Goal: Task Accomplishment & Management: Manage account settings

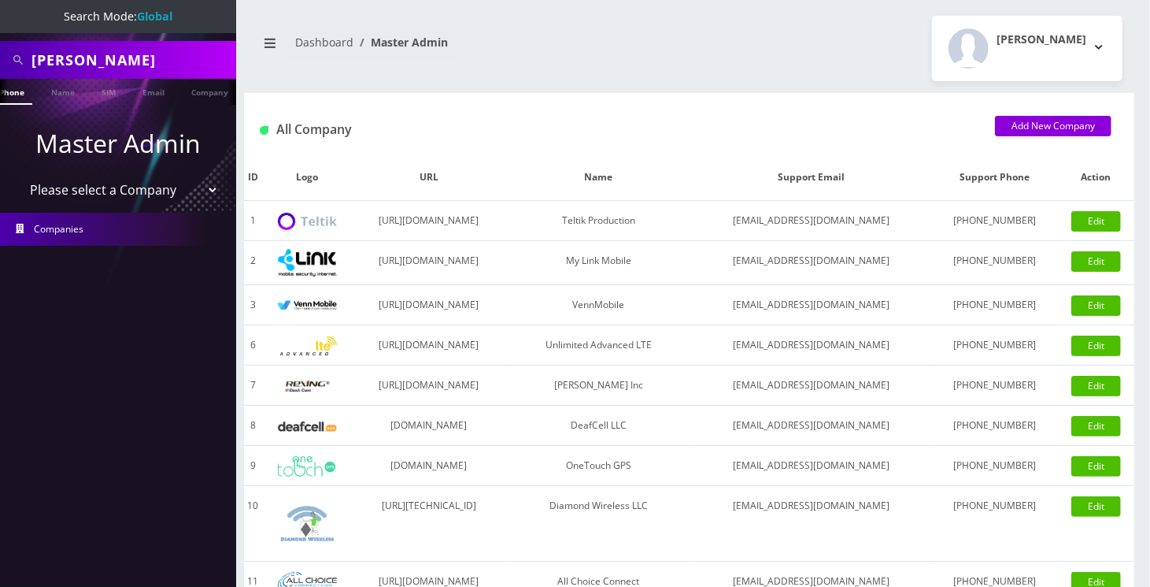
scroll to position [0, 15]
click at [38, 59] on input "Creasy" at bounding box center [131, 60] width 201 height 30
paste input "9296171583"
type input "9296171583"
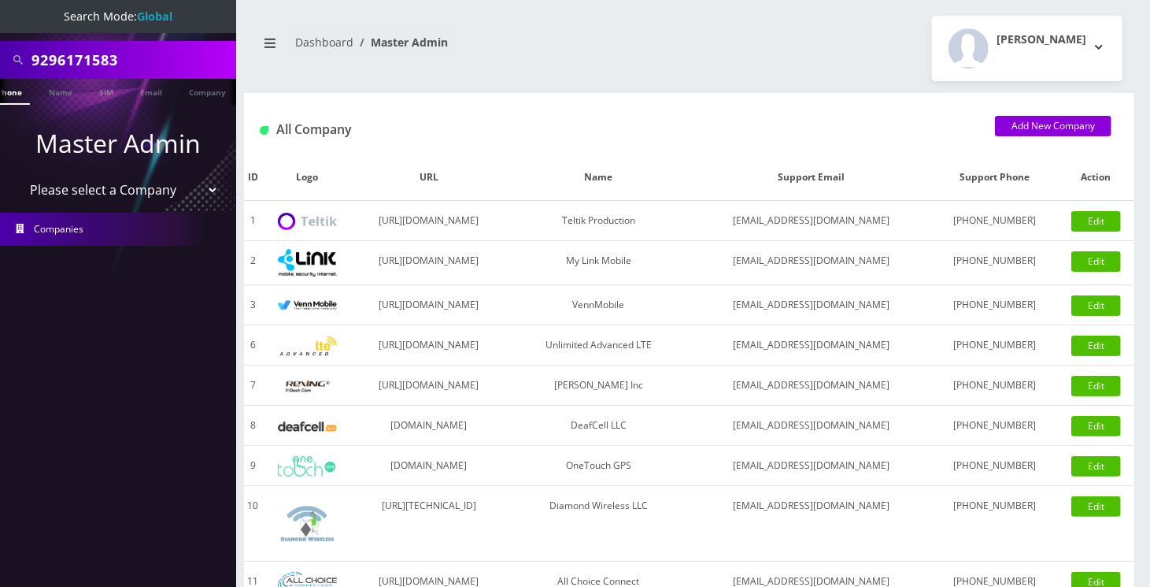
click at [23, 94] on link "Phone" at bounding box center [9, 92] width 41 height 26
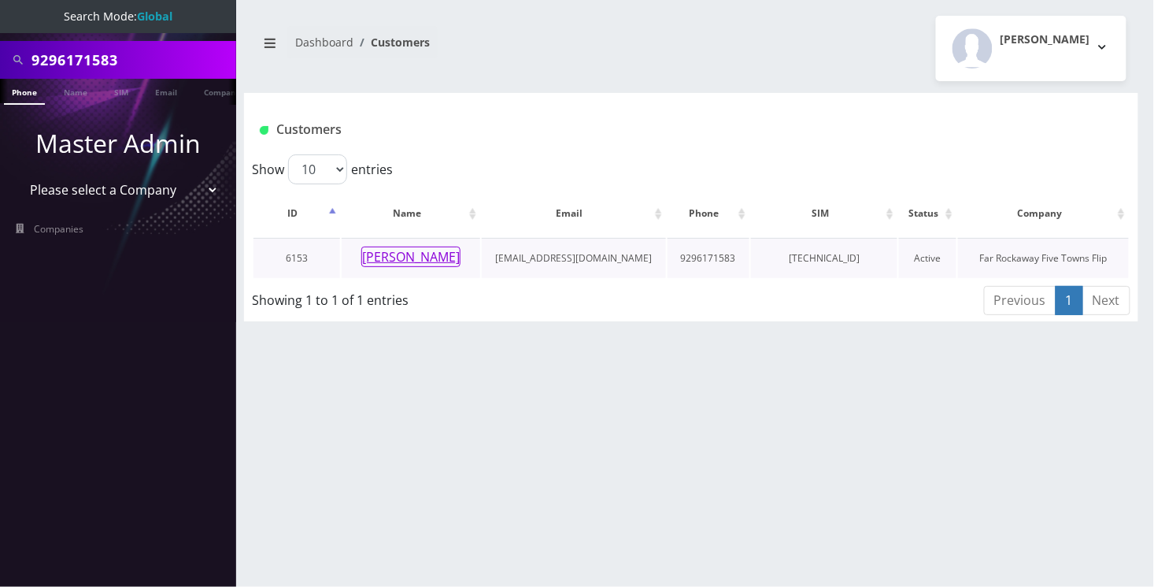
click at [454, 257] on button "[PERSON_NAME]" at bounding box center [410, 256] width 99 height 20
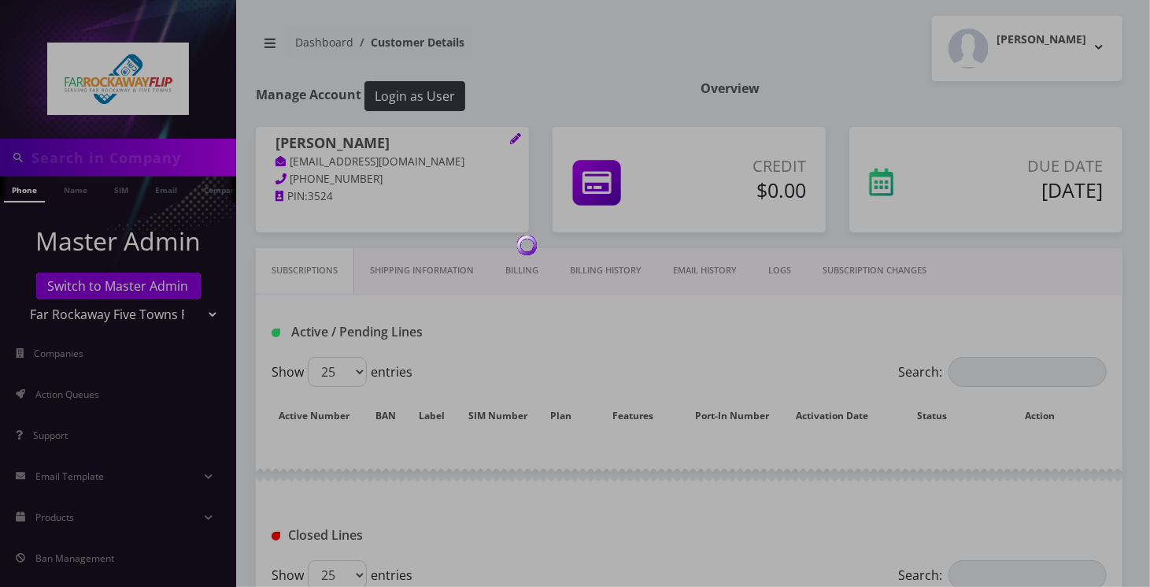
type input "9296171583"
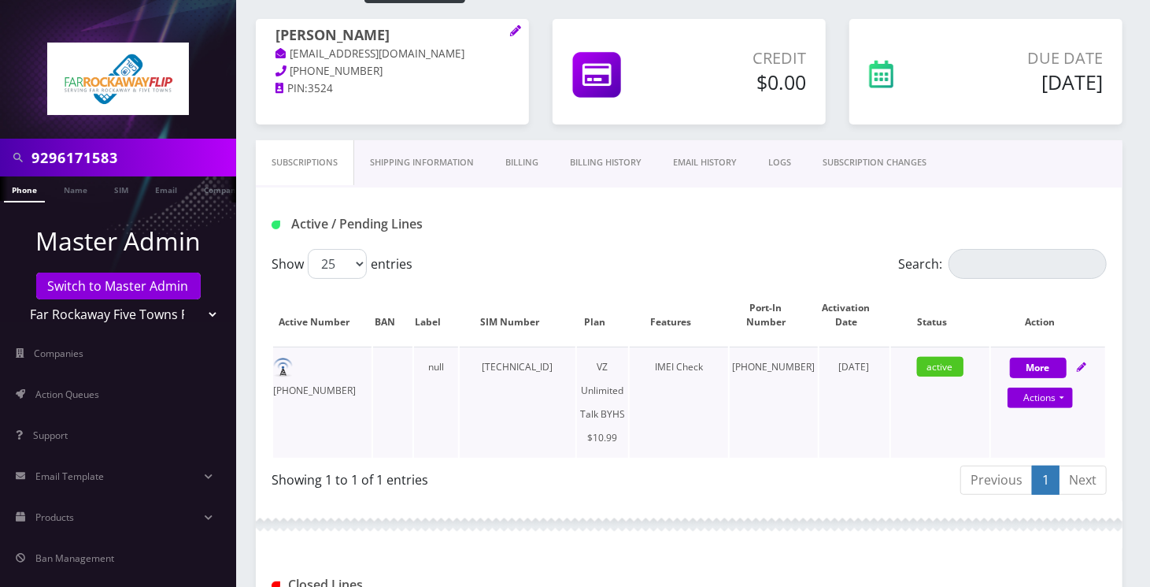
scroll to position [105, 0]
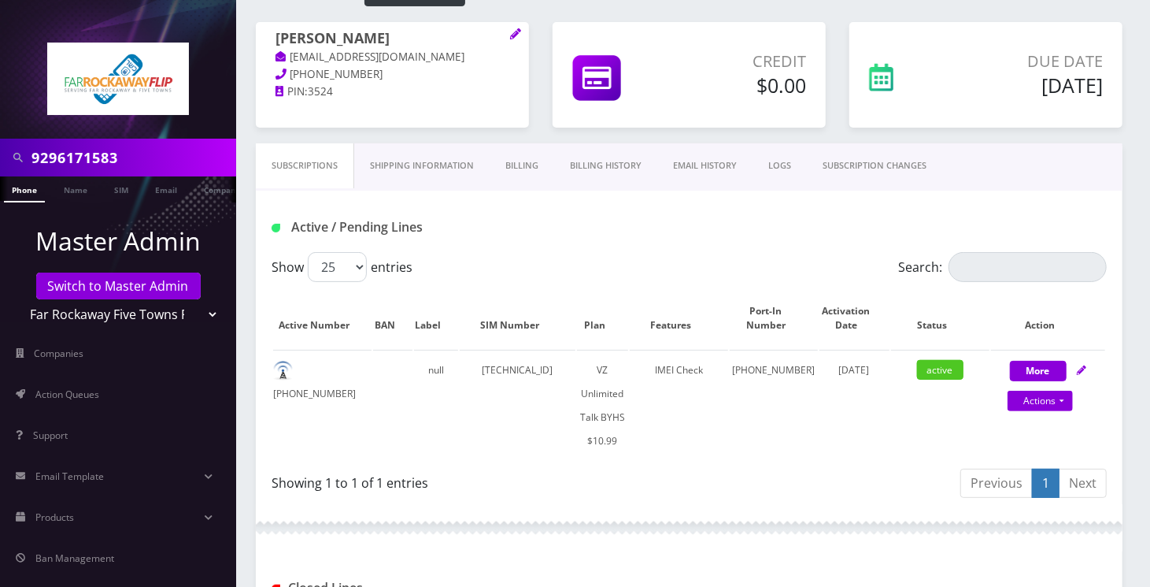
click at [896, 168] on link "SUBSCRIPTION CHANGES" at bounding box center [874, 165] width 135 height 45
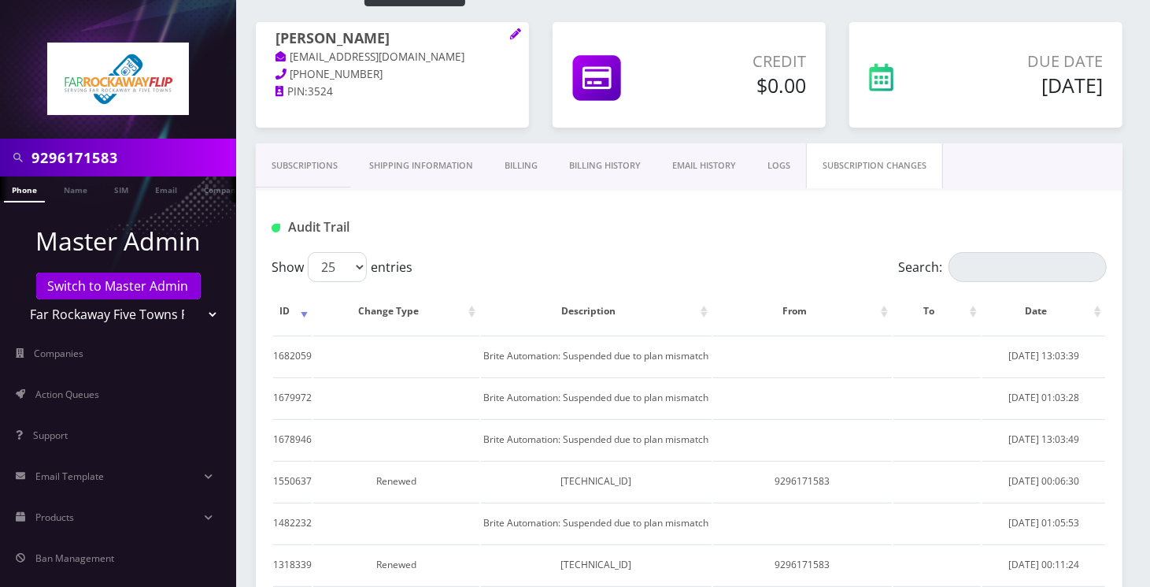
click at [280, 169] on link "Subscriptions" at bounding box center [305, 165] width 98 height 45
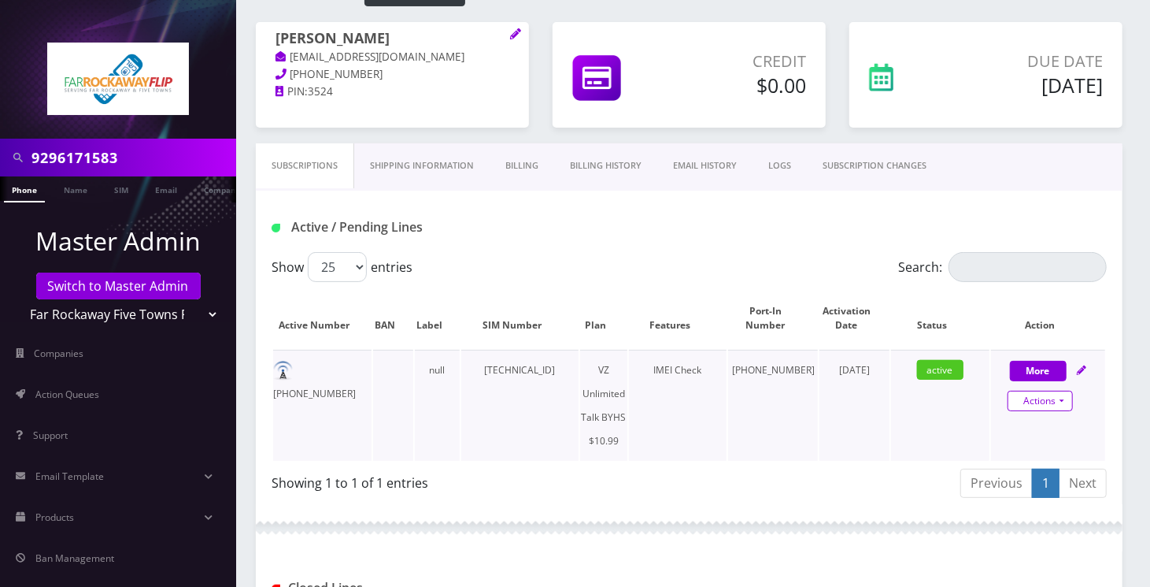
click at [1060, 396] on link "Actions" at bounding box center [1040, 401] width 65 height 20
select select "467"
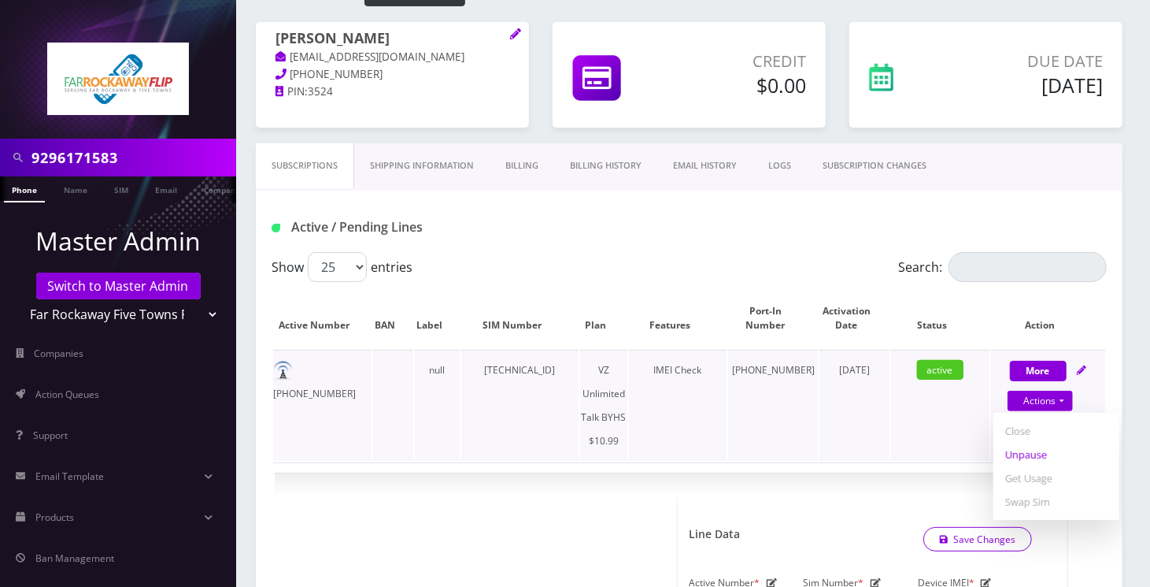
click at [1026, 446] on link "Unpause" at bounding box center [1057, 455] width 126 height 24
select select "467"
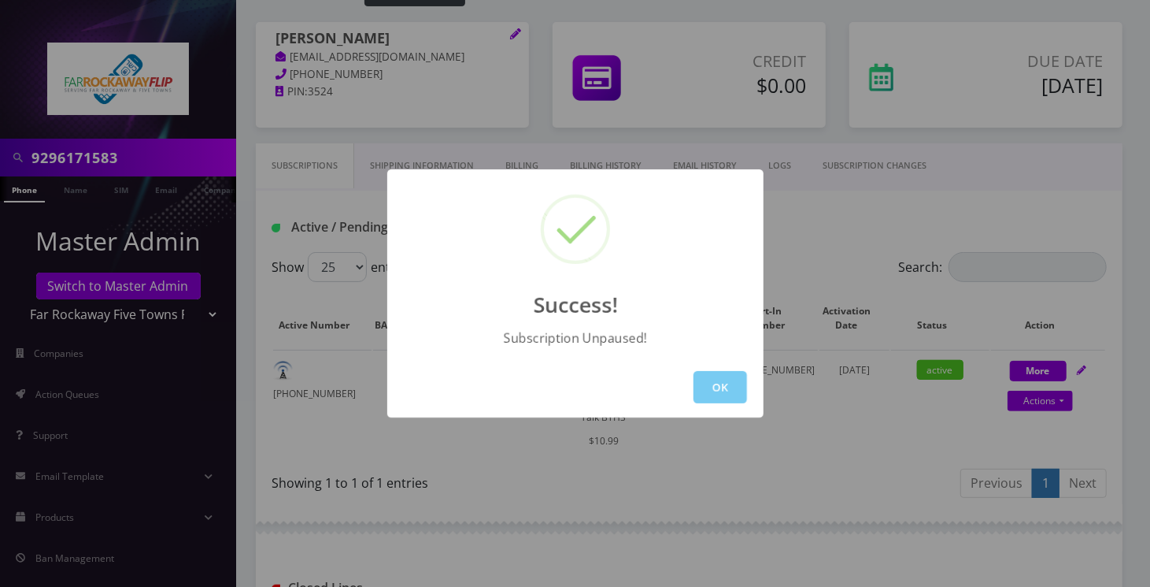
click at [714, 377] on button "OK" at bounding box center [721, 387] width 54 height 32
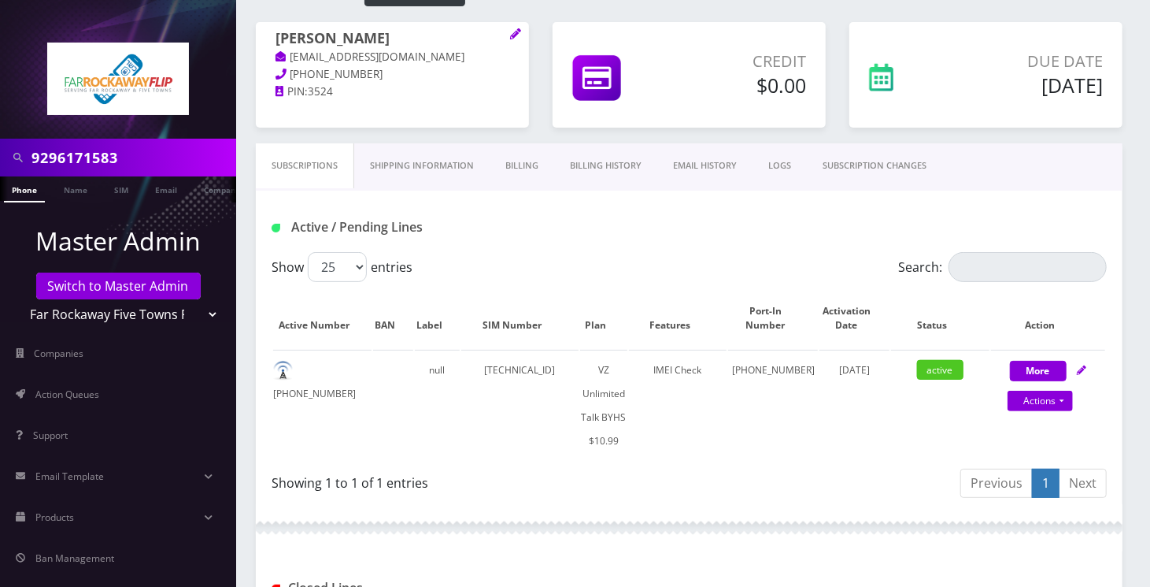
click at [135, 167] on input "9296171583" at bounding box center [131, 158] width 201 height 30
paste input "4091883"
type input "9294091883"
click at [18, 187] on link "Phone" at bounding box center [24, 189] width 41 height 26
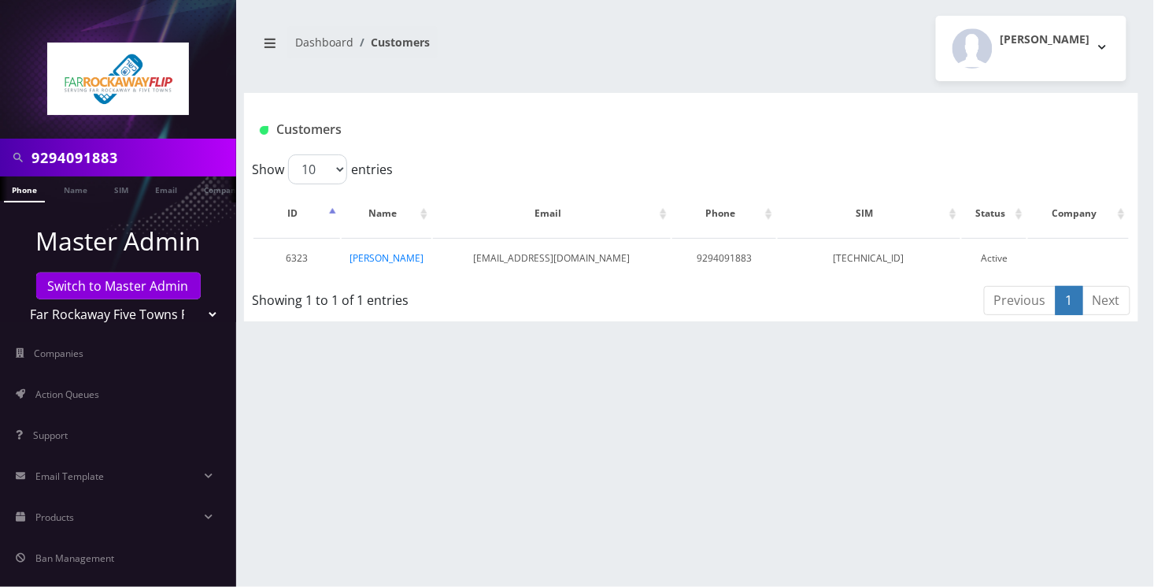
click at [623, 135] on h1 "Customers" at bounding box center [617, 129] width 715 height 15
click at [85, 146] on input "9294091883" at bounding box center [131, 158] width 201 height 30
paste input "6171583"
type input "9296171583"
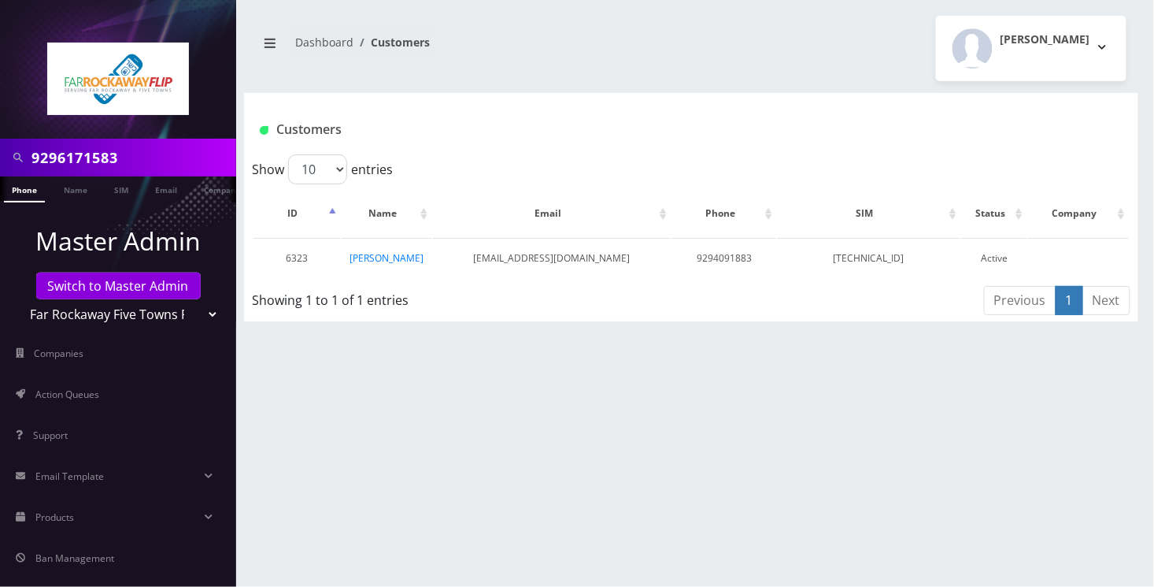
click at [10, 196] on li at bounding box center [8, 192] width 16 height 39
click at [30, 194] on link "Phone" at bounding box center [24, 189] width 41 height 26
click at [429, 268] on td "[PERSON_NAME]" at bounding box center [405, 258] width 127 height 40
click at [434, 259] on link "[PERSON_NAME]" at bounding box center [406, 257] width 74 height 13
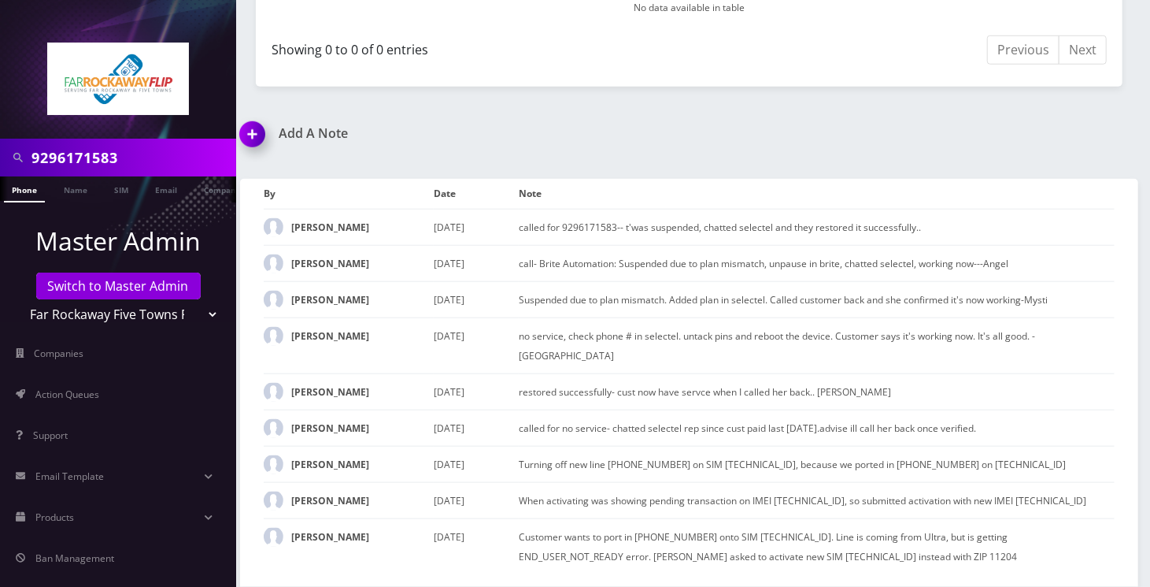
click at [248, 117] on img at bounding box center [255, 140] width 46 height 46
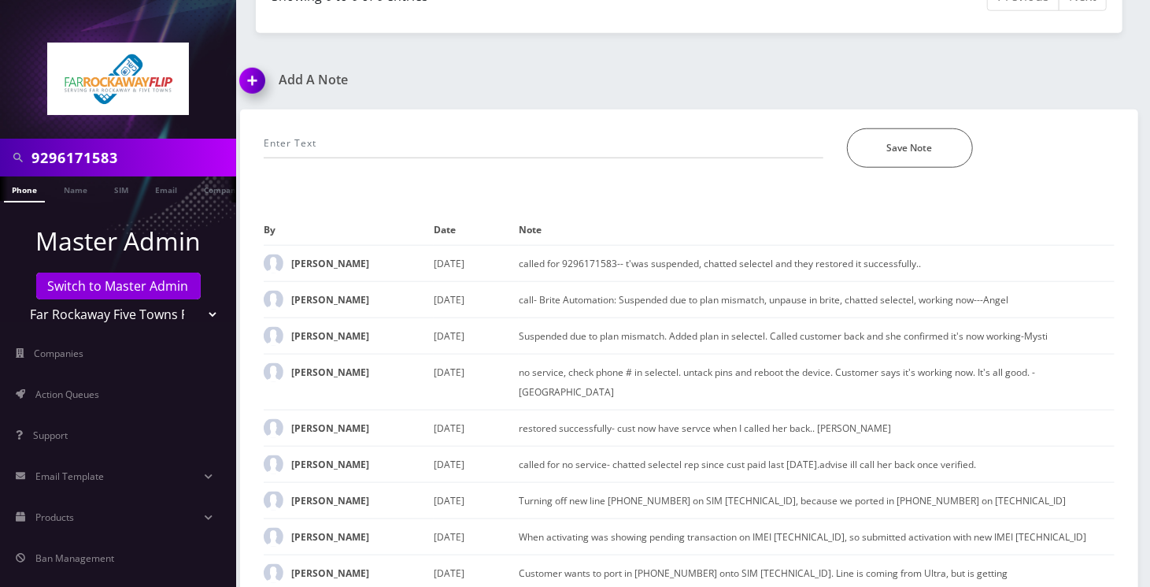
scroll to position [957, 0]
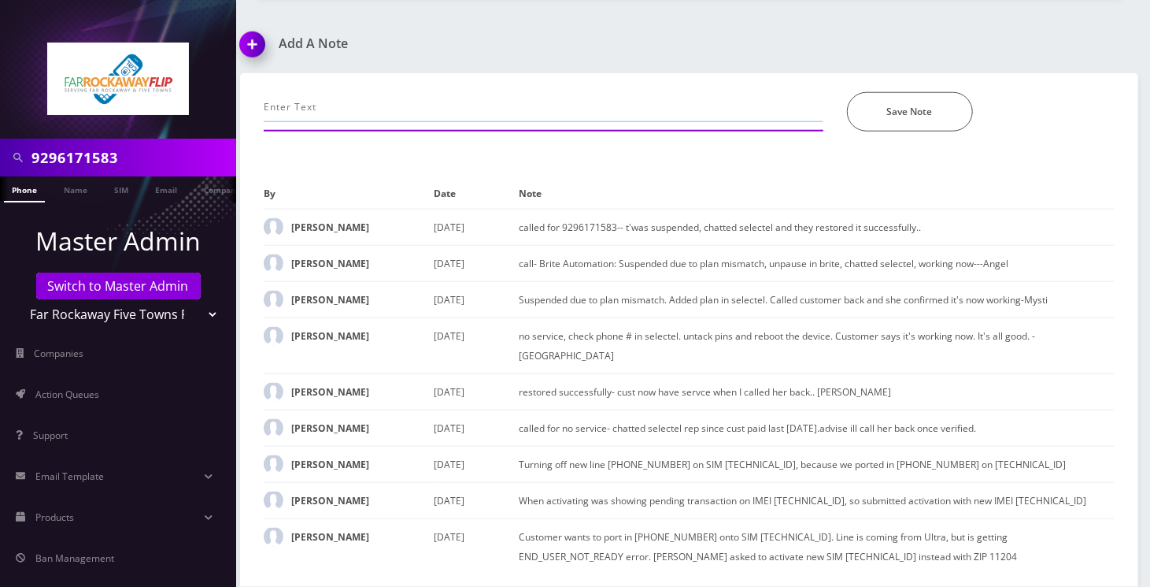
click at [446, 92] on input "text" at bounding box center [544, 107] width 560 height 30
click at [645, 92] on input "Email- selectel error, plan mismatch, unsuspended in Brite, added" at bounding box center [544, 107] width 560 height 30
click at [711, 92] on input "Email- selectel error, plan mismatch, unsuspended in Brite, added pin in Select…" at bounding box center [544, 107] width 560 height 30
click at [610, 92] on input "Email- selectel error, plan mismatch, unsuspended in Brite, added pin in Select…" at bounding box center [544, 107] width 560 height 30
click at [620, 92] on input "Email- selectel error, plan mismatch, unsuspended in Brite, added cprrect pin i…" at bounding box center [544, 107] width 560 height 30
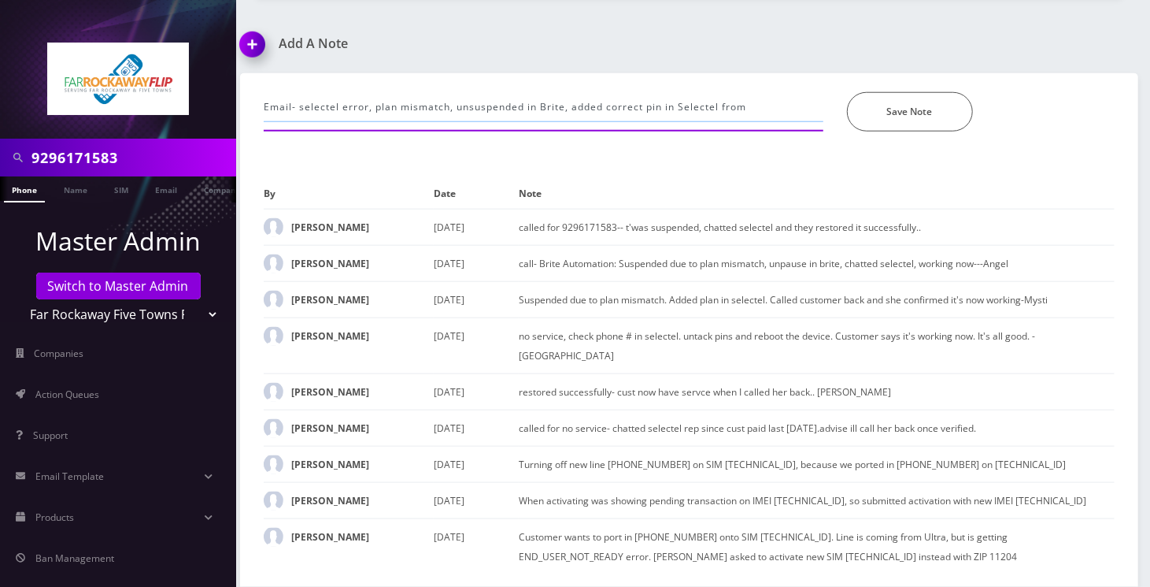
click at [657, 92] on input "Email- selectel error, plan mismatch, unsuspended in Brite, added correct pin i…" at bounding box center [544, 107] width 560 height 30
click at [762, 92] on input "Email- selectel error, plan mismatch, unsuspended in Brite, added correct plani…" at bounding box center [544, 107] width 560 height 30
paste input "$25 4G Monthly Plan Voice Only to TT 4G Monthly Unlimited Talk Only"
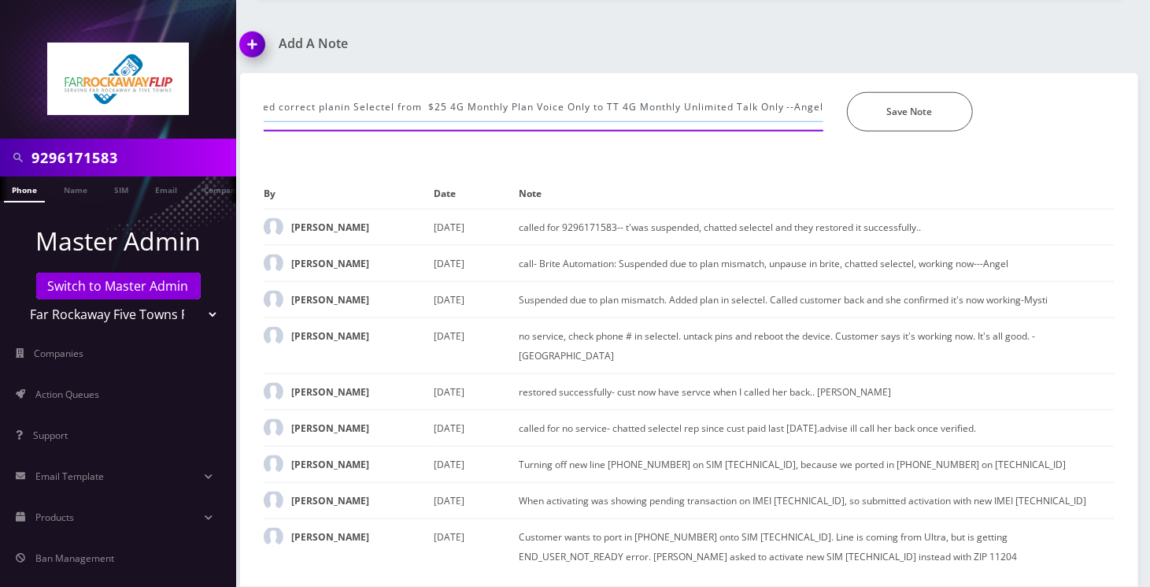
type input "Email- selectel error, plan mismatch, unsuspended in Brite, added correct plani…"
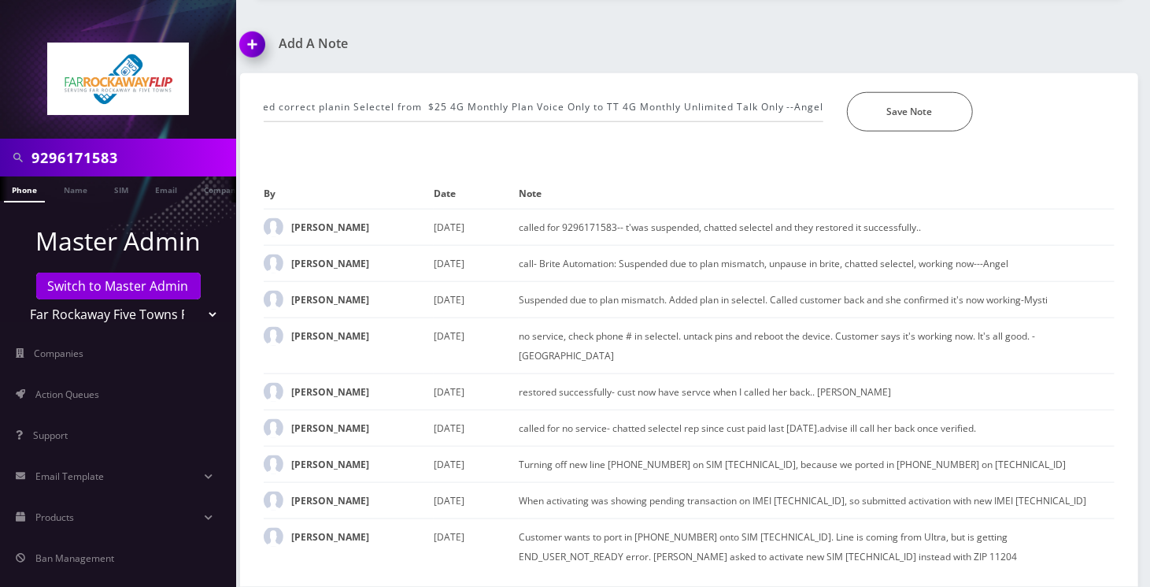
scroll to position [0, 0]
click at [887, 92] on button "Save Note" at bounding box center [910, 111] width 126 height 39
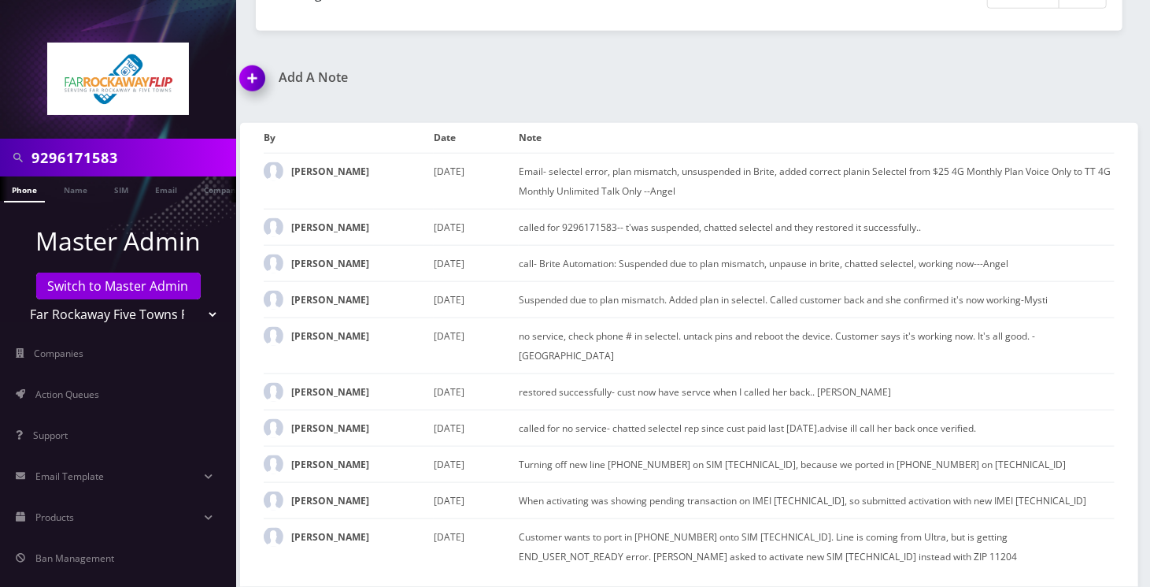
scroll to position [924, 0]
click at [87, 154] on input "9296171583" at bounding box center [131, 158] width 201 height 30
click at [86, 154] on input "9296171583" at bounding box center [131, 158] width 201 height 30
paste input "40918"
type input "9294091883"
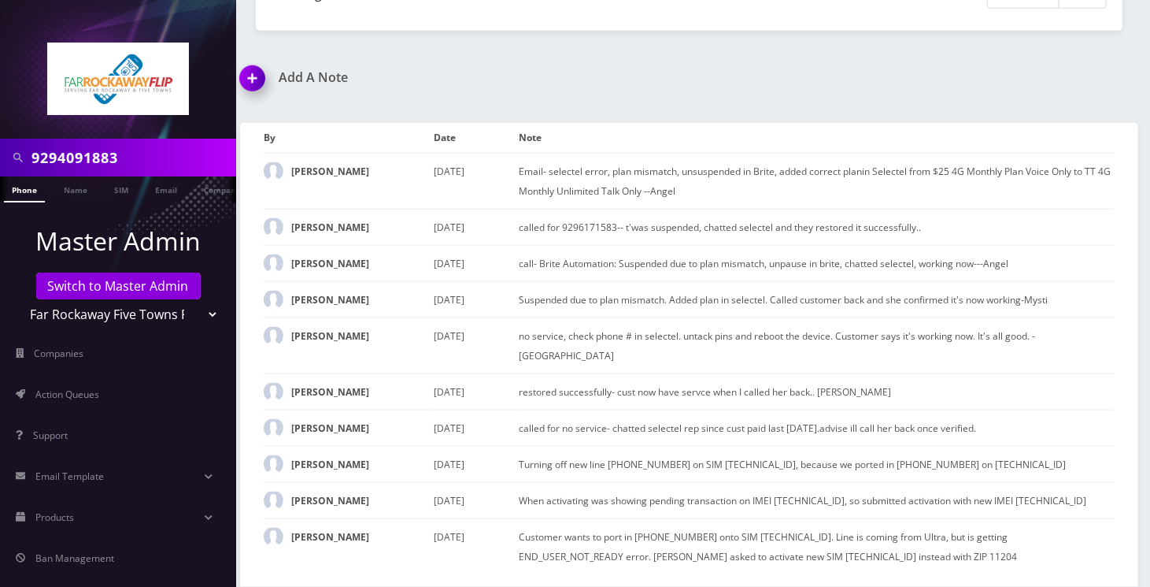
click at [31, 196] on link "Phone" at bounding box center [24, 189] width 41 height 26
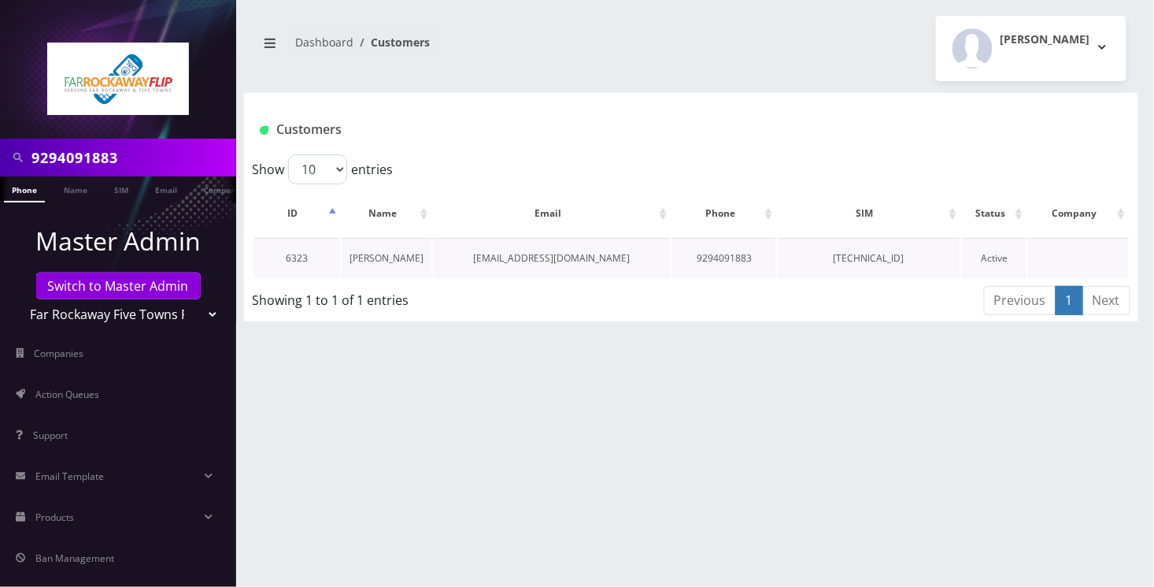
click at [375, 262] on link "[PERSON_NAME]" at bounding box center [387, 257] width 74 height 13
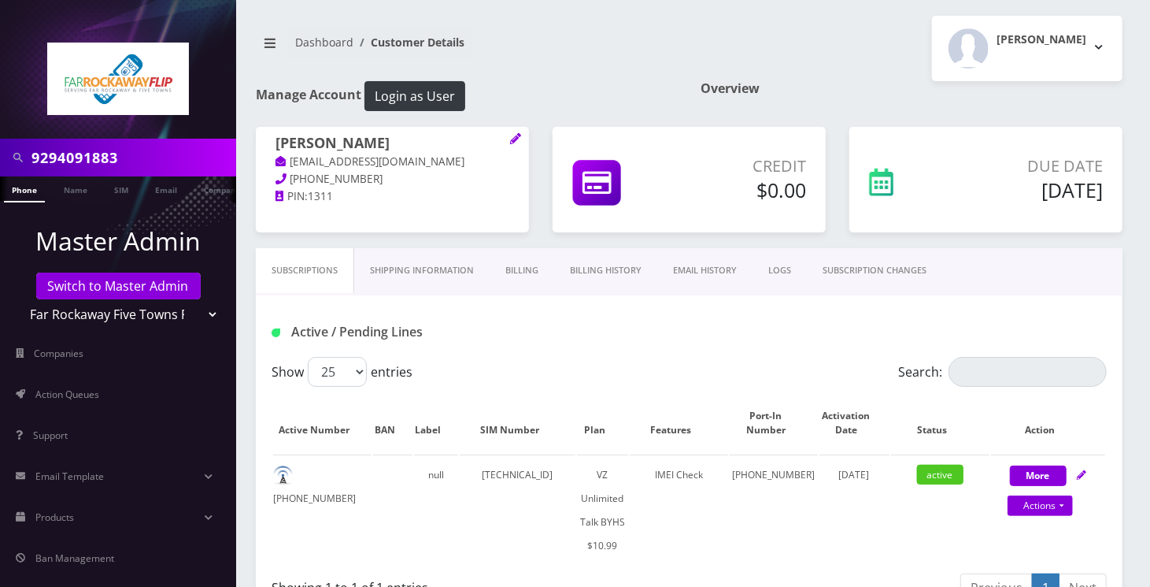
click at [603, 276] on link "Billing History" at bounding box center [605, 270] width 103 height 45
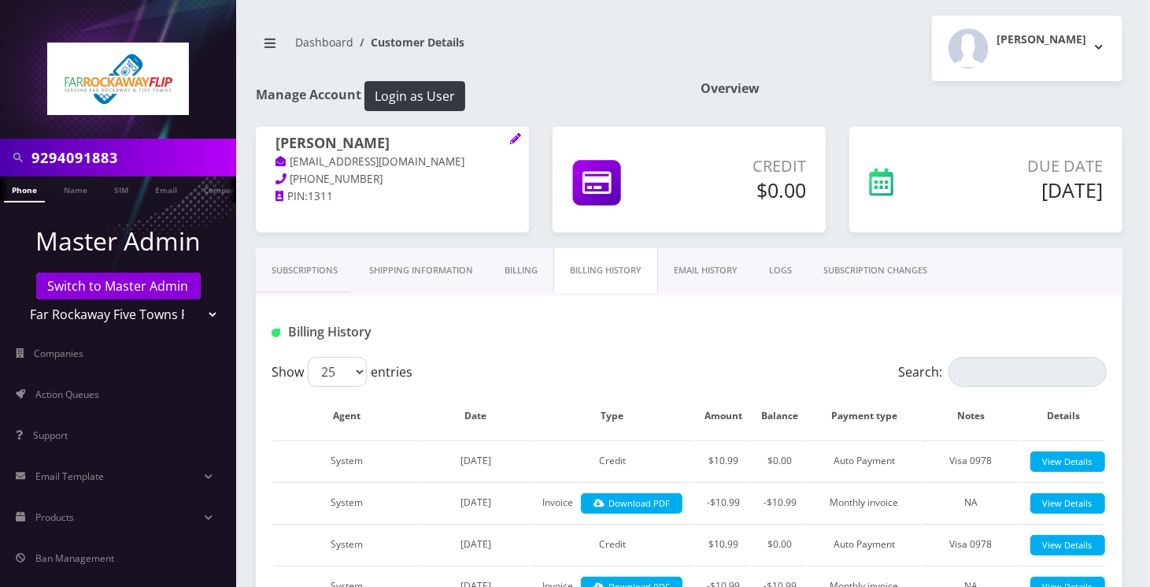
click at [905, 273] on link "SUBSCRIPTION CHANGES" at bounding box center [875, 270] width 135 height 45
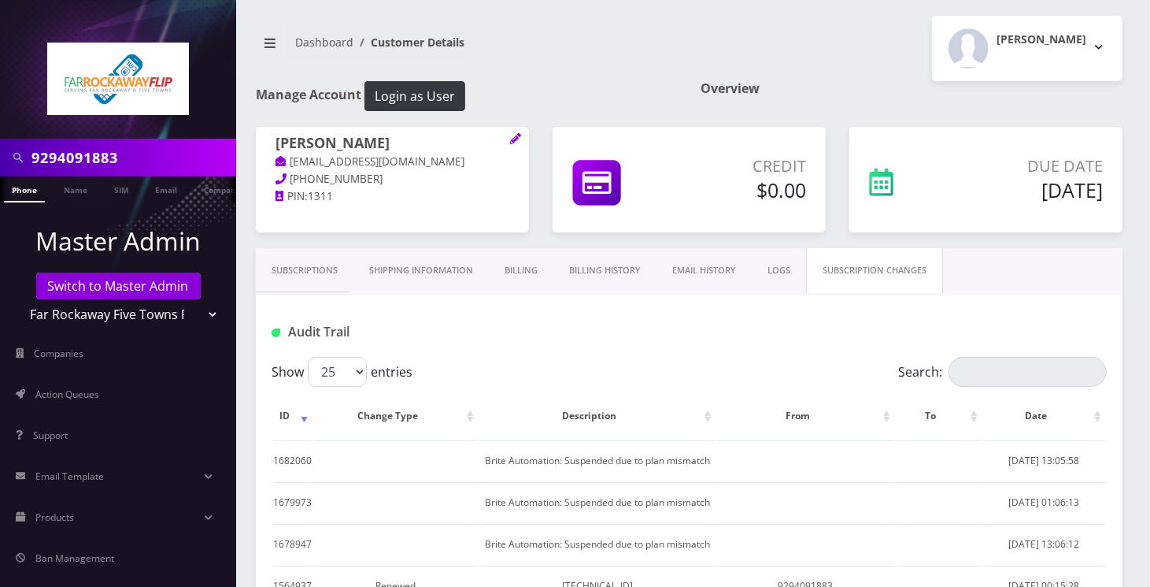
click at [305, 257] on link "Subscriptions" at bounding box center [305, 270] width 98 height 45
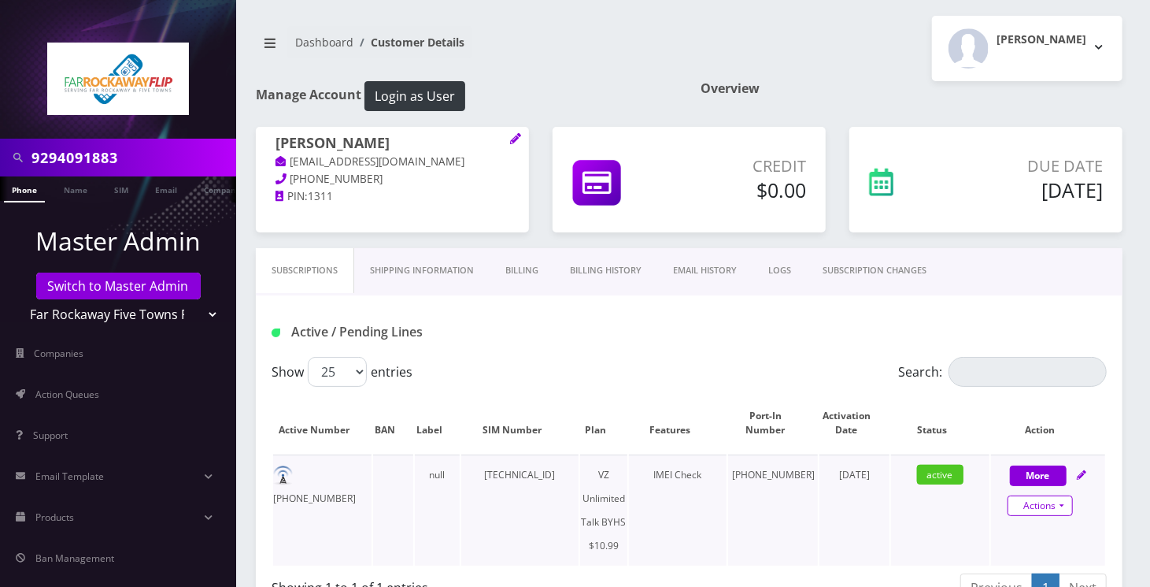
click at [1051, 507] on link "Actions" at bounding box center [1040, 505] width 65 height 20
select select "467"
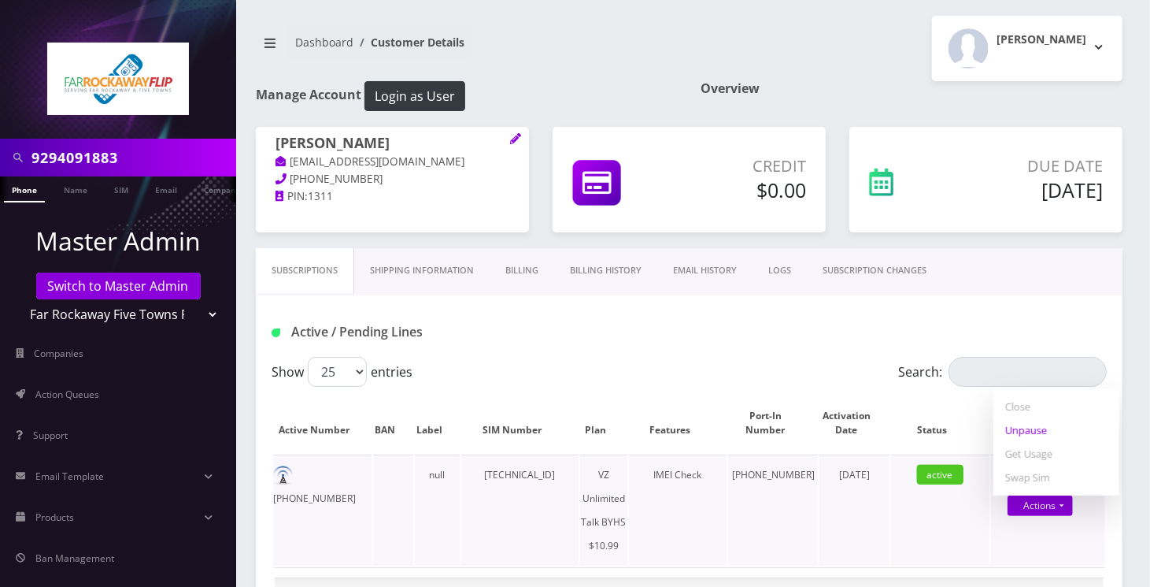
click at [1038, 423] on link "Unpause" at bounding box center [1057, 430] width 126 height 24
select select "467"
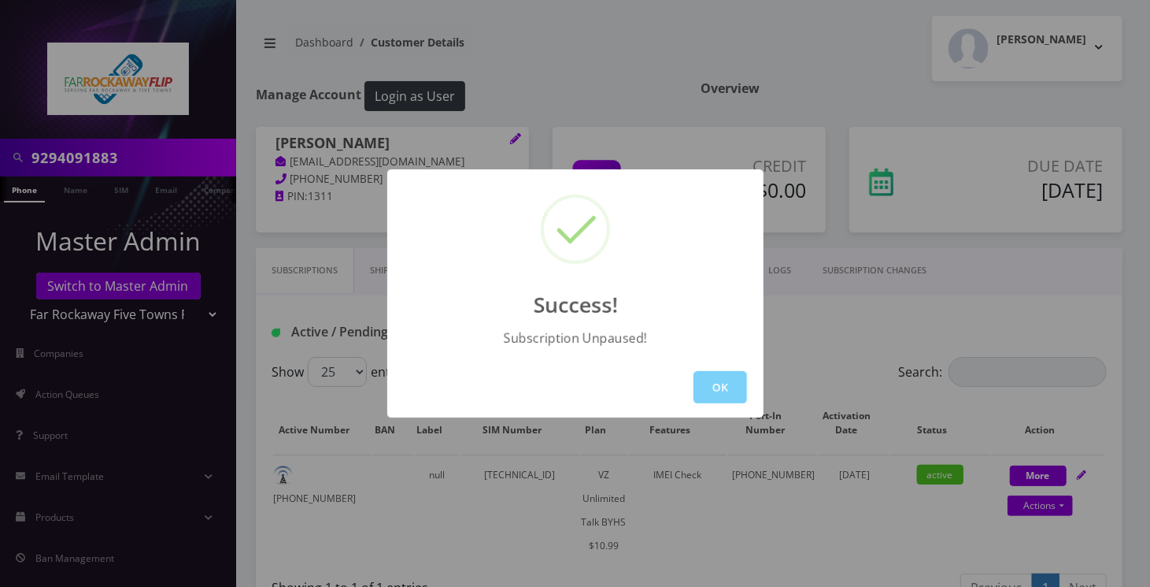
drag, startPoint x: 733, startPoint y: 399, endPoint x: 664, endPoint y: 332, distance: 96.3
click at [733, 399] on button "OK" at bounding box center [721, 387] width 54 height 32
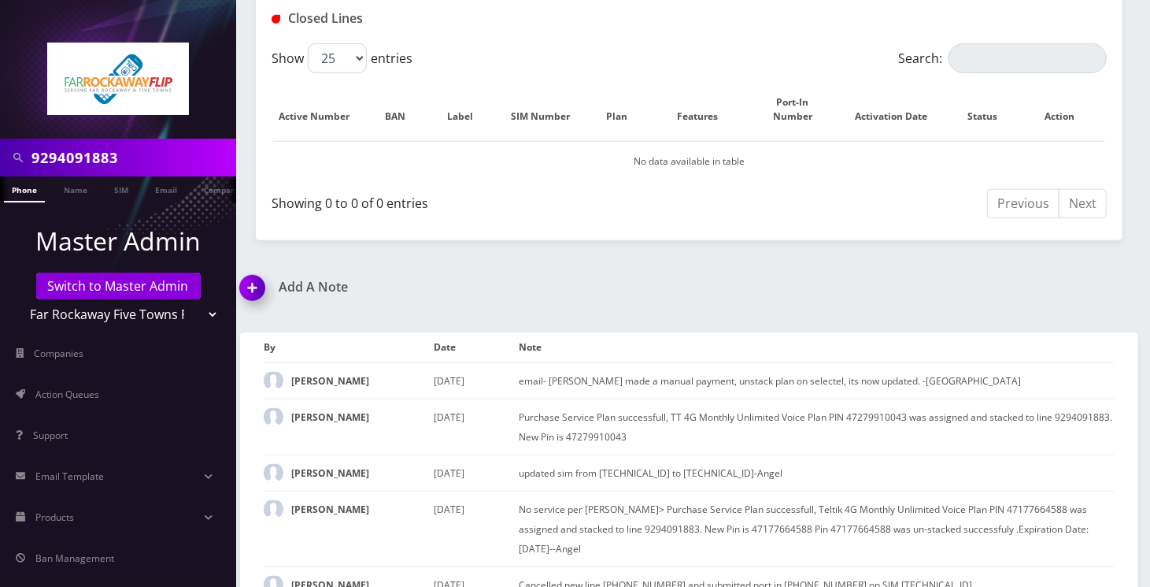
scroll to position [683, 0]
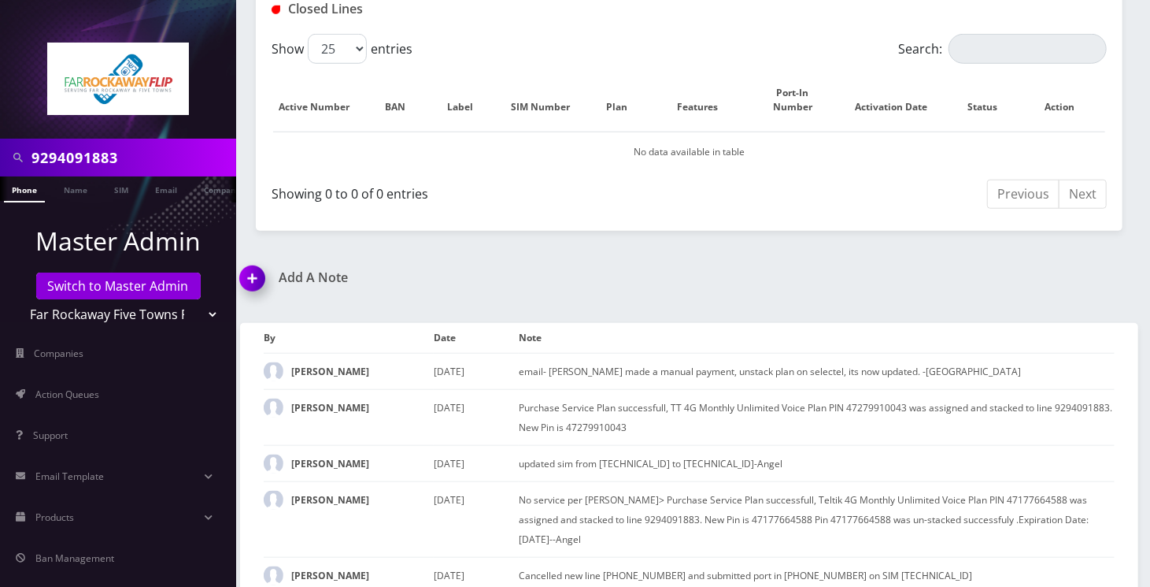
click at [258, 261] on img at bounding box center [255, 284] width 46 height 46
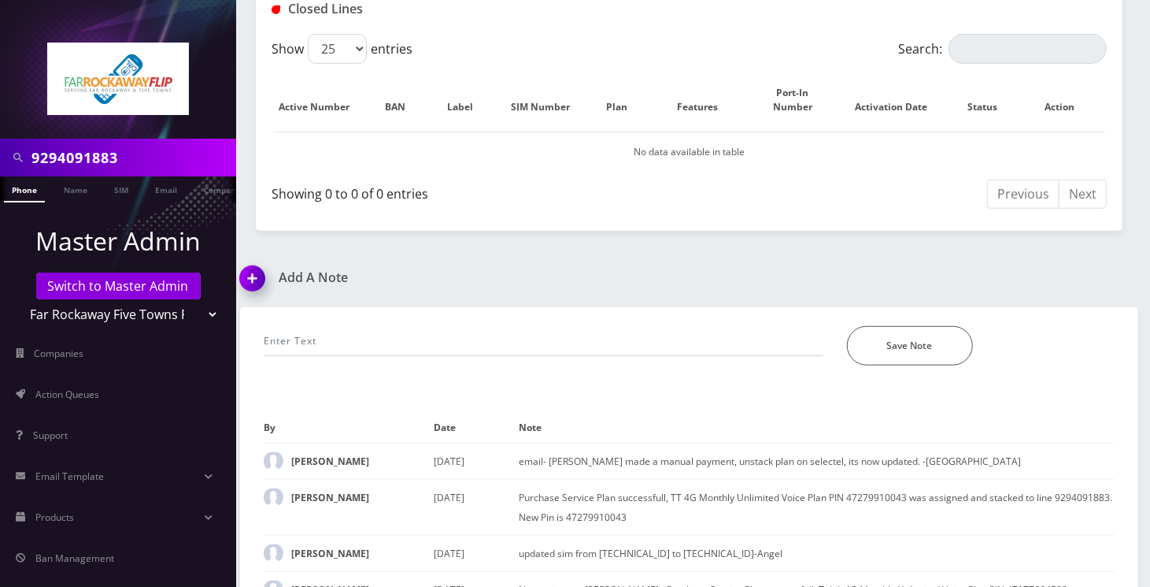
scroll to position [773, 0]
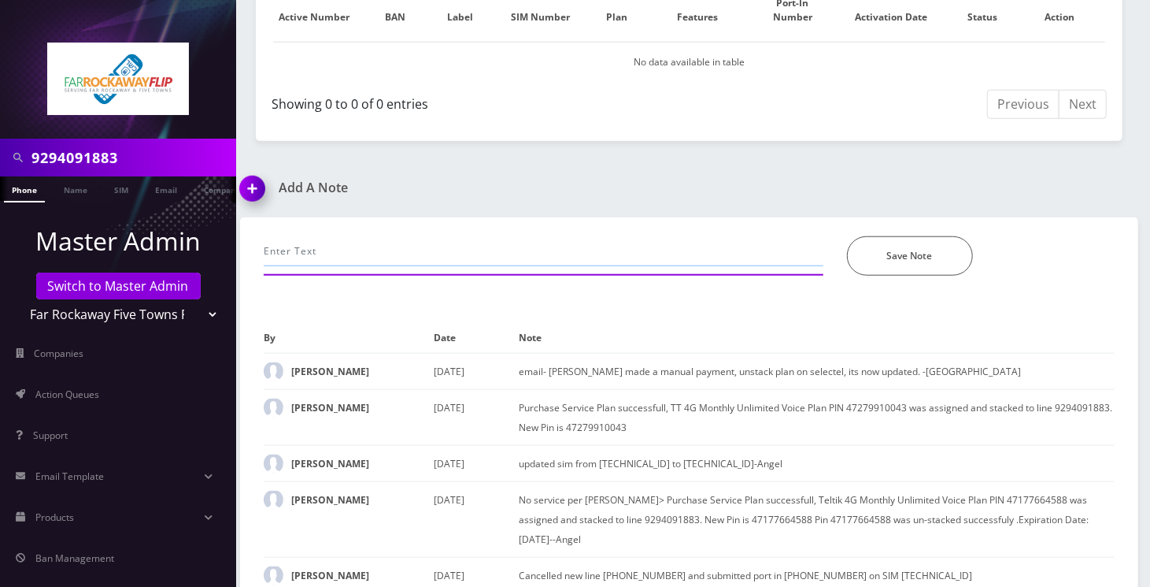
click at [357, 236] on input "text" at bounding box center [544, 251] width 560 height 30
paste input "Email- selectel error, plan mismatch, unpaused in Brite, added correct plan in …"
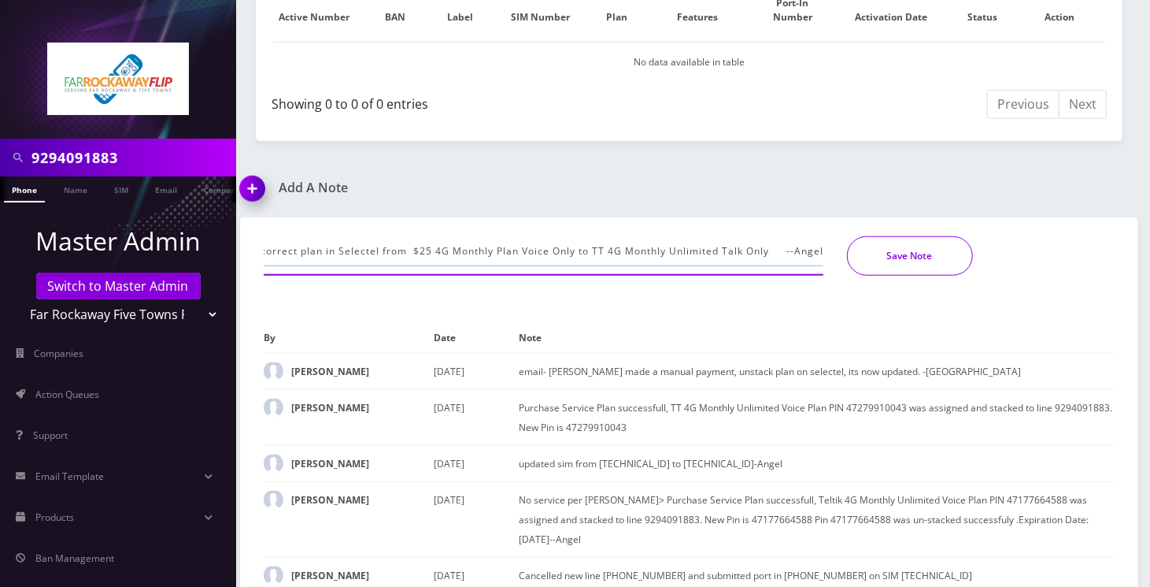
type input "Email- selectel error, plan mismatch, unpaused in Brite, added correct plan in …"
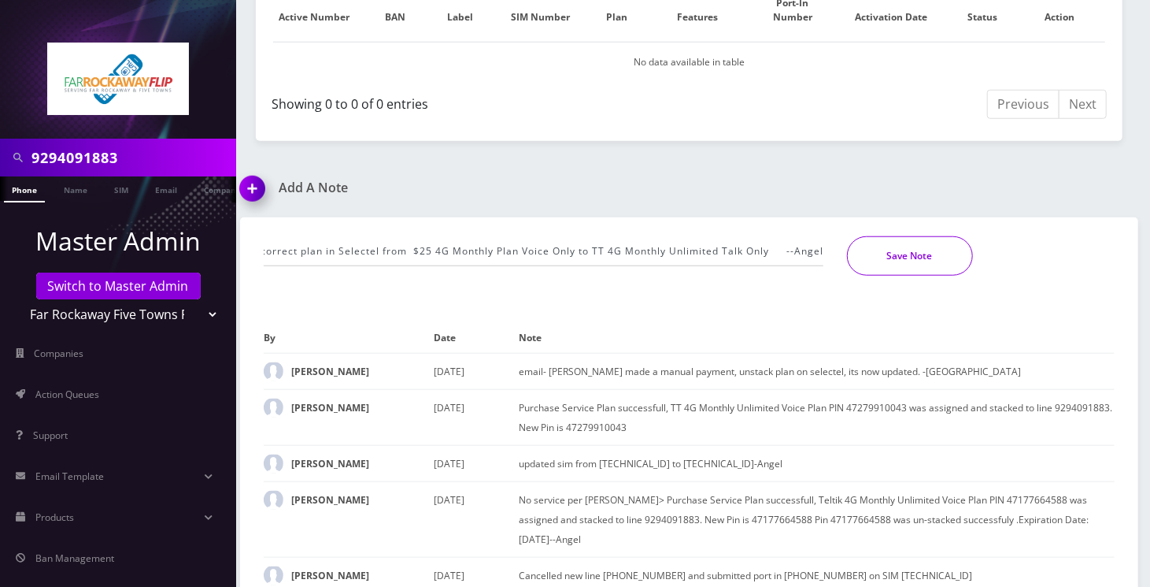
click at [921, 239] on button "Save Note" at bounding box center [910, 255] width 126 height 39
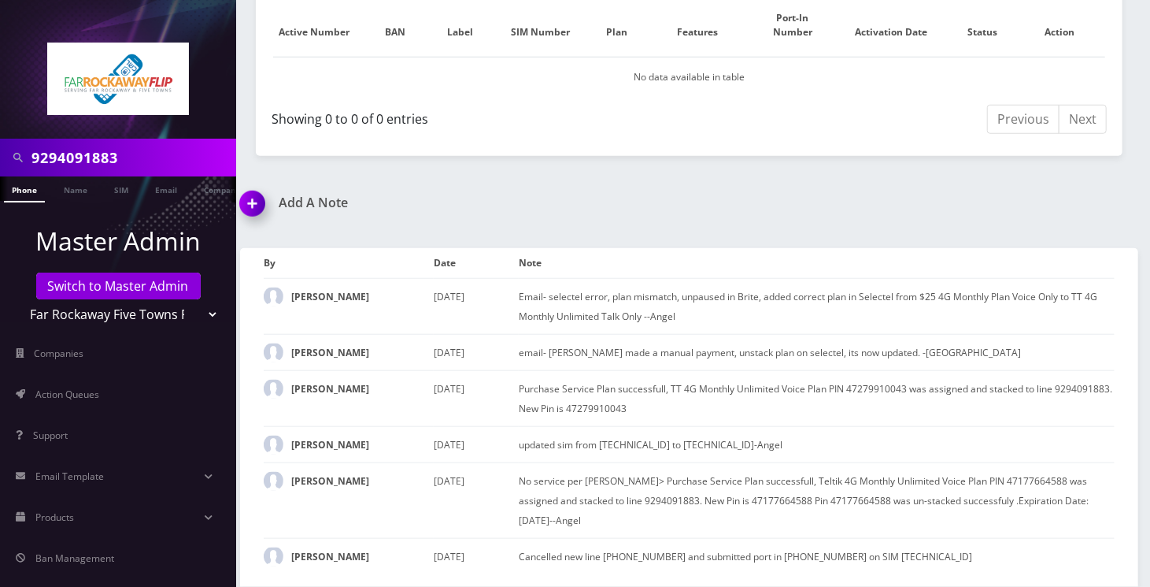
scroll to position [739, 0]
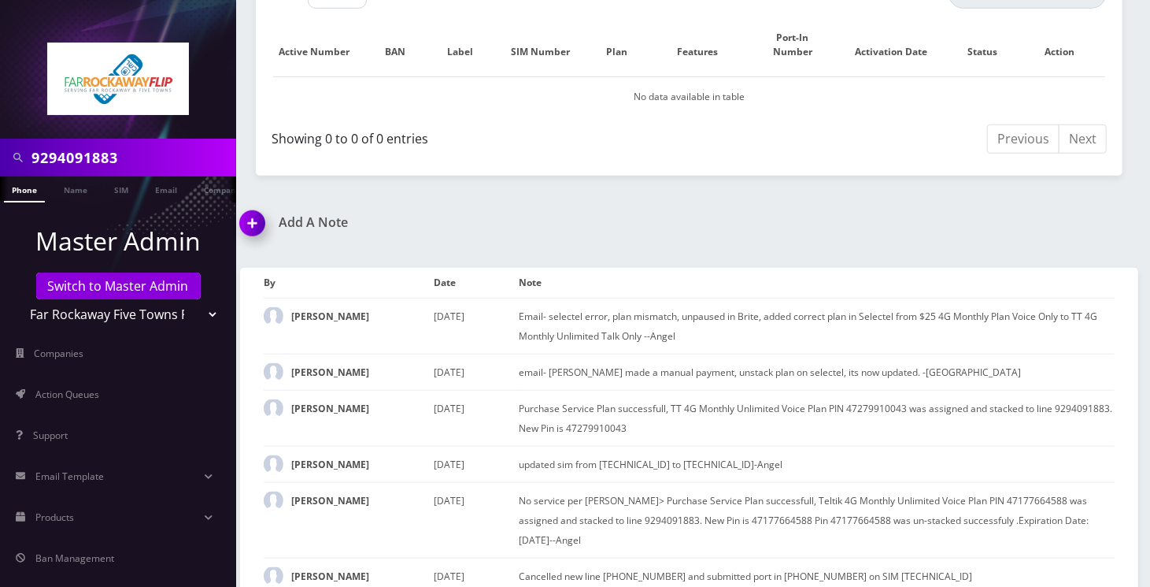
click at [87, 157] on input "9294091883" at bounding box center [131, 158] width 201 height 30
click at [86, 157] on input "9294091883" at bounding box center [131, 158] width 201 height 30
paste input "4405477077"
type input "4405477077"
click at [35, 186] on link "Phone" at bounding box center [24, 189] width 41 height 26
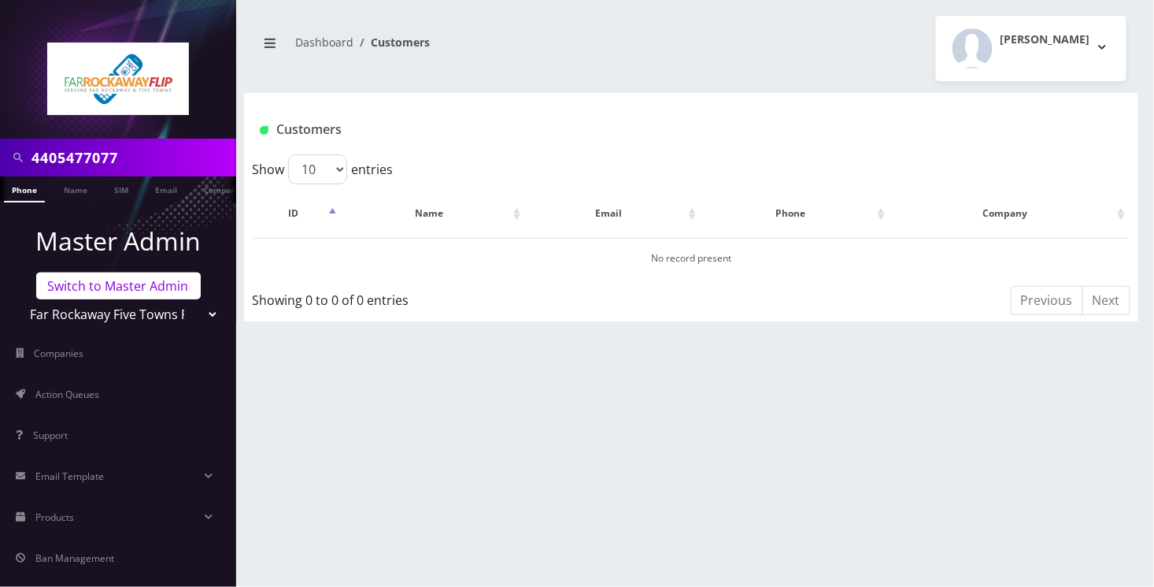
click at [88, 294] on link "Switch to Master Admin" at bounding box center [118, 285] width 165 height 27
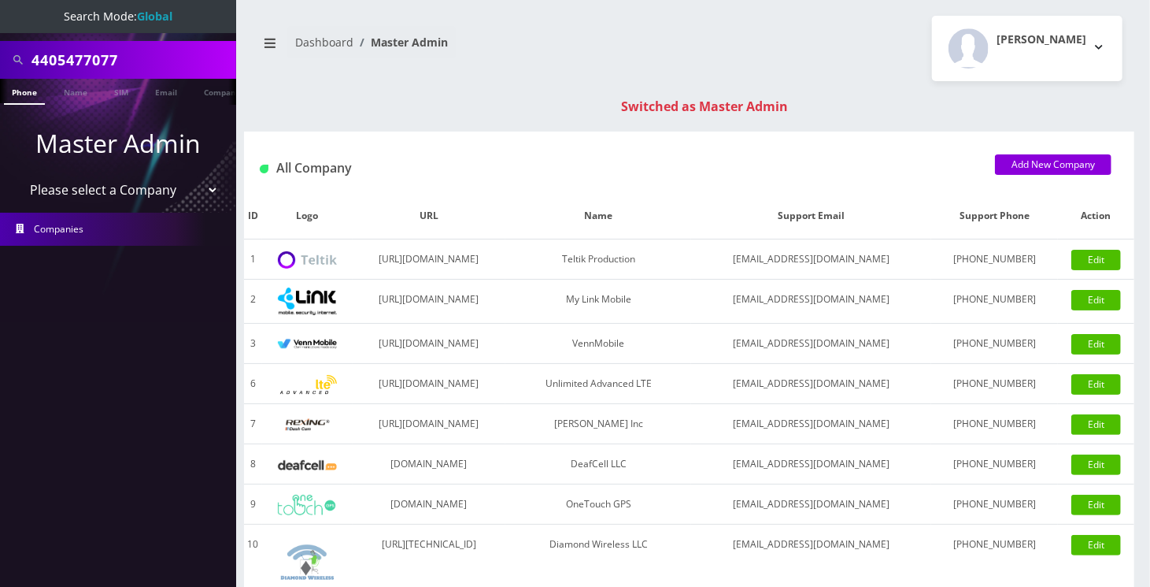
click at [33, 89] on link "Phone" at bounding box center [24, 92] width 41 height 26
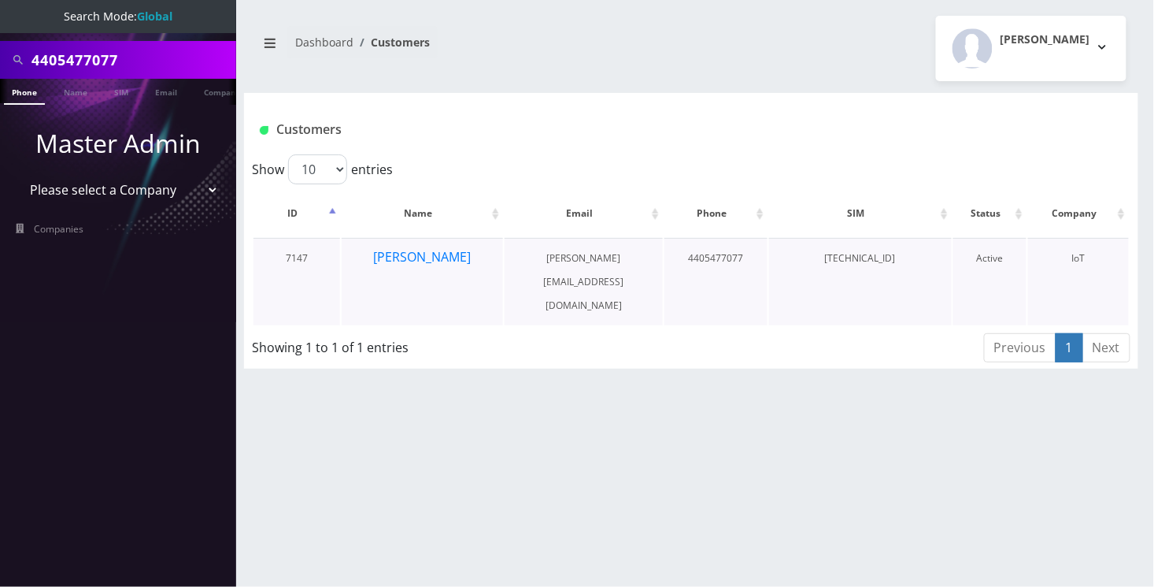
click at [843, 252] on td "[TECHNICAL_ID]" at bounding box center [860, 281] width 183 height 87
click at [843, 252] on td "89148000011554086494" at bounding box center [860, 281] width 183 height 87
copy td "89148000011554086494"
click at [850, 263] on td "89148000011554086494" at bounding box center [860, 281] width 183 height 87
click at [850, 263] on td "[TECHNICAL_ID]" at bounding box center [860, 281] width 183 height 87
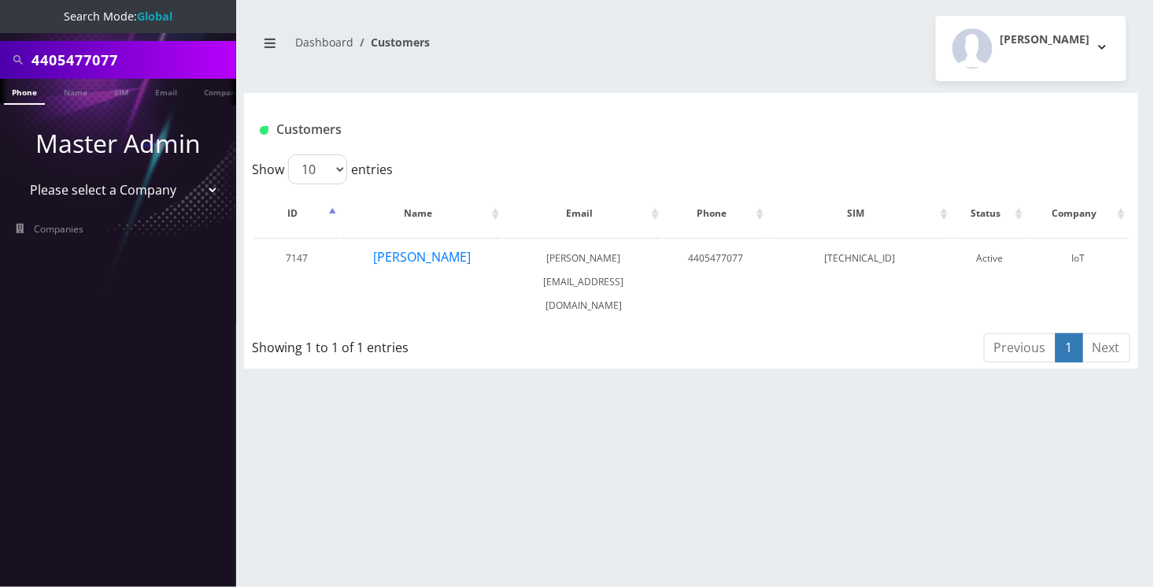
click at [132, 57] on input "4405477077" at bounding box center [131, 60] width 201 height 30
click at [126, 66] on input "4405477077" at bounding box center [131, 60] width 201 height 30
click at [92, 71] on input "4405477077" at bounding box center [131, 60] width 201 height 30
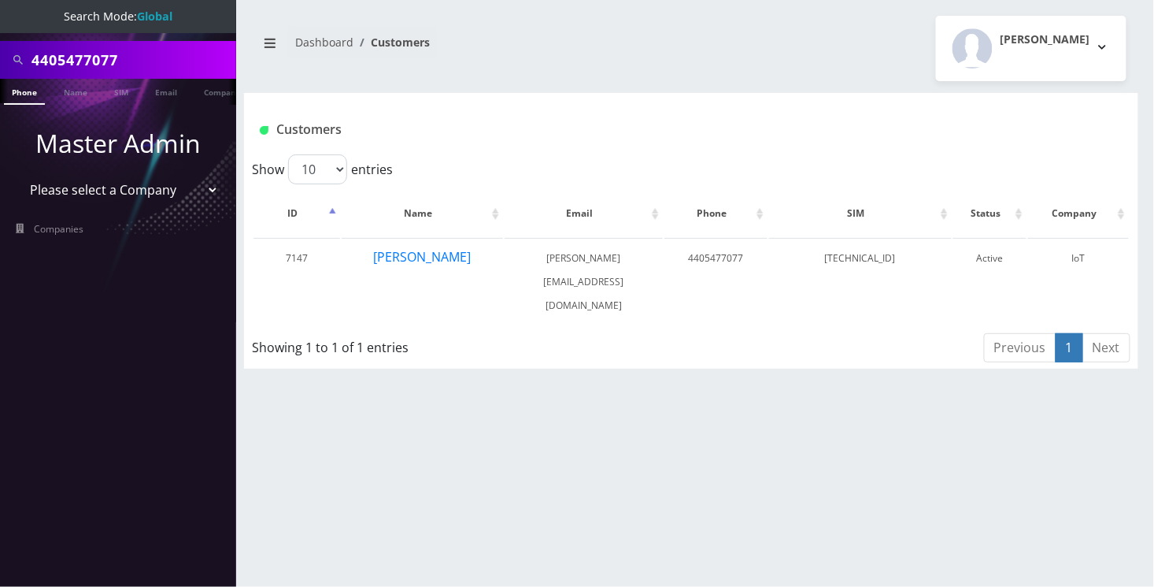
click at [92, 71] on input "4405477077" at bounding box center [131, 60] width 201 height 30
paste input "2163121524"
type input "2163121524"
click at [9, 90] on li at bounding box center [8, 95] width 16 height 39
click at [23, 98] on link "Phone" at bounding box center [24, 92] width 41 height 26
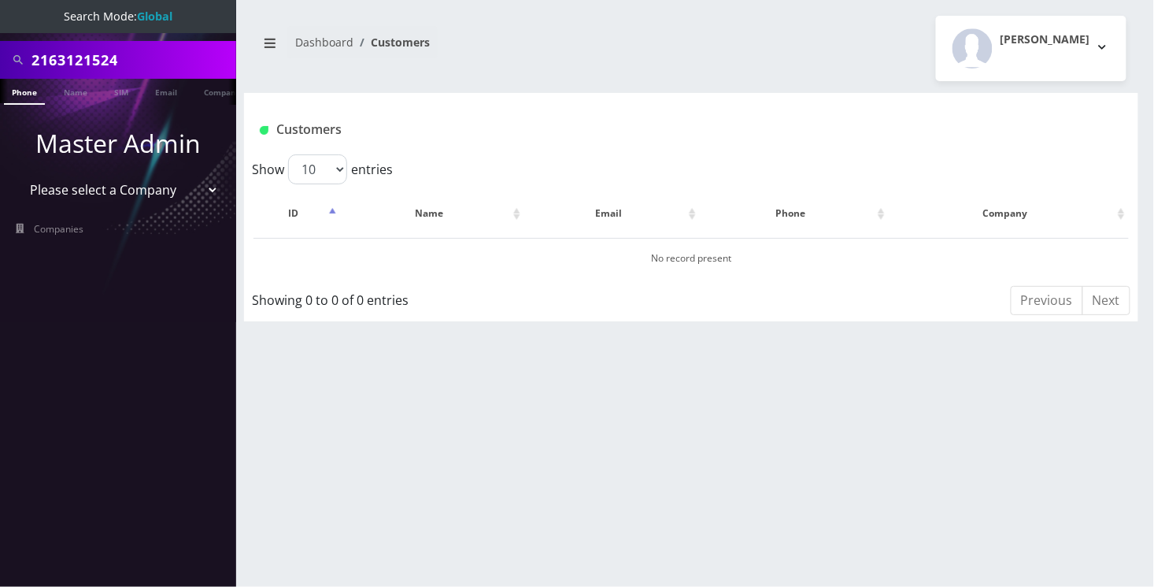
click at [113, 56] on input "2163121524" at bounding box center [131, 60] width 201 height 30
paste input "8914800001155408649"
type input "[TECHNICAL_ID]"
click at [131, 92] on link "SIM" at bounding box center [121, 92] width 30 height 26
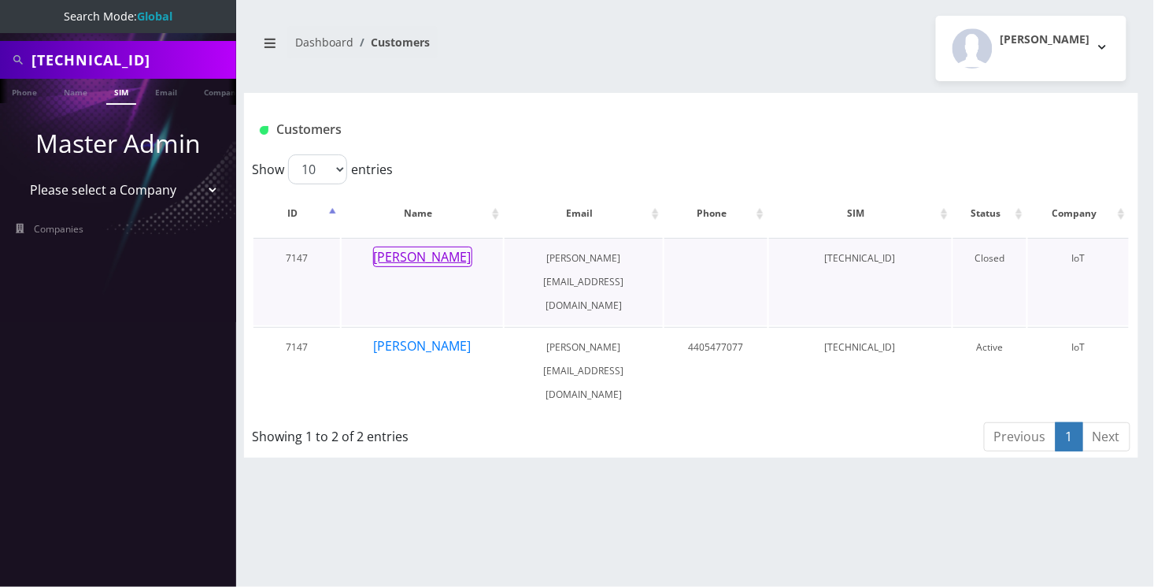
click at [448, 259] on button "[PERSON_NAME]" at bounding box center [422, 256] width 99 height 20
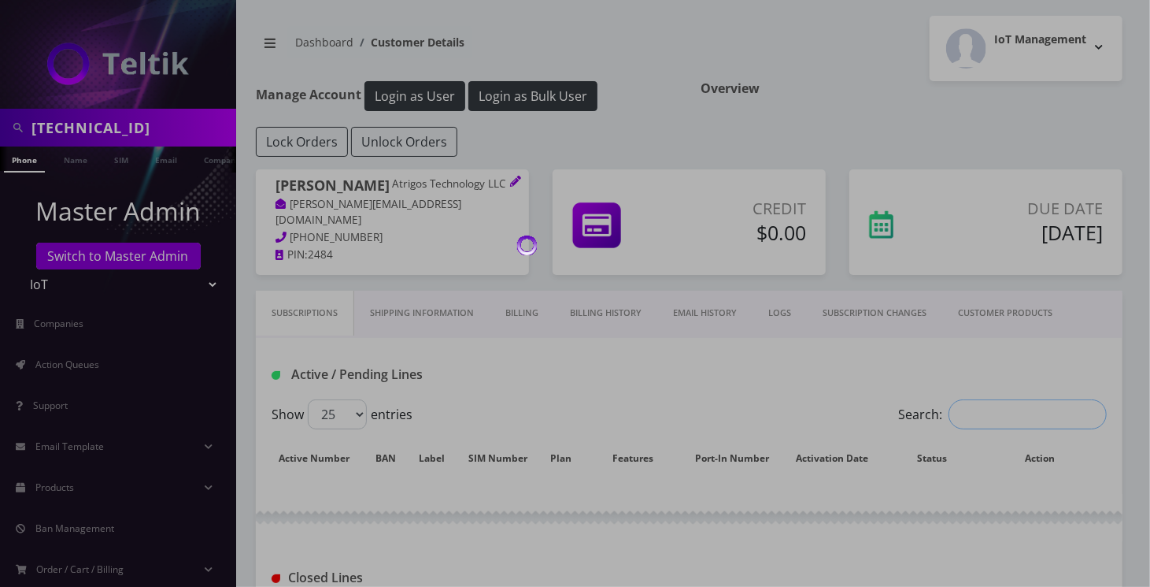
click at [963, 407] on input "Search:" at bounding box center [1028, 414] width 158 height 30
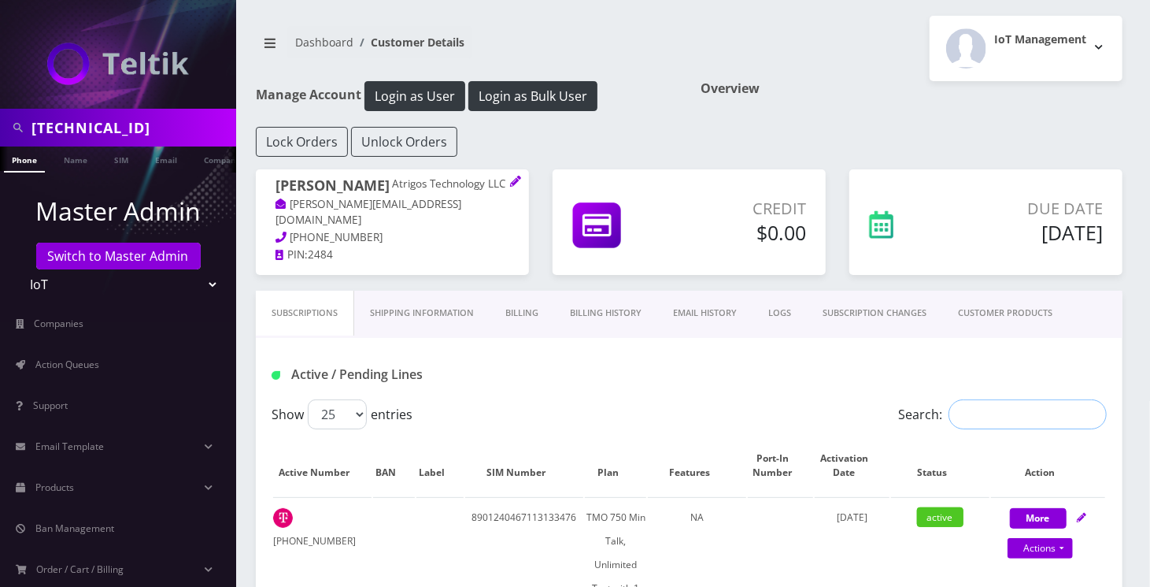
paste input "[TECHNICAL_ID]"
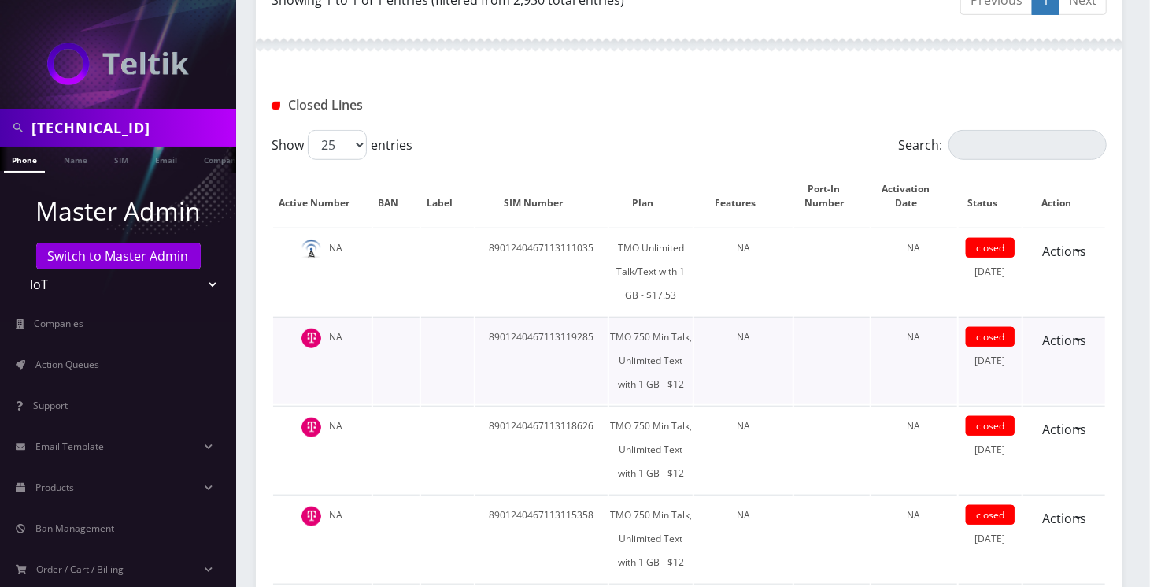
scroll to position [630, 0]
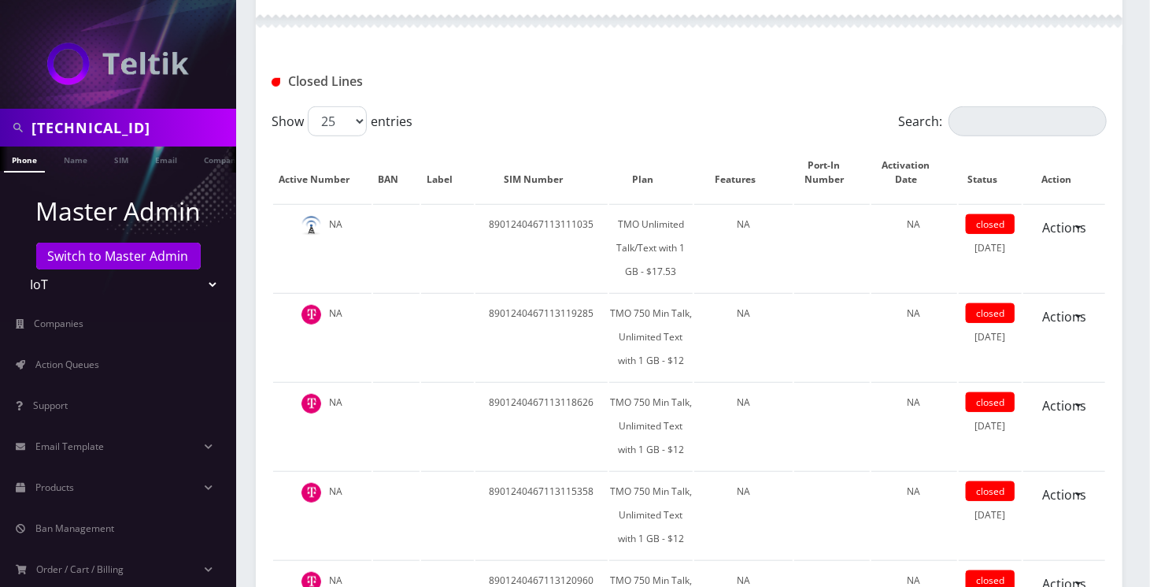
type input "89148000011554086494"
click at [970, 128] on input "Search:" at bounding box center [1028, 121] width 158 height 30
paste input "89148000011554086494"
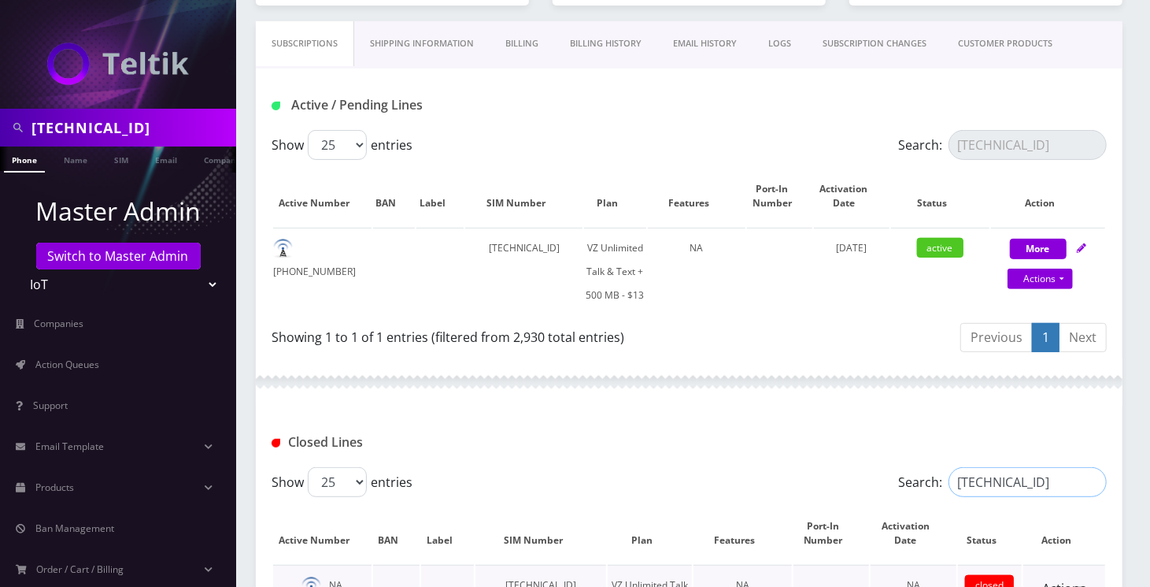
scroll to position [195, 0]
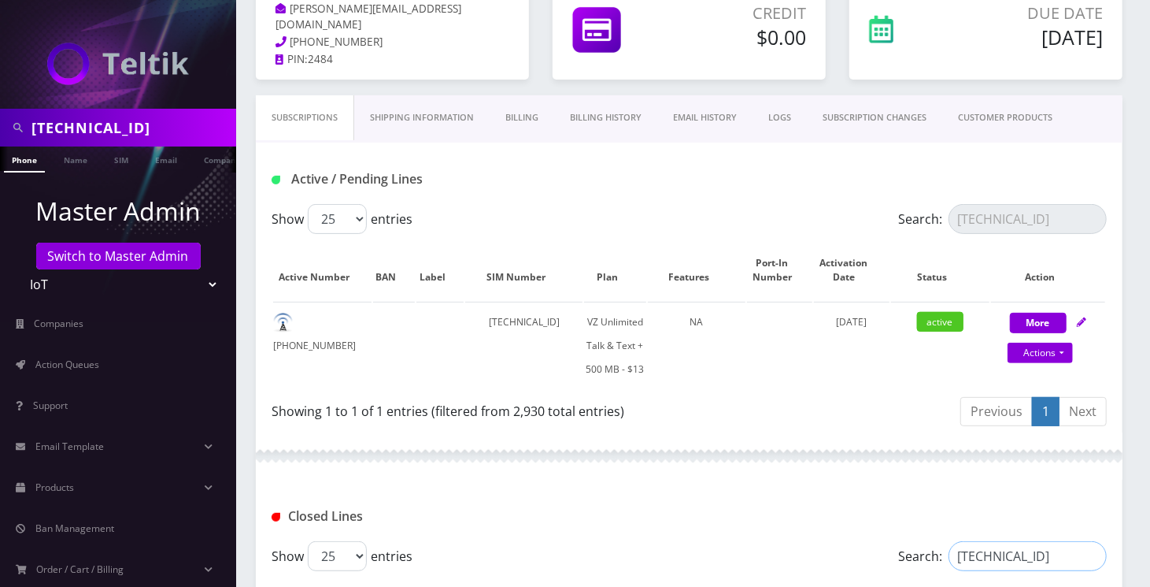
type input "89148000011554086494"
click at [632, 480] on div "Closed Lines" at bounding box center [689, 510] width 867 height 61
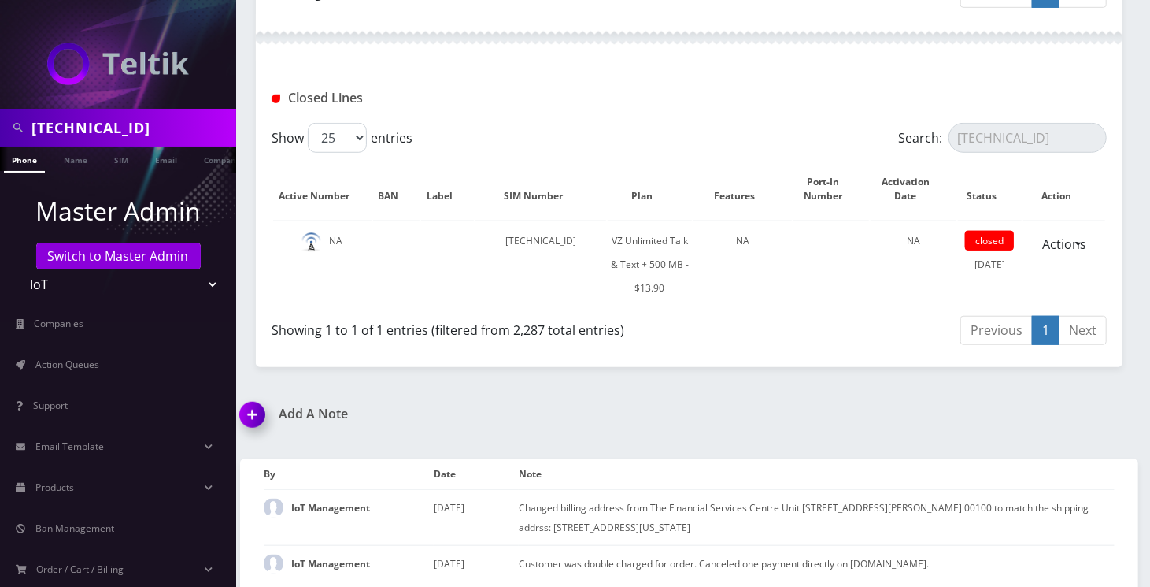
scroll to position [615, 0]
click at [99, 120] on input "[TECHNICAL_ID]" at bounding box center [131, 128] width 201 height 30
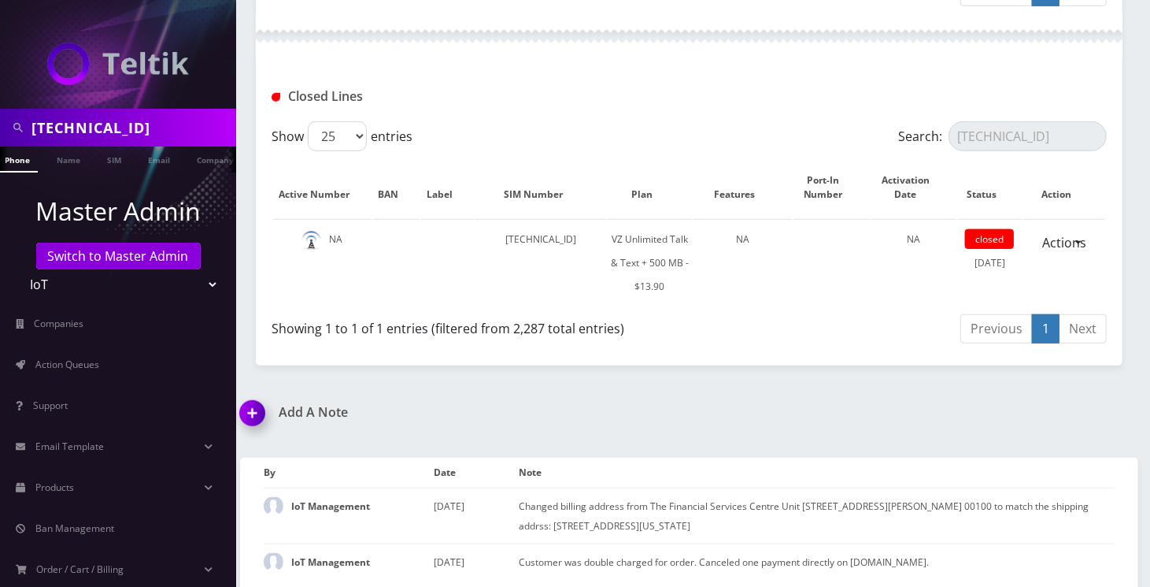
paste input "2163160479"
type input "2163160479"
click at [17, 158] on link "Phone" at bounding box center [17, 159] width 41 height 26
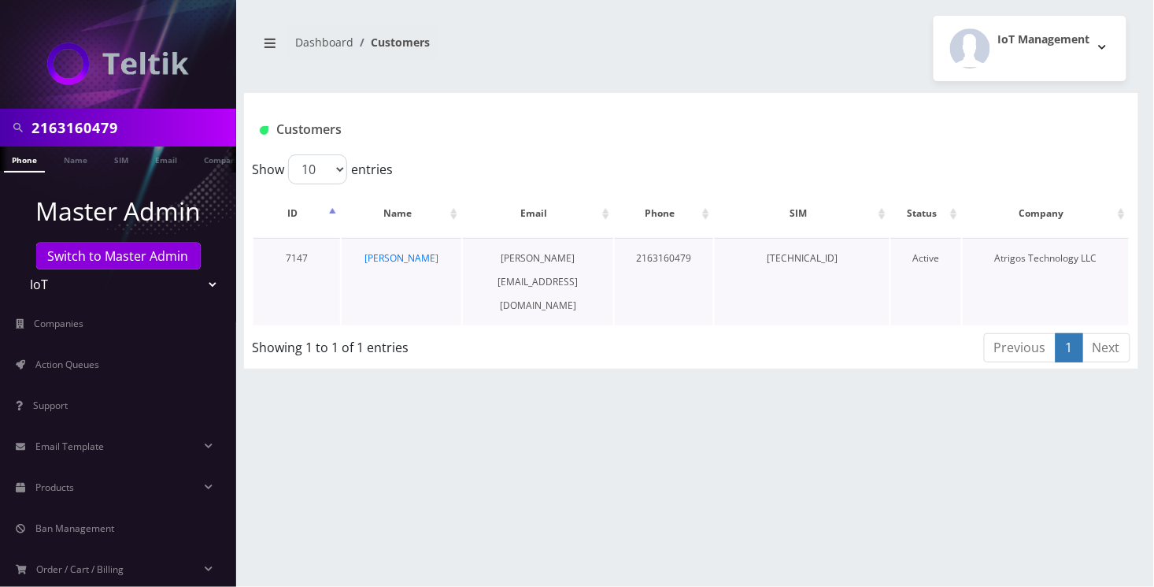
click at [821, 265] on td "[TECHNICAL_ID]" at bounding box center [802, 281] width 175 height 87
copy td "[TECHNICAL_ID]"
click at [518, 414] on div "2163160479 Phone Name SIM Email Company Customer Dashboard Customers IoT Manage…" at bounding box center [691, 293] width 926 height 587
click at [140, 132] on input "2163160479" at bounding box center [131, 128] width 201 height 30
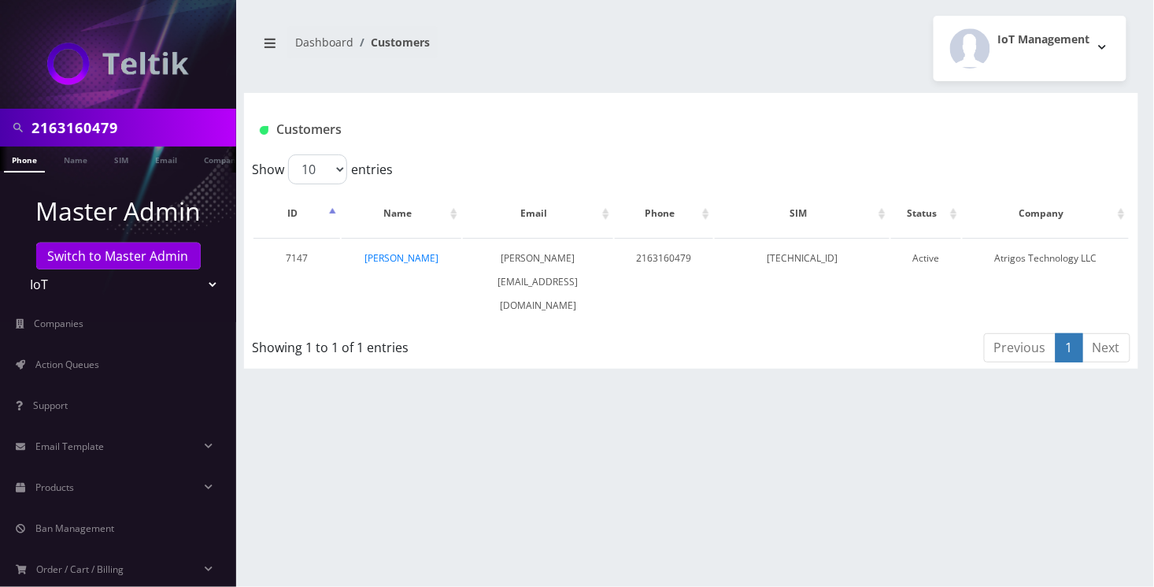
click at [140, 132] on input "2163160479" at bounding box center [131, 128] width 201 height 30
paste input "4405477077"
type input "4405477077"
click at [15, 158] on li at bounding box center [8, 162] width 16 height 39
click at [20, 160] on link "Phone" at bounding box center [24, 159] width 41 height 26
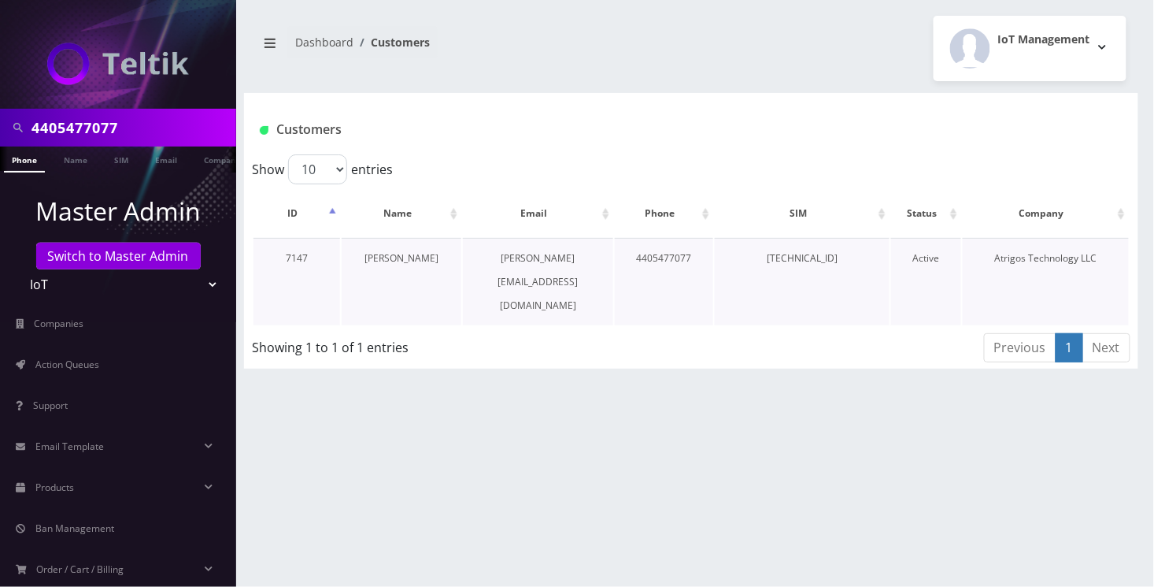
click at [414, 257] on link "[PERSON_NAME]" at bounding box center [402, 257] width 74 height 13
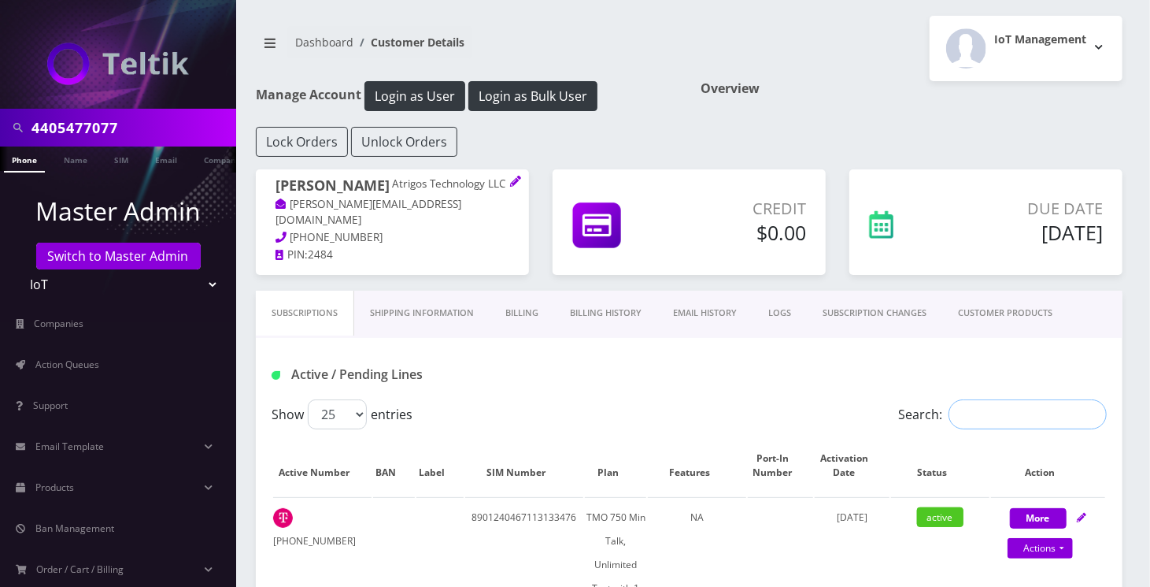
click at [1004, 405] on input "Search:" at bounding box center [1028, 414] width 158 height 30
paste input "4405477077"
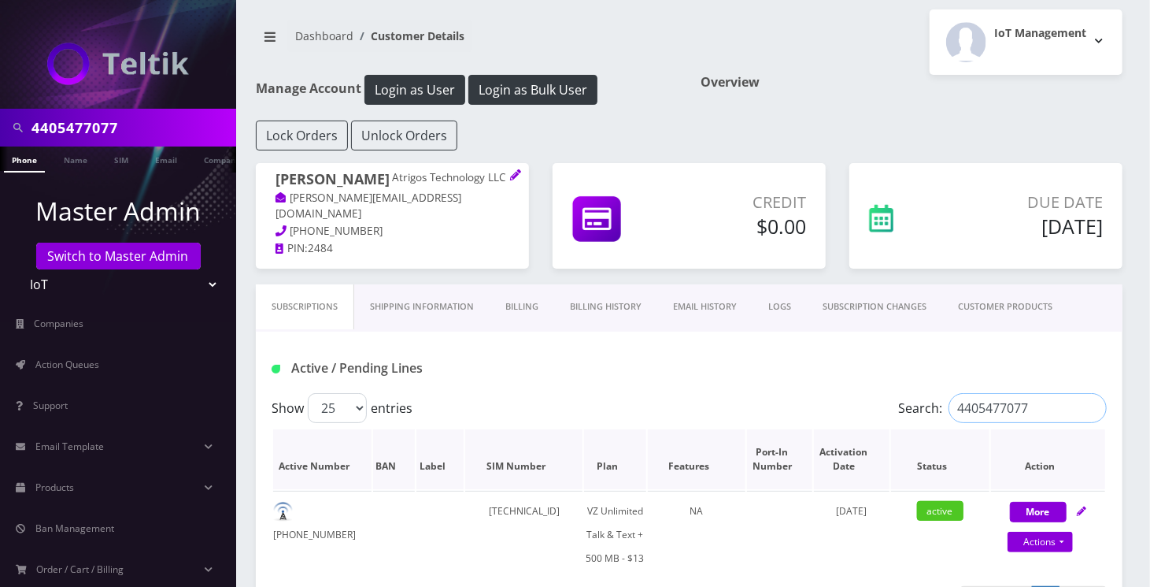
scroll to position [105, 0]
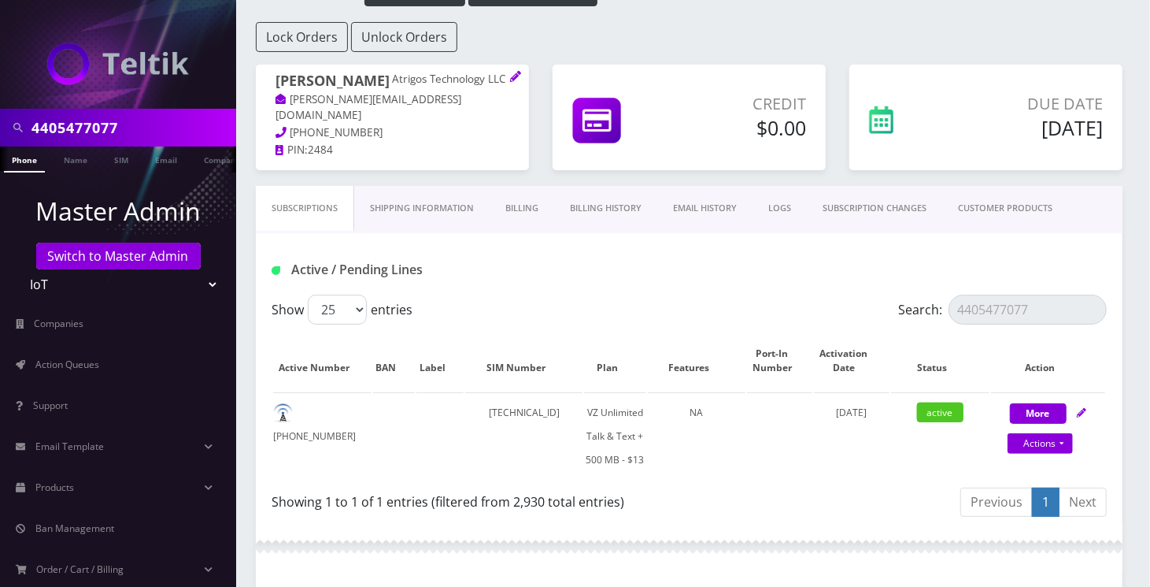
click at [537, 261] on div "Active / Pending Lines" at bounding box center [403, 270] width 287 height 26
click at [554, 302] on div "Show 25 50 100 250 500 entries" at bounding box center [585, 309] width 627 height 30
click at [1024, 316] on input "4405477077" at bounding box center [1028, 309] width 158 height 30
paste input "2163160479"
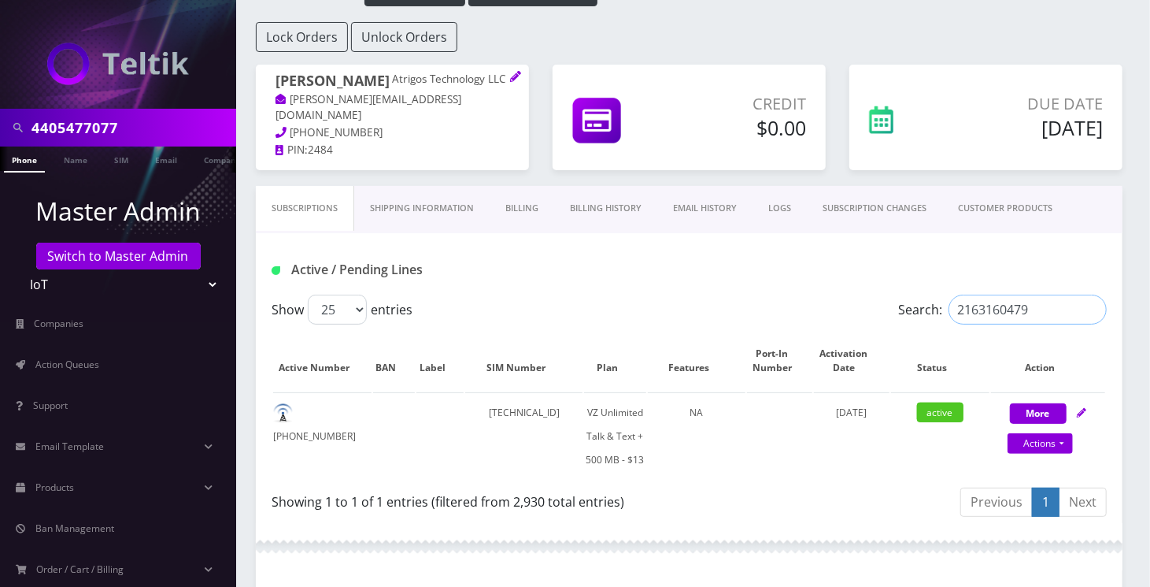
type input "2163160479"
click at [529, 413] on td "89148000011554087146" at bounding box center [523, 435] width 117 height 87
copy td "89148000011554087146"
click at [1050, 438] on link "Actions" at bounding box center [1040, 443] width 65 height 20
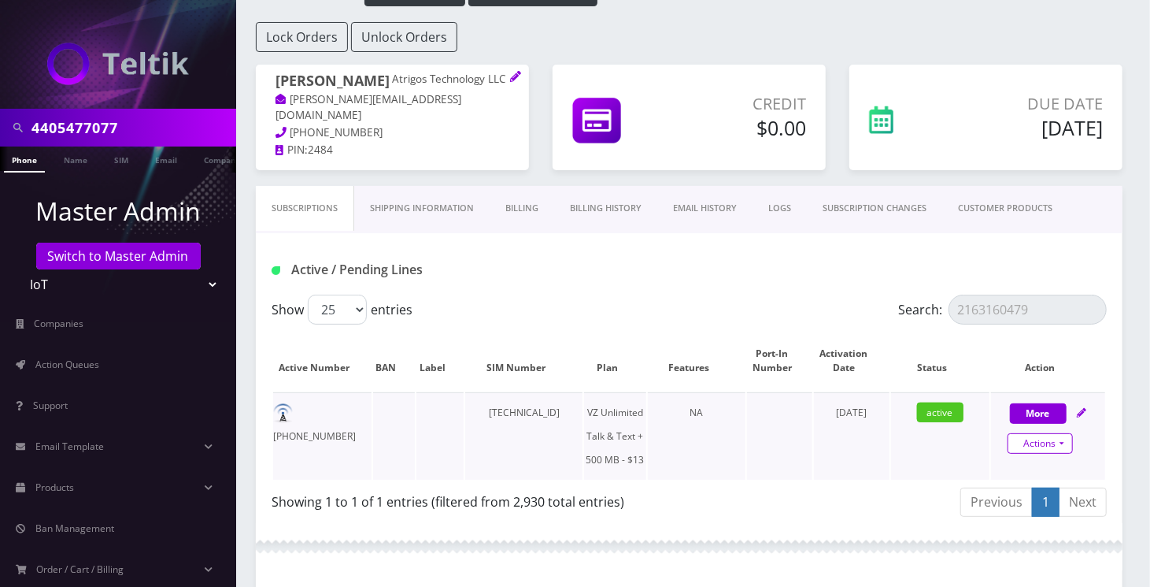
select select "VZ SIM"
select select "480"
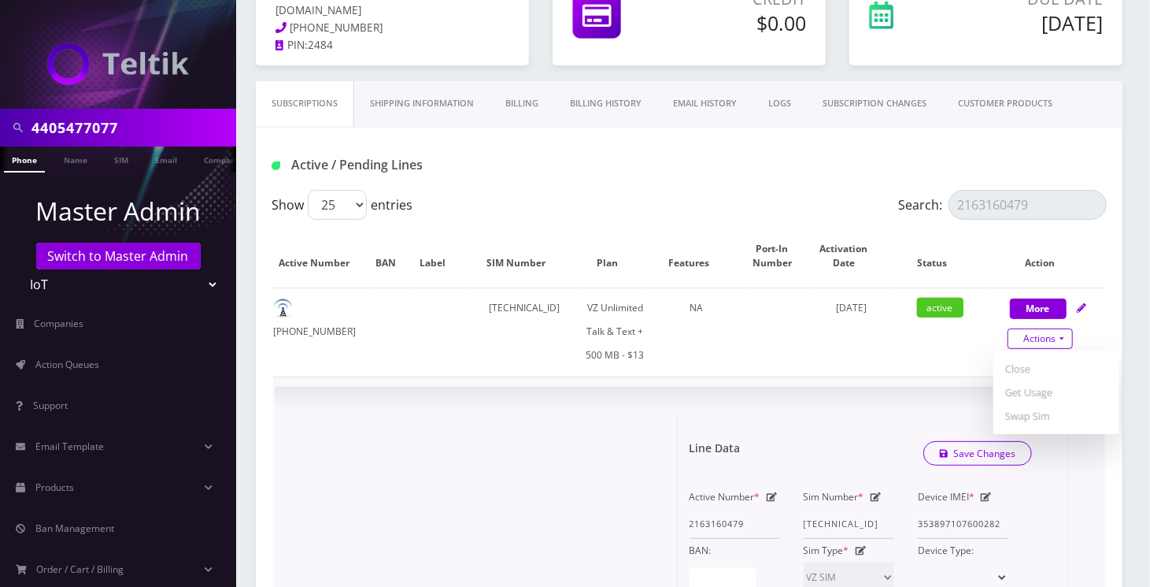
scroll to position [315, 0]
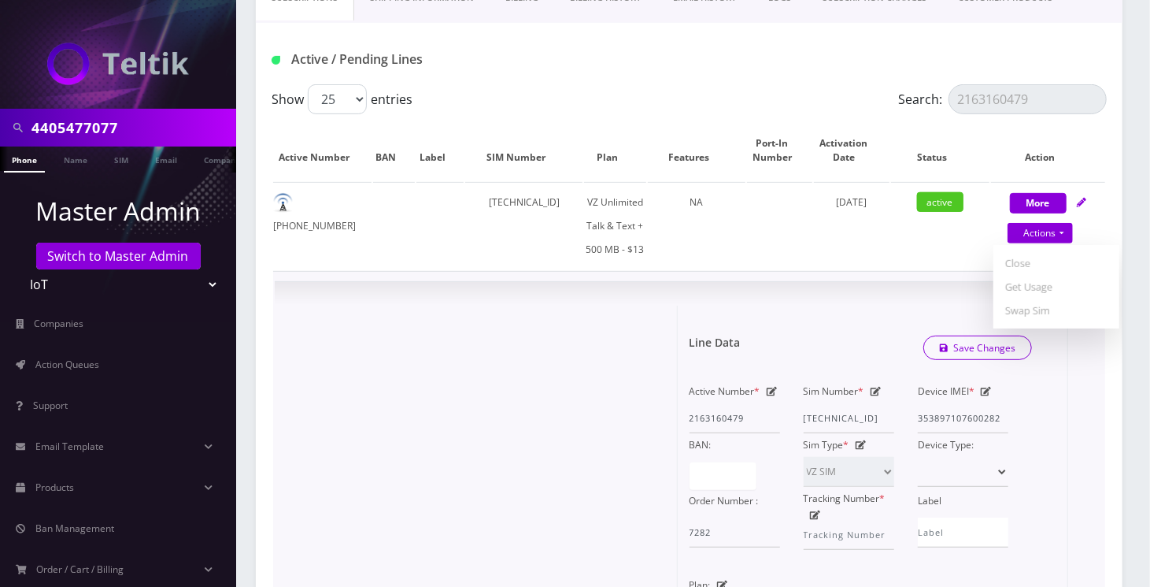
click at [499, 392] on div at bounding box center [482, 577] width 391 height 543
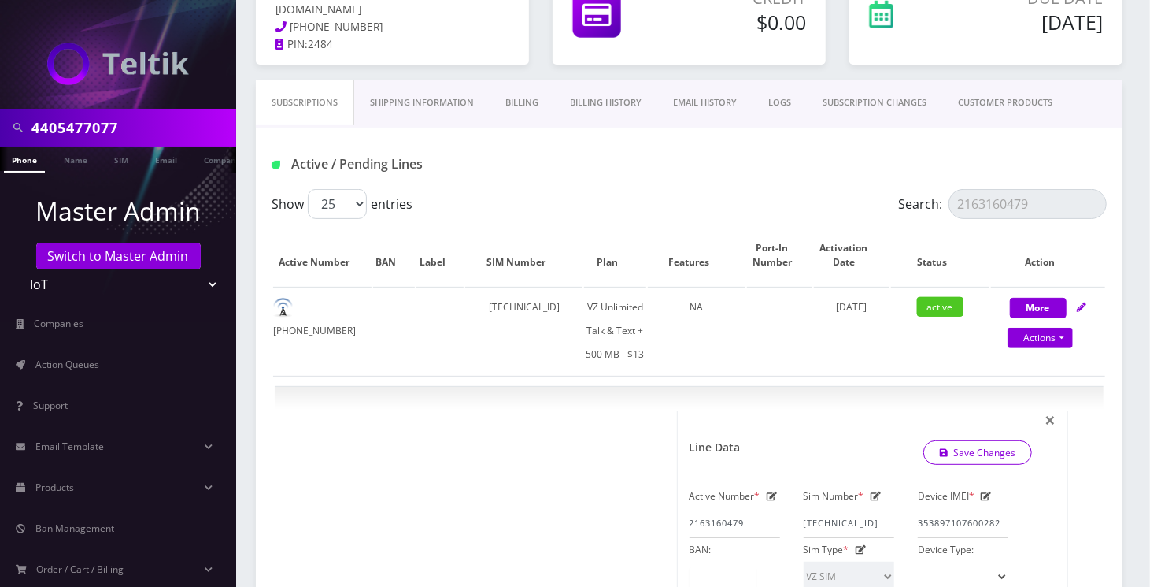
scroll to position [209, 0]
click at [1002, 206] on input "2163160479" at bounding box center [1028, 205] width 158 height 30
click at [1098, 210] on input "2163160479" at bounding box center [1028, 205] width 158 height 30
click at [1096, 208] on input "2163160479" at bounding box center [1028, 205] width 158 height 30
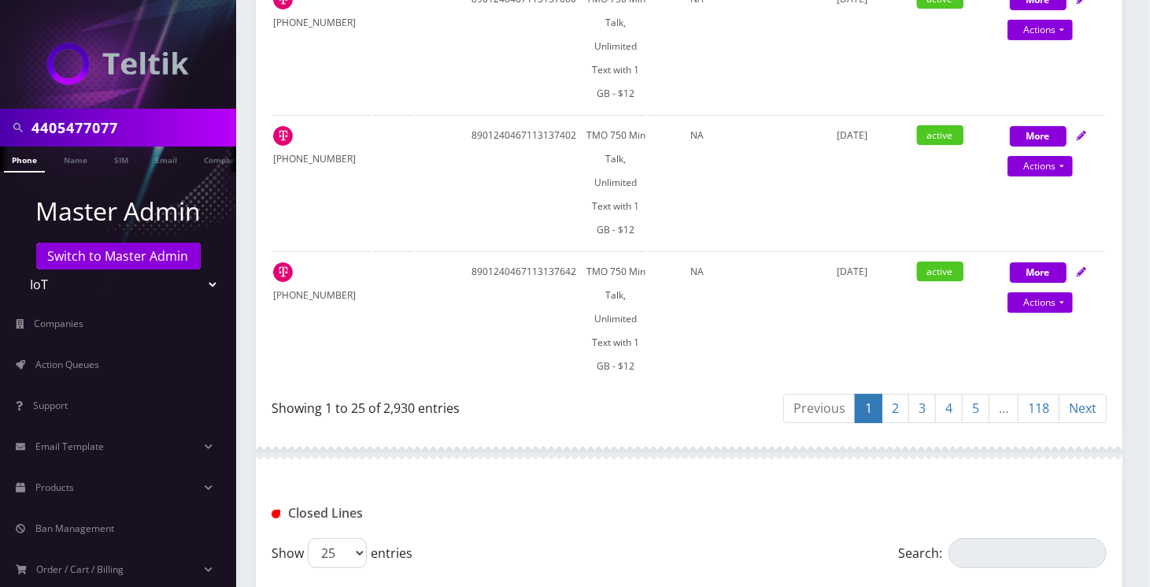
scroll to position [3780, 0]
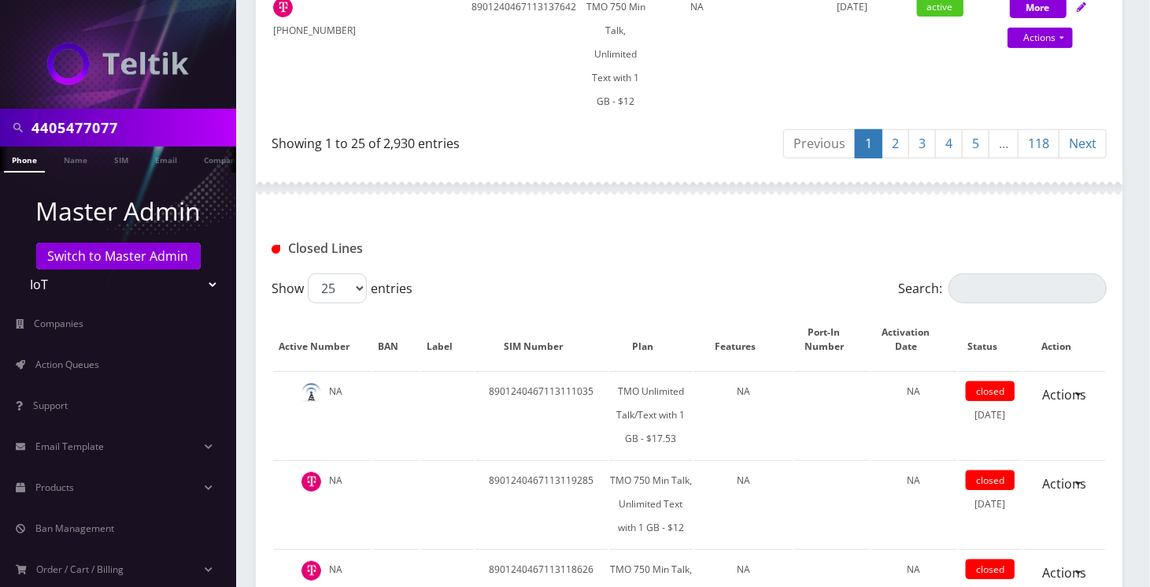
click at [983, 133] on link "5" at bounding box center [976, 143] width 28 height 29
click at [950, 136] on link "5" at bounding box center [949, 143] width 28 height 29
click at [950, 133] on link "5" at bounding box center [949, 143] width 28 height 29
click at [916, 131] on link "4" at bounding box center [923, 143] width 28 height 29
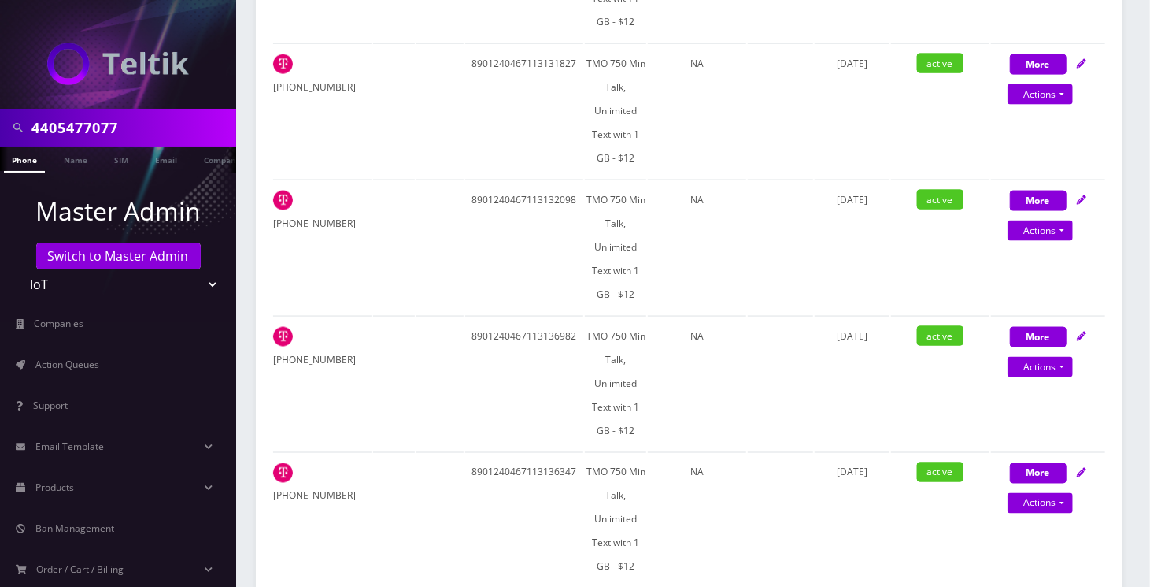
scroll to position [1260, 0]
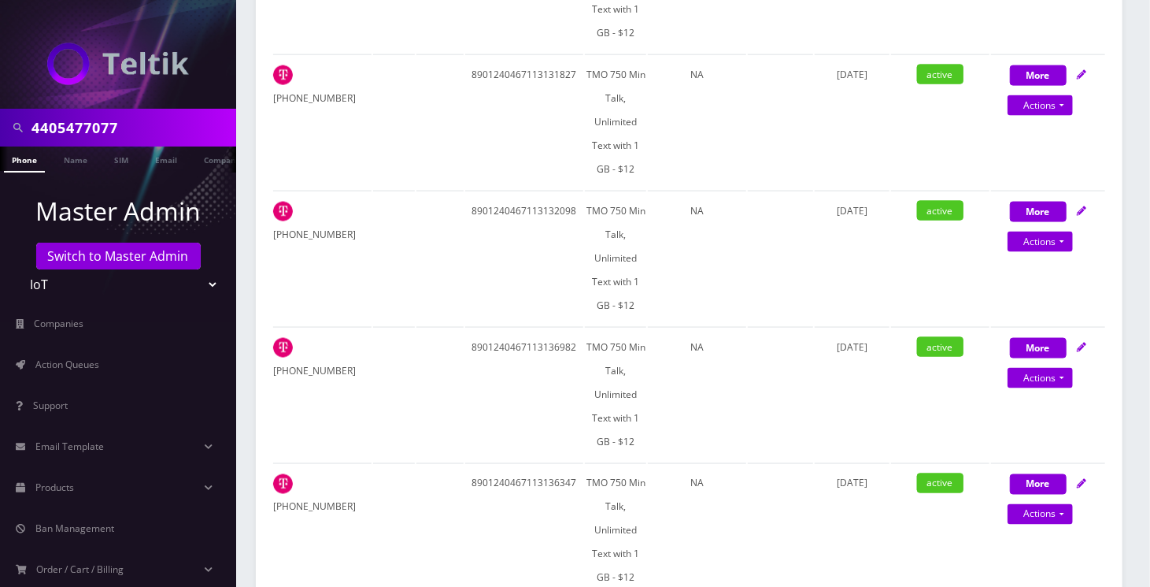
click at [76, 125] on input "4405477077" at bounding box center [131, 128] width 201 height 30
paste input "2162183327"
type input "2162183327"
click at [33, 155] on link "Phone" at bounding box center [24, 159] width 41 height 26
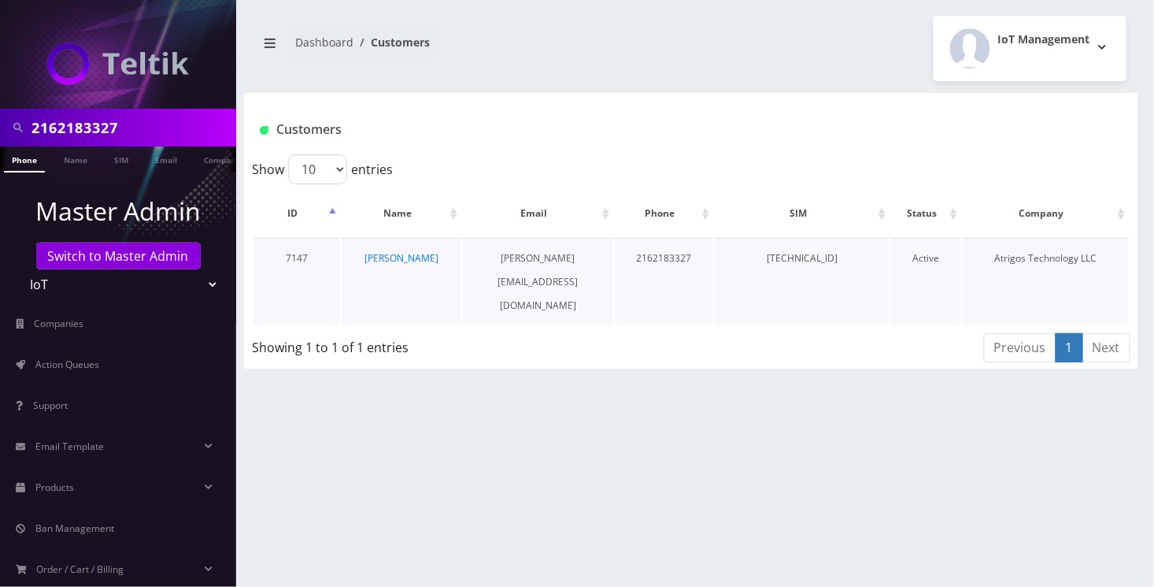
click at [444, 263] on td "[PERSON_NAME]" at bounding box center [402, 281] width 120 height 87
copy tr "[PERSON_NAME]"
click at [782, 257] on td "[TECHNICAL_ID]" at bounding box center [802, 281] width 175 height 87
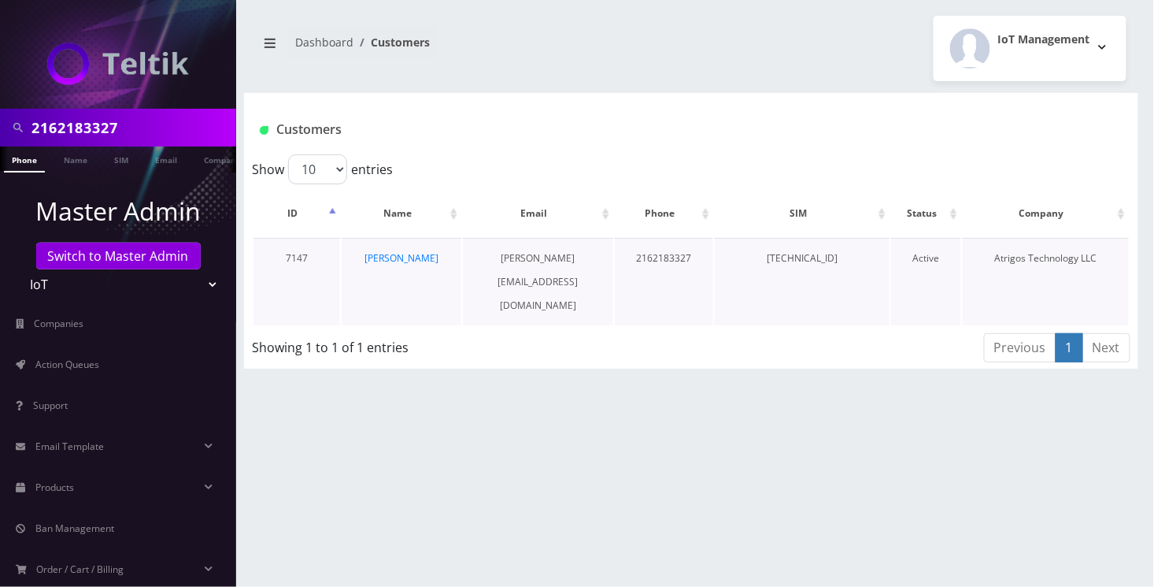
click at [782, 257] on td "[TECHNICAL_ID]" at bounding box center [802, 281] width 175 height 87
copy td "[TECHNICAL_ID]"
click at [404, 245] on td "[PERSON_NAME]" at bounding box center [402, 281] width 120 height 87
click at [404, 252] on link "[PERSON_NAME]" at bounding box center [402, 257] width 74 height 13
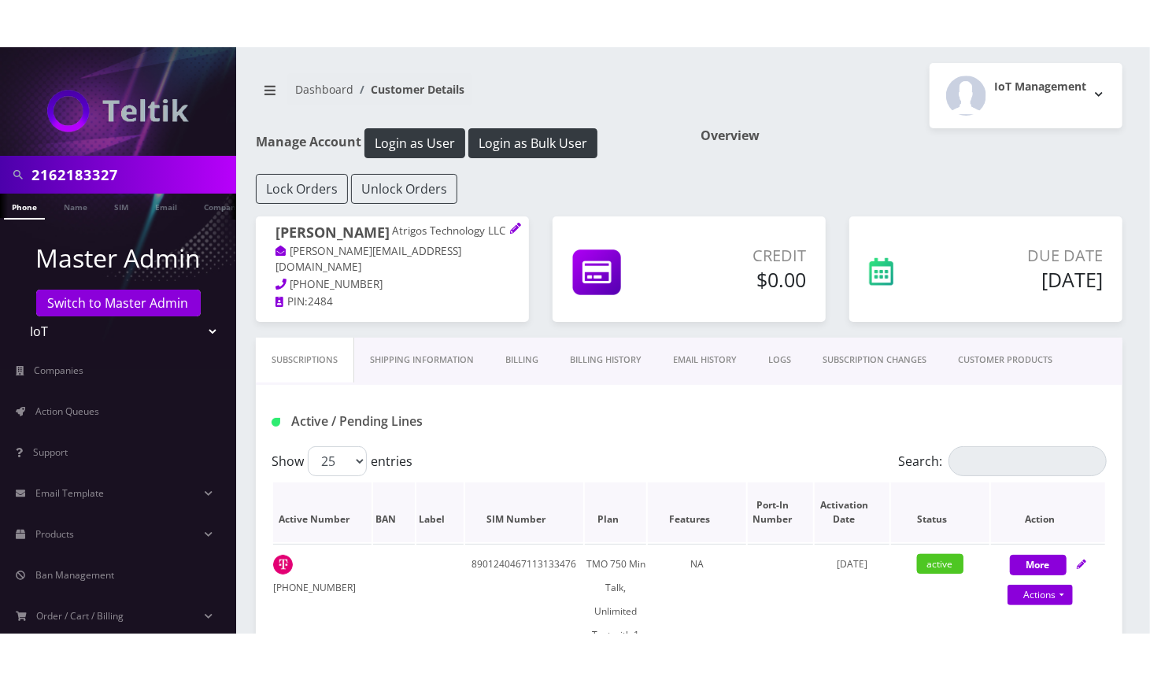
scroll to position [209, 0]
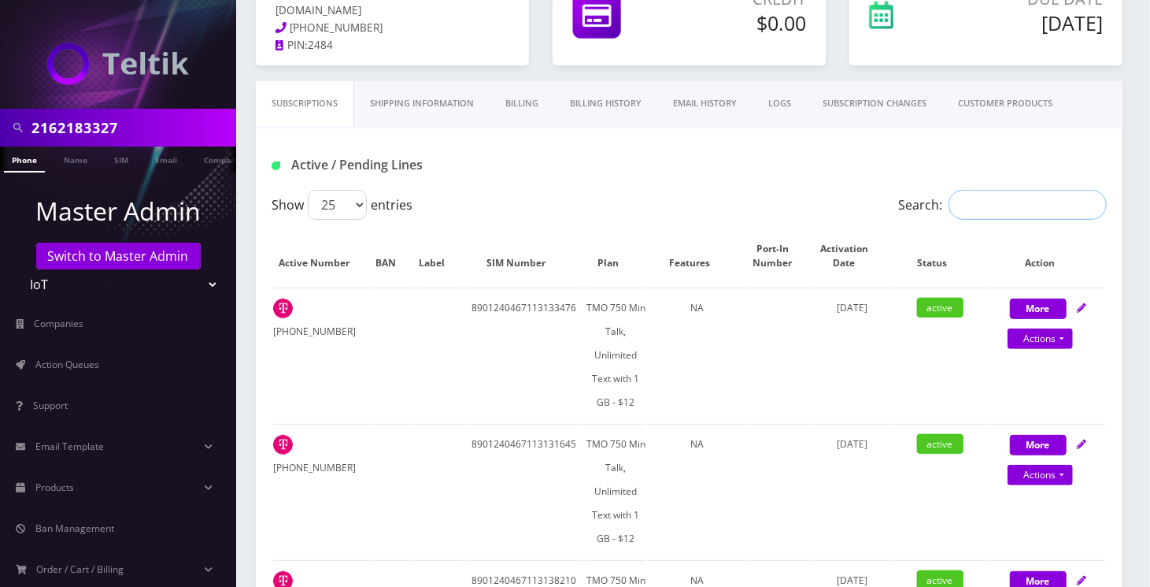
click at [985, 208] on input "Search:" at bounding box center [1028, 205] width 158 height 30
paste input "2162183327"
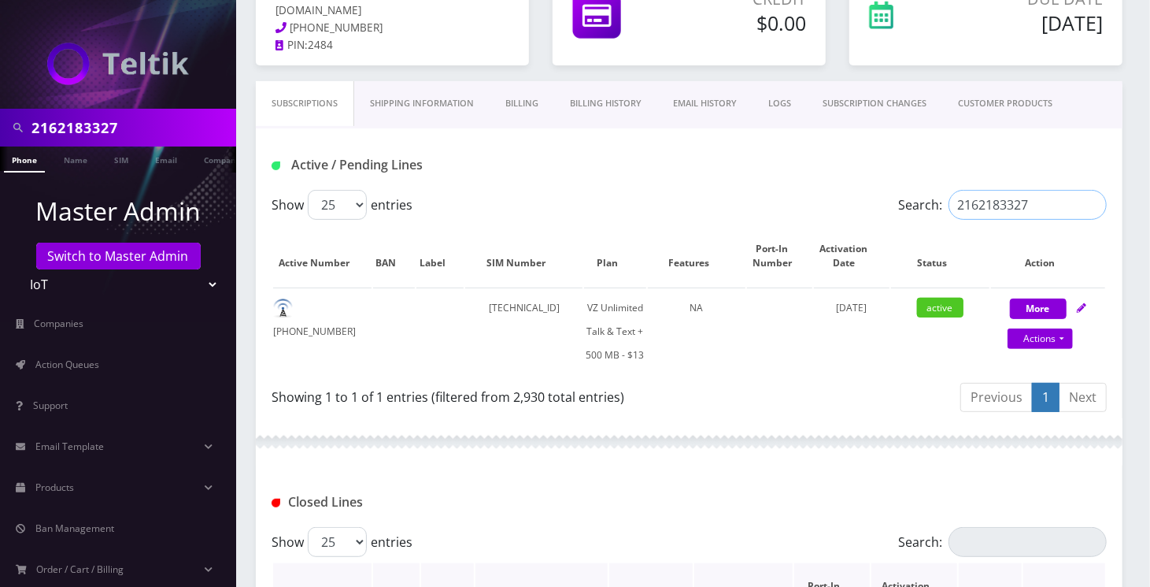
type input "2162183327"
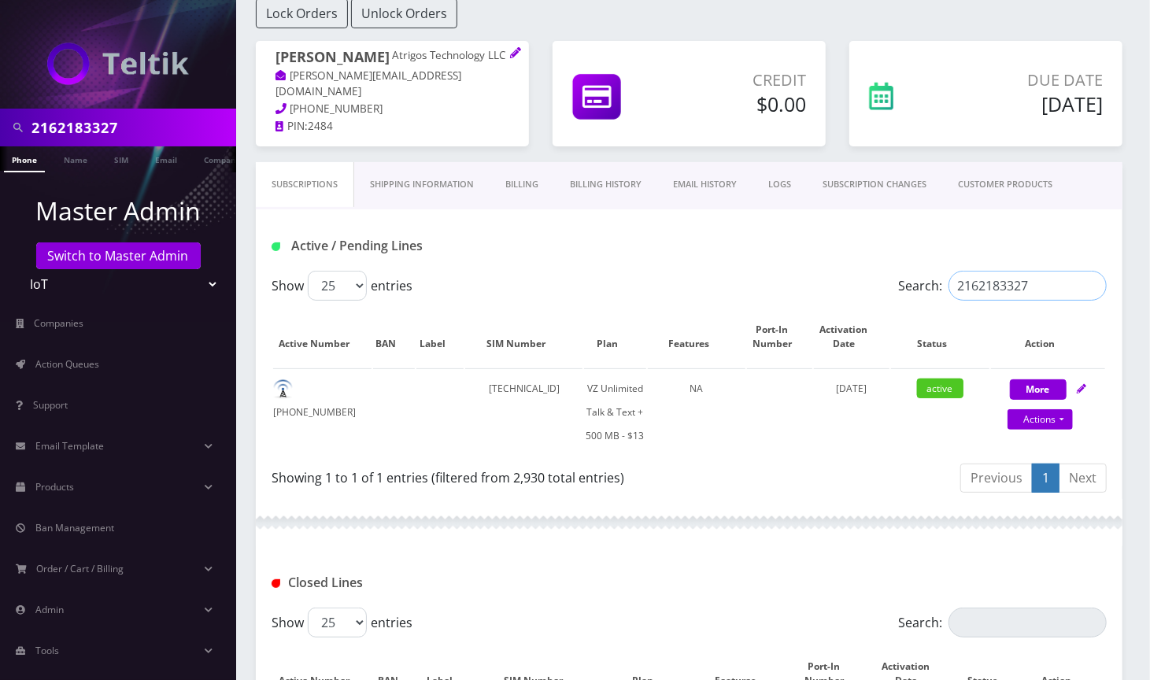
scroll to position [105, 0]
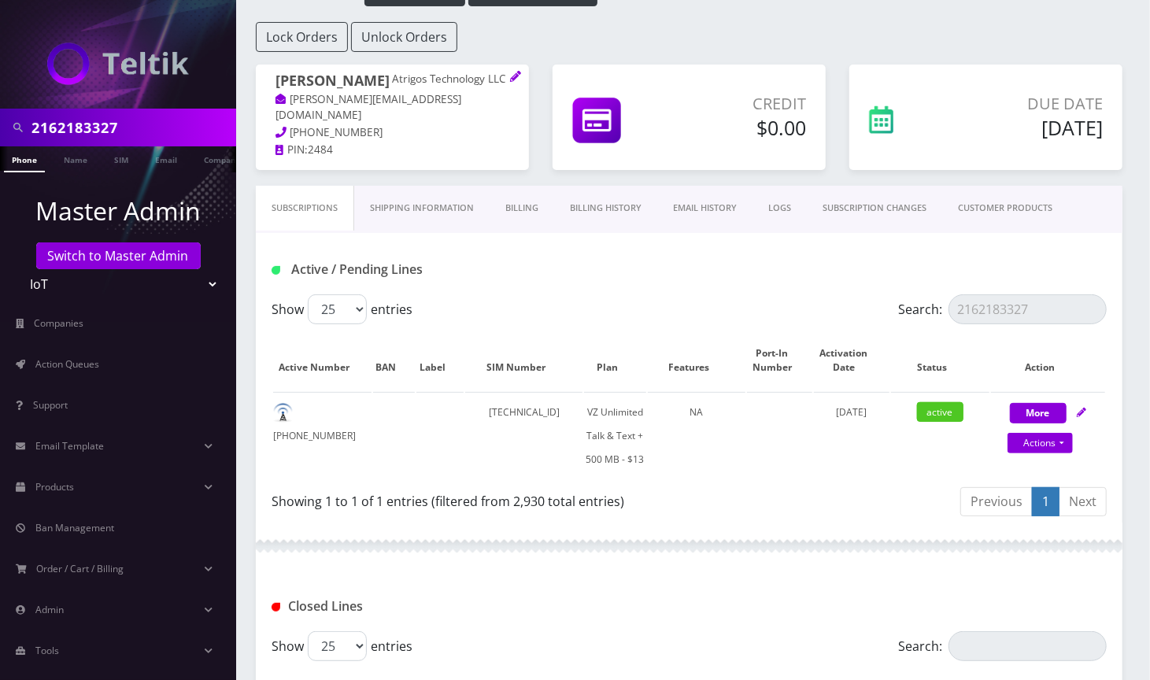
click at [611, 203] on link "Billing History" at bounding box center [605, 208] width 103 height 45
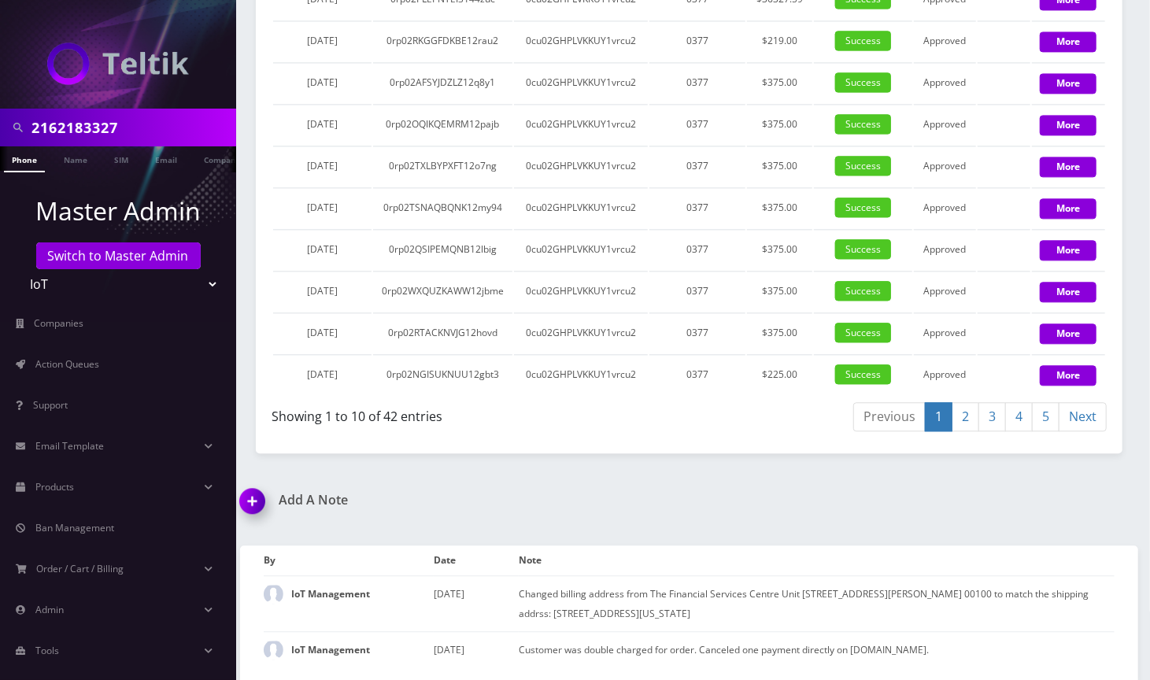
scroll to position [2205, 0]
click at [965, 432] on link "2" at bounding box center [966, 416] width 28 height 29
click at [18, 163] on link "Phone" at bounding box center [24, 159] width 41 height 26
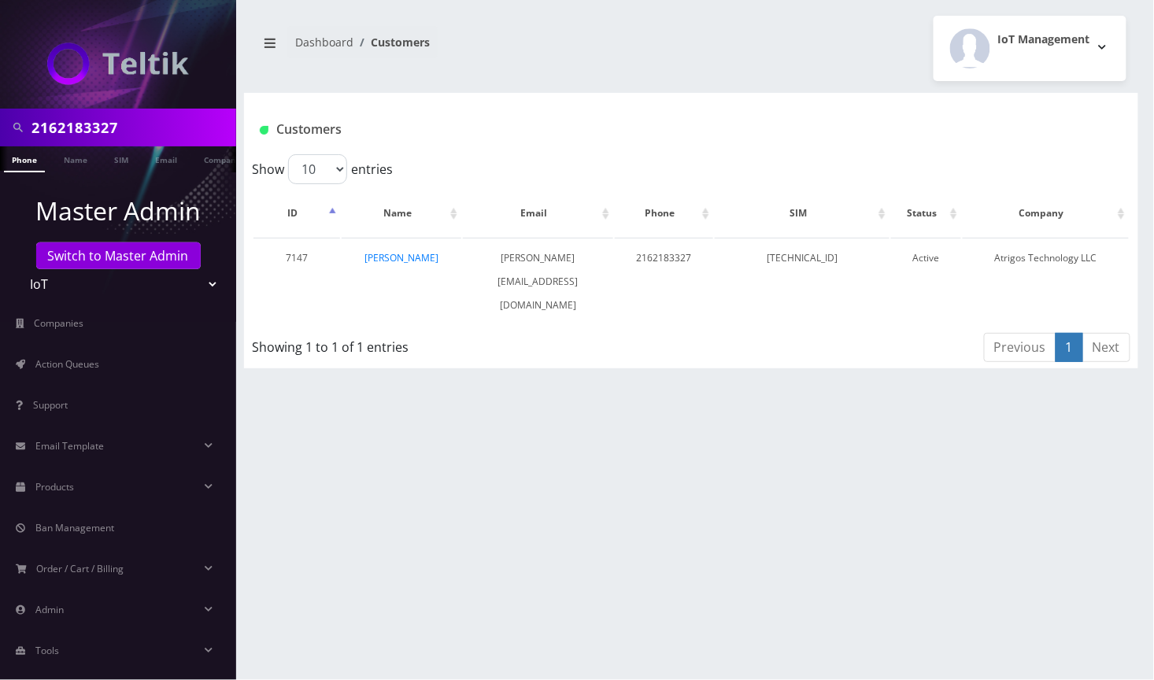
click at [60, 128] on input "2162183327" at bounding box center [131, 128] width 201 height 30
click at [428, 251] on link "[PERSON_NAME]" at bounding box center [402, 257] width 74 height 13
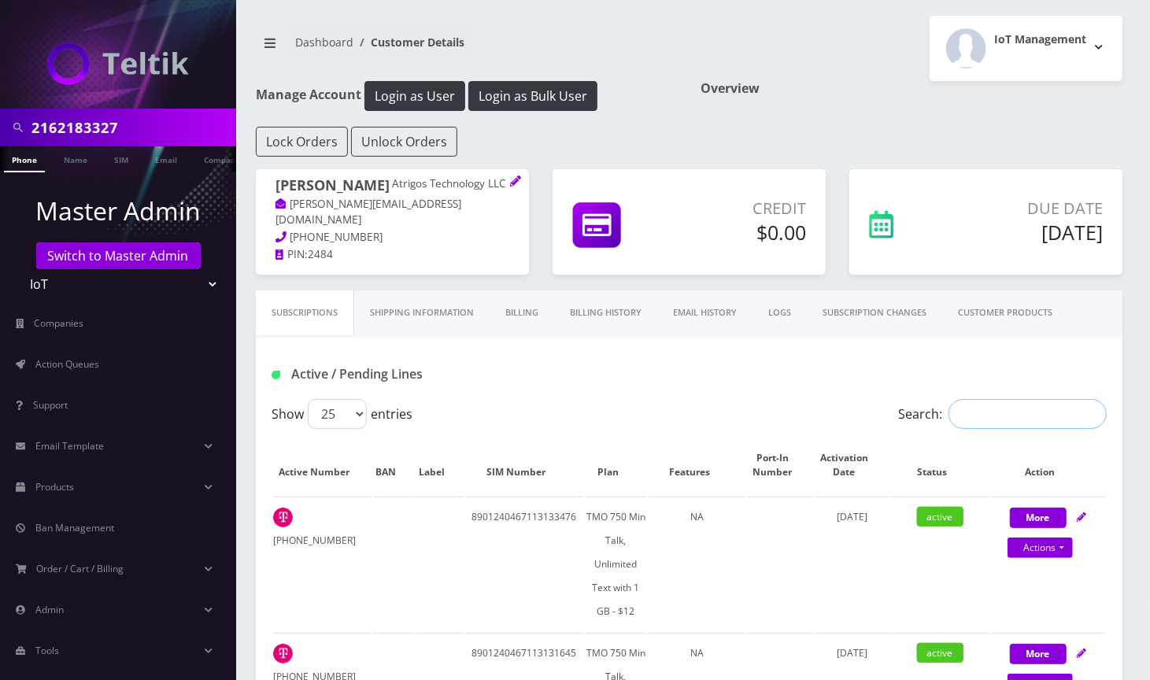
click at [1009, 411] on input "Search:" at bounding box center [1028, 414] width 158 height 30
paste input "2162183327"
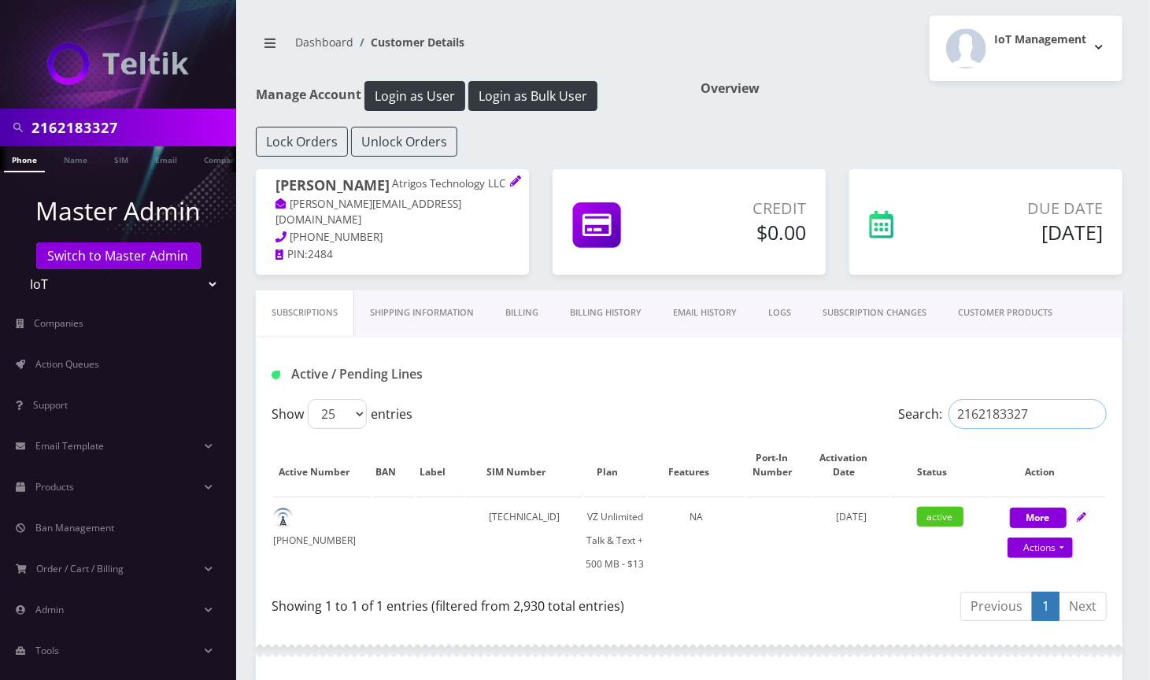
type input "2162183327"
click at [734, 326] on link "EMAIL HISTORY" at bounding box center [704, 313] width 95 height 45
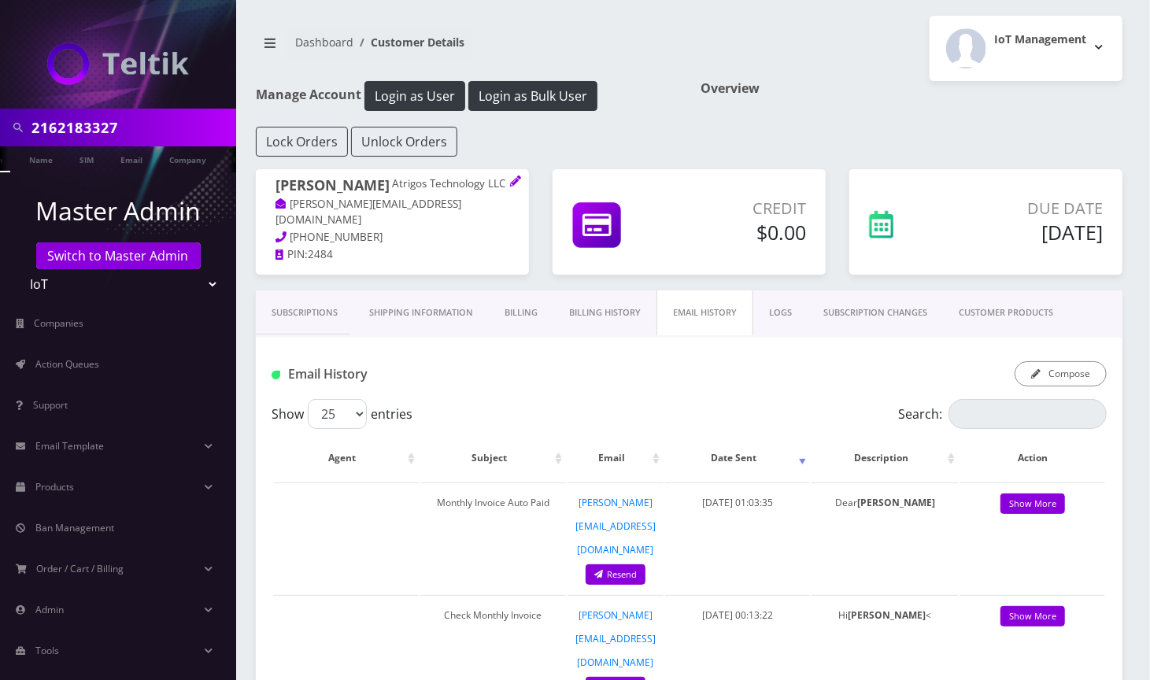
scroll to position [0, 38]
click at [1034, 309] on link "CUSTOMER PRODUCTS" at bounding box center [1006, 313] width 126 height 45
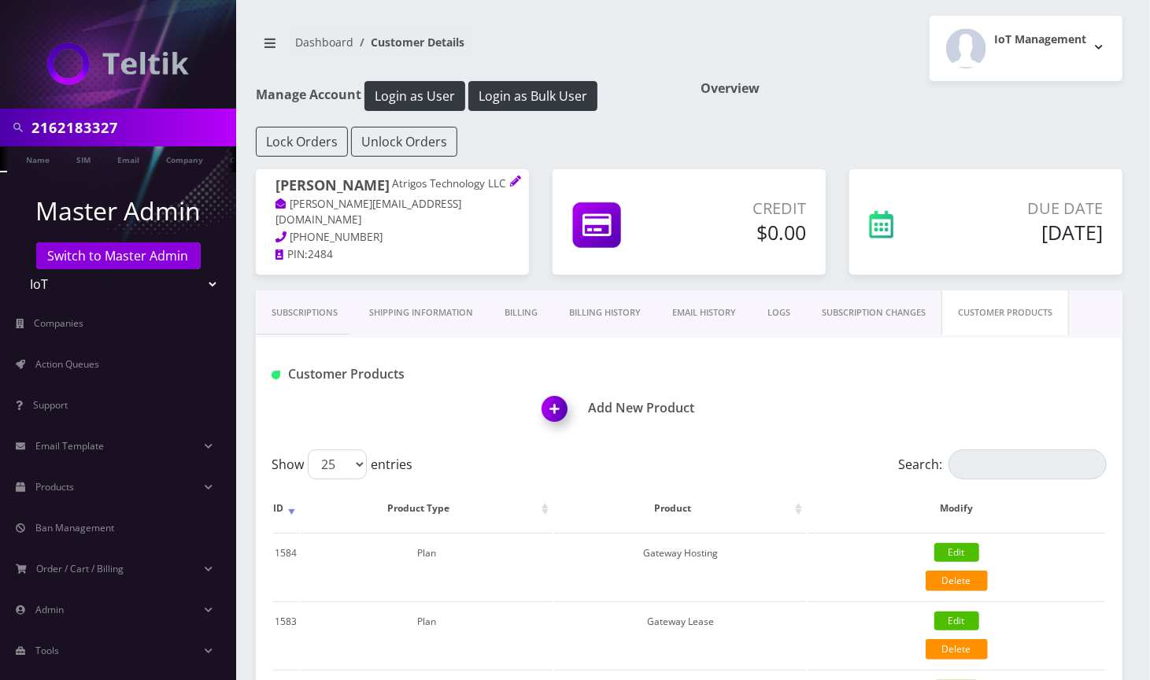
click at [911, 316] on link "SUBSCRIPTION CHANGES" at bounding box center [873, 313] width 135 height 45
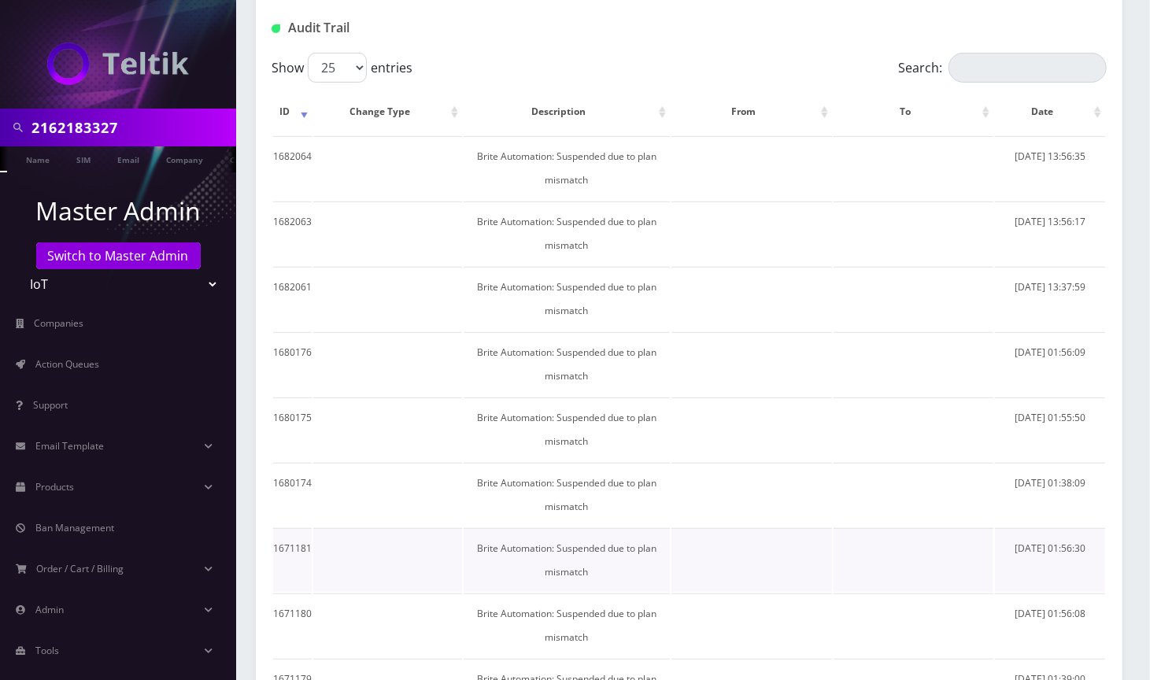
scroll to position [315, 0]
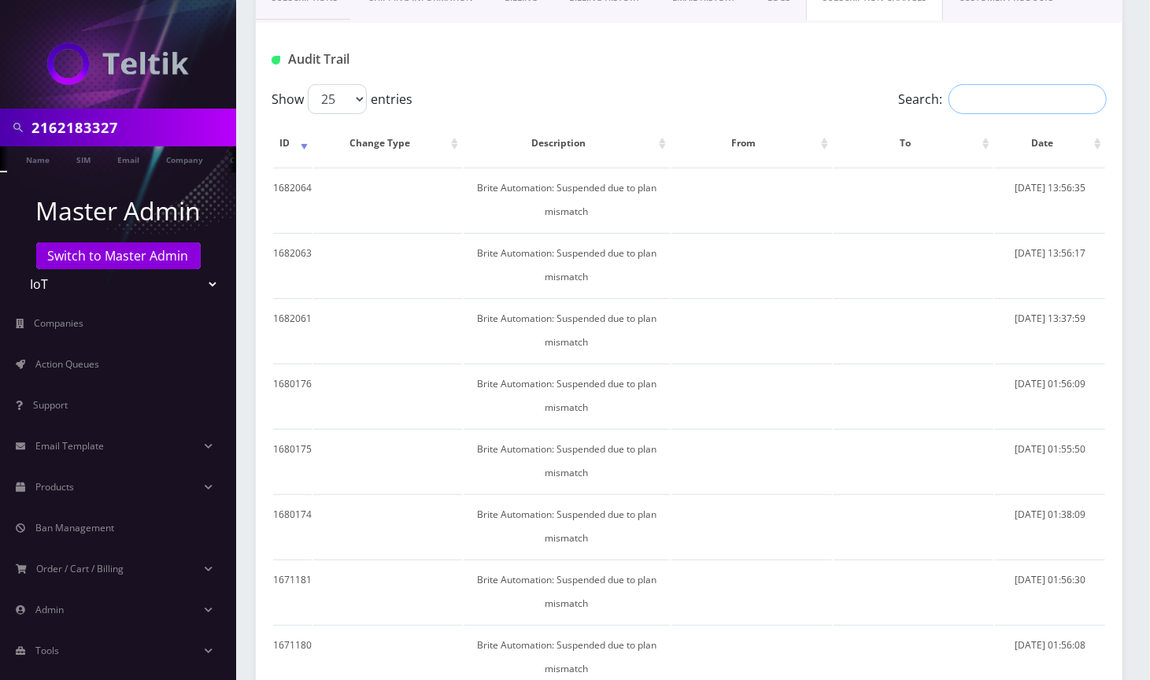
click at [961, 98] on input "Search:" at bounding box center [1028, 99] width 158 height 30
paste input "2163160479"
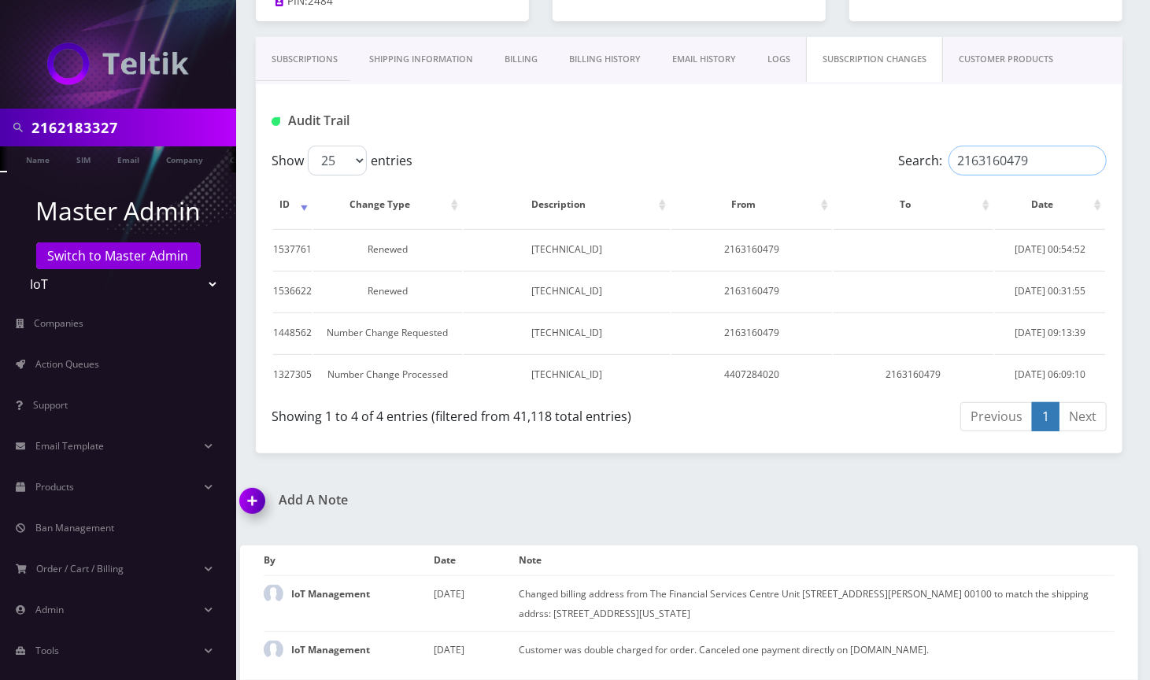
click at [992, 146] on input "2163160479" at bounding box center [1028, 161] width 158 height 30
paste input "8653993679"
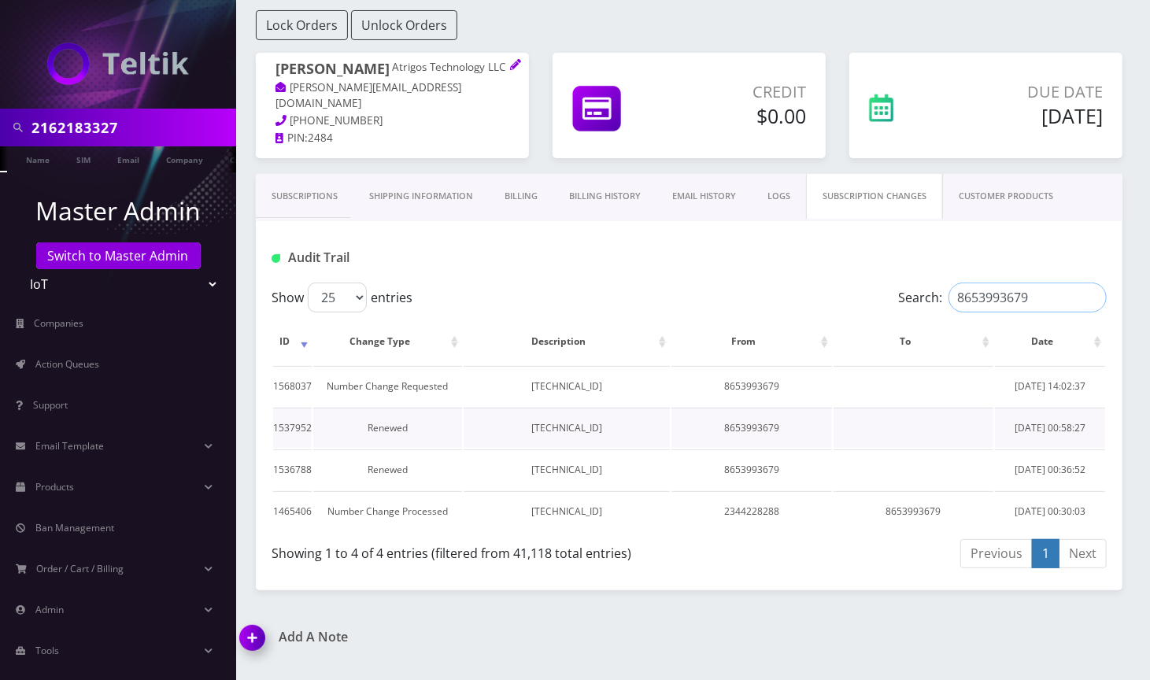
scroll to position [105, 0]
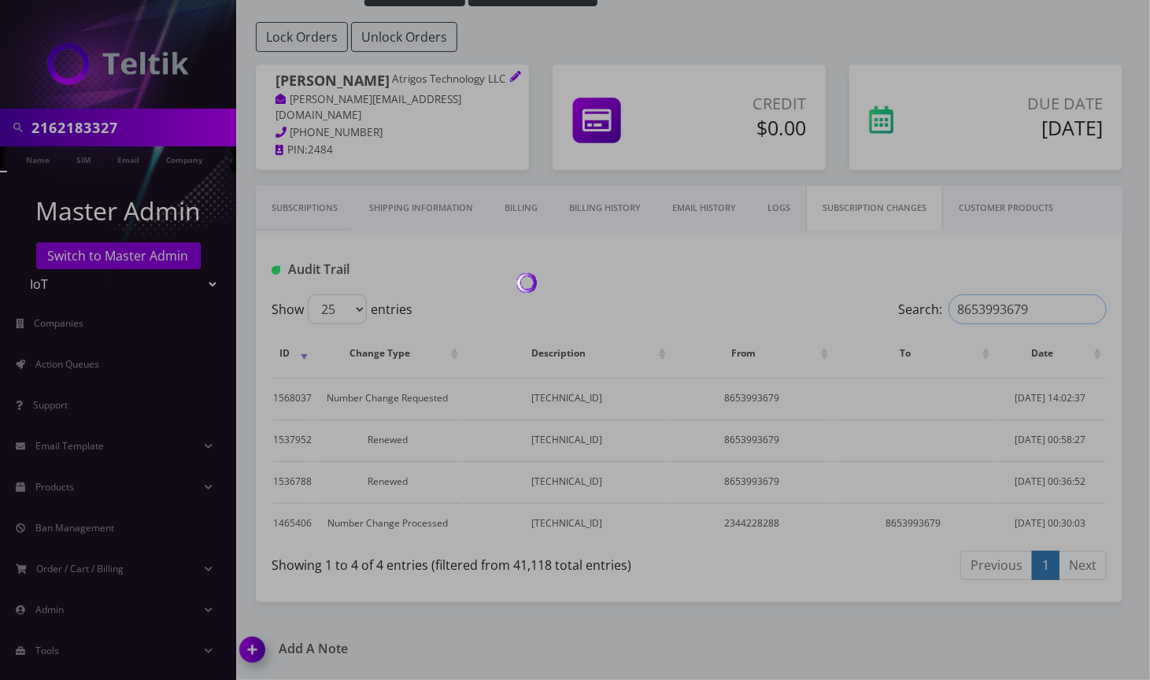
type input "8653993679"
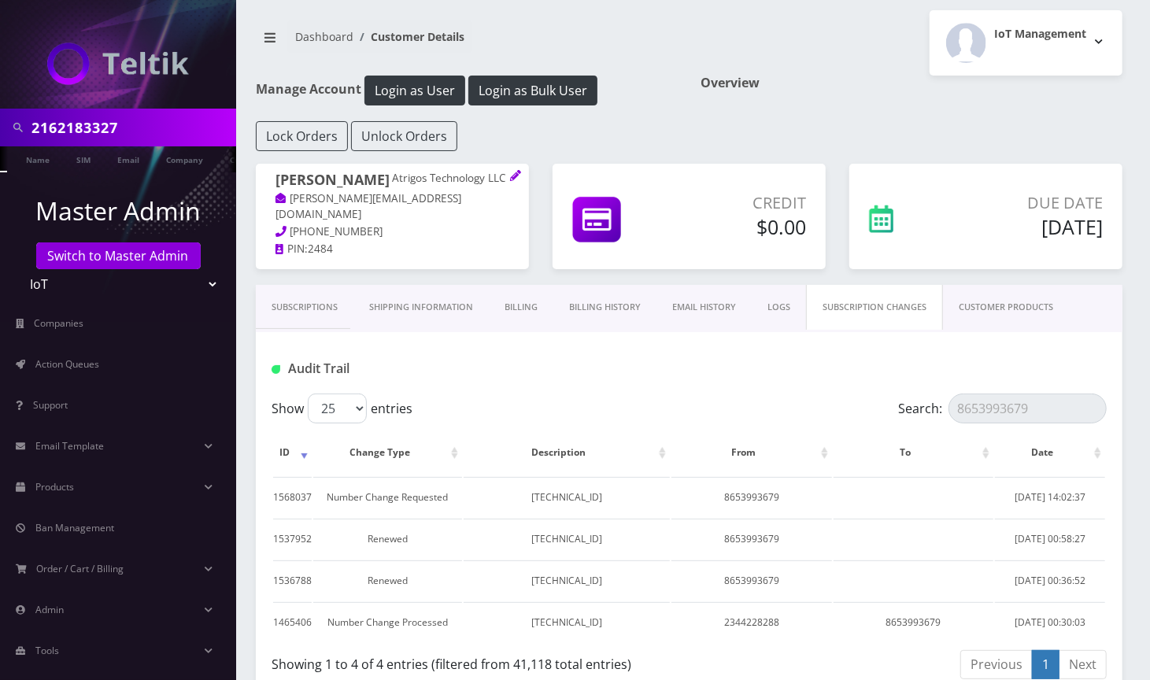
scroll to position [0, 0]
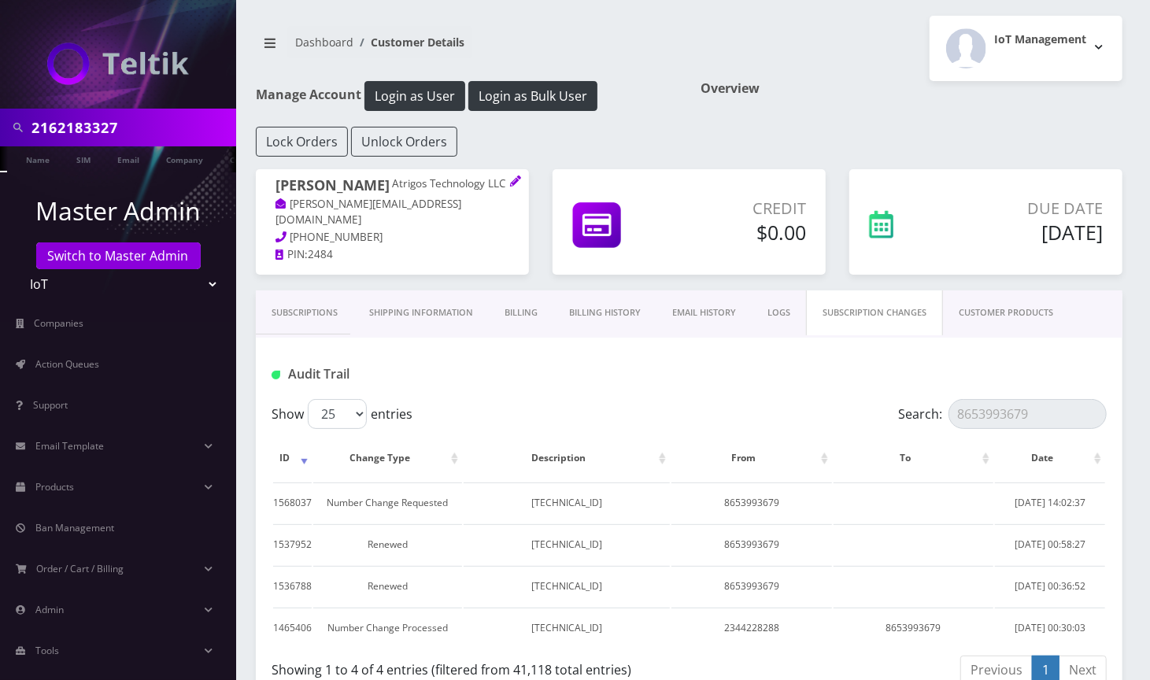
click at [305, 309] on link "Subscriptions" at bounding box center [305, 313] width 98 height 45
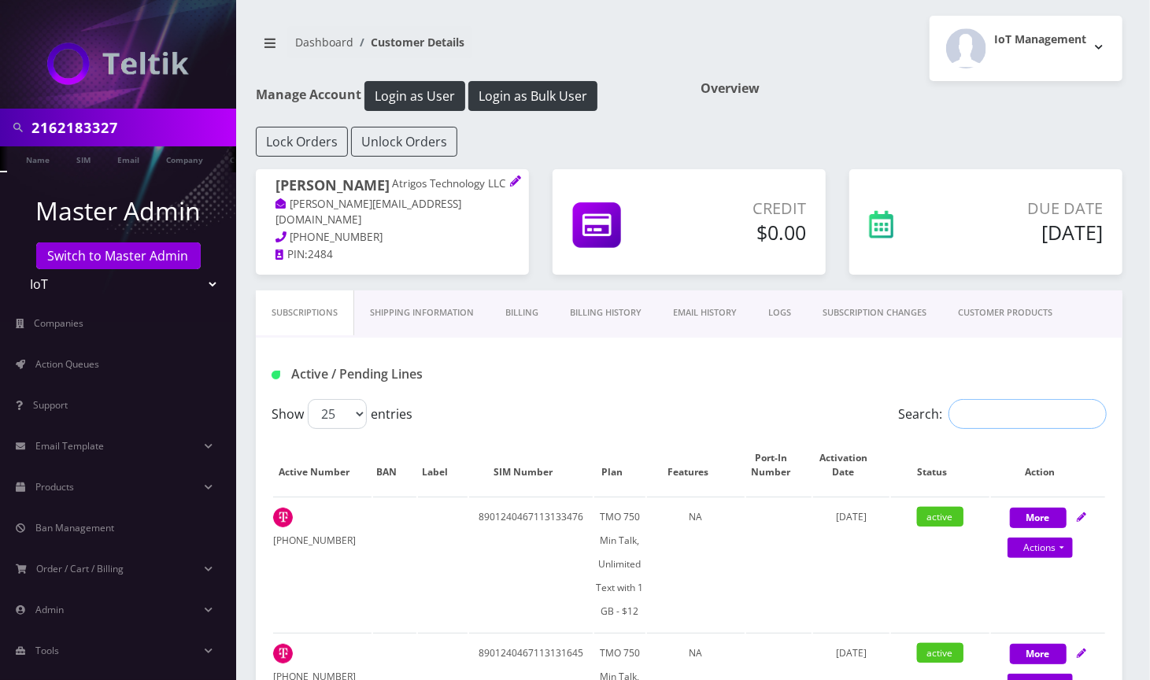
click at [1003, 411] on input "Search:" at bounding box center [1028, 414] width 158 height 30
paste input "4405477077"
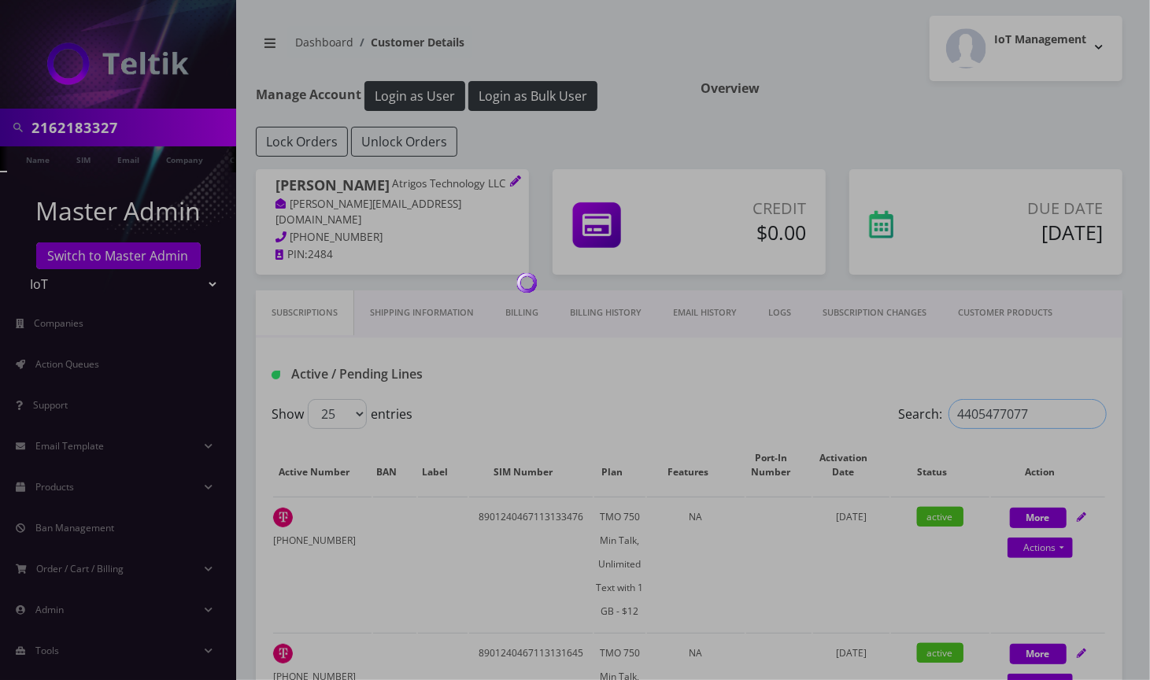
type input "4405477077"
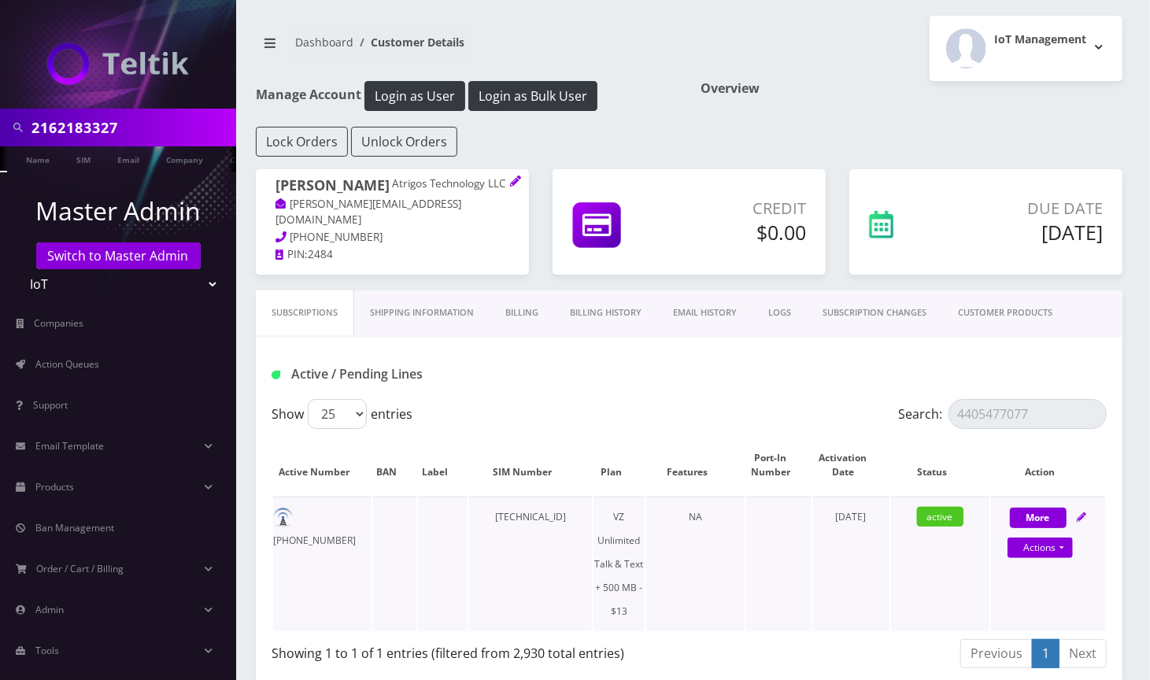
click at [801, 546] on td at bounding box center [778, 564] width 65 height 135
click at [1066, 546] on link "Actions" at bounding box center [1040, 548] width 65 height 20
select select "VZ SIM"
select select "480"
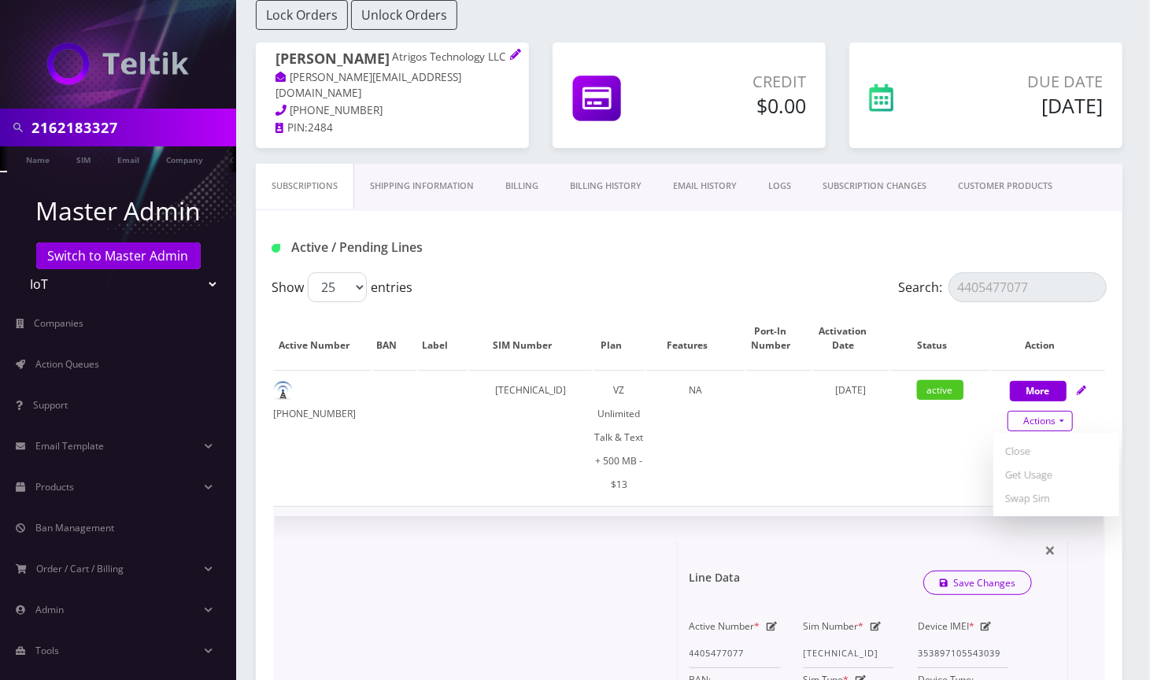
scroll to position [209, 0]
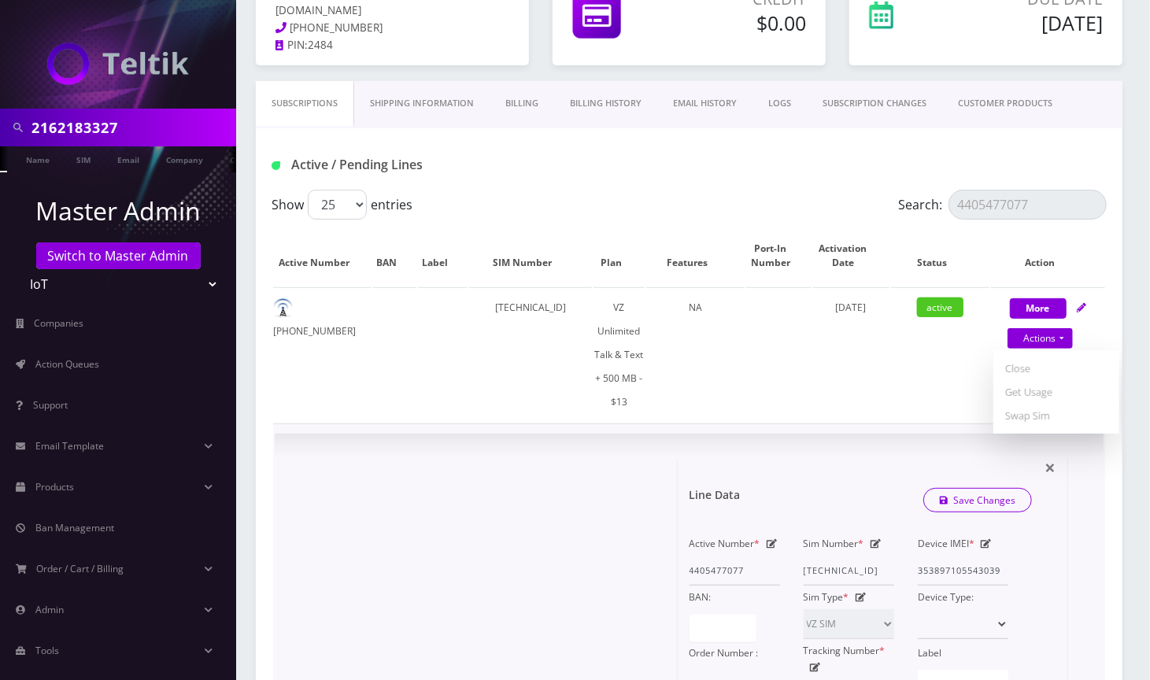
click at [767, 541] on icon at bounding box center [772, 543] width 11 height 9
click at [718, 567] on input "4405477077" at bounding box center [735, 571] width 91 height 30
paste input "2163121524"
type input "2163121524"
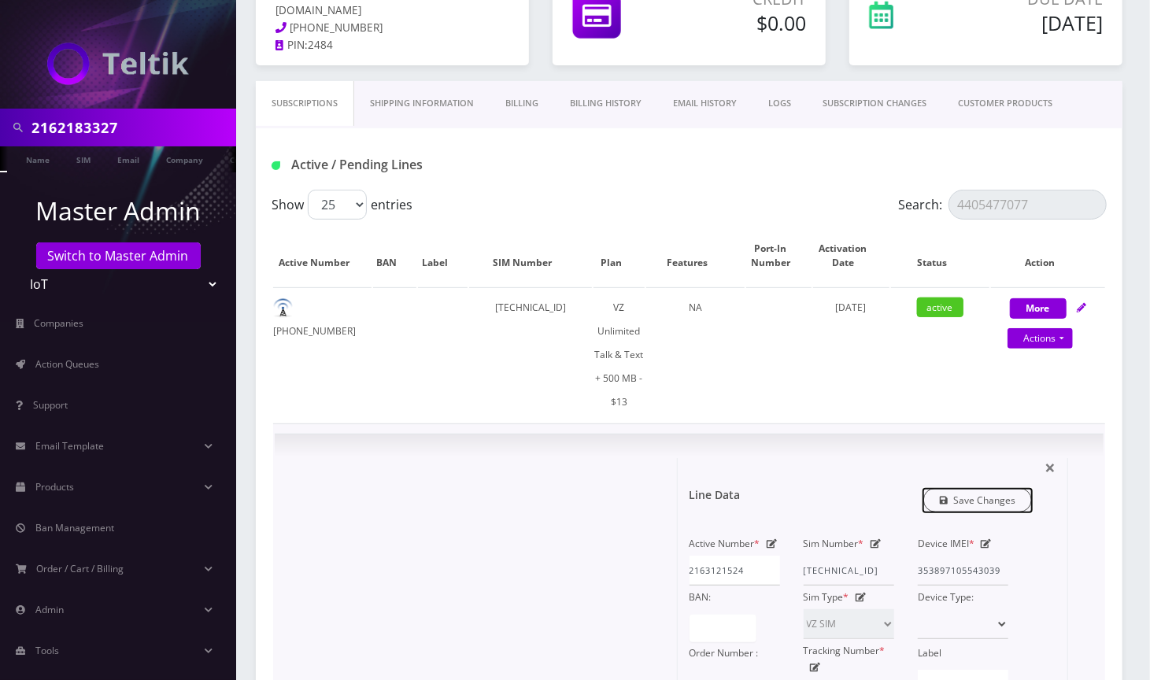
click at [969, 498] on link "Save Changes" at bounding box center [978, 500] width 109 height 24
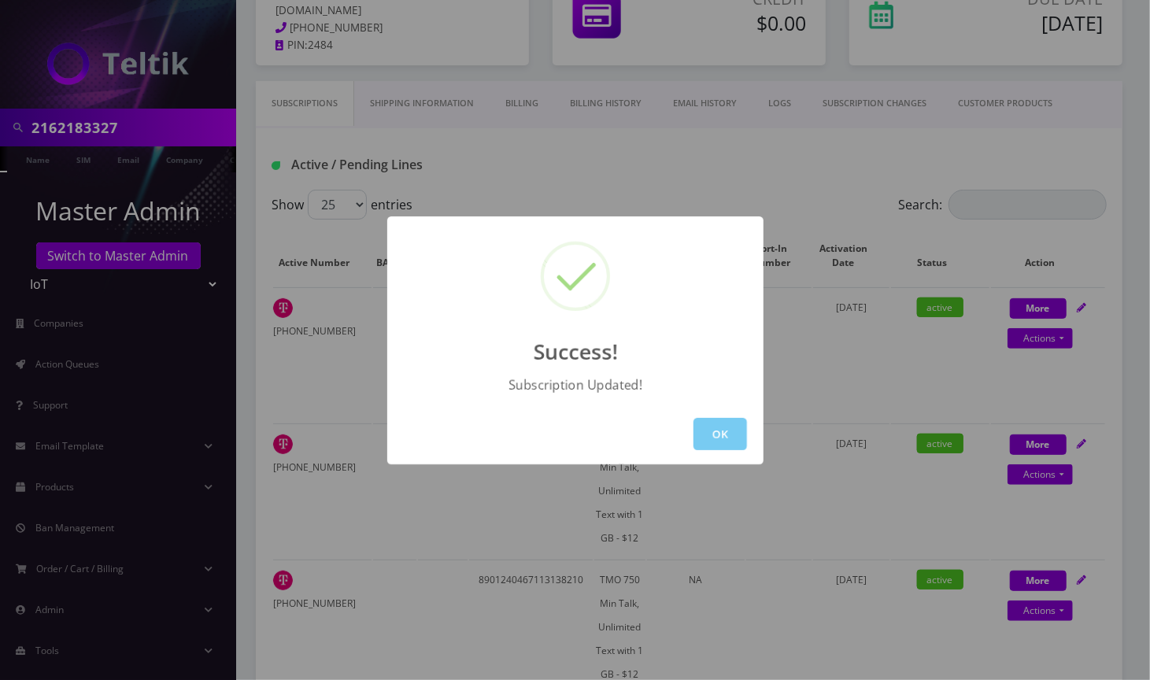
click at [704, 428] on button "OK" at bounding box center [721, 434] width 54 height 32
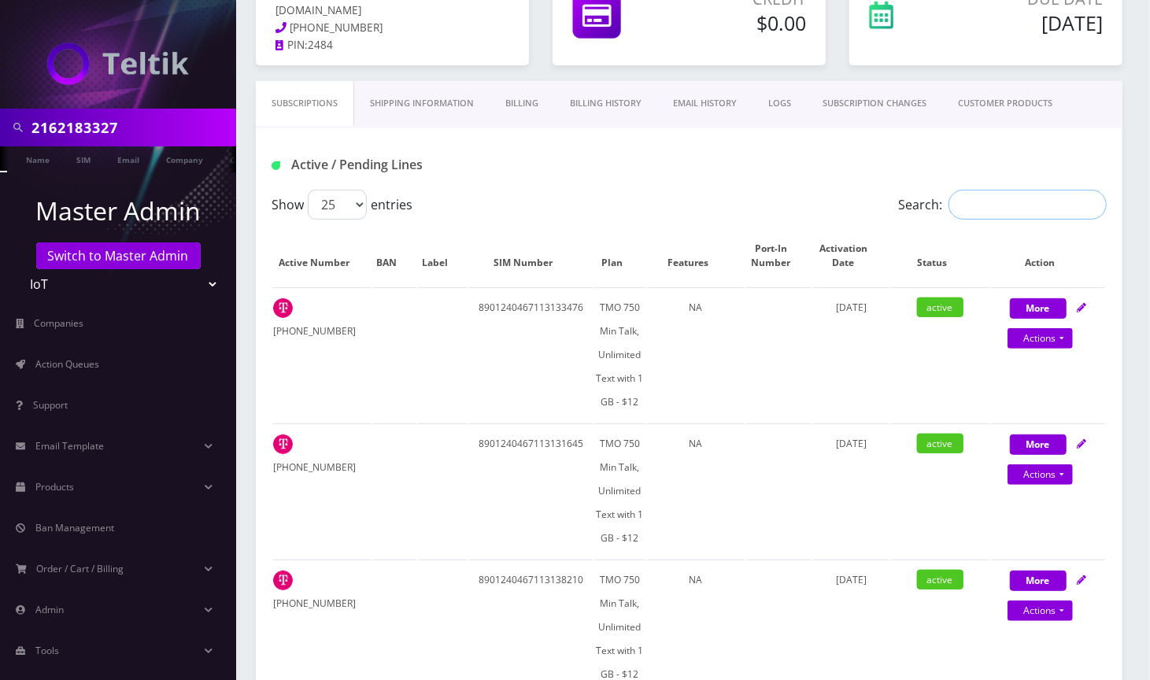
click at [999, 209] on input "Search:" at bounding box center [1028, 205] width 158 height 30
paste input "2163160479"
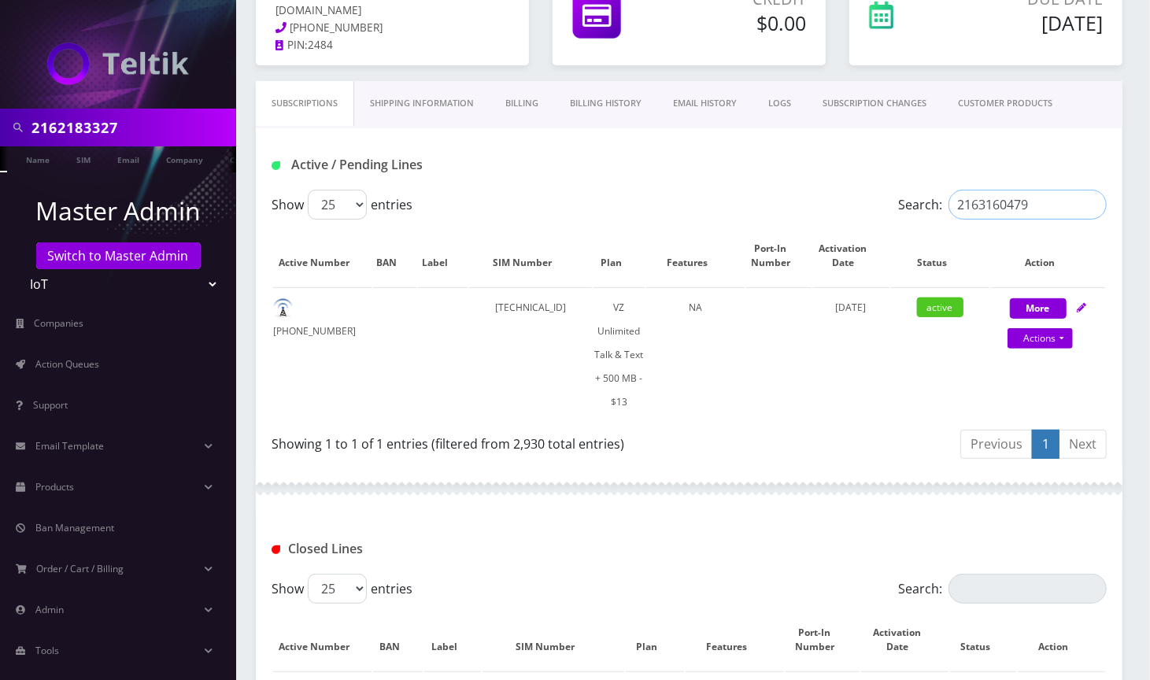
type input "2163160479"
click at [1046, 332] on link "Actions" at bounding box center [1040, 338] width 65 height 20
select select "VZ SIM"
select select "480"
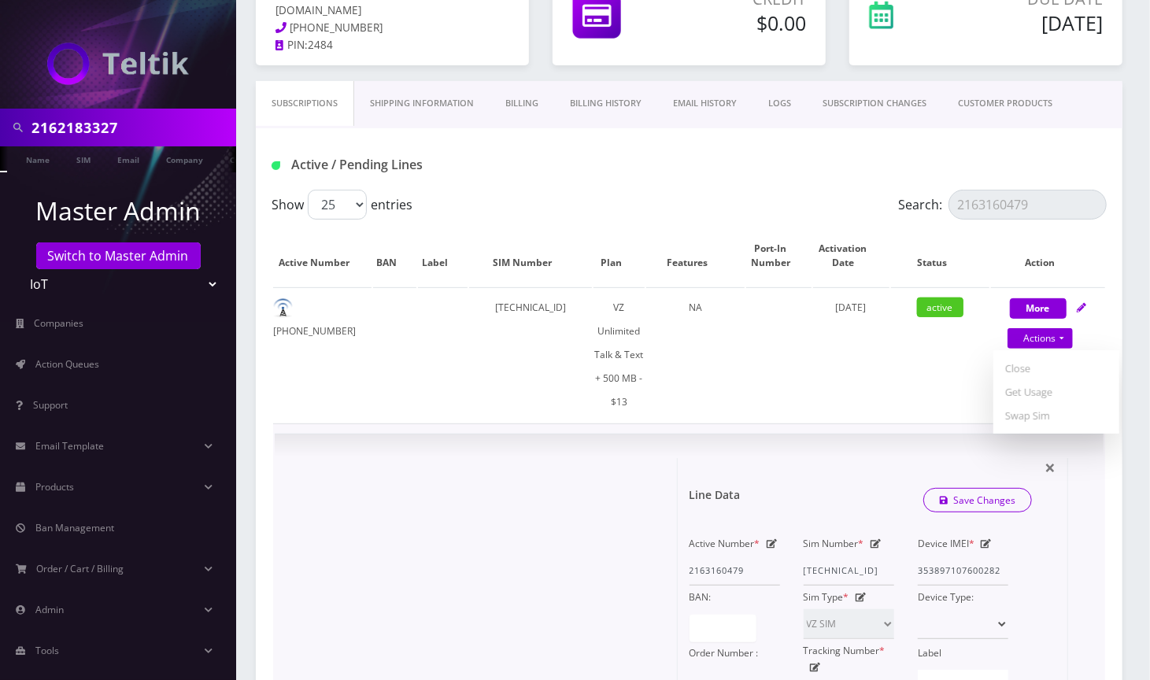
click at [770, 533] on div "Active Number * 2163160479" at bounding box center [735, 559] width 114 height 54
click at [770, 539] on icon at bounding box center [772, 543] width 11 height 9
click at [735, 565] on input "2163160479" at bounding box center [735, 571] width 91 height 30
paste input "2102810"
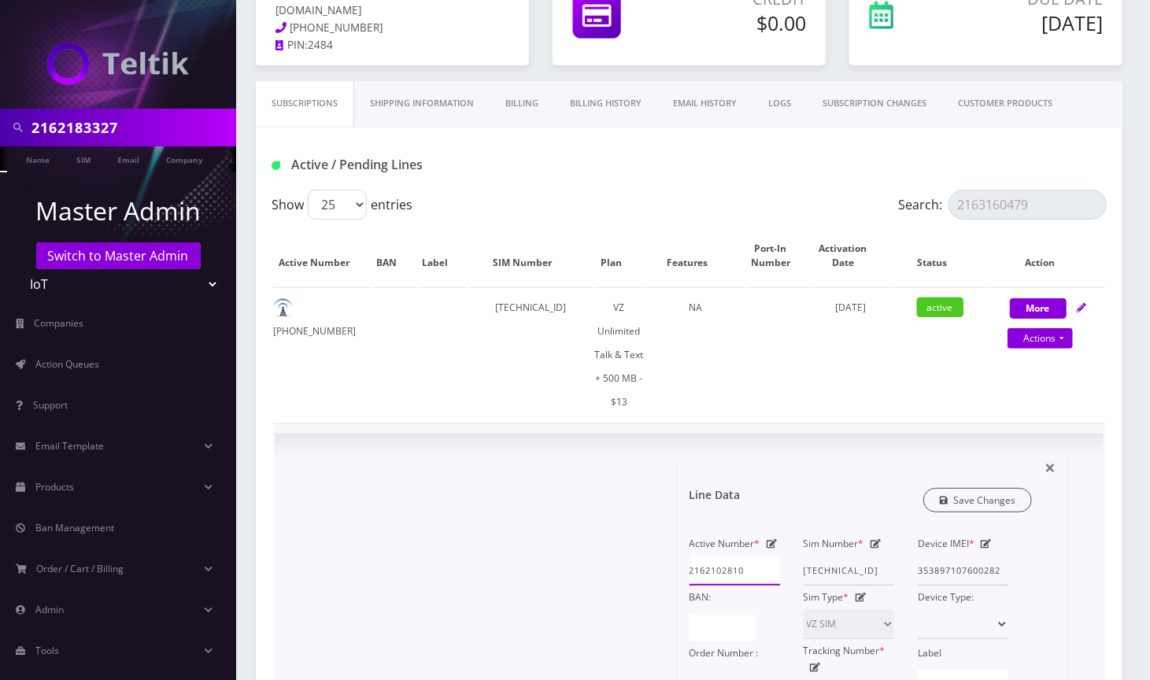
type input "2162102810"
click at [980, 494] on link "Save Changes" at bounding box center [978, 500] width 109 height 24
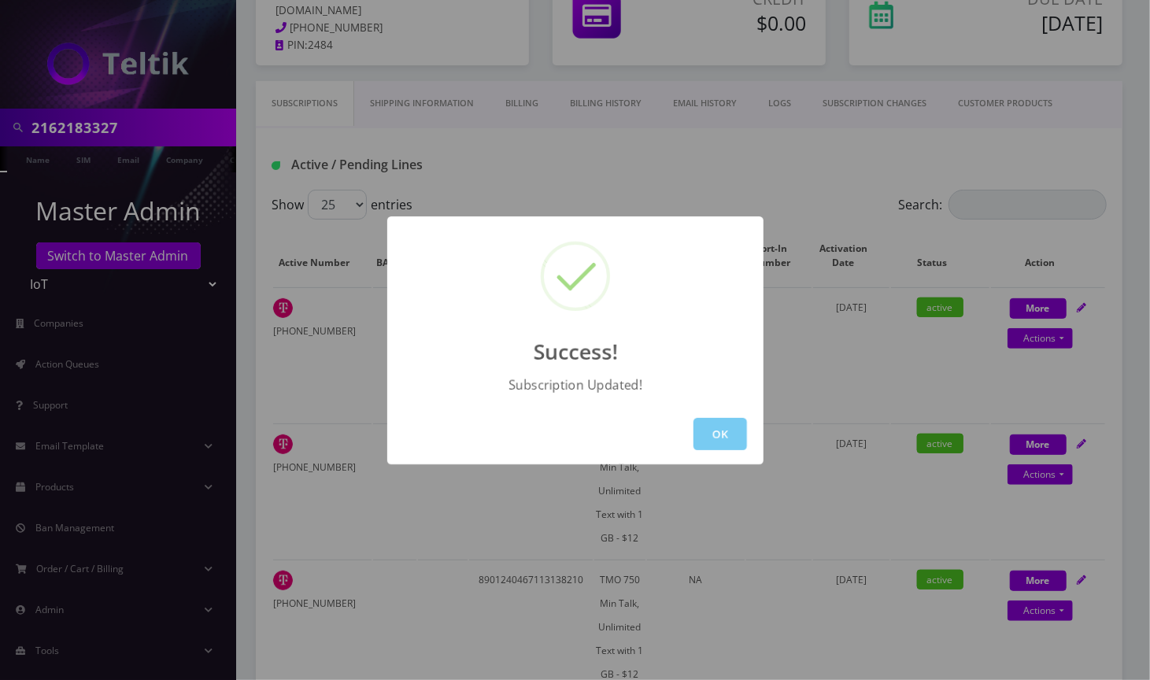
click at [726, 427] on button "OK" at bounding box center [721, 434] width 54 height 32
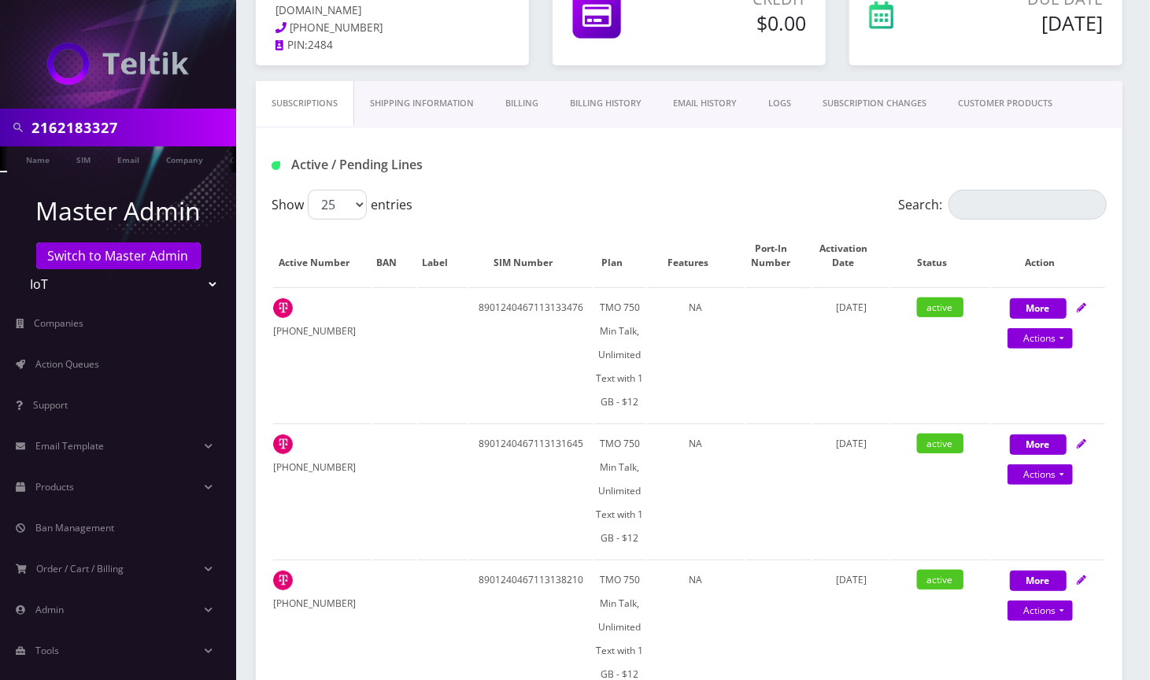
click at [991, 211] on input "Search:" at bounding box center [1028, 205] width 158 height 30
paste input "2162183327"
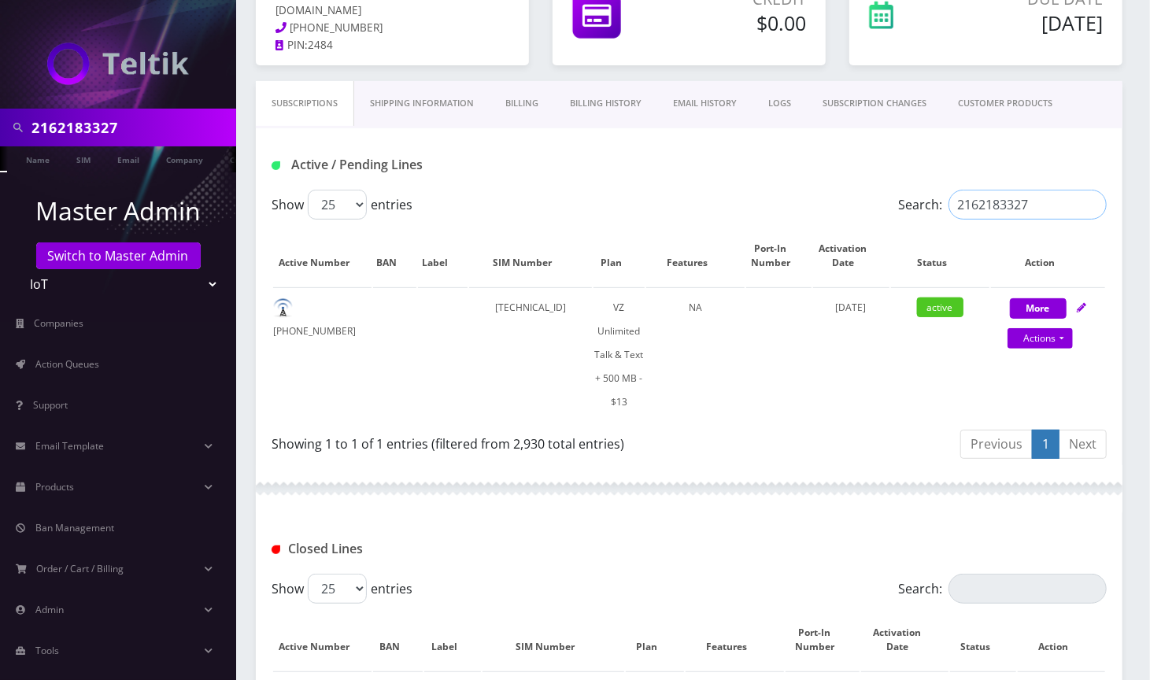
click at [1055, 198] on input "2162183327" at bounding box center [1028, 205] width 158 height 30
type input "2162183327"
drag, startPoint x: 1063, startPoint y: 336, endPoint x: 986, endPoint y: 409, distance: 105.8
click at [1063, 336] on link "Actions" at bounding box center [1040, 338] width 65 height 20
select select "VZ SIM"
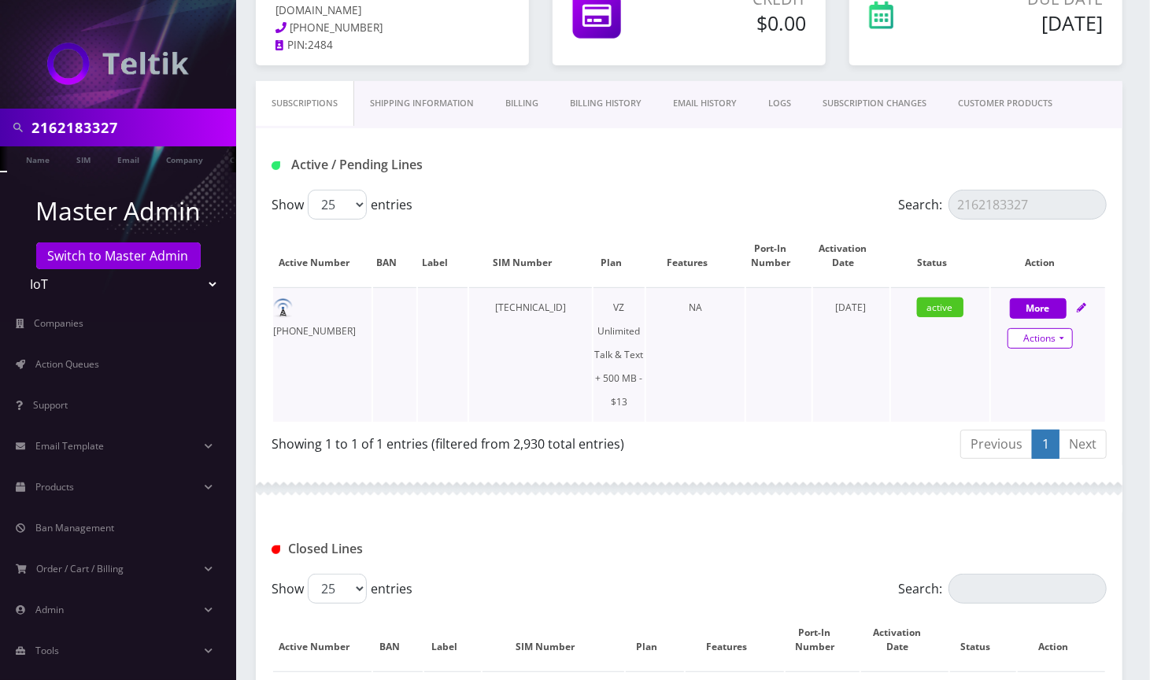
select select "480"
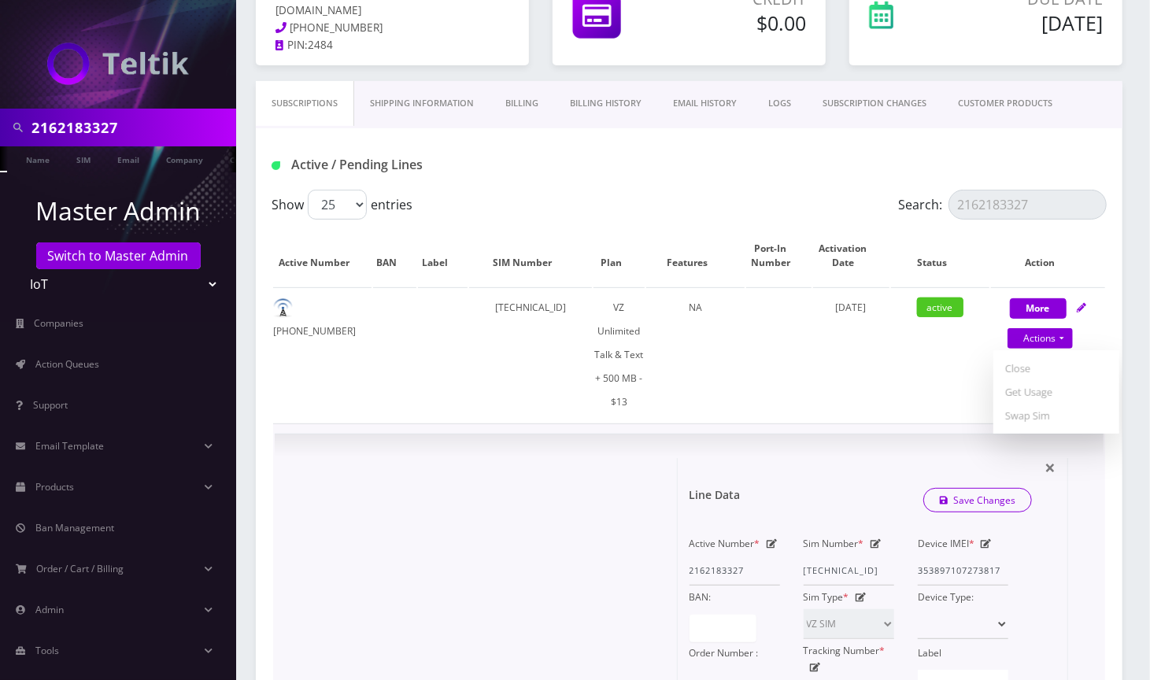
click at [771, 539] on icon at bounding box center [772, 543] width 11 height 9
click at [725, 571] on input "2162183327" at bounding box center [735, 571] width 91 height 30
paste input "3179"
type input "2162131797"
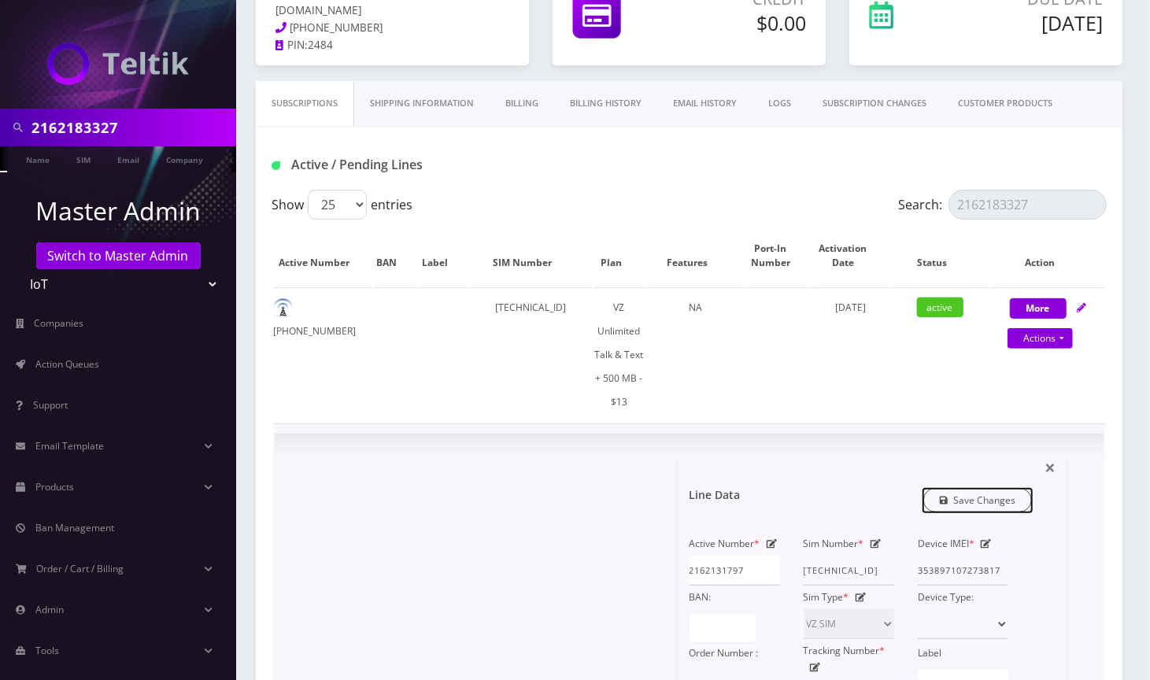
click at [967, 497] on link "Save Changes" at bounding box center [978, 500] width 109 height 24
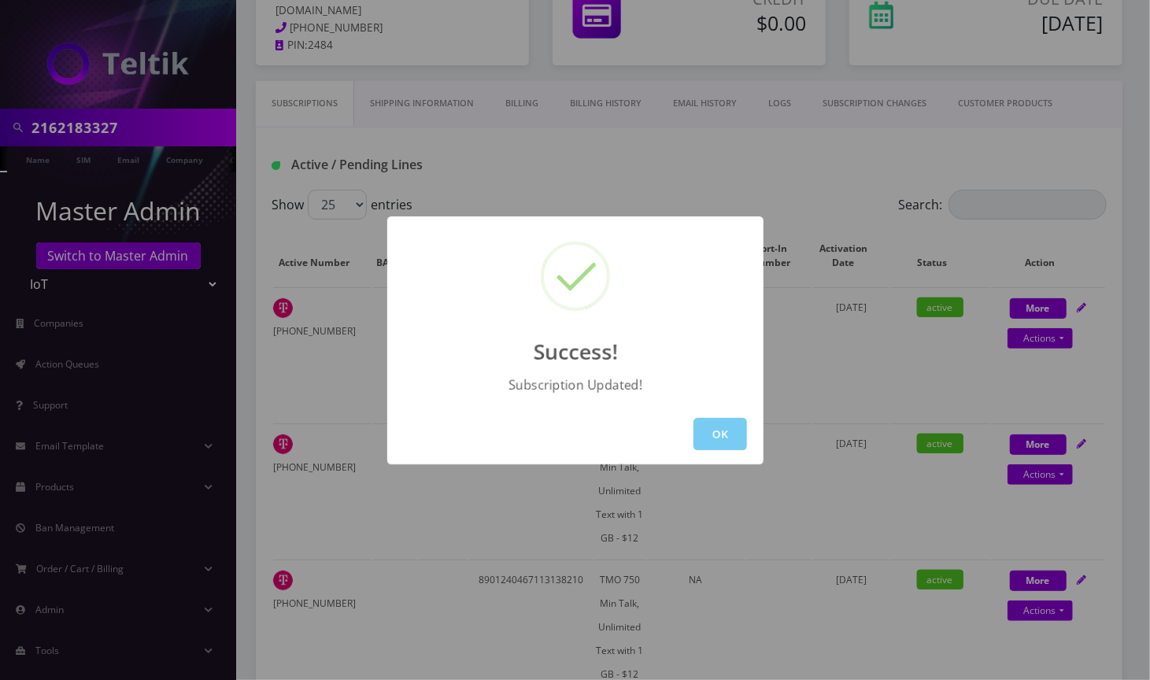
click at [708, 428] on button "OK" at bounding box center [721, 434] width 54 height 32
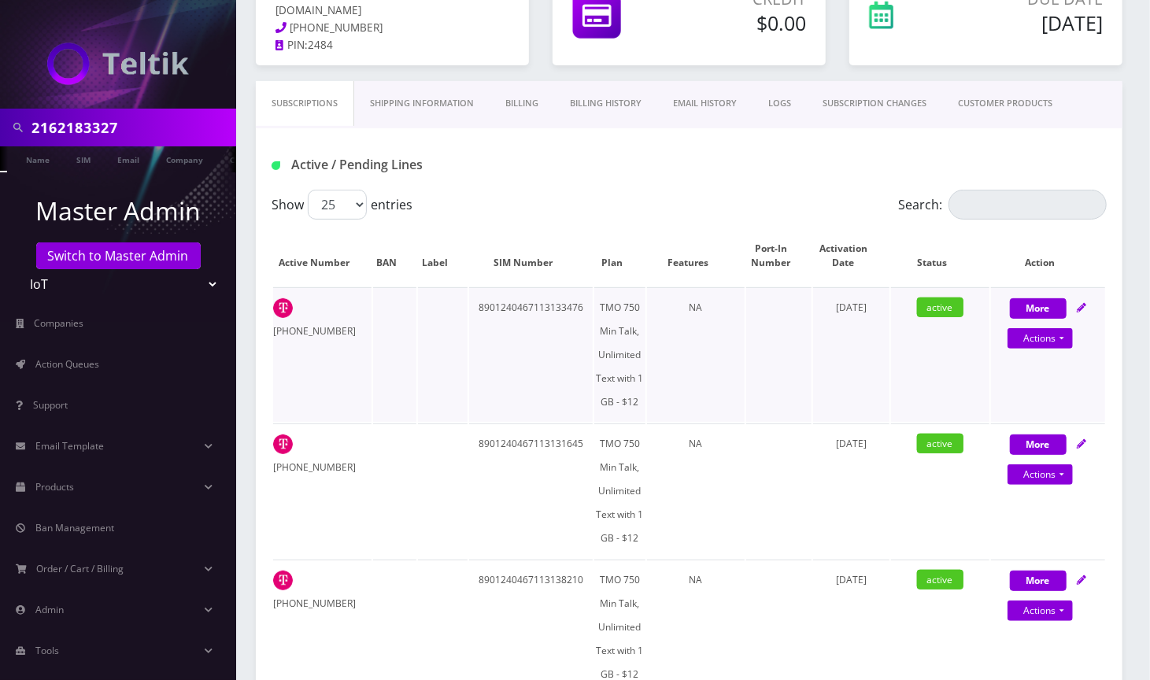
drag, startPoint x: 743, startPoint y: 174, endPoint x: 650, endPoint y: 291, distance: 149.0
click at [743, 174] on div "Active / Pending Lines" at bounding box center [689, 165] width 859 height 26
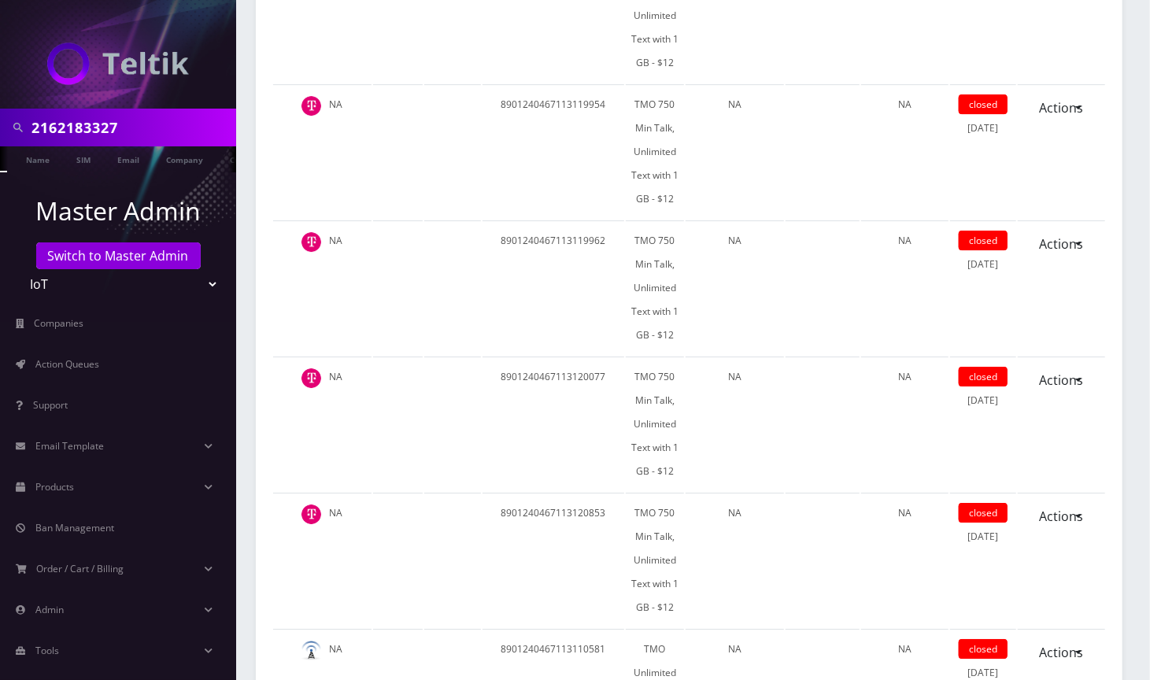
scroll to position [7034, 0]
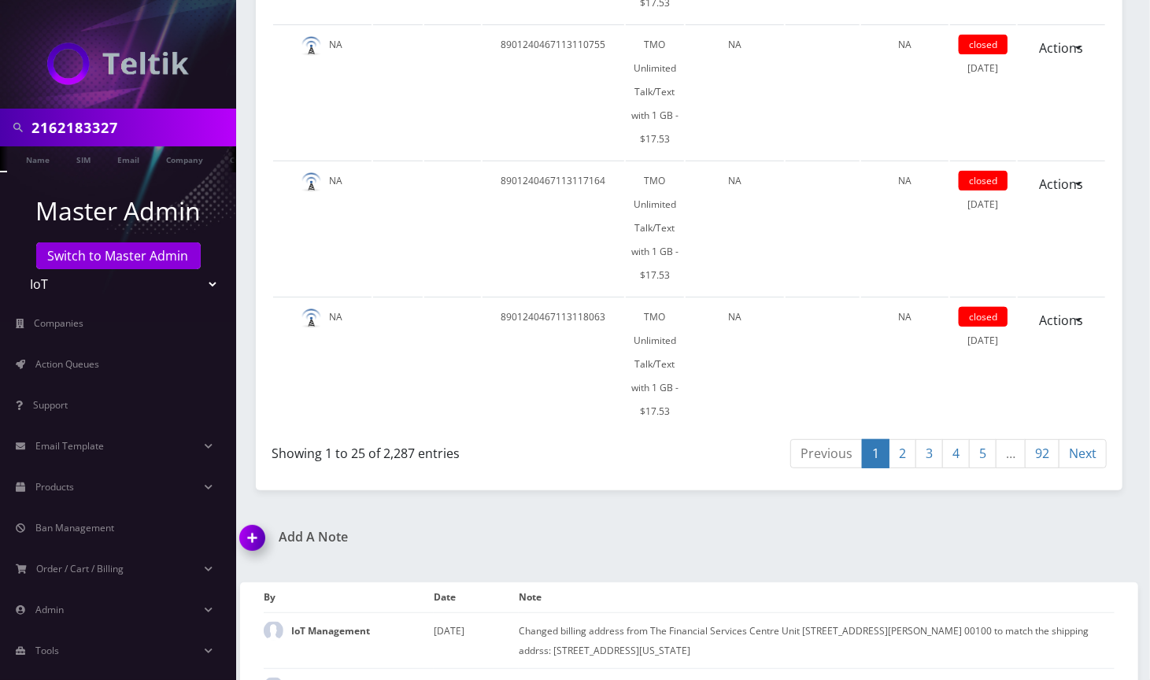
click at [263, 520] on img at bounding box center [255, 543] width 46 height 46
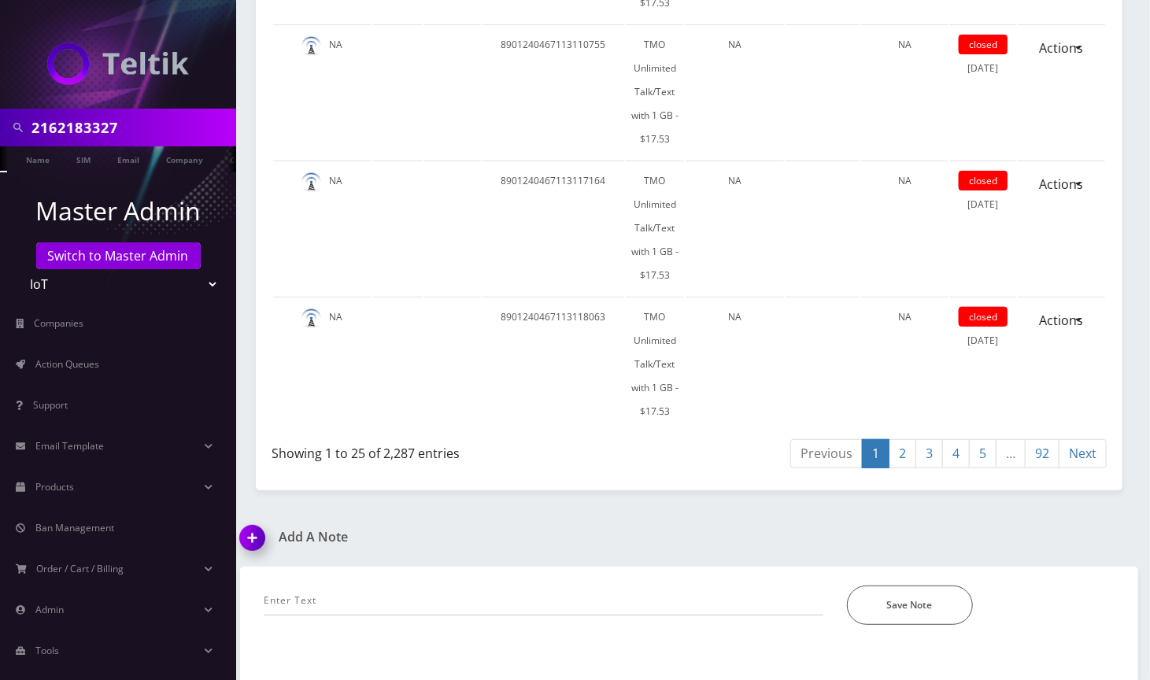
scroll to position [7213, 0]
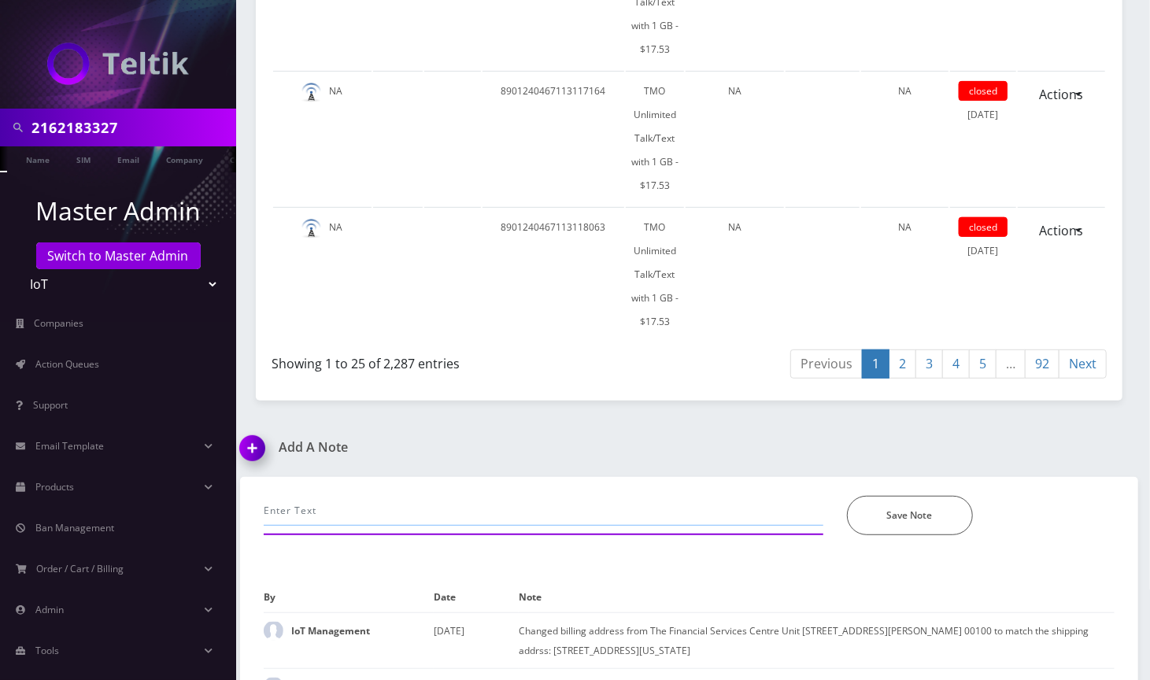
click at [394, 496] on input "text" at bounding box center [544, 511] width 560 height 30
paste input "Selectel refill error: 89148000011554086494 / 4405477077 Plan mismatch for icci…"
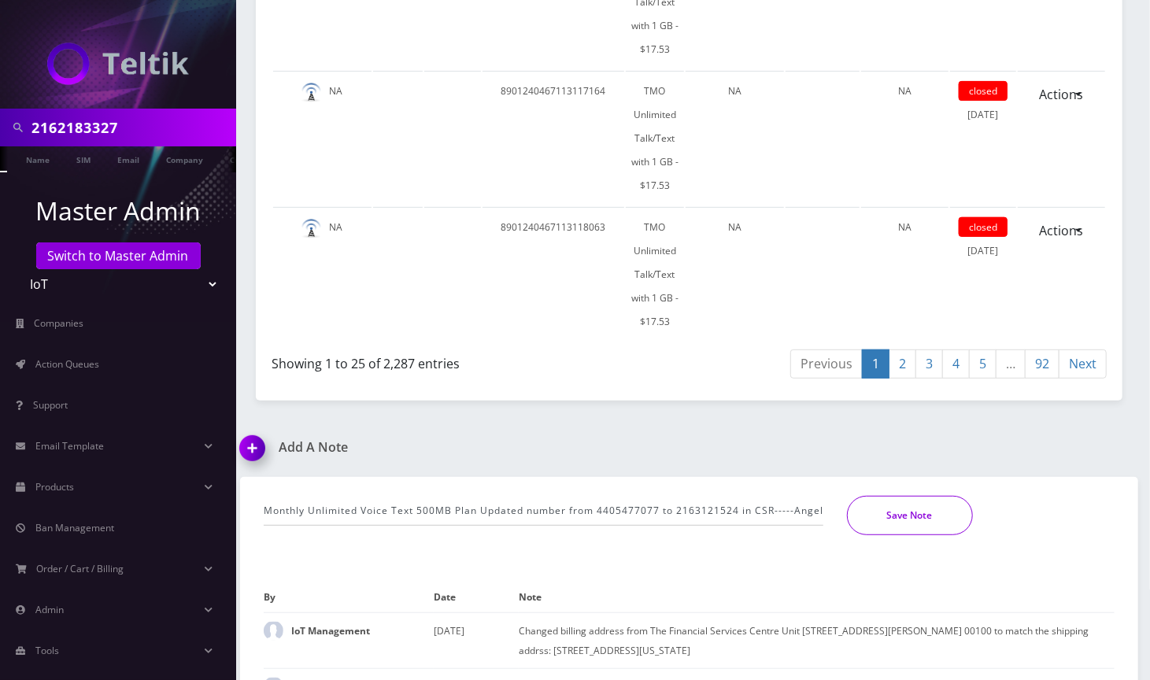
scroll to position [0, 0]
click at [891, 496] on button "Save Note" at bounding box center [910, 515] width 126 height 39
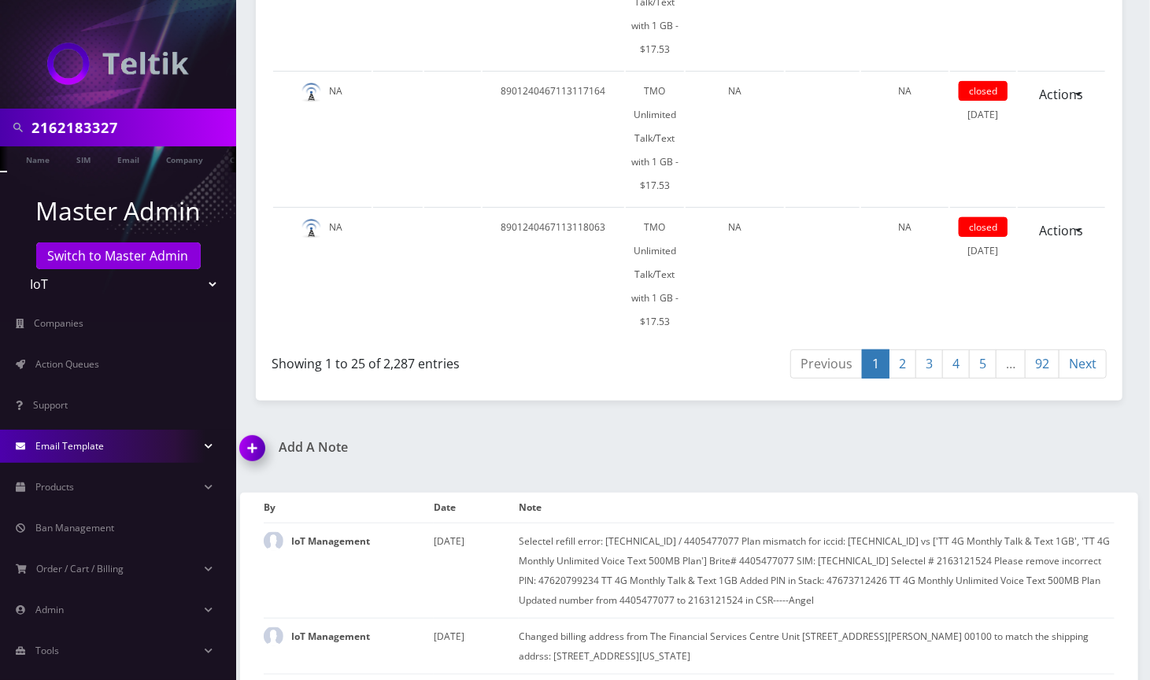
scroll to position [19, 0]
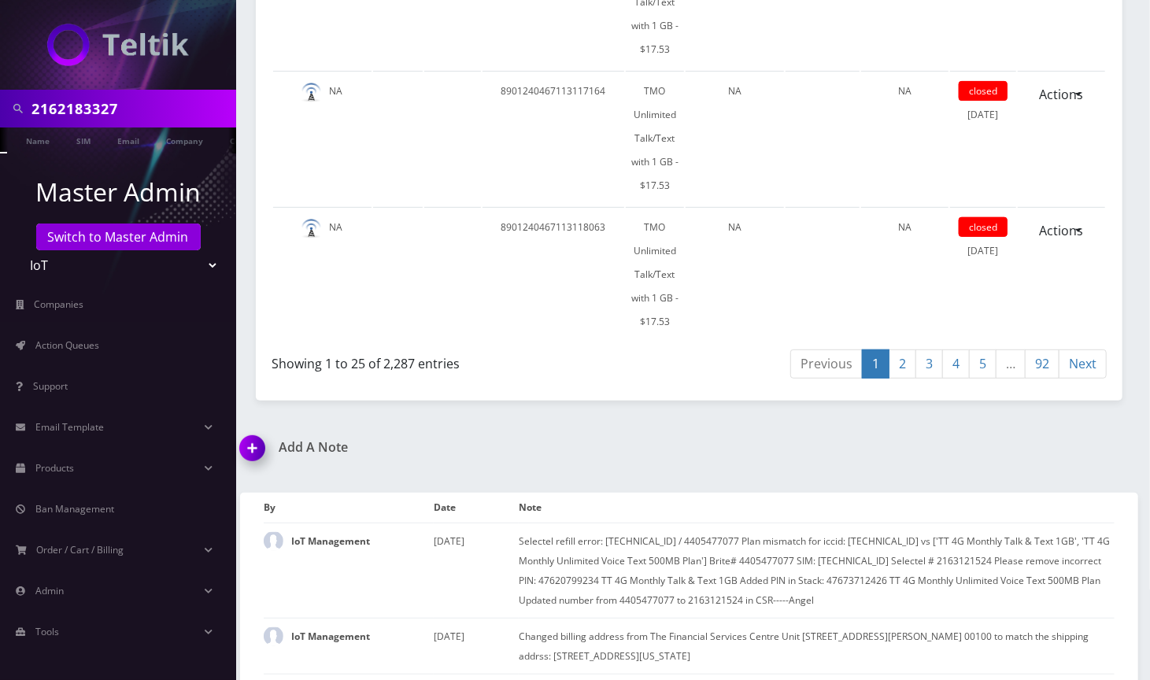
click at [711, 440] on div "Add A Note Selectel refill error: 89148000011554086494 / 4405477077 Plan mismat…" at bounding box center [689, 581] width 922 height 283
click at [242, 431] on img at bounding box center [255, 454] width 46 height 46
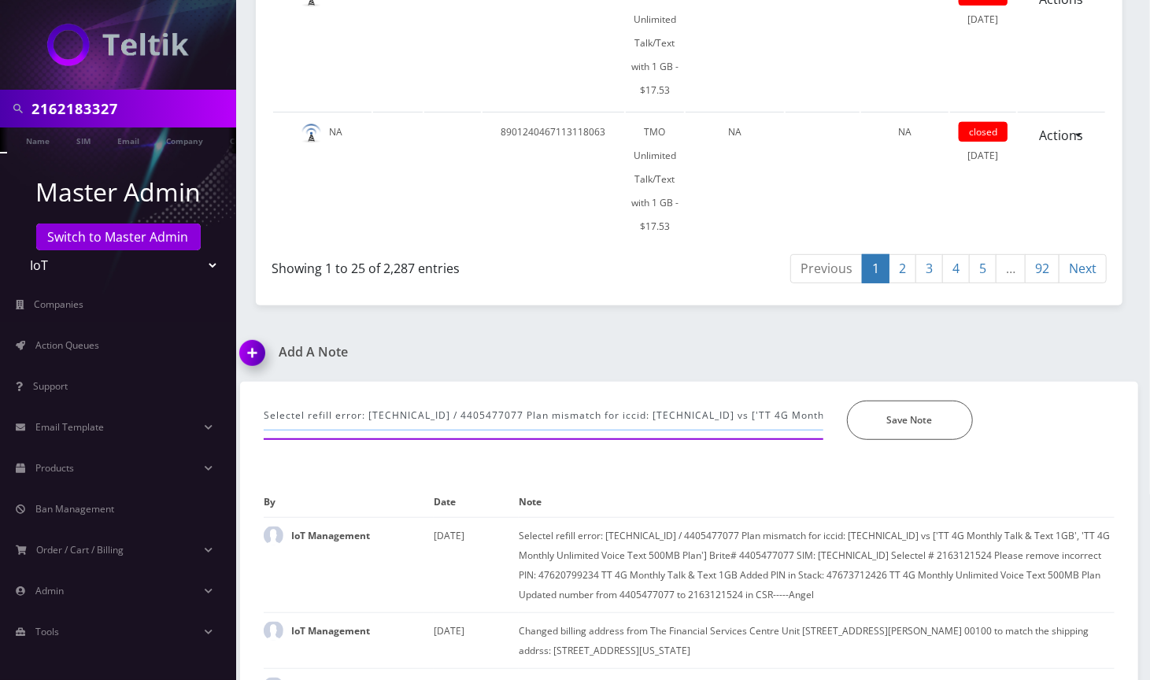
click at [462, 401] on input "Selectel refill error: [TECHNICAL_ID] / 4405477077 Plan mismatch for iccid: [TE…" at bounding box center [544, 416] width 560 height 30
paste input "7146 / 2163160479 Plan mismatch for iccid: 89148000011554087146 vs ['TT 4G Mont…"
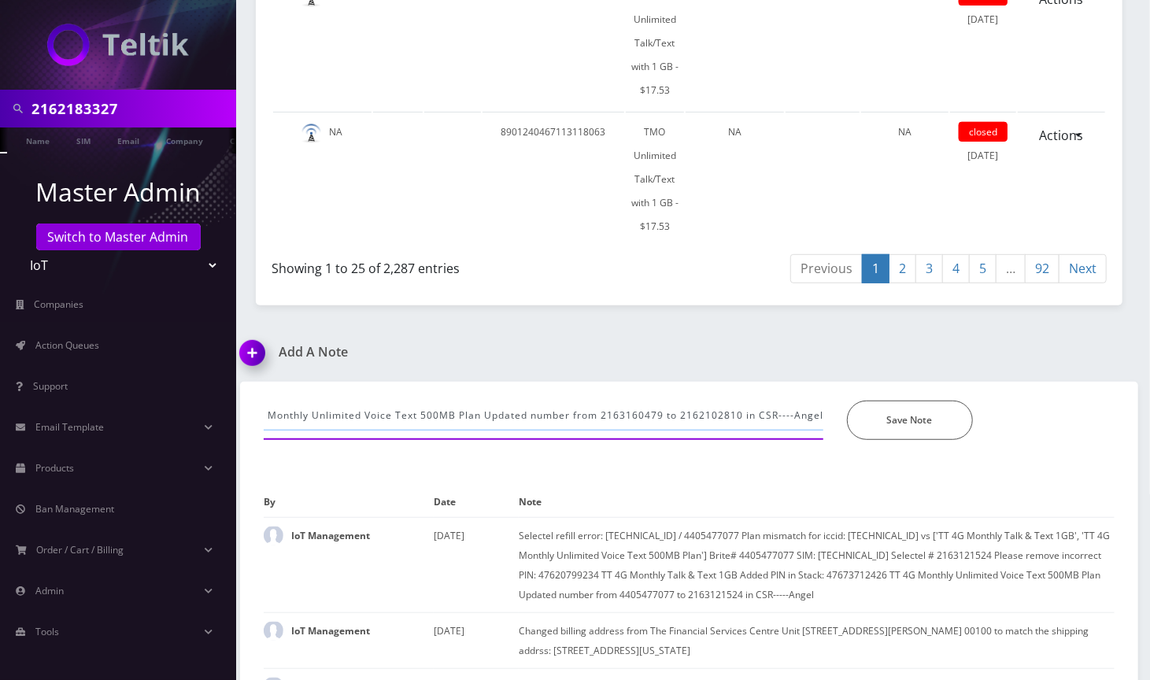
scroll to position [0, 1936]
click at [904, 401] on button "Save Note" at bounding box center [910, 420] width 126 height 39
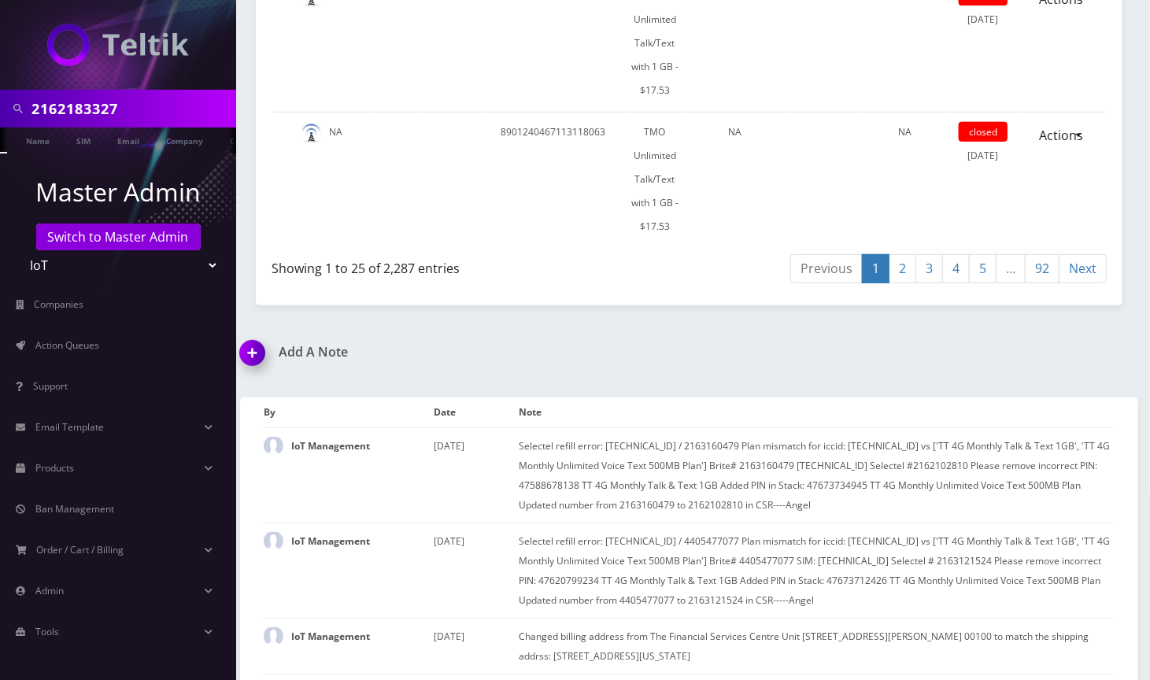
drag, startPoint x: 679, startPoint y: 320, endPoint x: 613, endPoint y: 320, distance: 66.1
click at [679, 345] on div "Add A Note" at bounding box center [458, 363] width 461 height 37
click at [246, 335] on img at bounding box center [255, 358] width 46 height 46
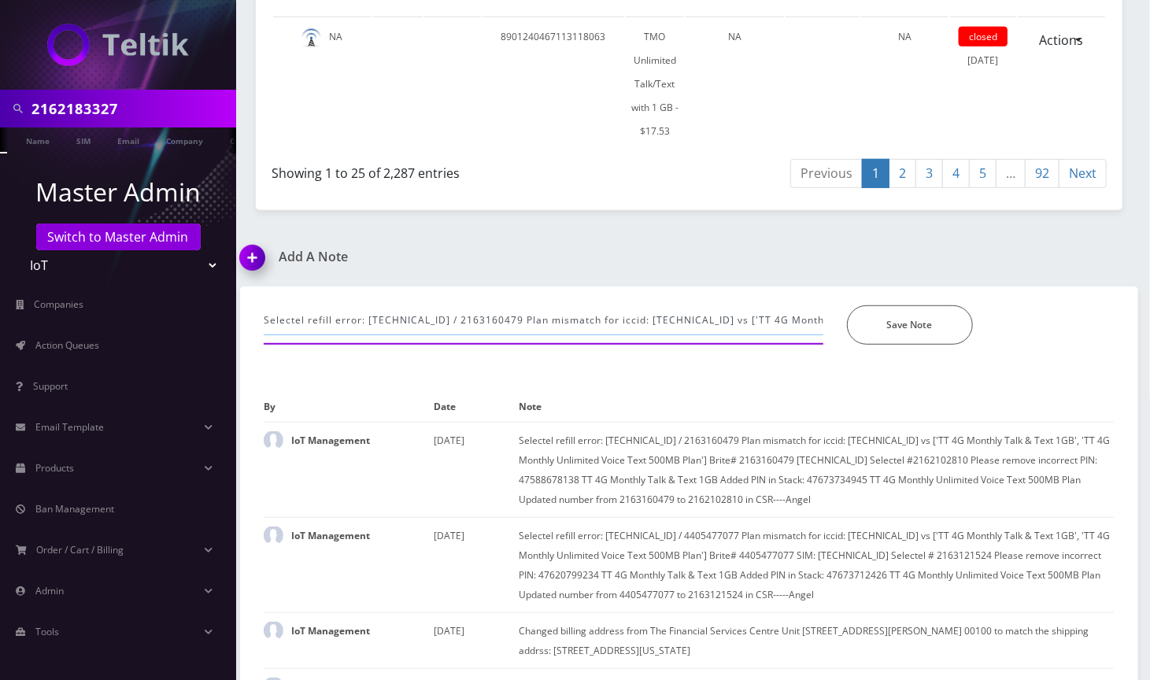
click at [345, 306] on input "Selectel refill error: [TECHNICAL_ID] / 2163160479 Plan mismatch for iccid: [TE…" at bounding box center [544, 321] width 560 height 30
paste input "229 / 2162183327 Plan mismatch for iccid: 89148000011554087229 vs ['TT 4G Month…"
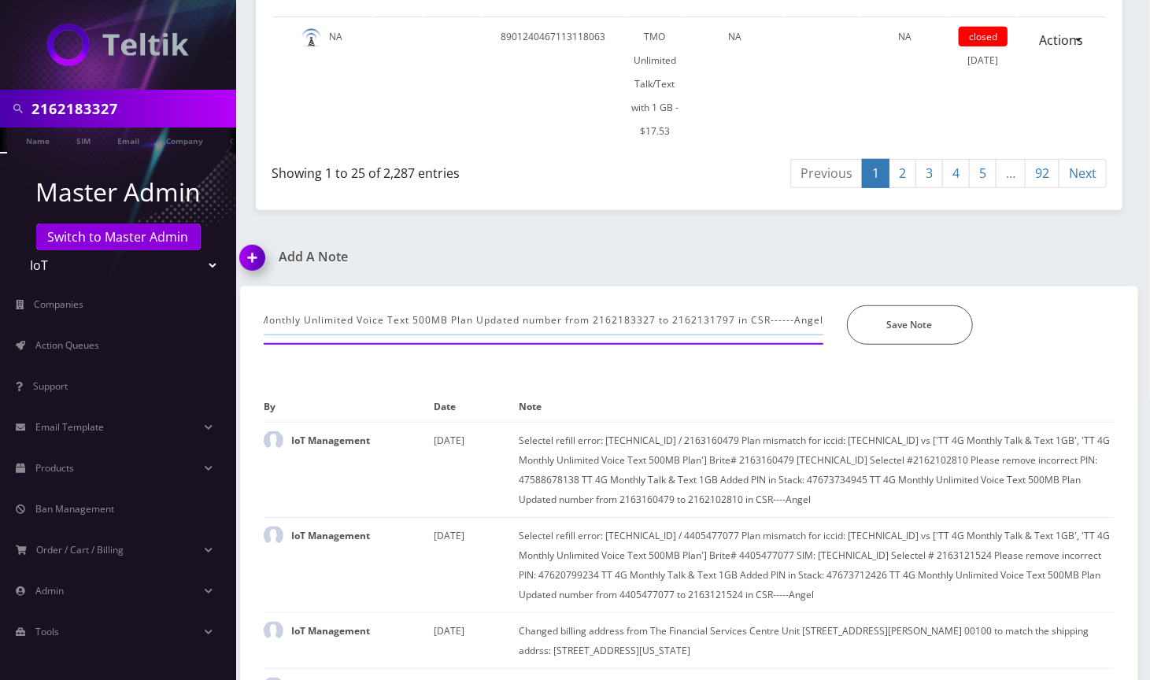
scroll to position [0, 1975]
type input "Selectel refill error: [TECHNICAL_ID] / 2162183327 Plan mismatch for iccid: [TE…"
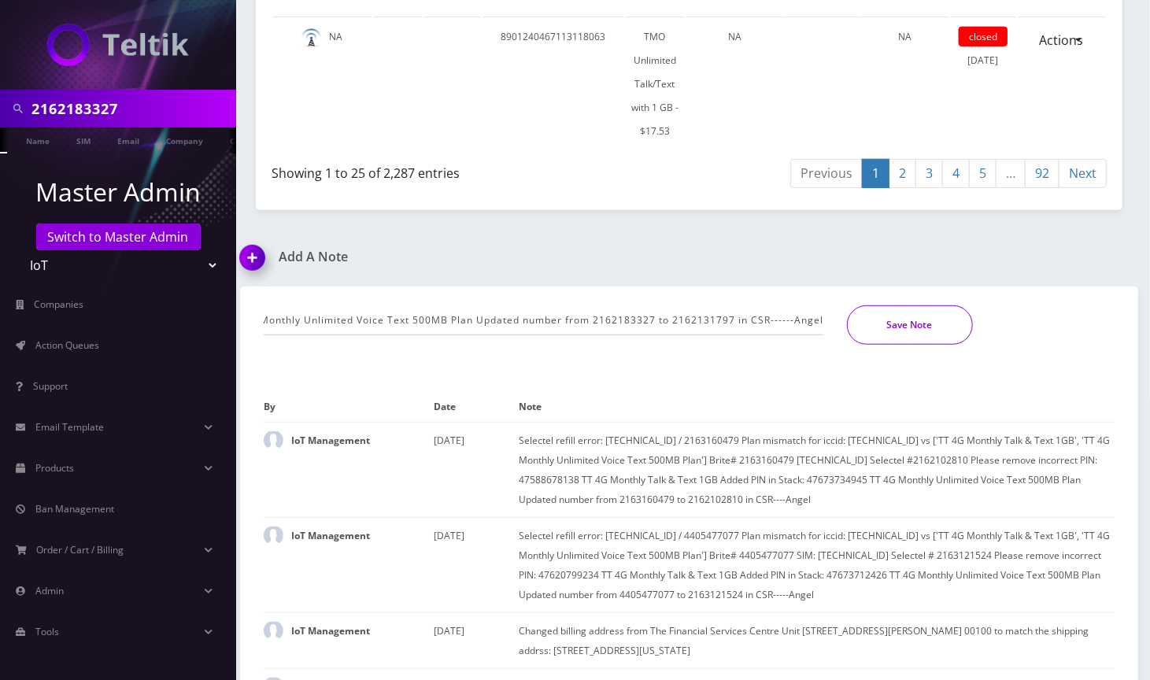
click at [889, 306] on button "Save Note" at bounding box center [910, 325] width 126 height 39
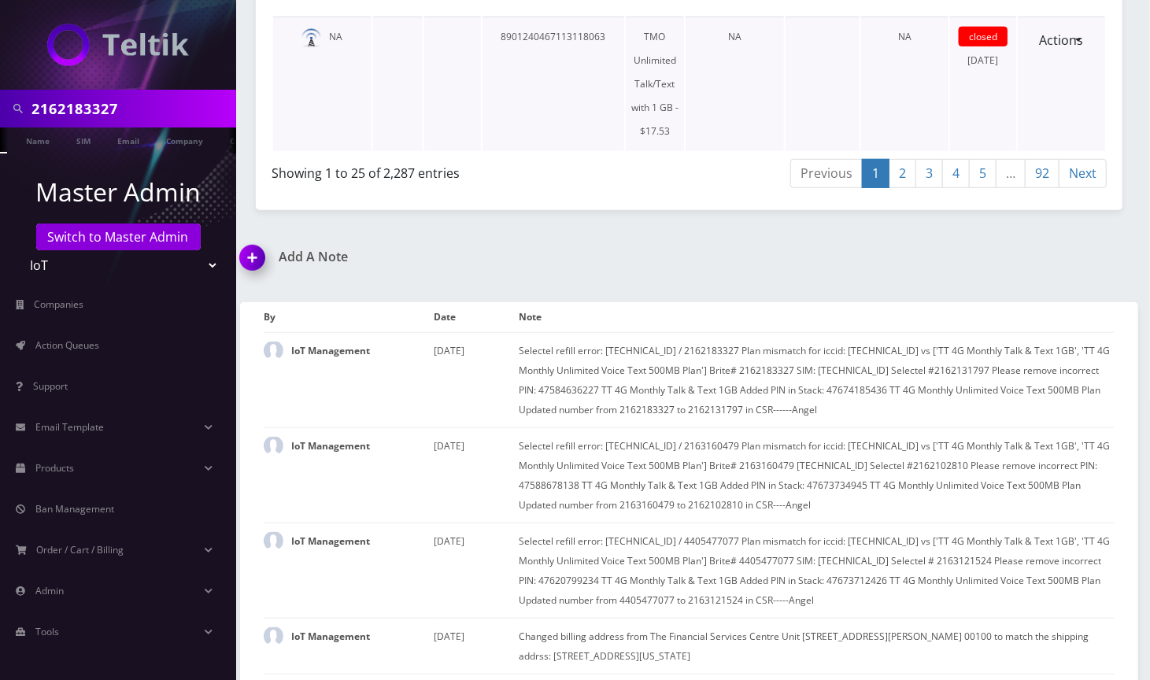
drag, startPoint x: 379, startPoint y: 38, endPoint x: 372, endPoint y: 44, distance: 9.5
click at [379, 38] on td at bounding box center [398, 84] width 50 height 135
click at [113, 231] on link "Switch to Master Admin" at bounding box center [118, 237] width 165 height 27
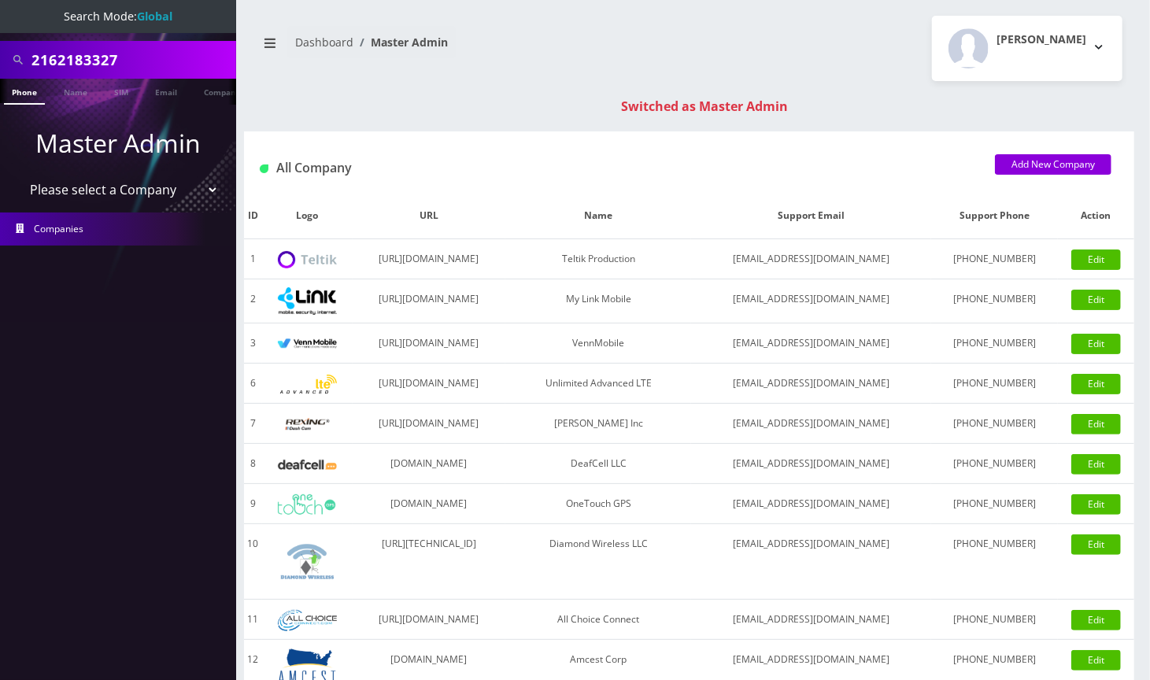
click at [83, 57] on input "2162183327" at bounding box center [131, 60] width 201 height 30
type input "9296171583"
click at [28, 92] on link "Phone" at bounding box center [24, 92] width 41 height 26
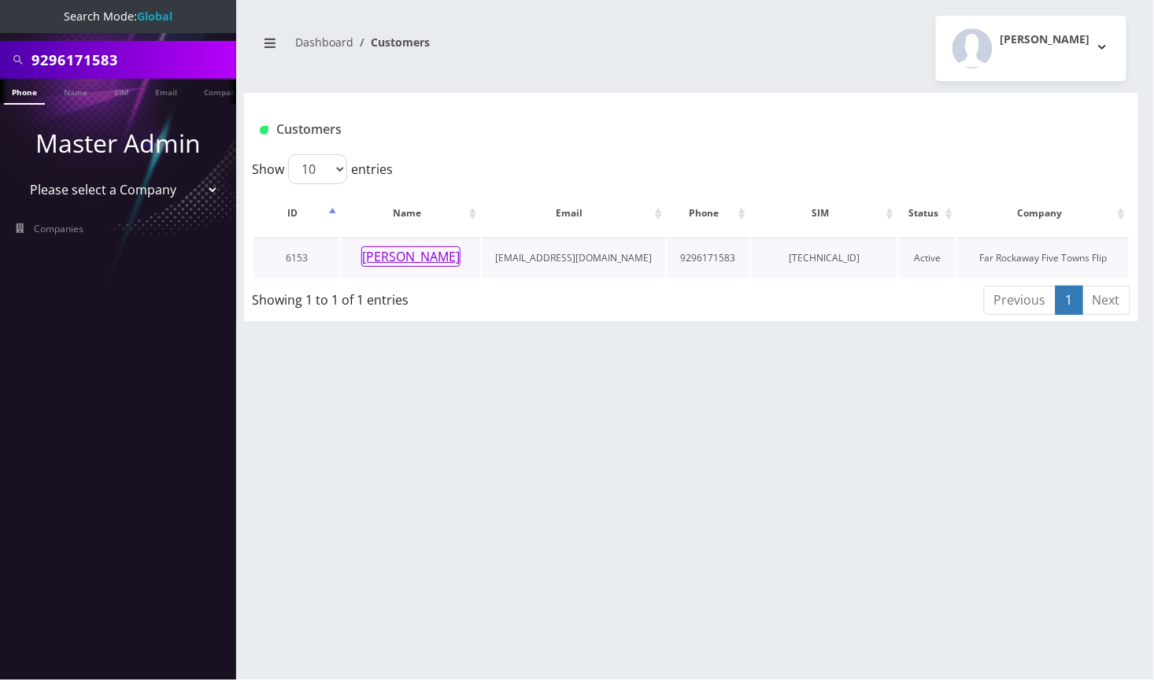
click at [408, 261] on button "[PERSON_NAME]" at bounding box center [410, 256] width 99 height 20
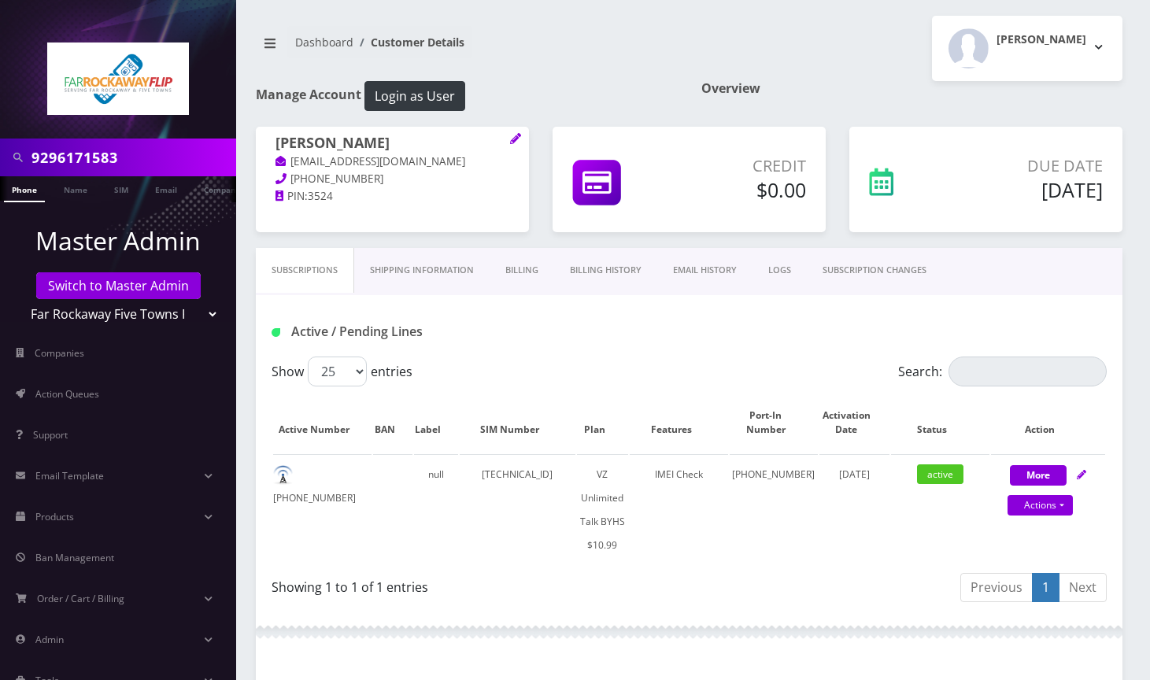
scroll to position [759, 0]
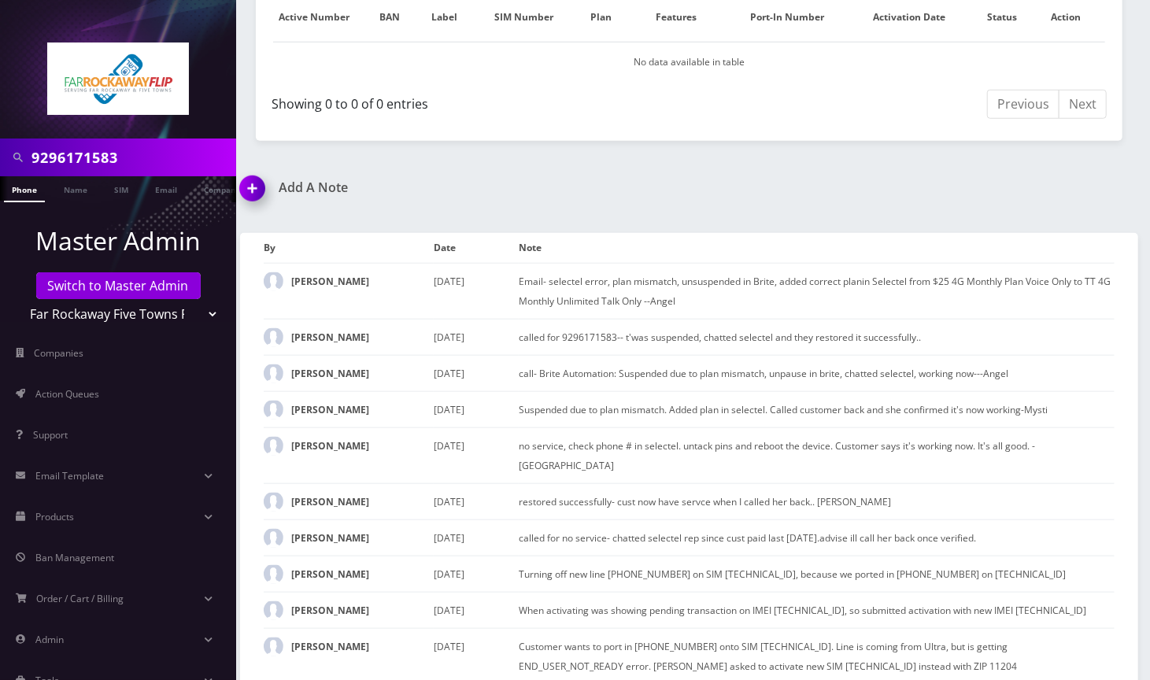
click at [80, 304] on select "Teltik Production My Link Mobile VennMobile Unlimited Advanced LTE Rexing Inc D…" at bounding box center [118, 314] width 201 height 30
drag, startPoint x: 378, startPoint y: 230, endPoint x: 320, endPoint y: 243, distance: 59.8
click at [379, 233] on th "By" at bounding box center [349, 248] width 170 height 30
click at [98, 286] on link "Switch to Master Admin" at bounding box center [118, 285] width 165 height 27
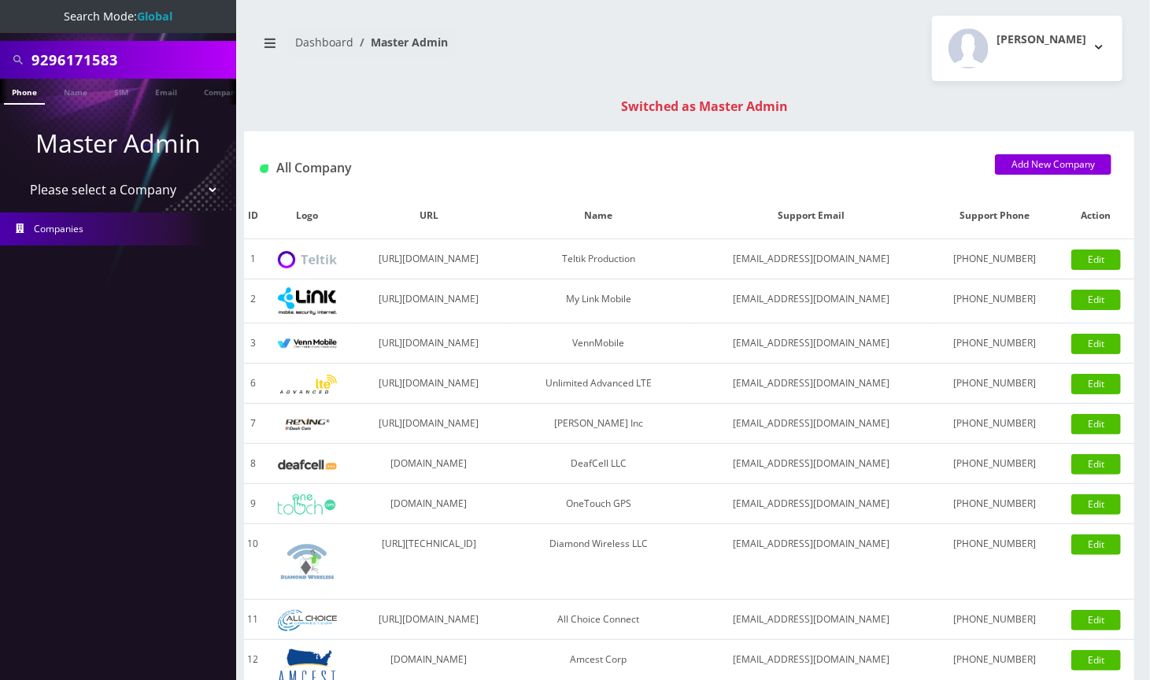
click at [91, 63] on input "9296171583" at bounding box center [131, 60] width 201 height 30
paste input "8653993679"
type input "8653993679"
click at [15, 84] on li at bounding box center [8, 95] width 16 height 39
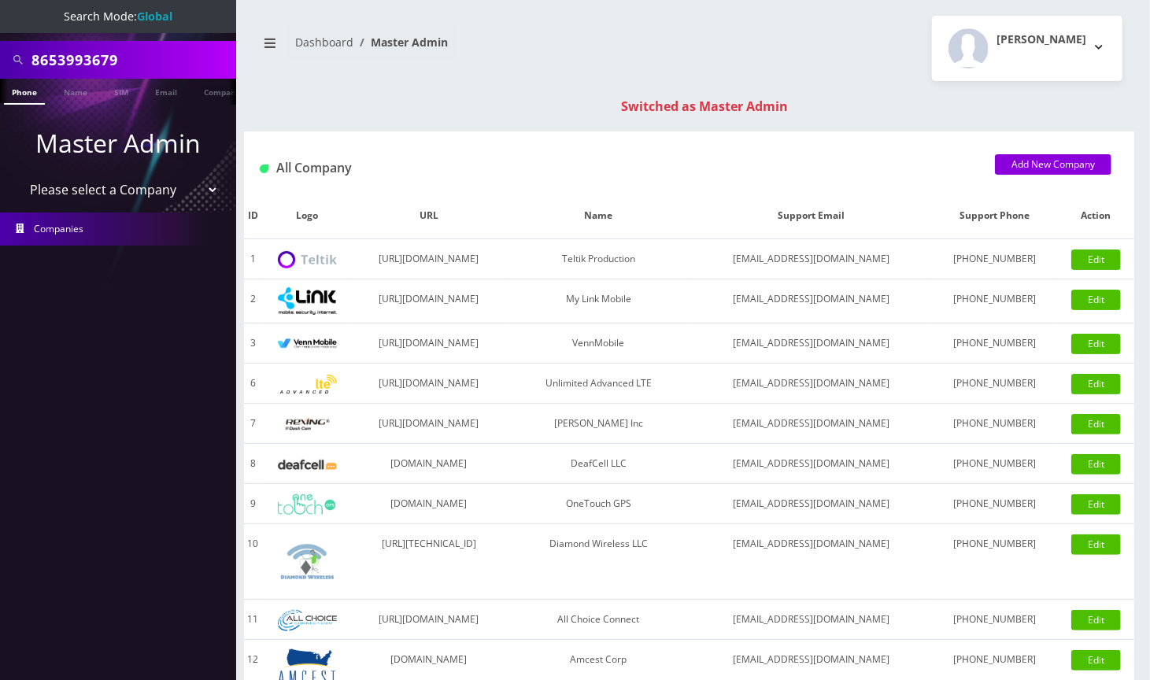
click at [26, 94] on link "Phone" at bounding box center [24, 92] width 41 height 26
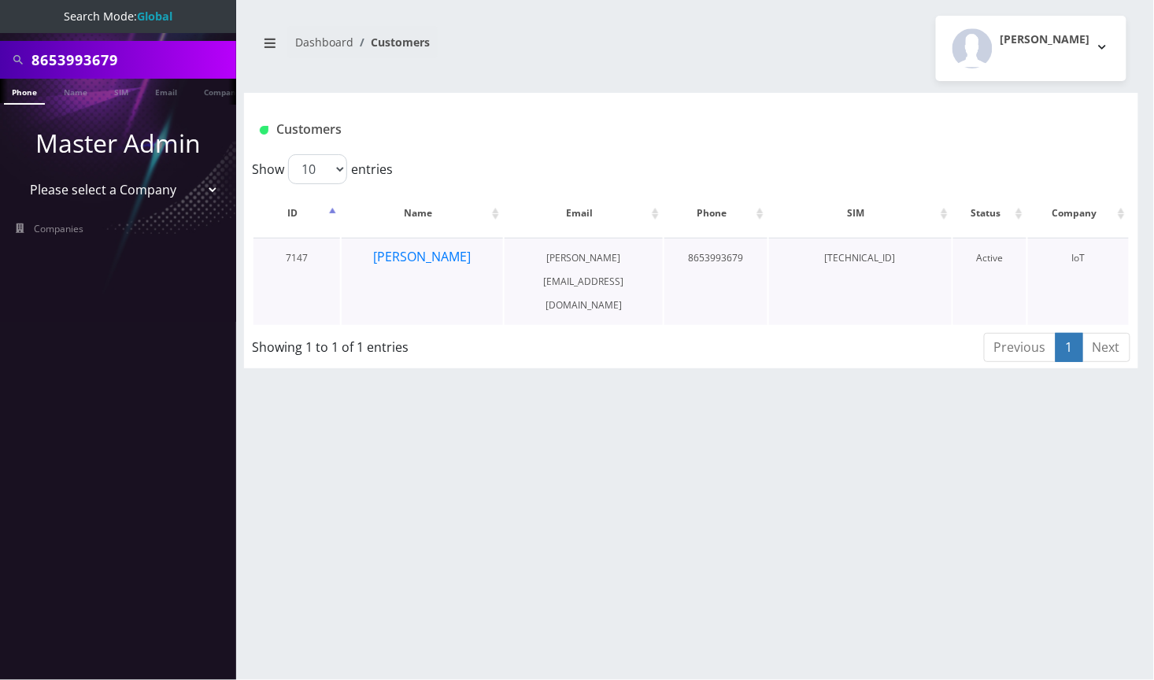
click at [880, 265] on td "[TECHNICAL_ID]" at bounding box center [860, 281] width 183 height 87
click at [883, 264] on td "89148000011554085173" at bounding box center [860, 281] width 183 height 87
copy td "89148000011554085173"
click at [443, 23] on div "Dashboard Customers Angel Sabando Logout" at bounding box center [691, 48] width 894 height 65
click at [94, 65] on input "8653993679" at bounding box center [131, 60] width 201 height 30
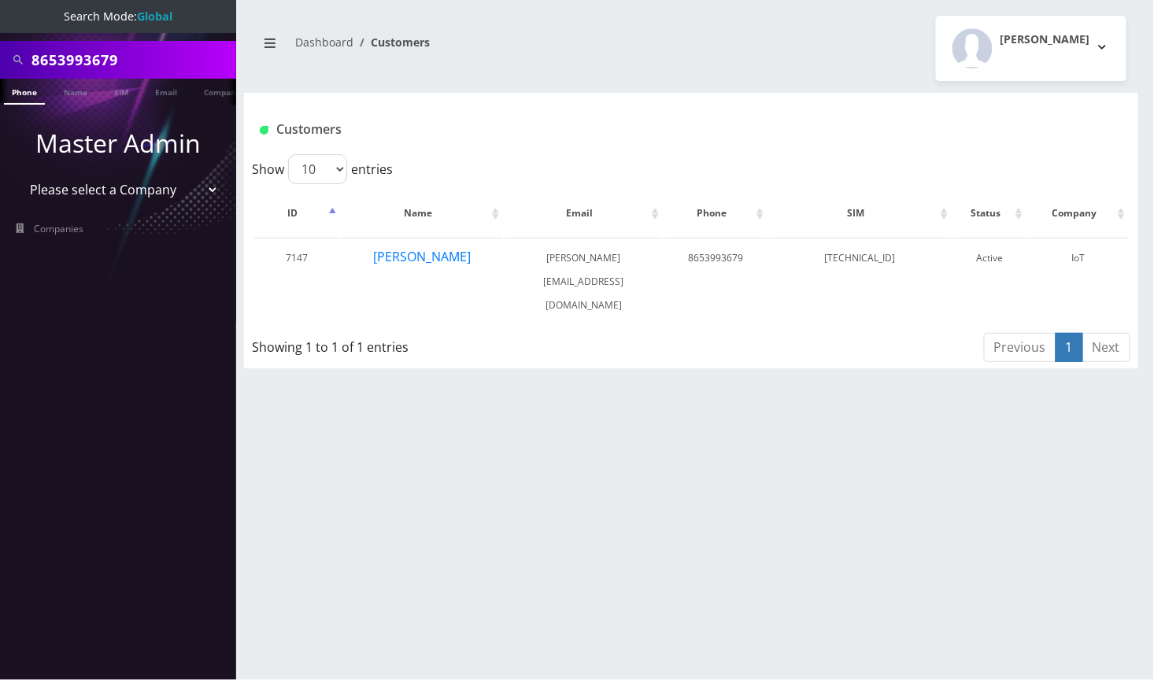
click at [94, 65] on input "8653993679" at bounding box center [131, 60] width 201 height 30
click at [835, 246] on td "89148000011554085173" at bounding box center [860, 281] width 183 height 87
copy td "89148000011554085173"
click at [109, 64] on input "8653993679" at bounding box center [131, 60] width 201 height 30
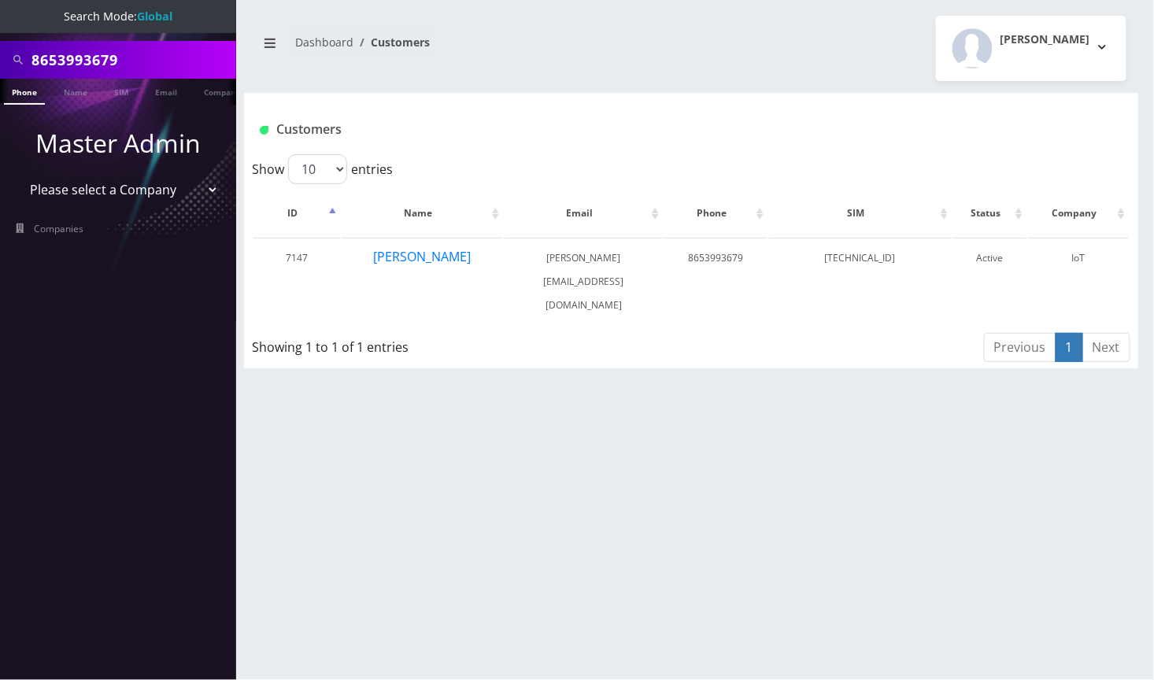
click at [109, 64] on input "8653993679" at bounding box center [131, 60] width 201 height 30
paste input "6098559446"
type input "6098559446"
click at [26, 94] on link "Phone" at bounding box center [24, 92] width 41 height 26
click at [28, 89] on link "Phone" at bounding box center [24, 92] width 41 height 26
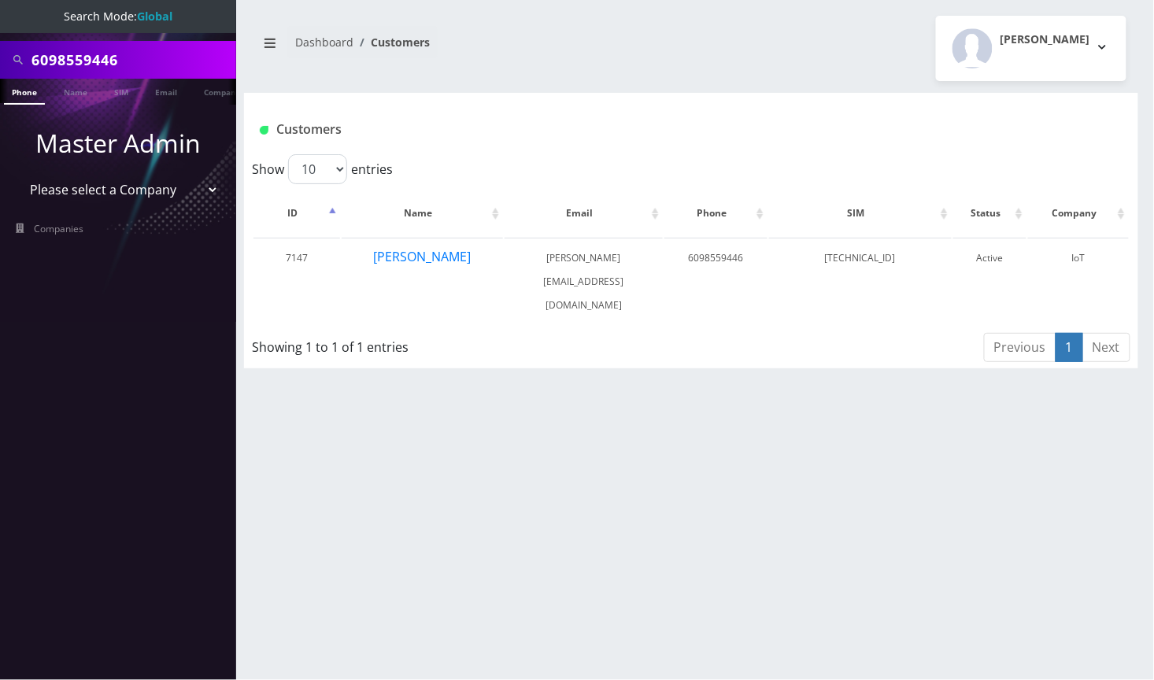
click at [30, 405] on nav "Search Mode: Global 6098559446 Phone Name SIM Email Company Customer Master Adm…" at bounding box center [118, 340] width 236 height 680
click at [102, 49] on input "6098559446" at bounding box center [131, 60] width 201 height 30
paste input "4243180142"
type input "4243180142"
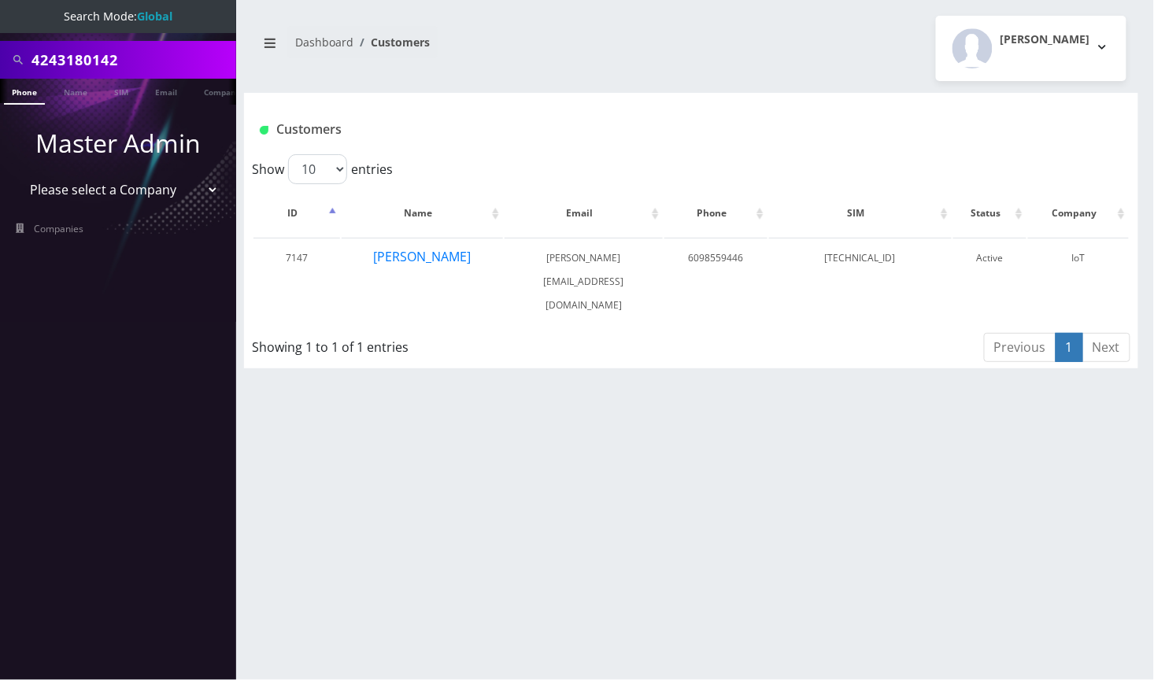
click at [30, 98] on link "Phone" at bounding box center [24, 92] width 41 height 26
click at [87, 63] on input "4243180142" at bounding box center [131, 60] width 201 height 30
paste input "3609229132"
type input "3609229132"
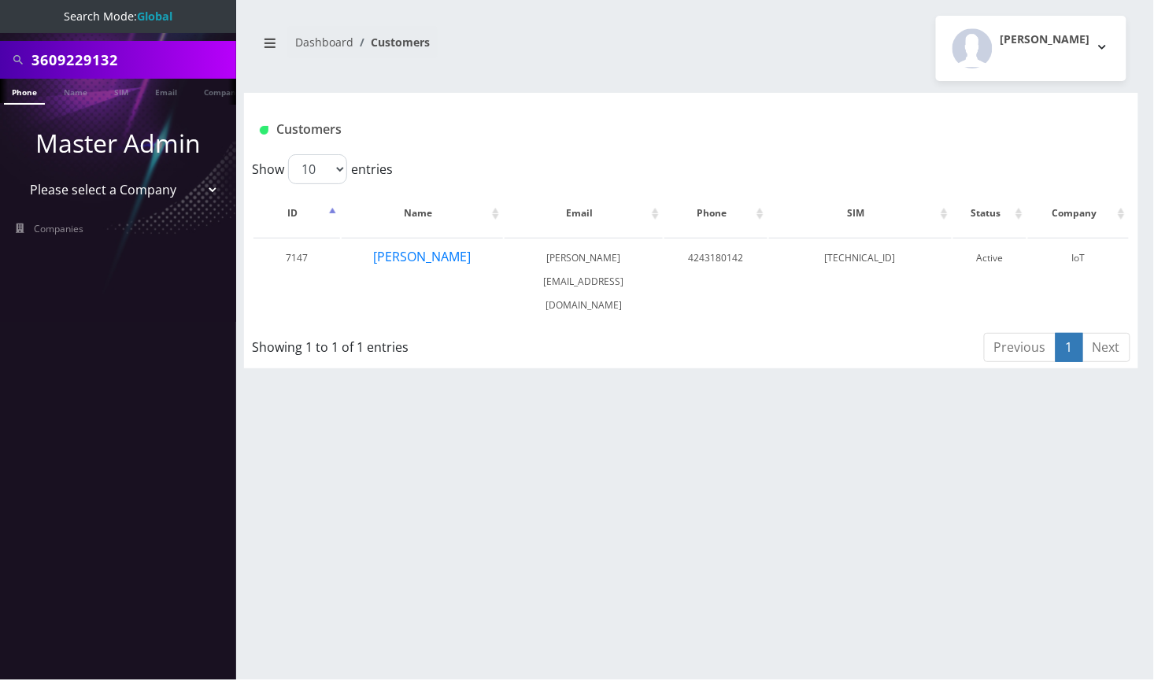
click at [34, 96] on link "Phone" at bounding box center [24, 92] width 41 height 26
click at [91, 63] on input "3609229132" at bounding box center [131, 60] width 201 height 30
paste input "2166187377"
type input "2166187377"
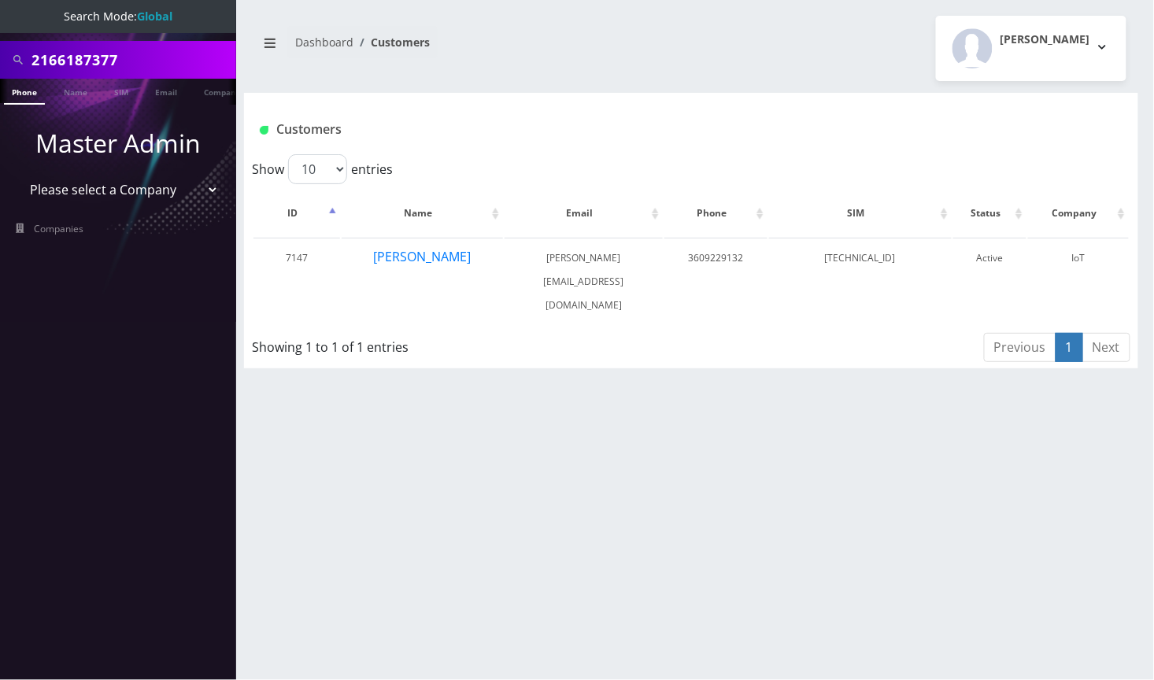
click at [22, 86] on link "Phone" at bounding box center [24, 92] width 41 height 26
click at [97, 59] on input "2166187377" at bounding box center [131, 60] width 201 height 30
paste input "4407266"
type input "2164407266"
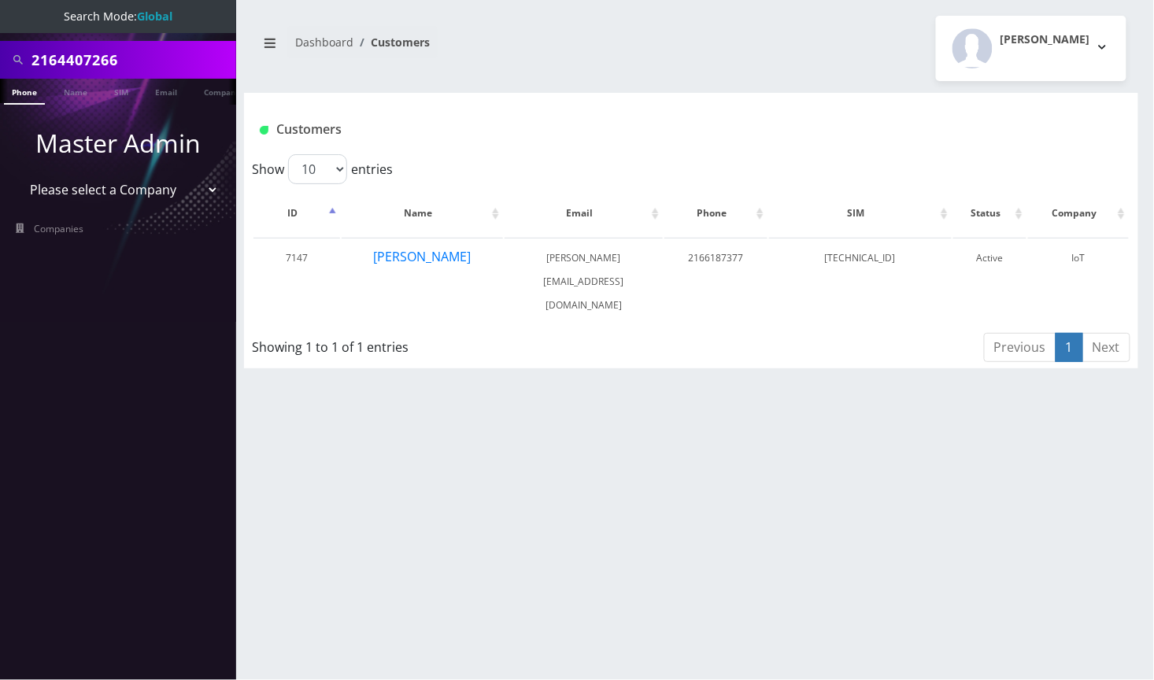
click at [35, 93] on link "Phone" at bounding box center [24, 92] width 41 height 26
click at [406, 260] on button "[PERSON_NAME]" at bounding box center [422, 256] width 99 height 20
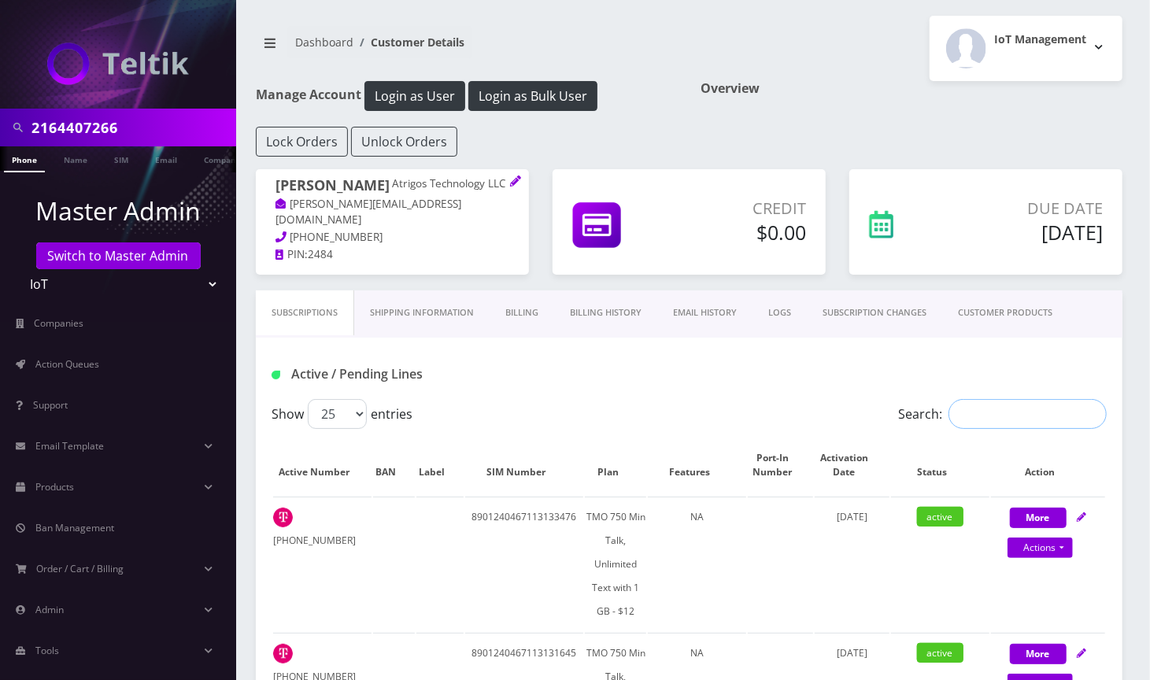
click at [970, 408] on input "Search:" at bounding box center [1028, 414] width 158 height 30
paste input "2084214655"
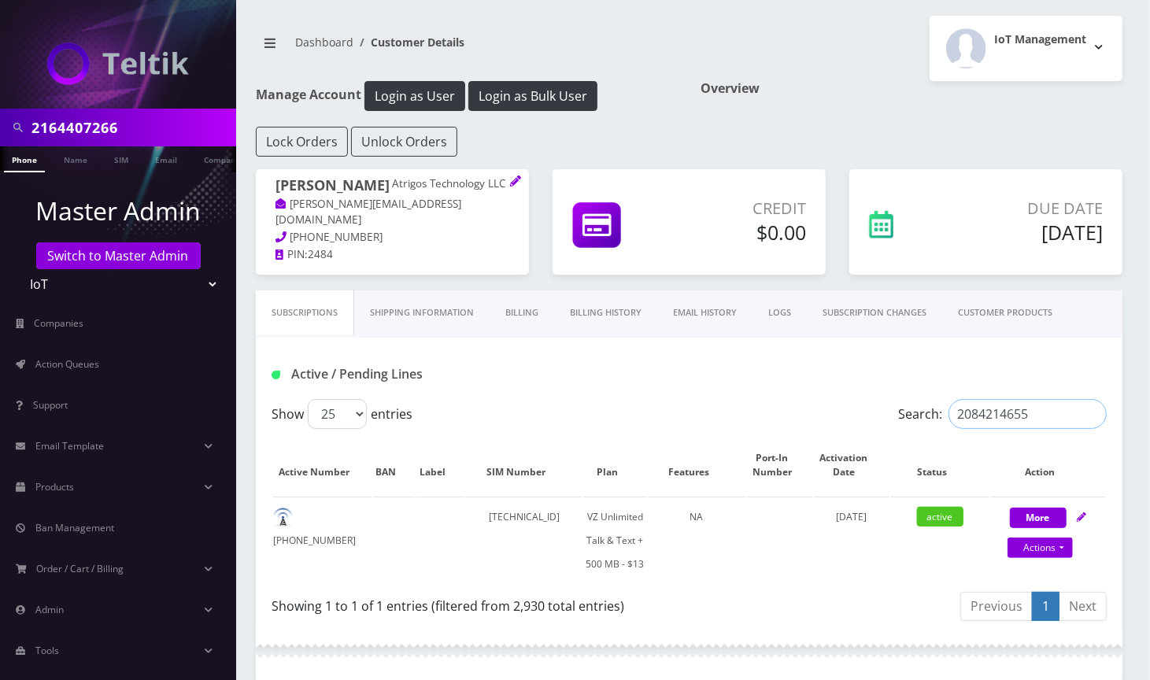
type input "2084214655"
click at [647, 22] on div "Dashboard Customer Details IoT Management Logout" at bounding box center [689, 48] width 891 height 65
click at [895, 315] on link "SUBSCRIPTION CHANGES" at bounding box center [874, 313] width 135 height 45
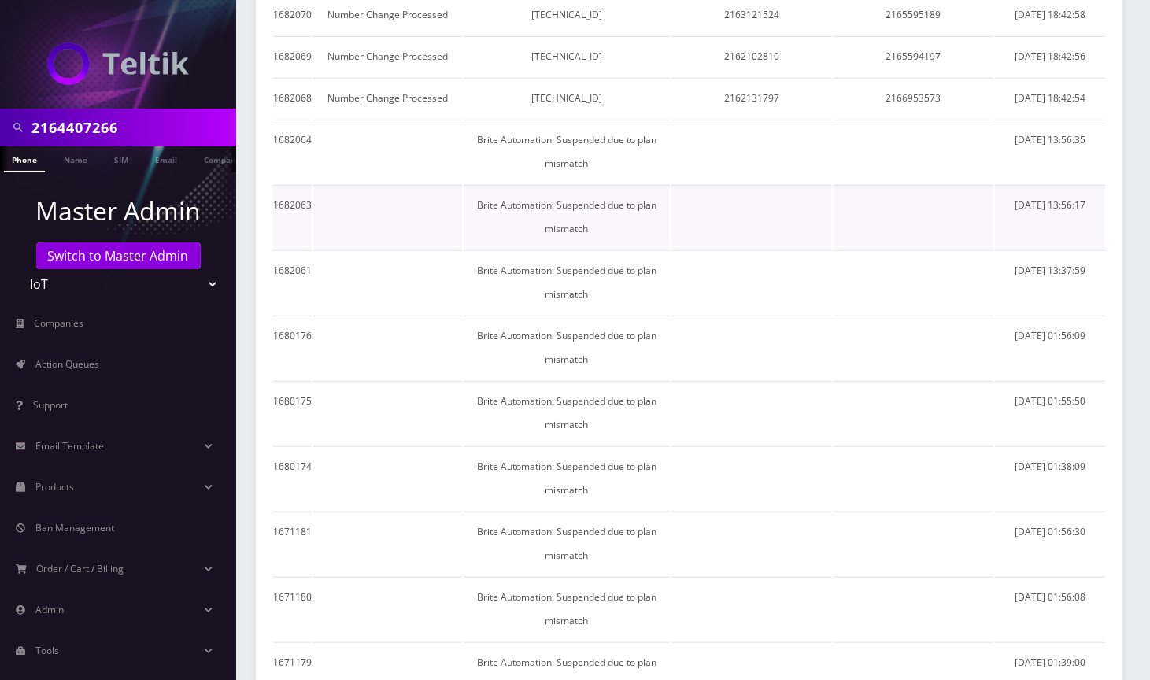
scroll to position [524, 0]
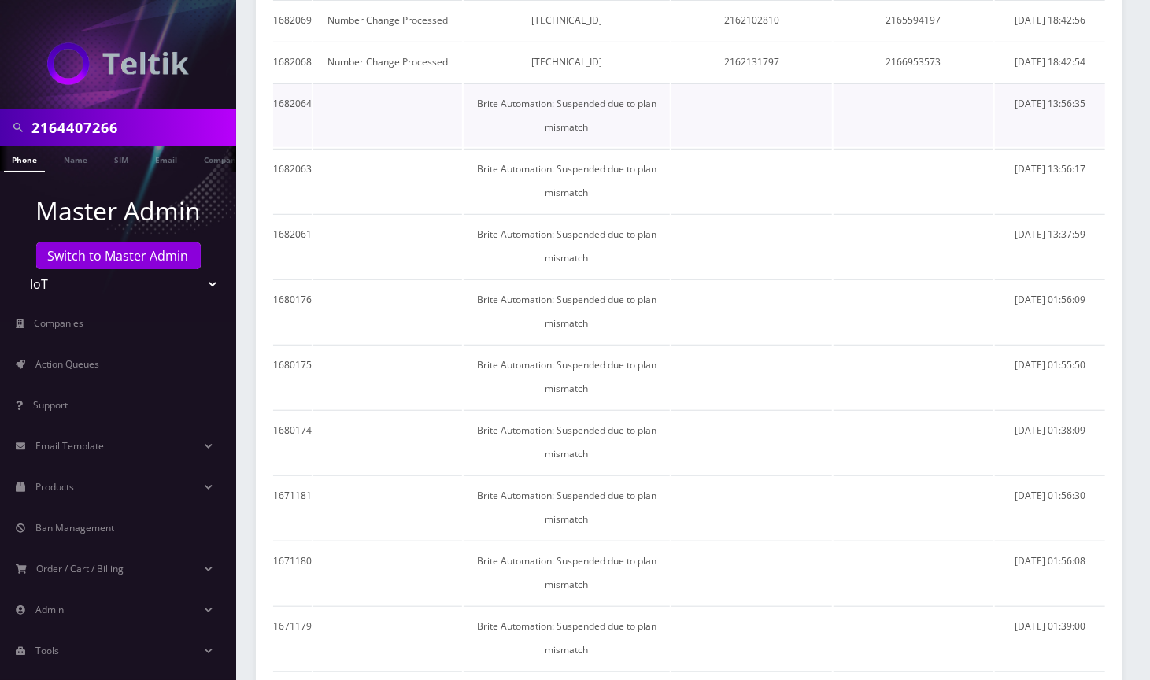
click at [518, 94] on td "Brite Automation: Suspended due to plan mismatch" at bounding box center [567, 115] width 206 height 64
click at [511, 149] on td "Brite Automation: Suspended due to plan mismatch" at bounding box center [567, 181] width 206 height 64
click at [506, 214] on td "Brite Automation: Suspended due to plan mismatch" at bounding box center [567, 246] width 206 height 64
click at [509, 280] on td "Brite Automation: Suspended due to plan mismatch" at bounding box center [567, 312] width 206 height 64
click at [517, 345] on td "Brite Automation: Suspended due to plan mismatch" at bounding box center [567, 377] width 206 height 64
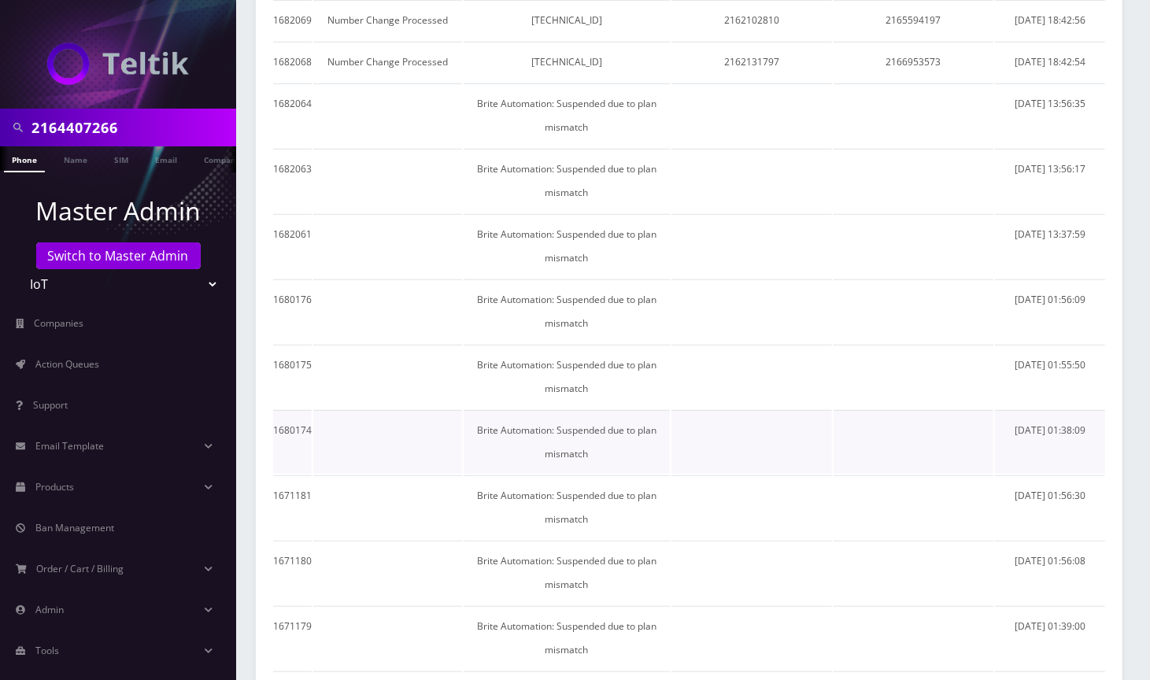
click at [512, 410] on td "Brite Automation: Suspended due to plan mismatch" at bounding box center [567, 442] width 206 height 64
click at [506, 476] on td "Brite Automation: Suspended due to plan mismatch" at bounding box center [567, 508] width 206 height 64
click at [499, 541] on td "Brite Automation: Suspended due to plan mismatch" at bounding box center [567, 573] width 206 height 64
click at [502, 606] on td "Brite Automation: Suspended due to plan mismatch" at bounding box center [567, 638] width 206 height 64
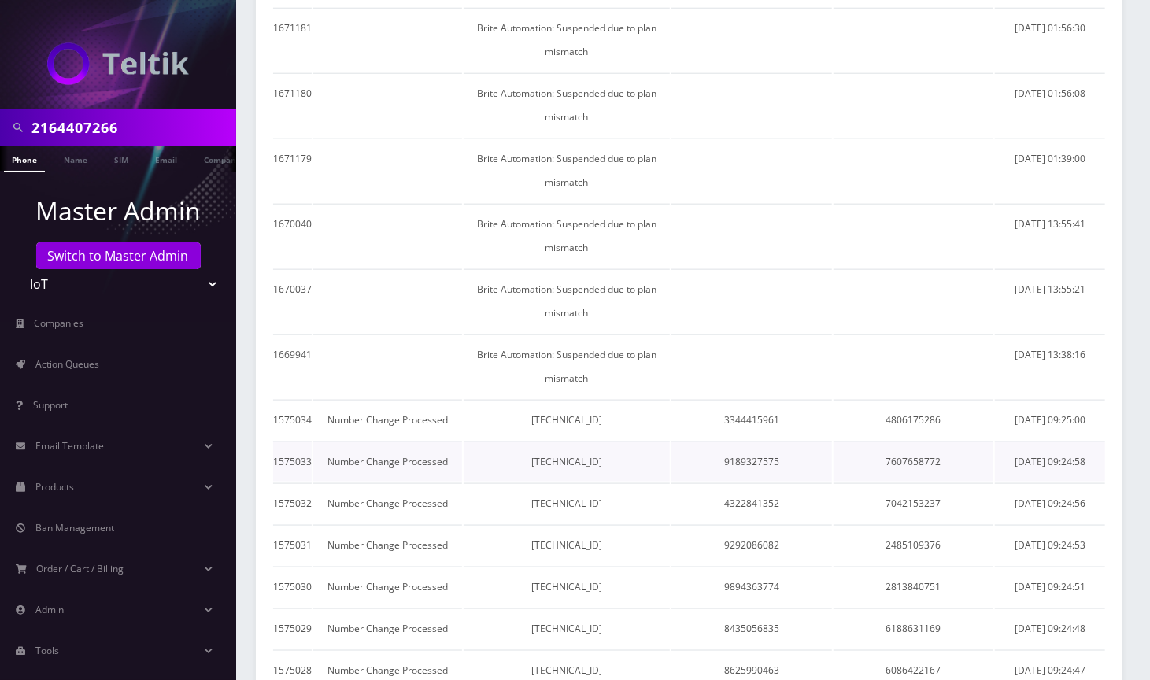
scroll to position [1050, 0]
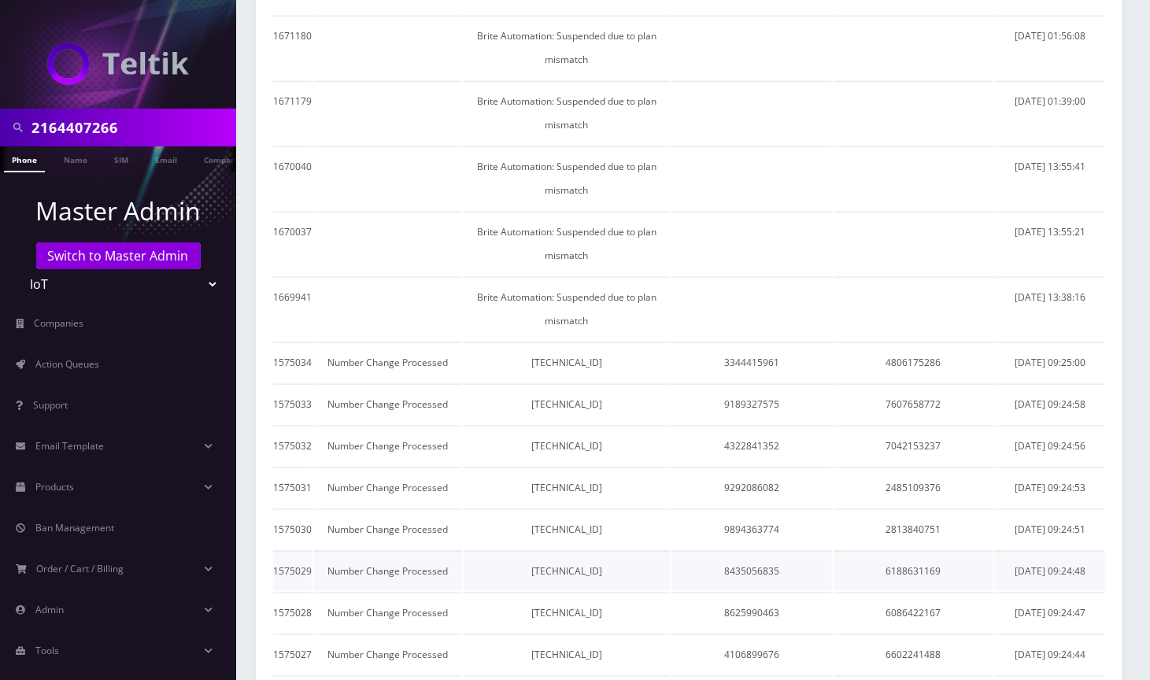
click at [712, 551] on td "8435056835" at bounding box center [752, 571] width 161 height 40
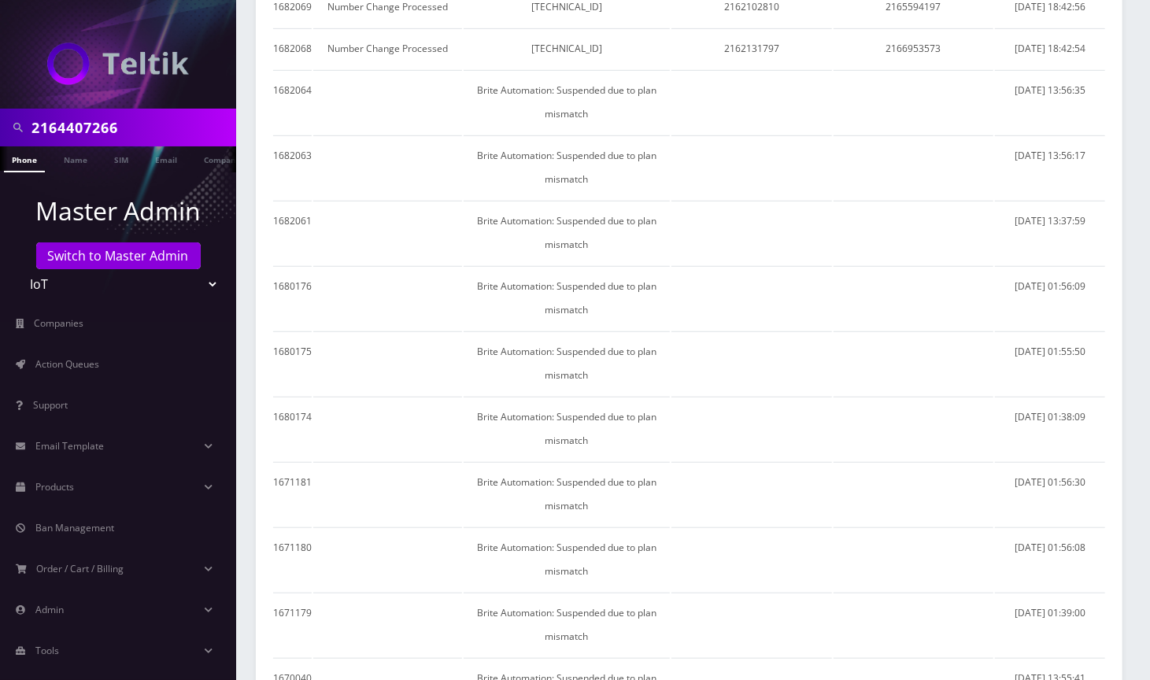
scroll to position [524, 0]
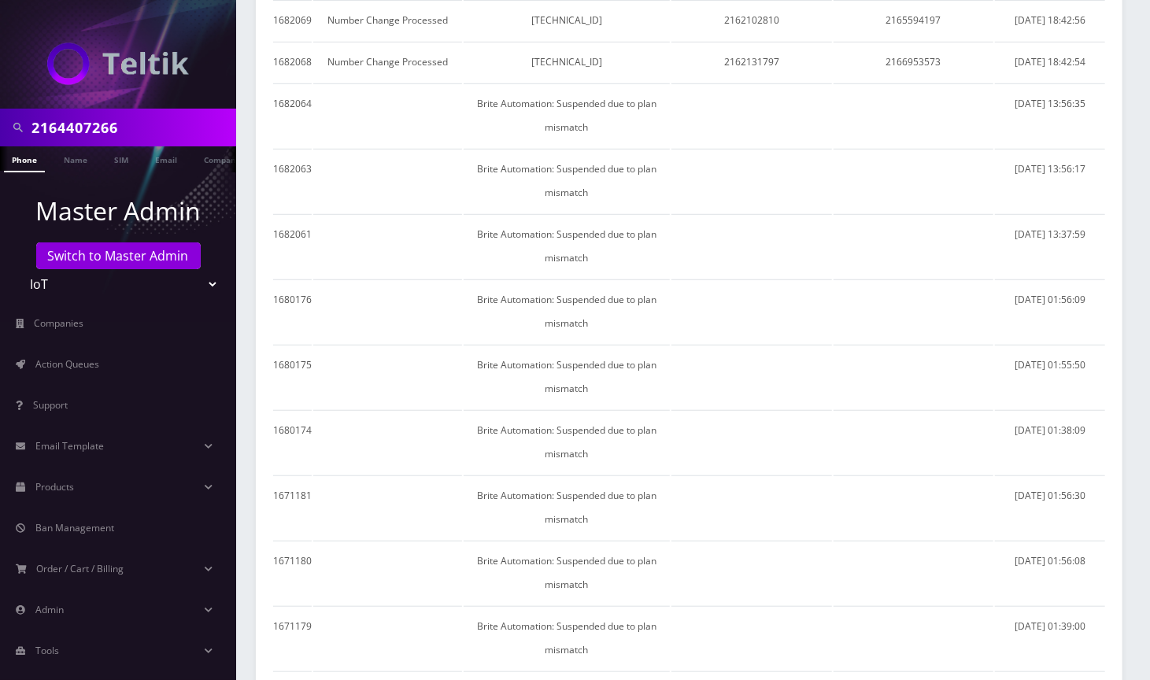
click at [616, 606] on td "Brite Automation: Suspended due to plan mismatch" at bounding box center [567, 638] width 206 height 64
click at [623, 541] on td "Brite Automation: Suspended due to plan mismatch" at bounding box center [567, 573] width 206 height 64
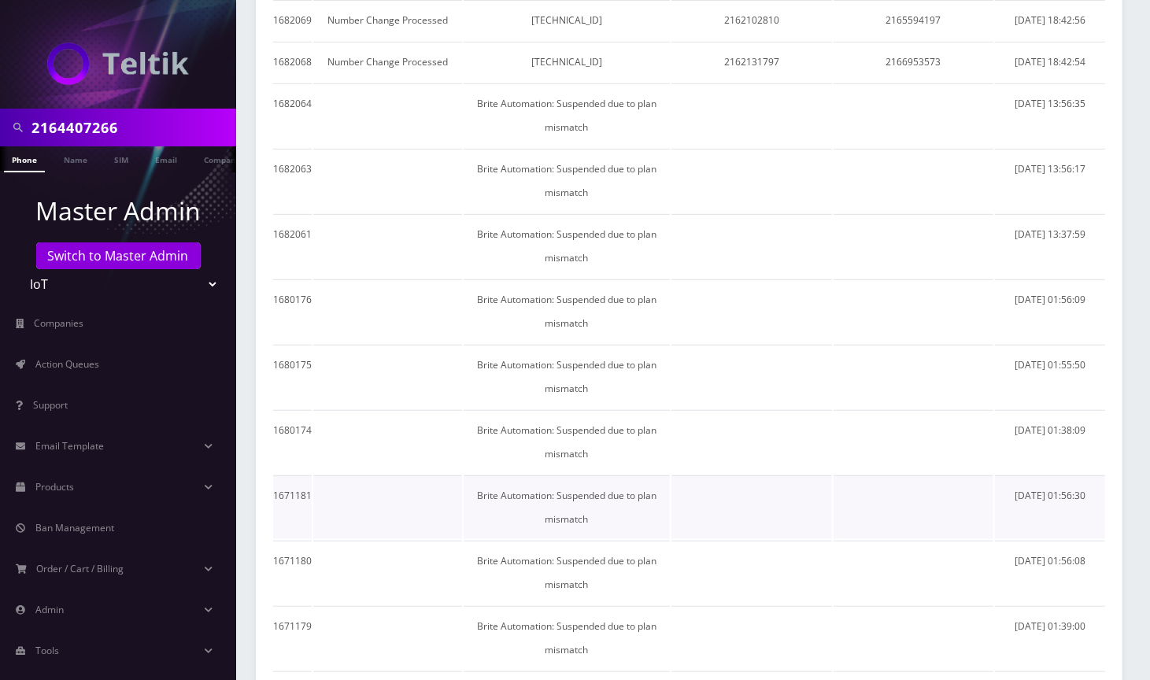
click at [633, 476] on td "Brite Automation: Suspended due to plan mismatch" at bounding box center [567, 508] width 206 height 64
click at [643, 410] on td "Brite Automation: Suspended due to plan mismatch" at bounding box center [567, 442] width 206 height 64
click at [651, 345] on td "Brite Automation: Suspended due to plan mismatch" at bounding box center [567, 377] width 206 height 64
click at [655, 280] on td "Brite Automation: Suspended due to plan mismatch" at bounding box center [567, 312] width 206 height 64
click at [659, 214] on td "Brite Automation: Suspended due to plan mismatch" at bounding box center [567, 246] width 206 height 64
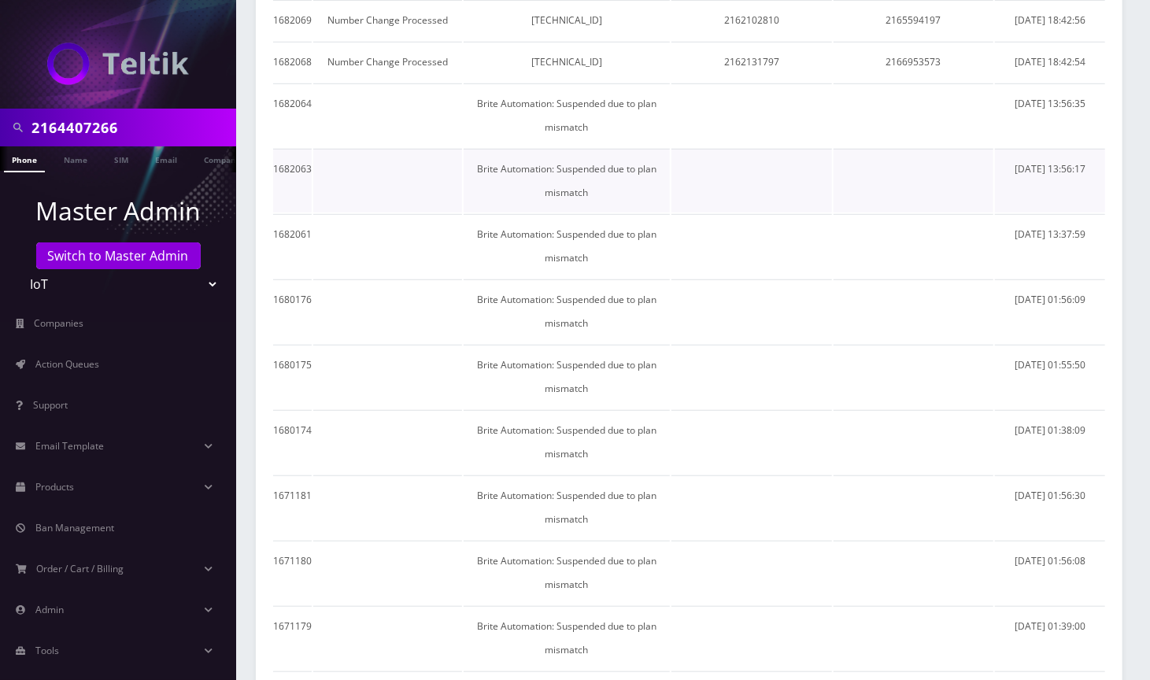
click at [670, 149] on td "Brite Automation: Suspended due to plan mismatch" at bounding box center [567, 181] width 206 height 64
click at [670, 106] on td "Brite Automation: Suspended due to plan mismatch" at bounding box center [567, 115] width 206 height 64
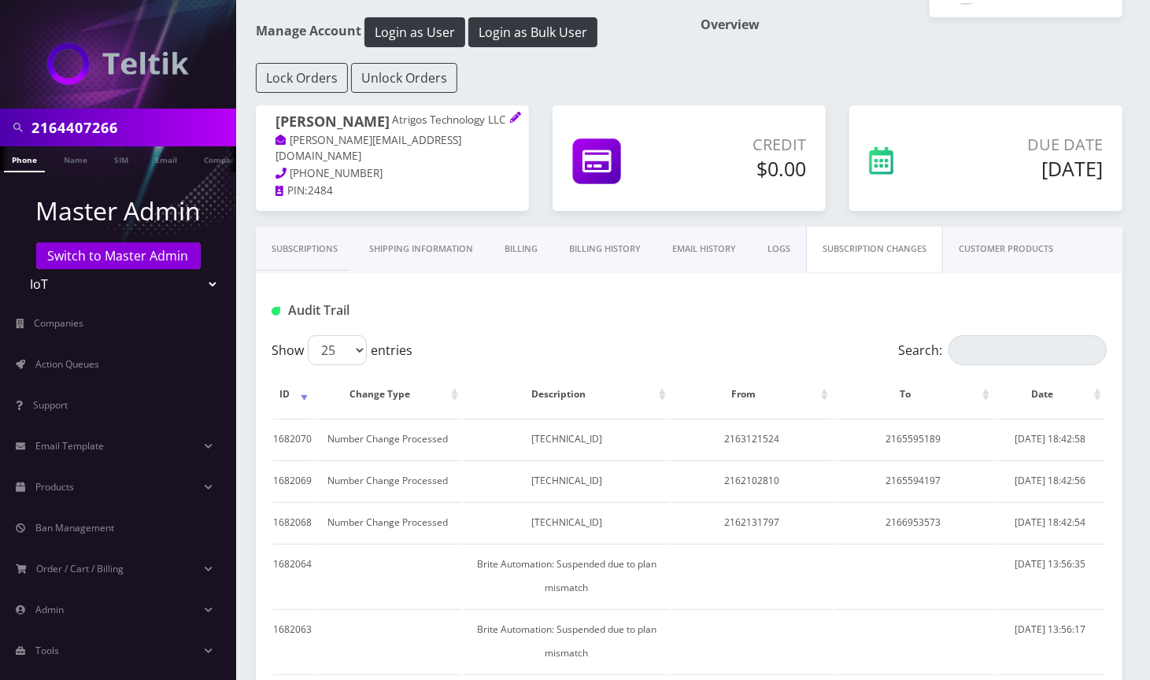
scroll to position [58, 0]
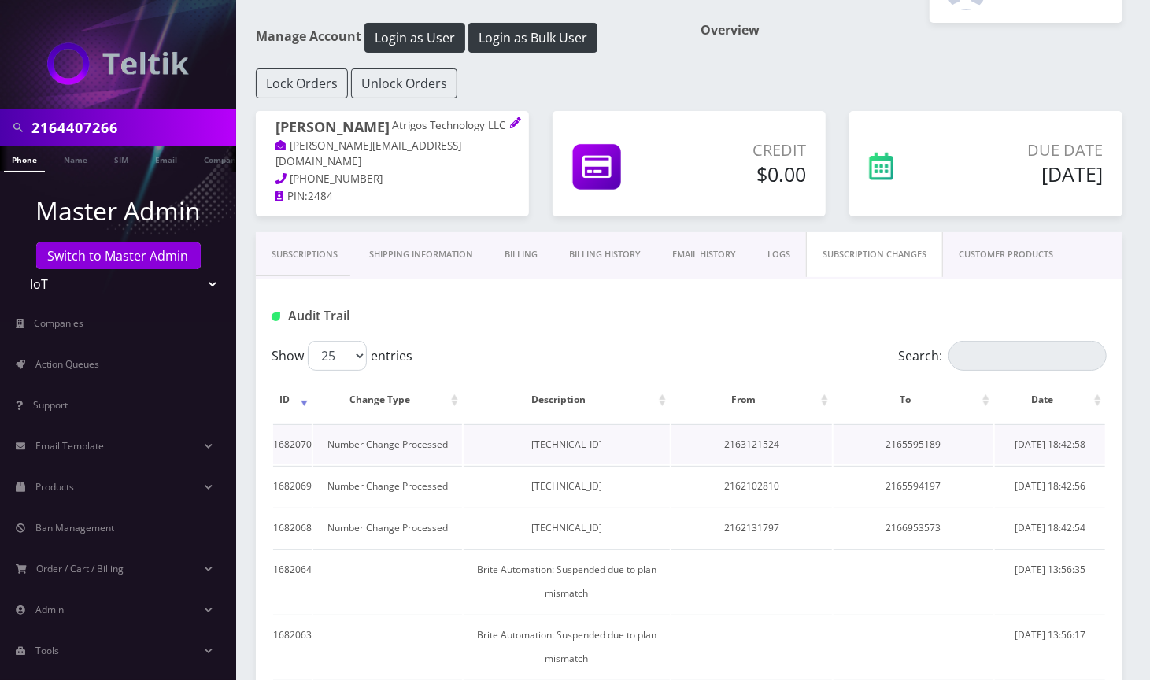
click at [924, 448] on td "2165595189" at bounding box center [914, 444] width 161 height 40
copy td "2165595189"
click at [976, 364] on input "Search:" at bounding box center [1028, 356] width 158 height 30
paste input "2165595189"
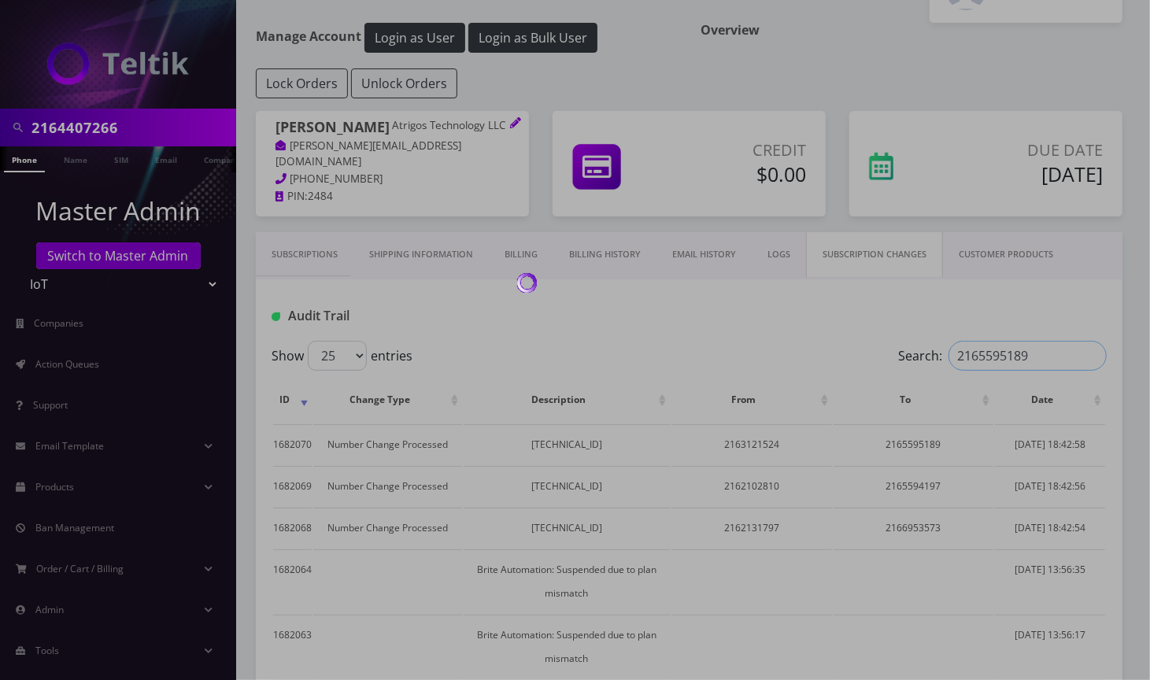
type input "2165595189"
click at [301, 263] on div at bounding box center [575, 340] width 1150 height 680
click at [303, 257] on div at bounding box center [575, 340] width 1150 height 680
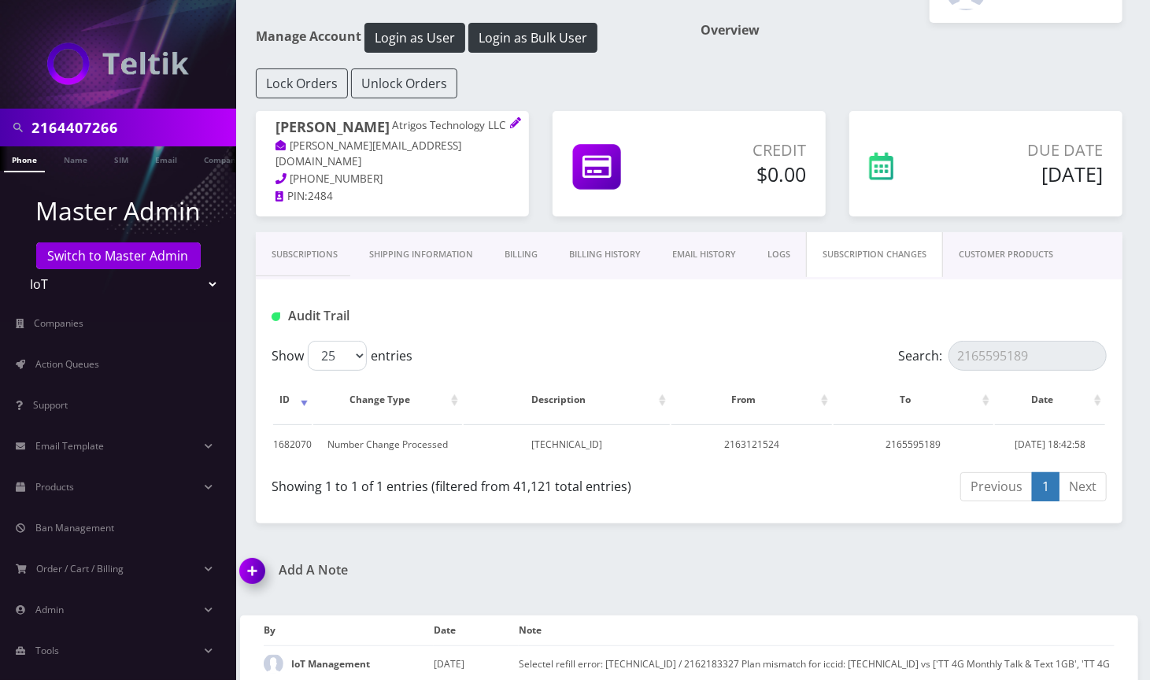
click at [303, 261] on link "Subscriptions" at bounding box center [305, 254] width 98 height 45
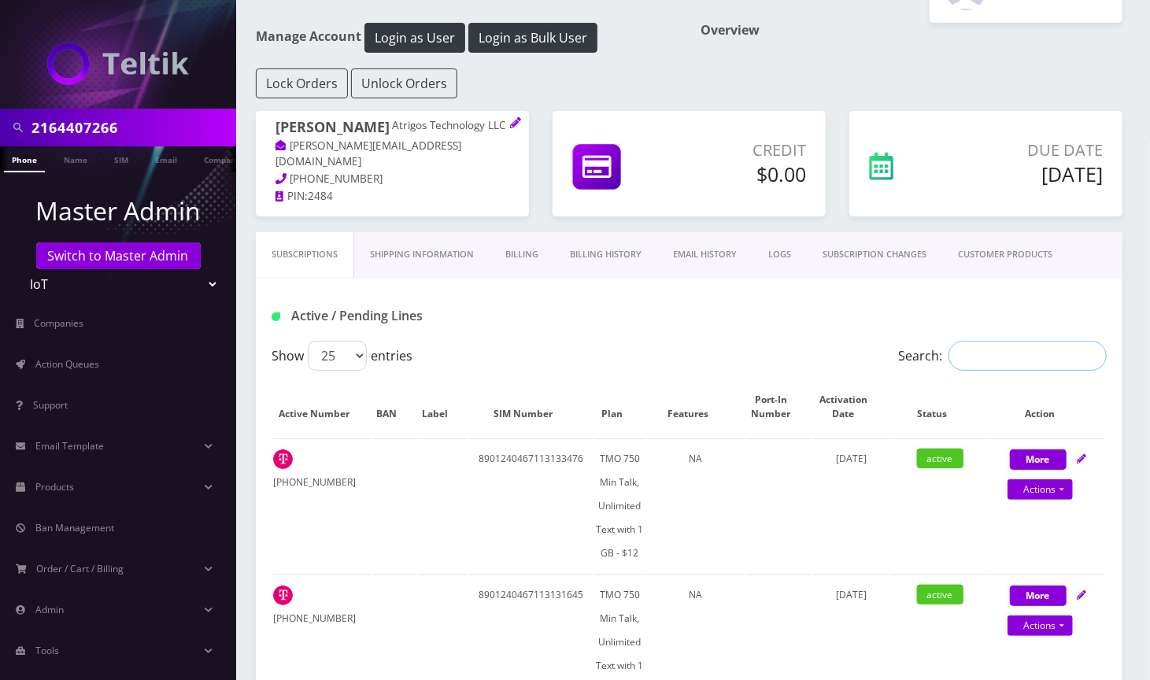
click at [1005, 357] on input "Search:" at bounding box center [1028, 356] width 158 height 30
paste input "2165595189"
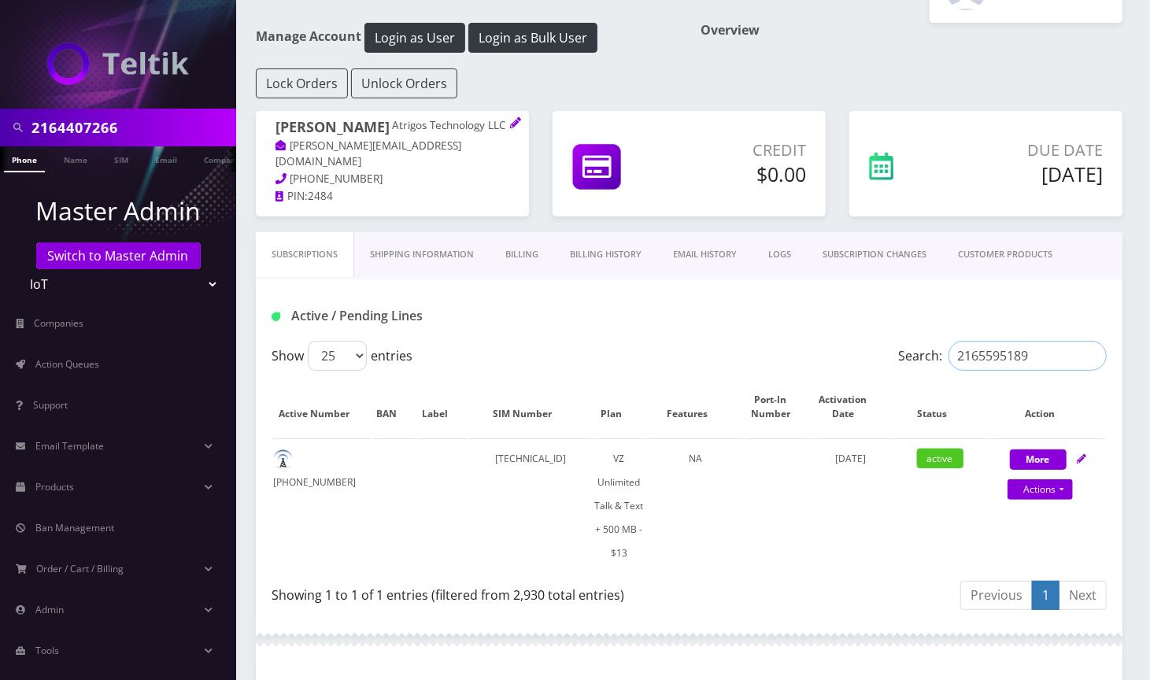
type input "2165595189"
click at [693, 61] on div "Overview" at bounding box center [913, 46] width 446 height 46
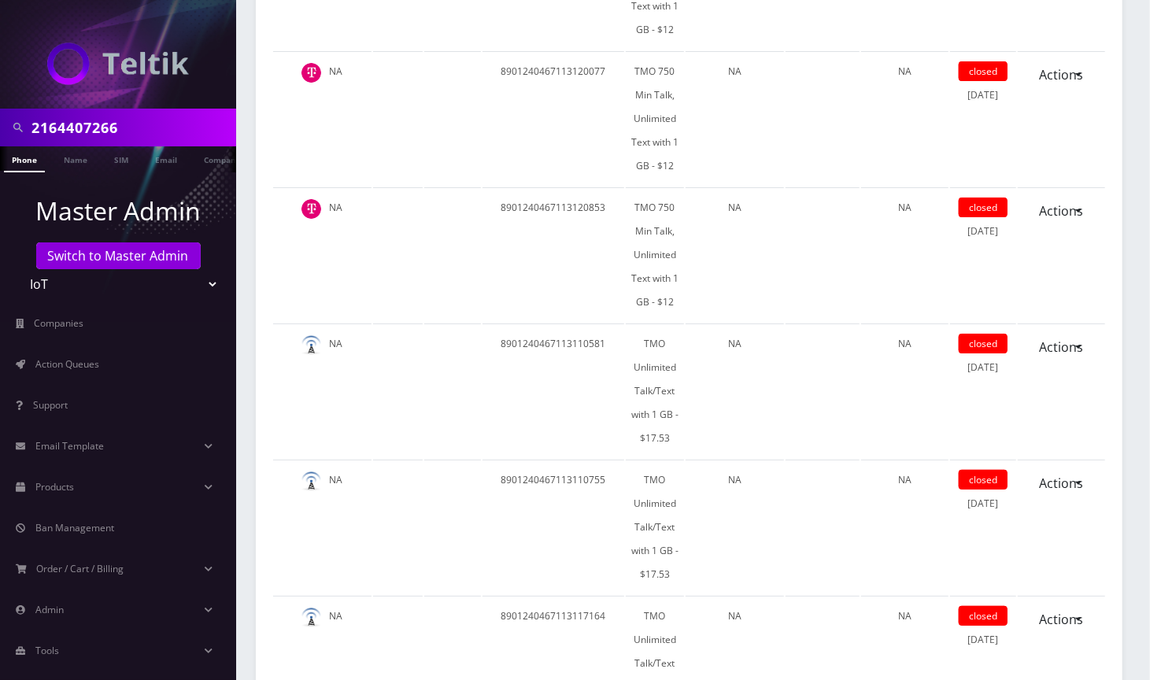
scroll to position [4155, 0]
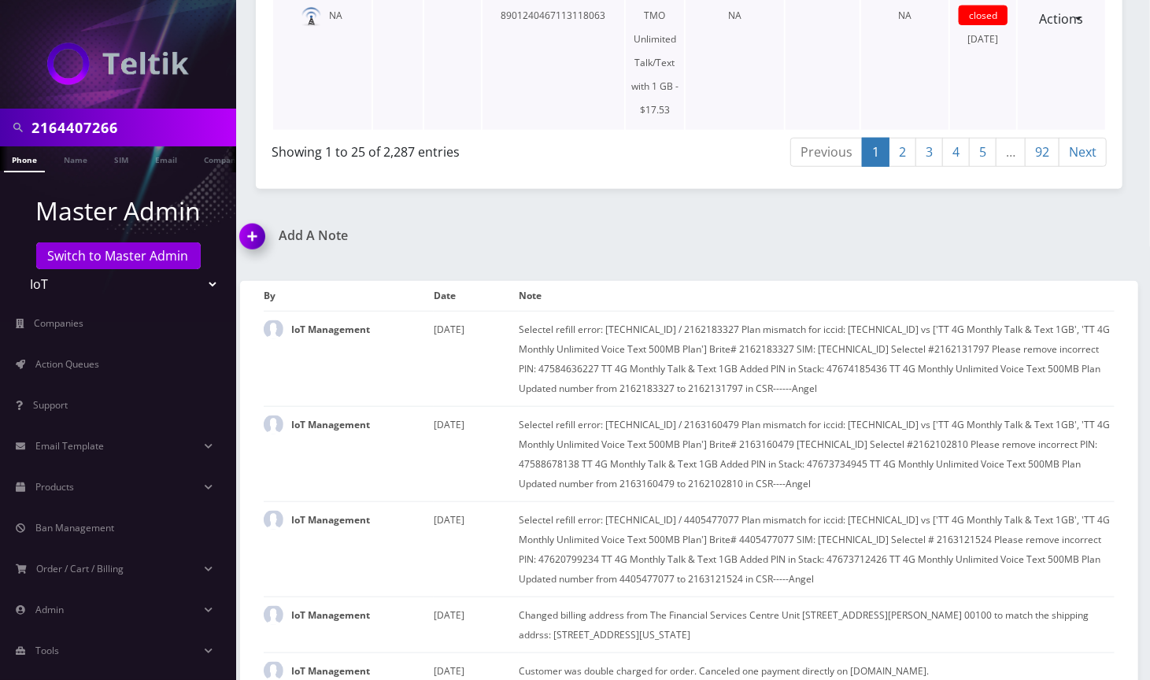
drag, startPoint x: 835, startPoint y: 76, endPoint x: 835, endPoint y: 85, distance: 8.7
click at [835, 76] on td at bounding box center [823, 62] width 75 height 135
click at [826, 561] on td "Selectel refill error: [TECHNICAL_ID] / 4405477077 Plan mismatch for iccid: [TE…" at bounding box center [817, 549] width 596 height 95
copy td "2163121524"
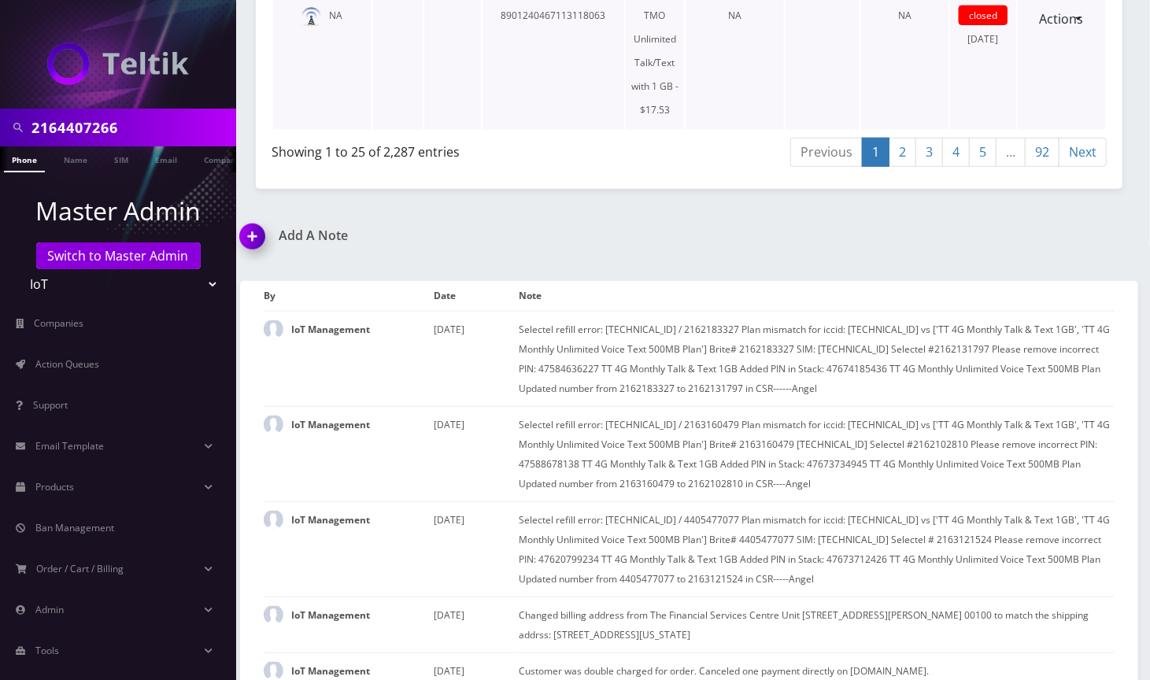
click at [588, 72] on td "8901240467113118063" at bounding box center [554, 62] width 142 height 135
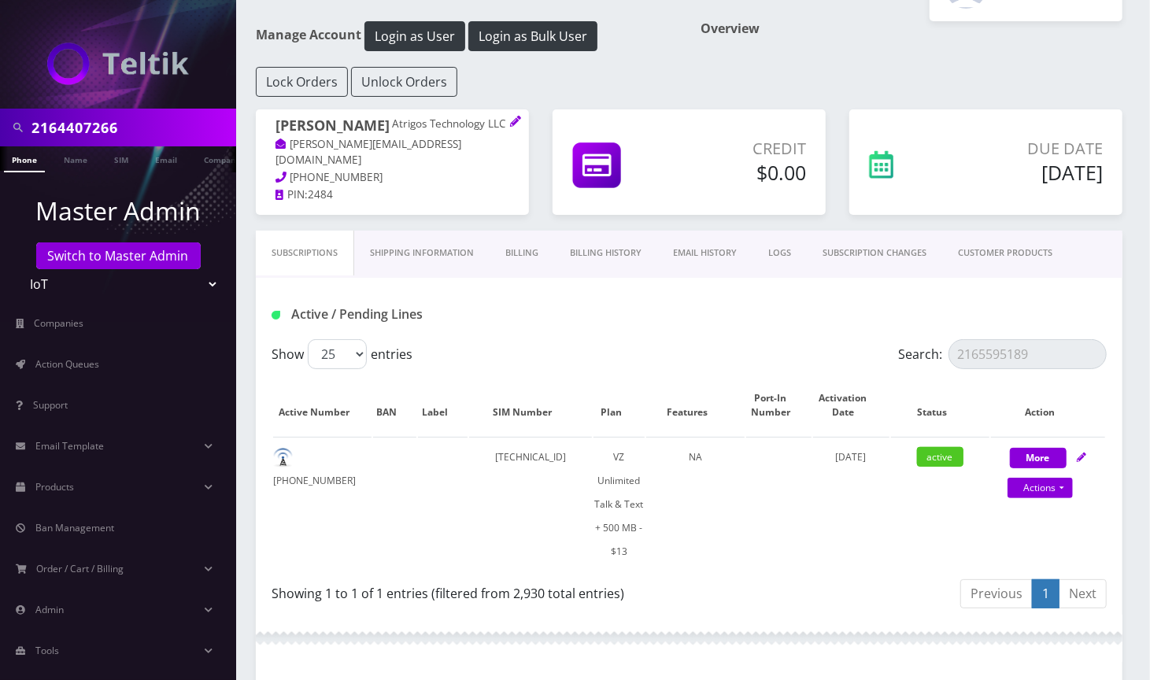
scroll to position [0, 0]
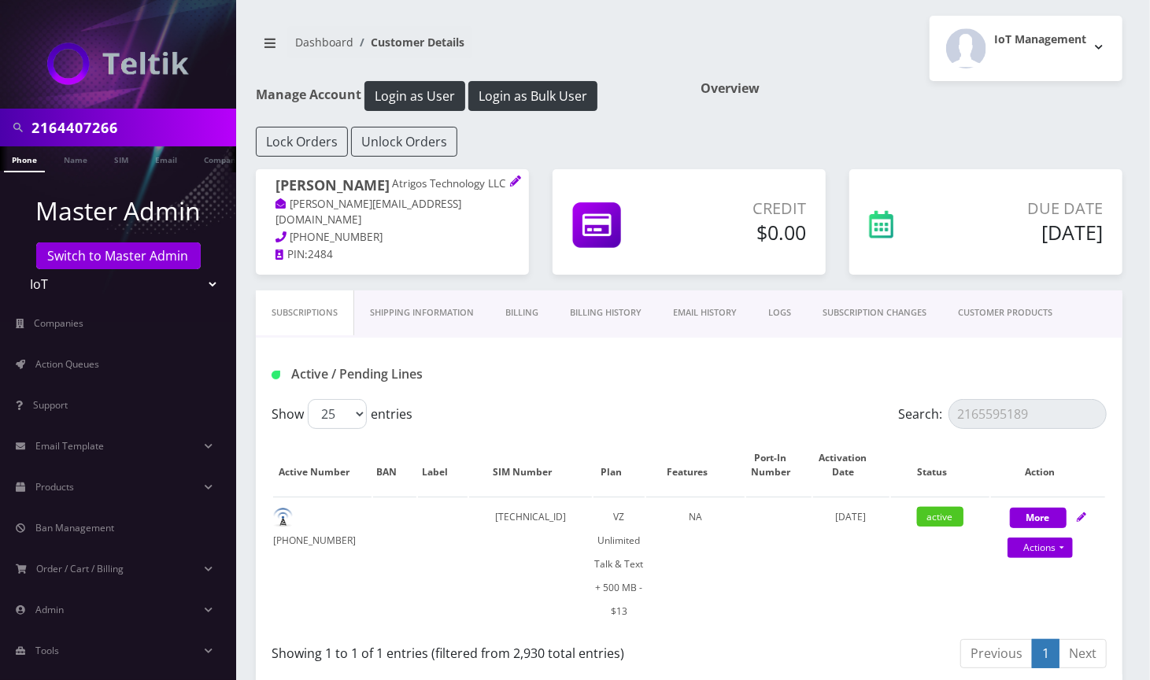
click at [890, 318] on link "SUBSCRIPTION CHANGES" at bounding box center [874, 313] width 135 height 45
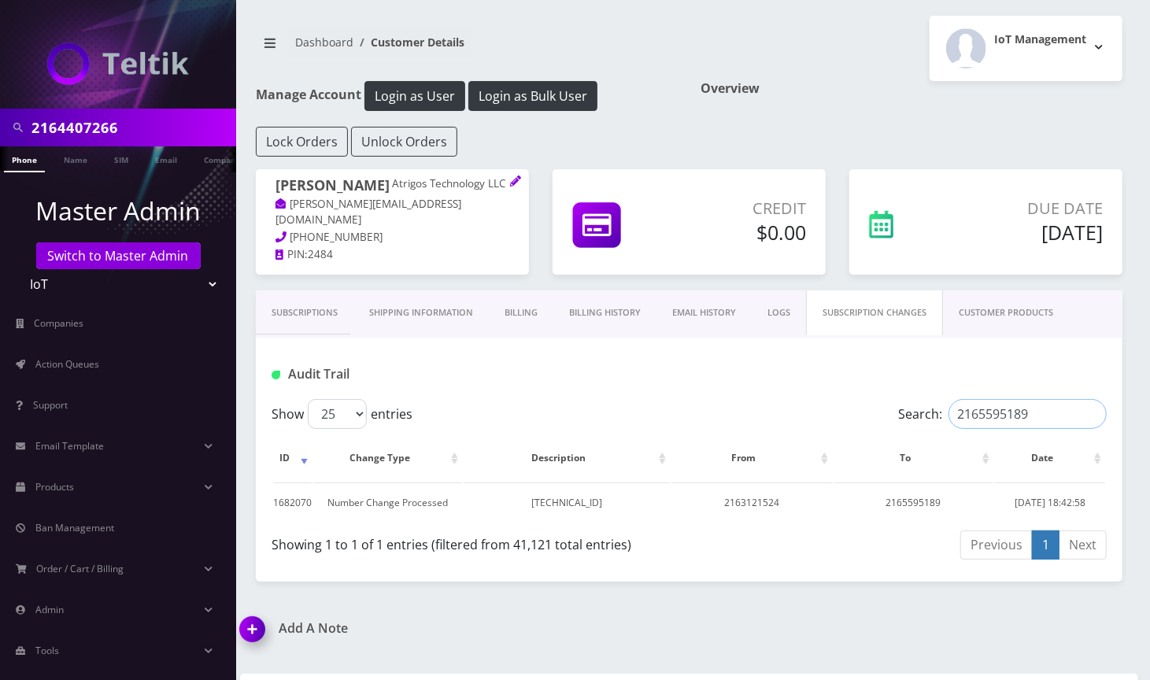
click at [1005, 415] on input "2165595189" at bounding box center [1028, 414] width 158 height 30
click at [1092, 416] on input "2165595189" at bounding box center [1028, 414] width 158 height 30
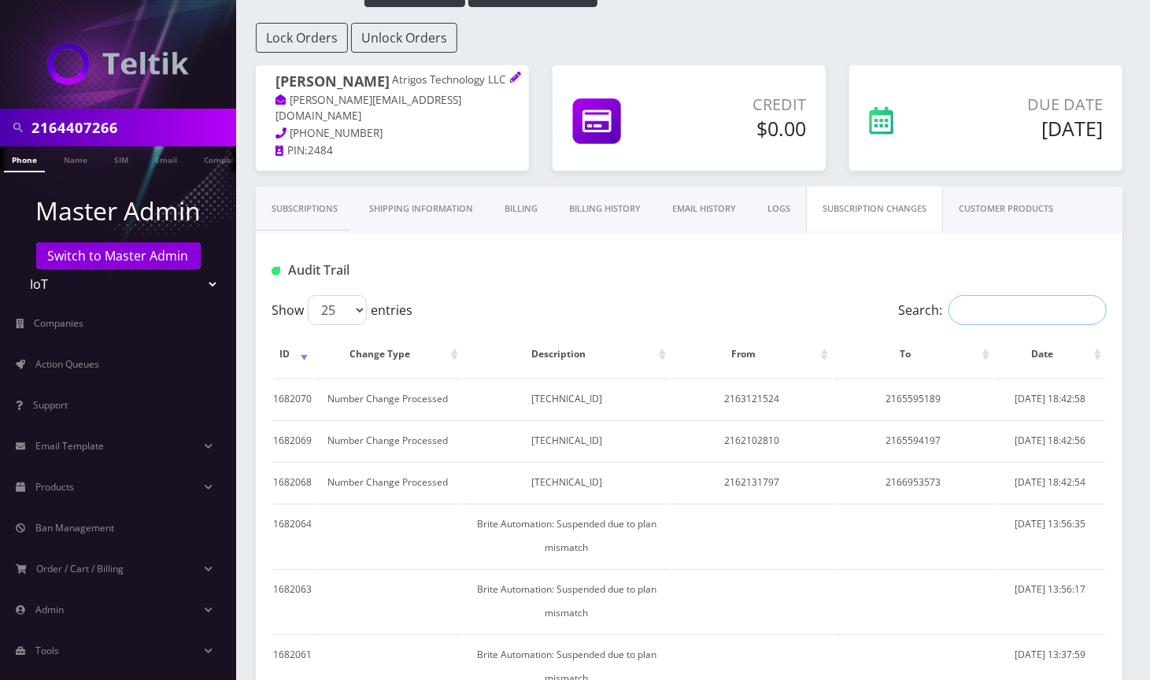
scroll to position [105, 0]
drag, startPoint x: 1139, startPoint y: 50, endPoint x: 1038, endPoint y: 98, distance: 112.0
click at [25, 160] on link "Phone" at bounding box center [24, 159] width 41 height 26
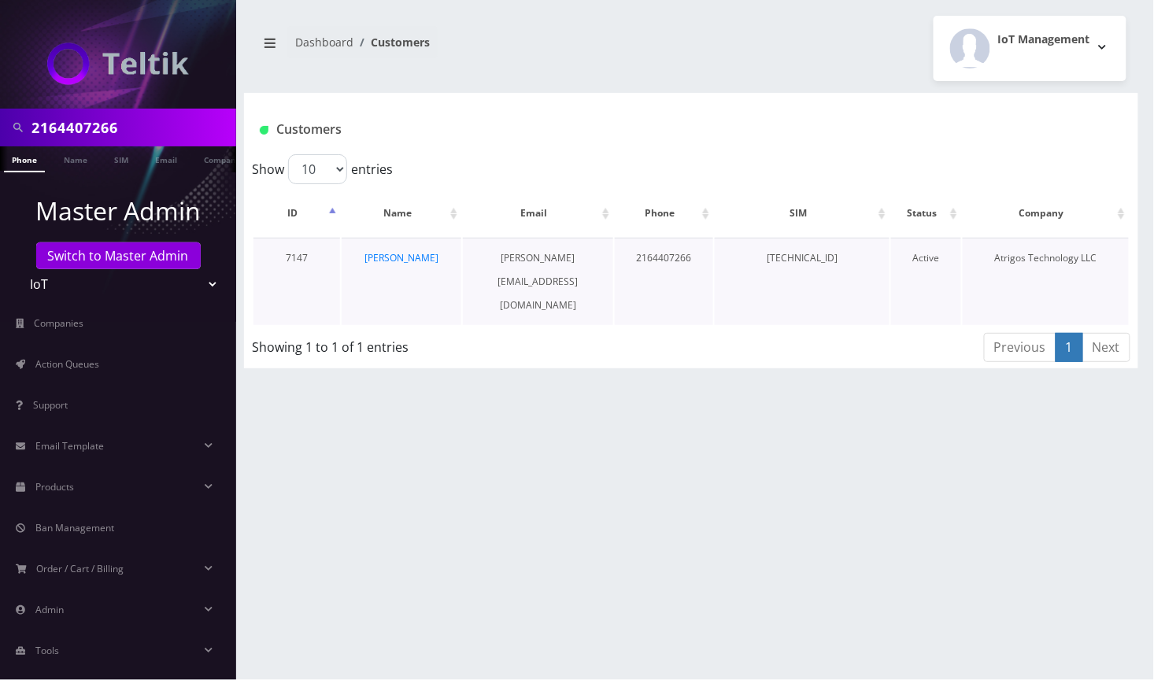
click at [454, 251] on td "[PERSON_NAME]" at bounding box center [402, 281] width 120 height 87
click at [442, 255] on td "[PERSON_NAME]" at bounding box center [402, 281] width 120 height 87
copy tr "[PERSON_NAME]"
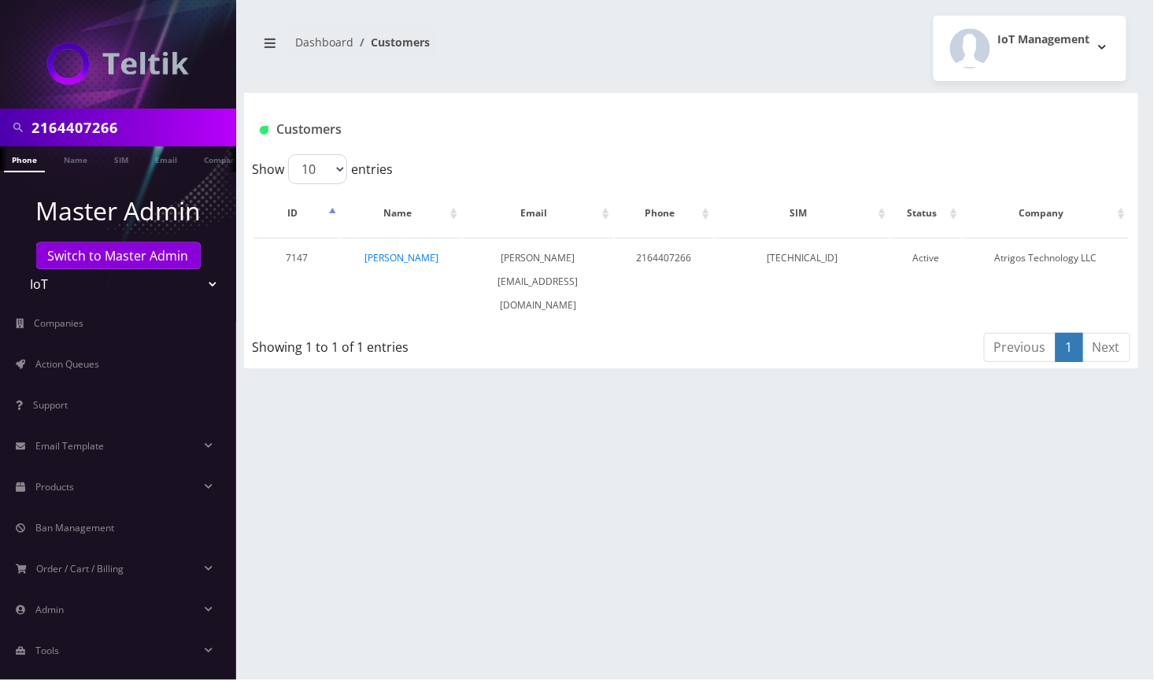
click at [539, 51] on nav "Dashboard Customers" at bounding box center [468, 48] width 424 height 45
click at [648, 526] on div "2164407266 Phone Name SIM Email Company Customer Dashboard Customers IoT Manage…" at bounding box center [691, 340] width 926 height 680
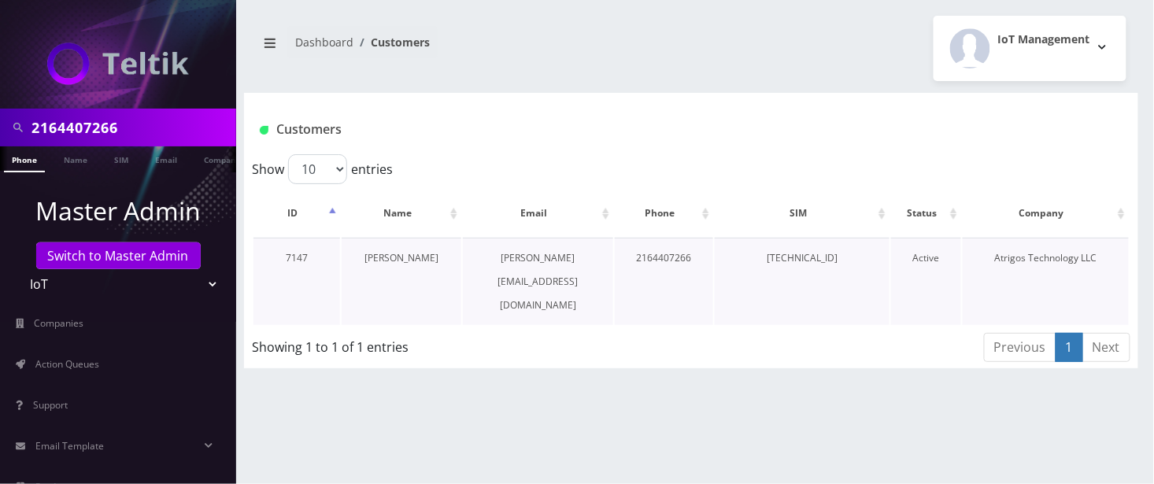
click at [397, 257] on link "[PERSON_NAME]" at bounding box center [402, 257] width 74 height 13
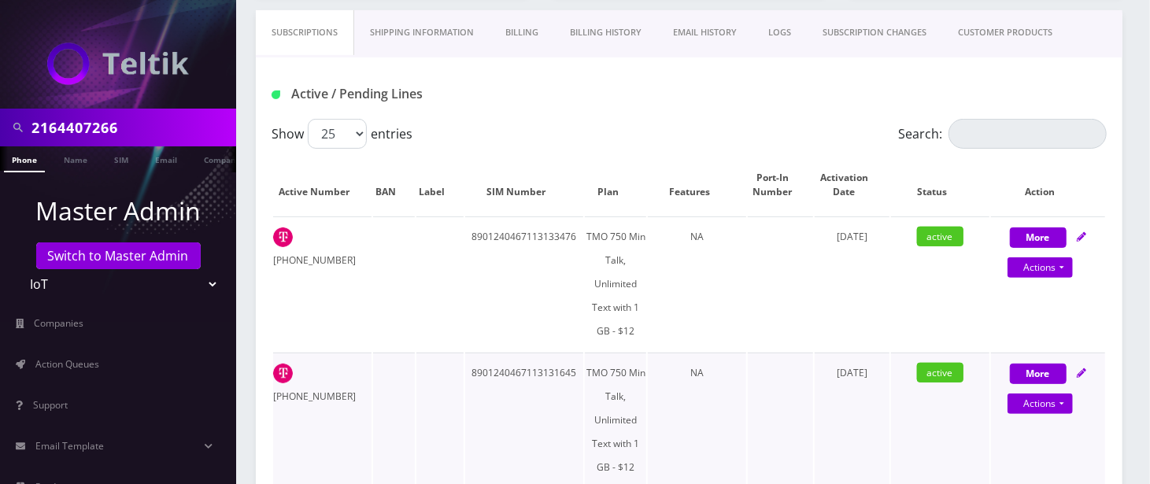
scroll to position [315, 0]
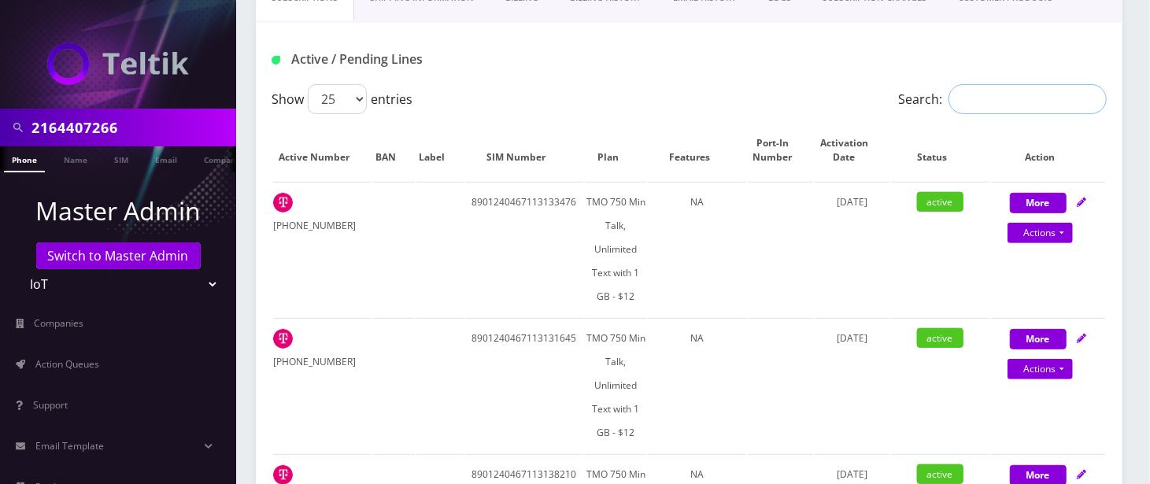
click at [1009, 106] on input "Search:" at bounding box center [1028, 99] width 158 height 30
paste input "8653993679"
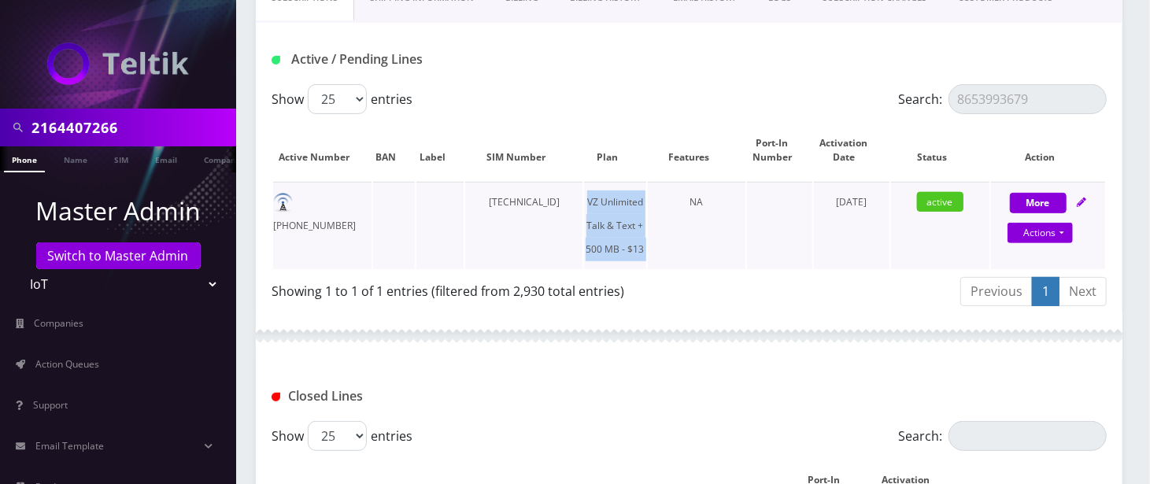
drag, startPoint x: 587, startPoint y: 198, endPoint x: 652, endPoint y: 251, distance: 84.0
click at [650, 251] on tr "[PHONE_NUMBER] [TECHNICAL_ID] VZ Unlimited Talk & Text + 500 MB - $13 NA [DATE]…" at bounding box center [689, 225] width 832 height 87
copy td "VZ Unlimited Talk & Text + 500 MB - $13"
click at [936, 62] on div "Active / Pending Lines" at bounding box center [689, 59] width 859 height 26
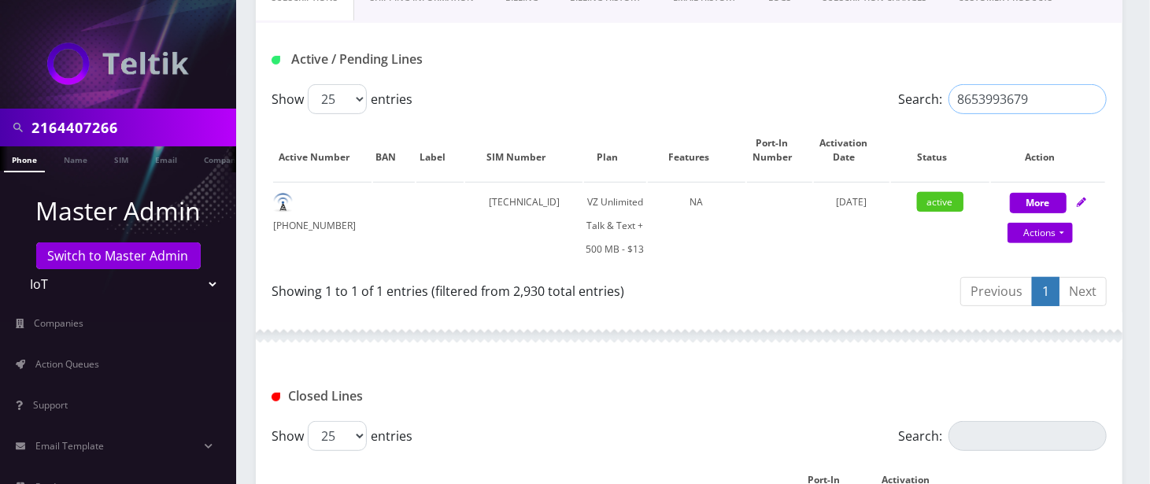
click at [1006, 109] on input "8653993679" at bounding box center [1028, 99] width 158 height 30
paste input "503338590"
click at [1009, 92] on input "8503338590" at bounding box center [1028, 99] width 158 height 30
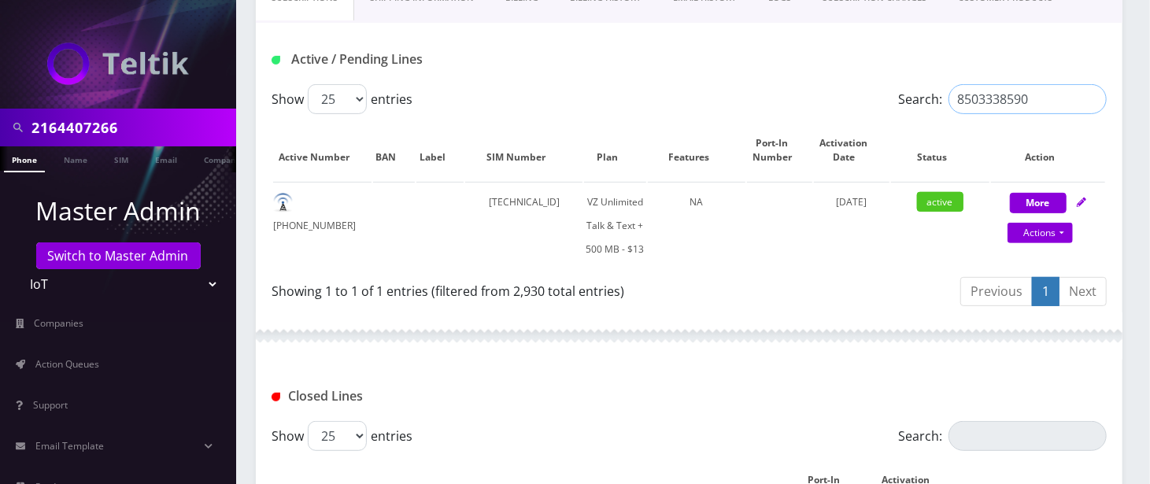
click at [1009, 92] on input "8503338590" at bounding box center [1028, 99] width 158 height 30
paste input "7723493038"
click at [1018, 100] on input "7723493038" at bounding box center [1028, 99] width 158 height 30
paste input "6127236349"
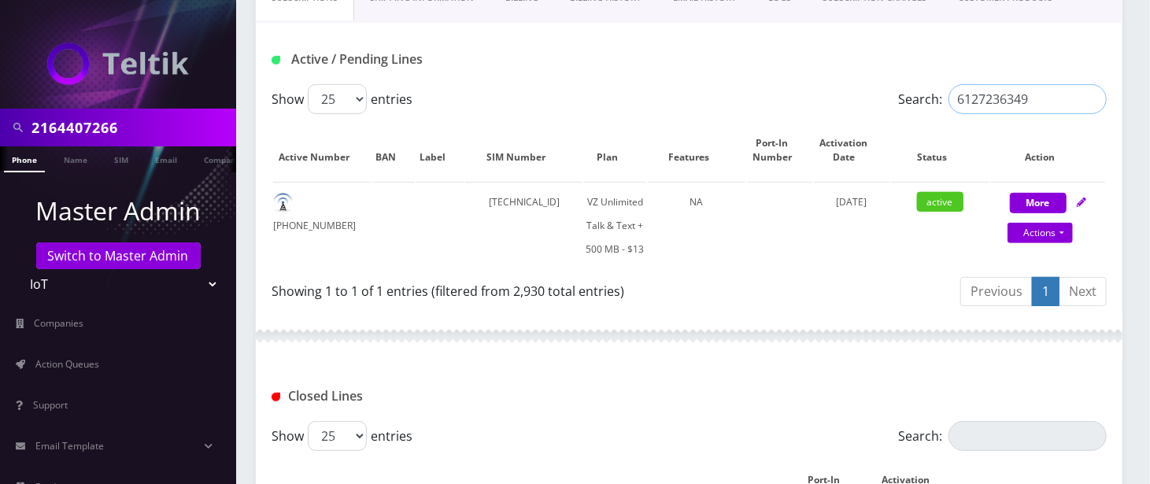
click at [1001, 96] on input "6127236349" at bounding box center [1028, 99] width 158 height 30
paste input "098559446"
click at [1033, 97] on input "6098559446" at bounding box center [1028, 99] width 158 height 30
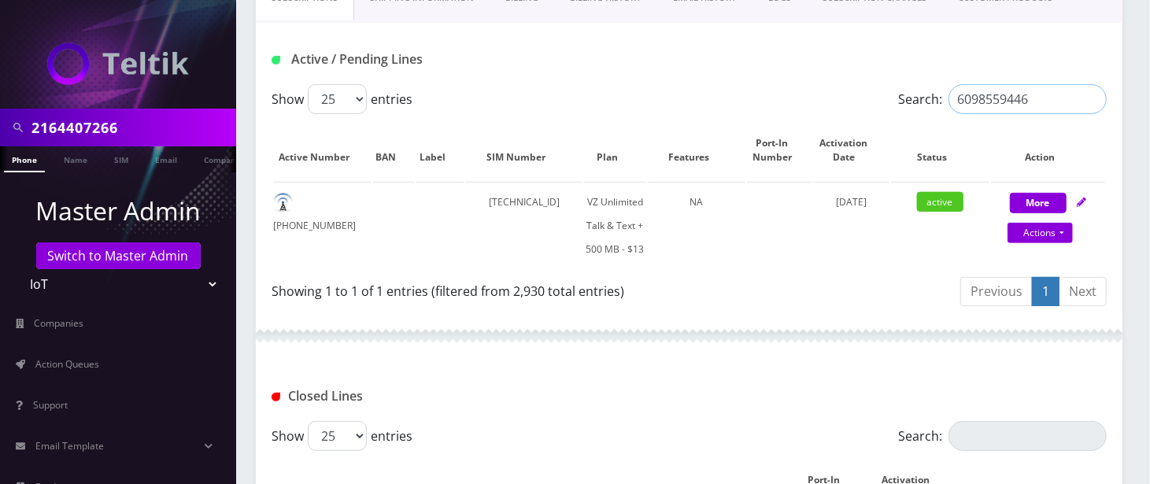
paste input "8653993679"
click at [994, 102] on input "60985594468653993679" at bounding box center [1028, 99] width 158 height 30
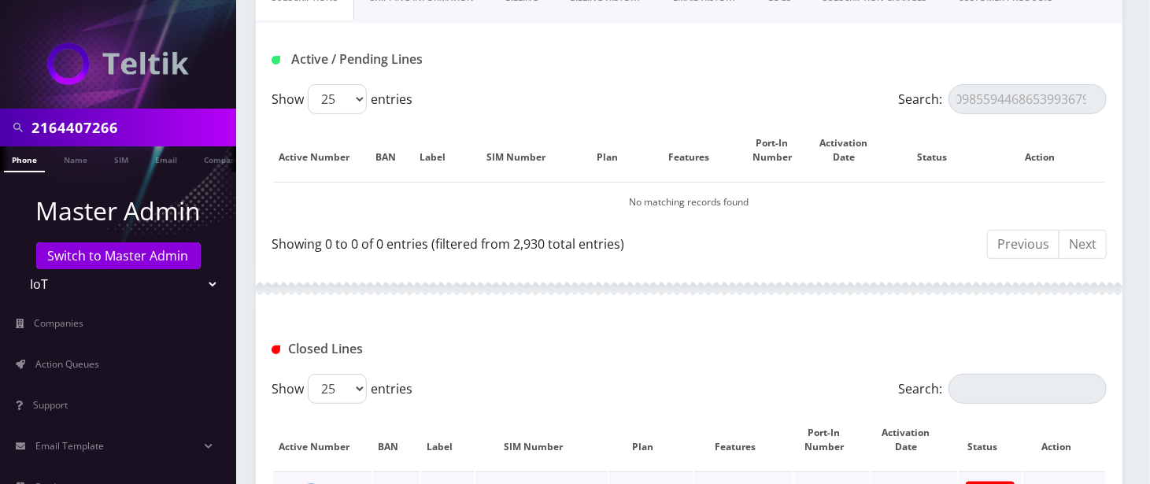
scroll to position [0, 0]
click at [703, 47] on div "Active / Pending Lines" at bounding box center [689, 59] width 859 height 26
click at [984, 97] on input "60985594468653993679" at bounding box center [1028, 99] width 158 height 30
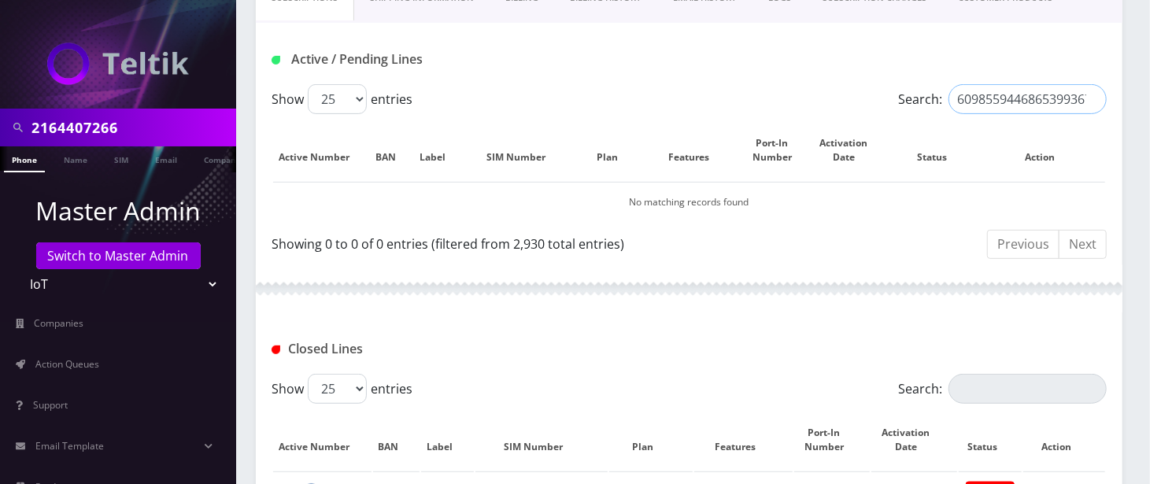
paste input "search"
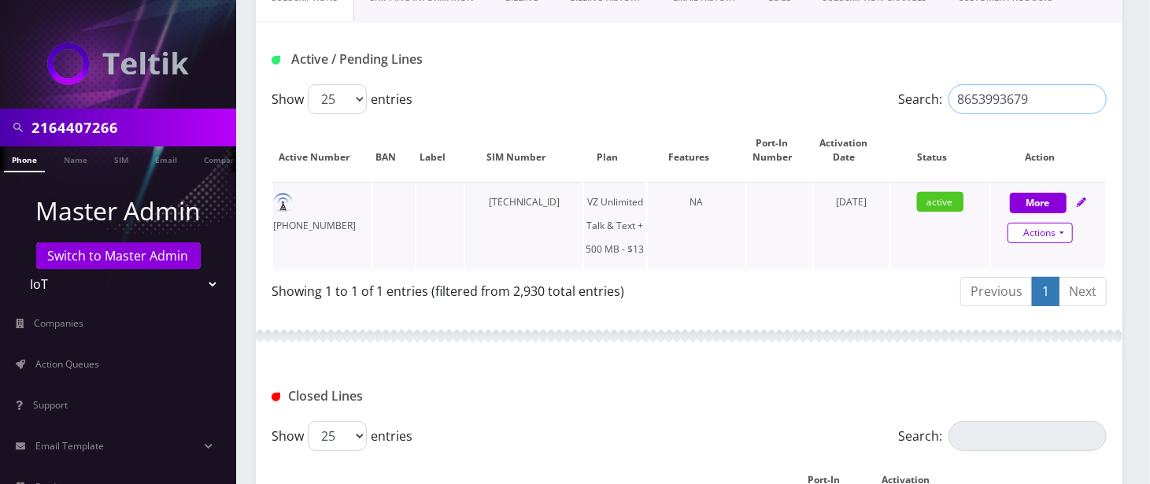
type input "8653993679"
click at [1055, 231] on link "Actions" at bounding box center [1040, 233] width 65 height 20
select select "VZ SIM"
select select "480"
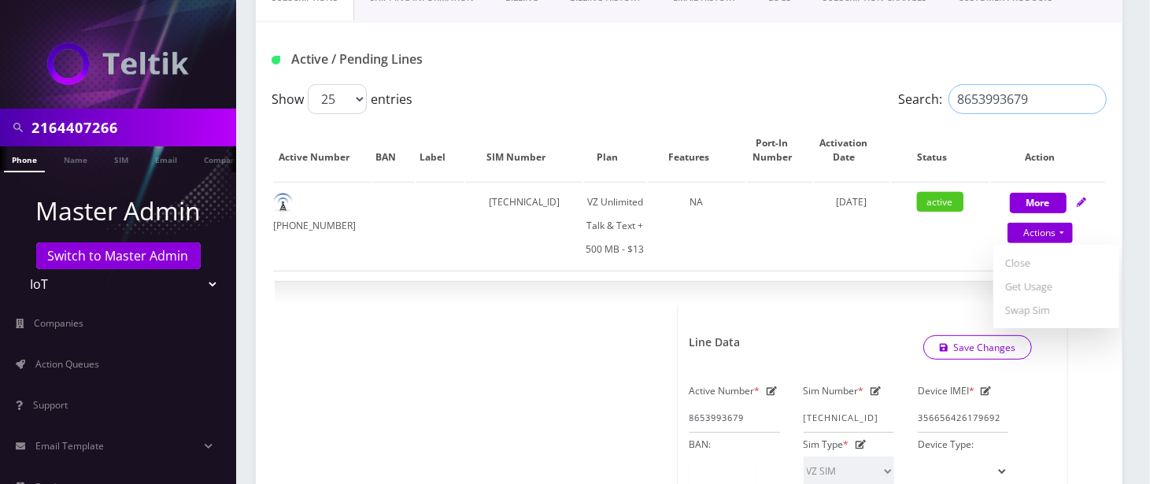
click at [1034, 102] on input "8653993679" at bounding box center [1028, 99] width 158 height 30
paste input "7723493038"
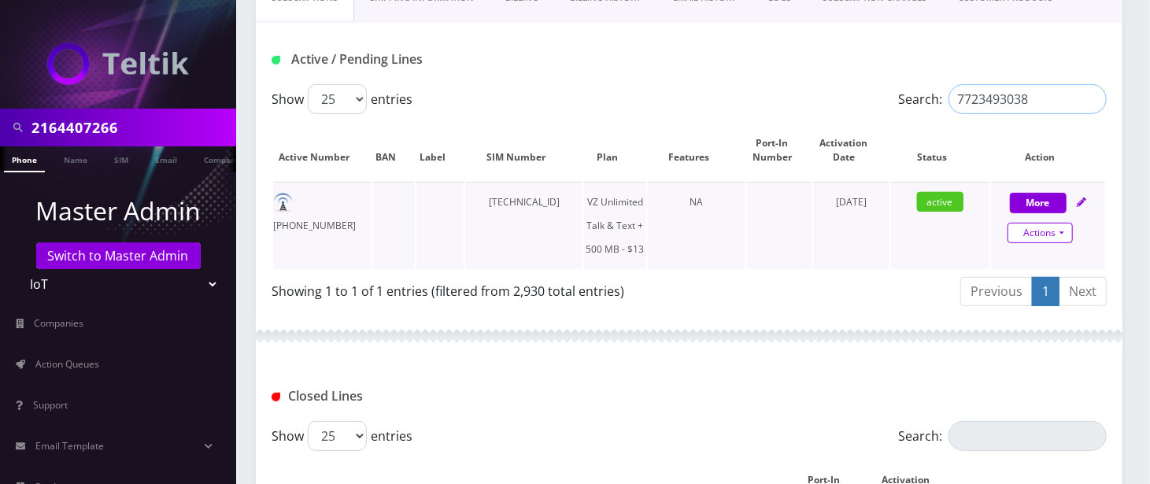
type input "7723493038"
click at [1062, 239] on link "Actions" at bounding box center [1040, 233] width 65 height 20
select select "VZ SIM"
select select "480"
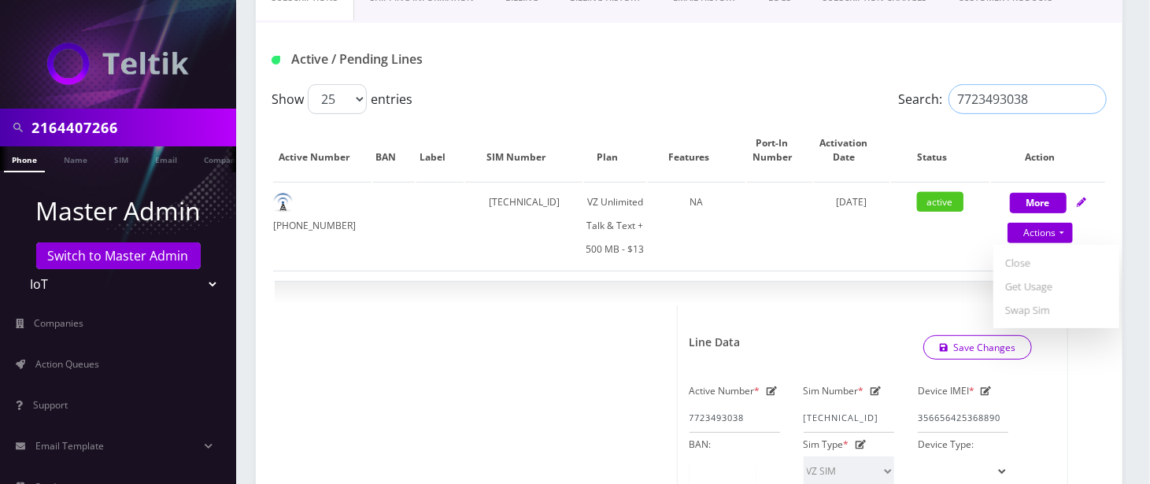
click at [1054, 96] on input "7723493038" at bounding box center [1028, 99] width 158 height 30
click at [1033, 86] on input "7723493038" at bounding box center [1028, 99] width 158 height 30
paste input "6127236349"
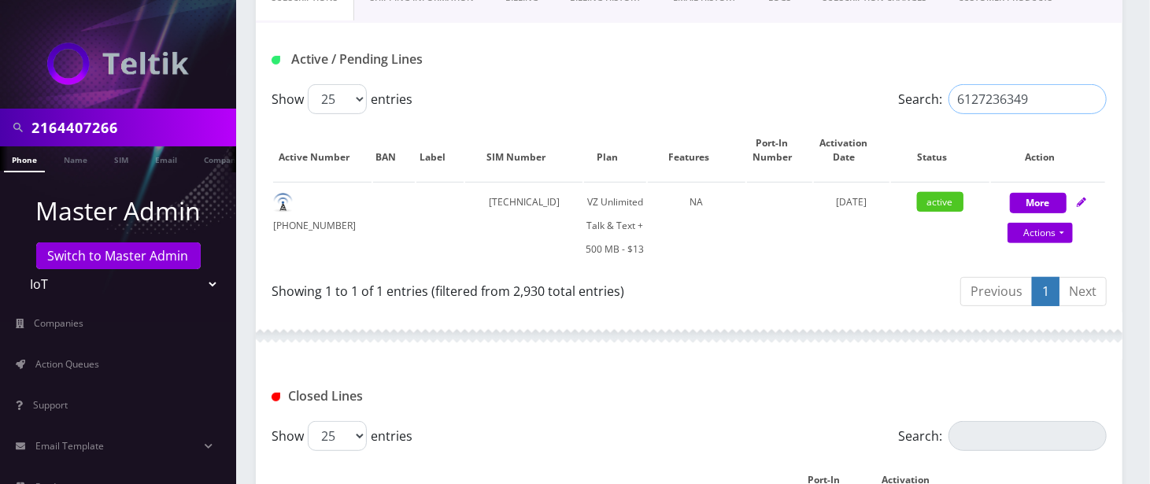
click at [1014, 102] on input "6127236349" at bounding box center [1028, 99] width 158 height 30
paste input "098559446"
click at [1024, 98] on input "6098559446" at bounding box center [1028, 99] width 158 height 30
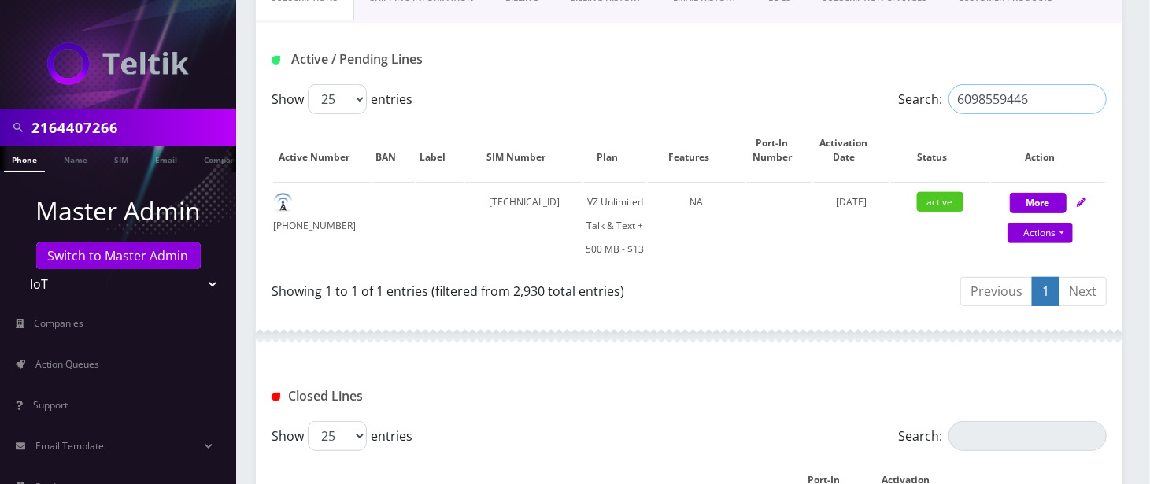
click at [1024, 98] on input "6098559446" at bounding box center [1028, 99] width 158 height 30
paste input "4243180142"
click at [995, 102] on input "4243180142" at bounding box center [1028, 99] width 158 height 30
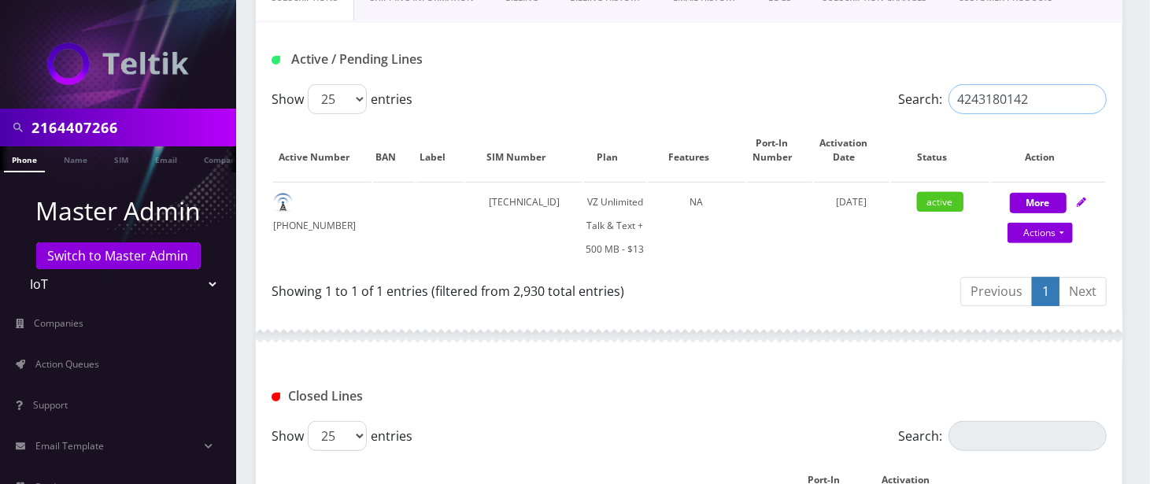
click at [995, 102] on input "4243180142" at bounding box center [1028, 99] width 158 height 30
paste input "360922913"
click at [1017, 106] on input "3609229132" at bounding box center [1028, 99] width 158 height 30
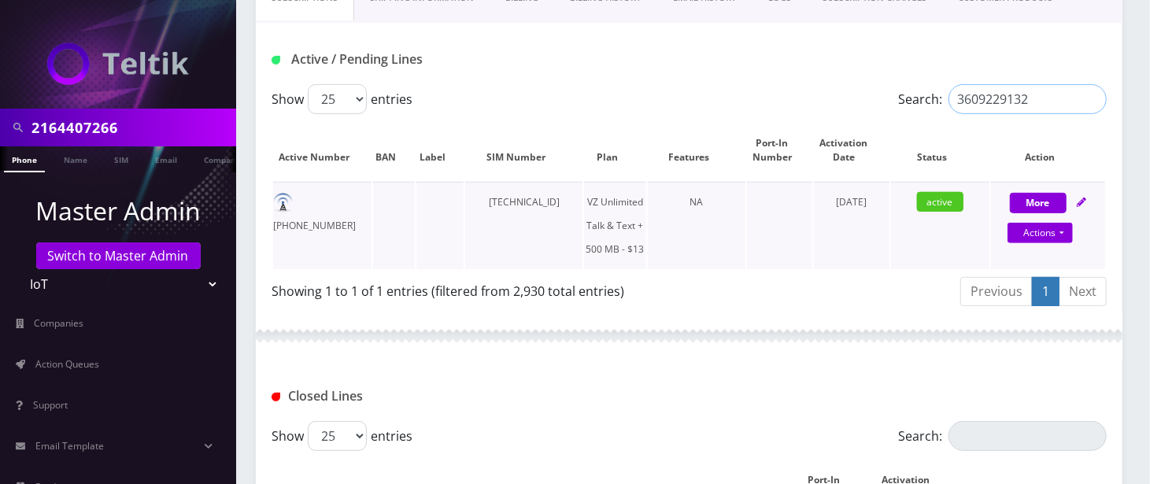
paste input "2166187377"
click at [1013, 99] on input "2166187377" at bounding box center [1028, 99] width 158 height 30
paste input "4407266"
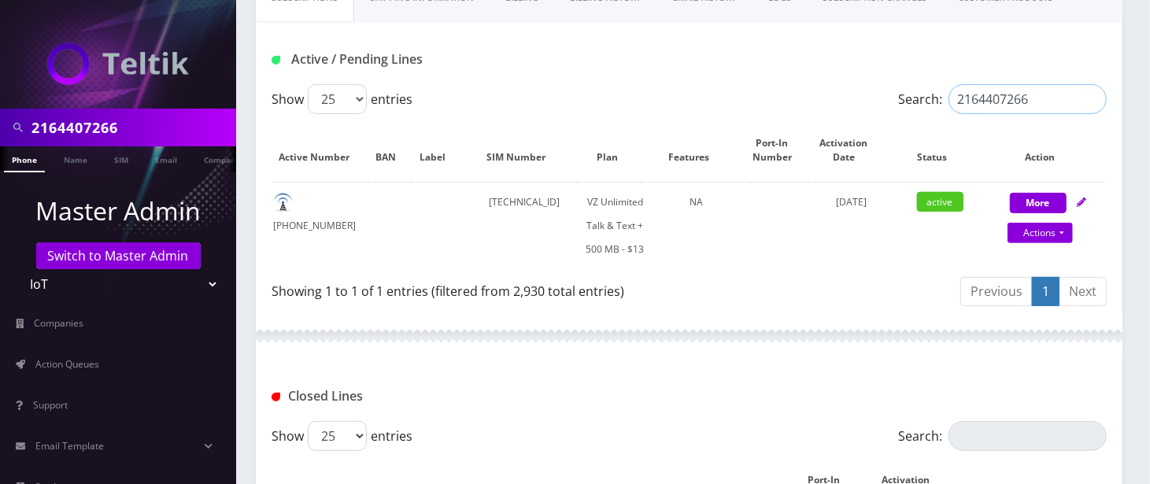
click at [1010, 99] on input "2164407266" at bounding box center [1028, 99] width 158 height 30
paste input "3472113"
click at [1032, 106] on input "2163472113" at bounding box center [1028, 99] width 158 height 30
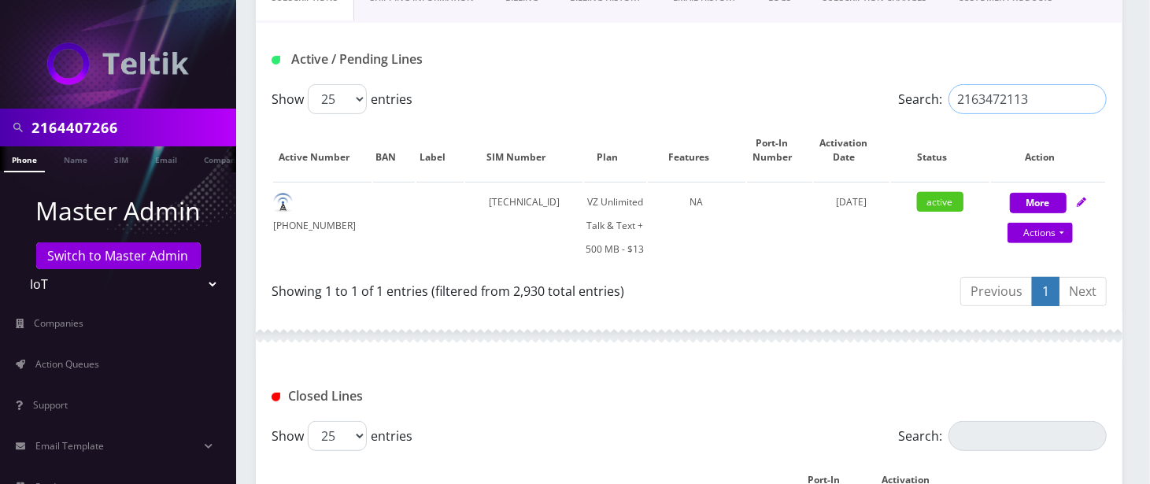
click at [1032, 106] on input "2163472113" at bounding box center [1028, 99] width 158 height 30
paste input "171816"
click at [1021, 109] on input "2163171816" at bounding box center [1028, 99] width 158 height 30
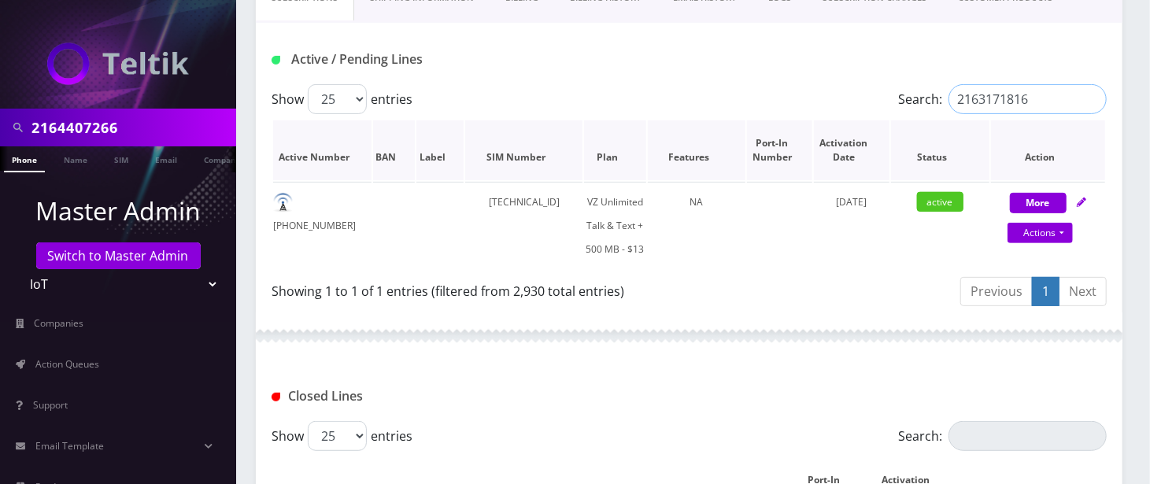
paste input "24332"
click at [1000, 99] on input "2163124332" at bounding box center [1028, 99] width 158 height 30
paste input "2195266"
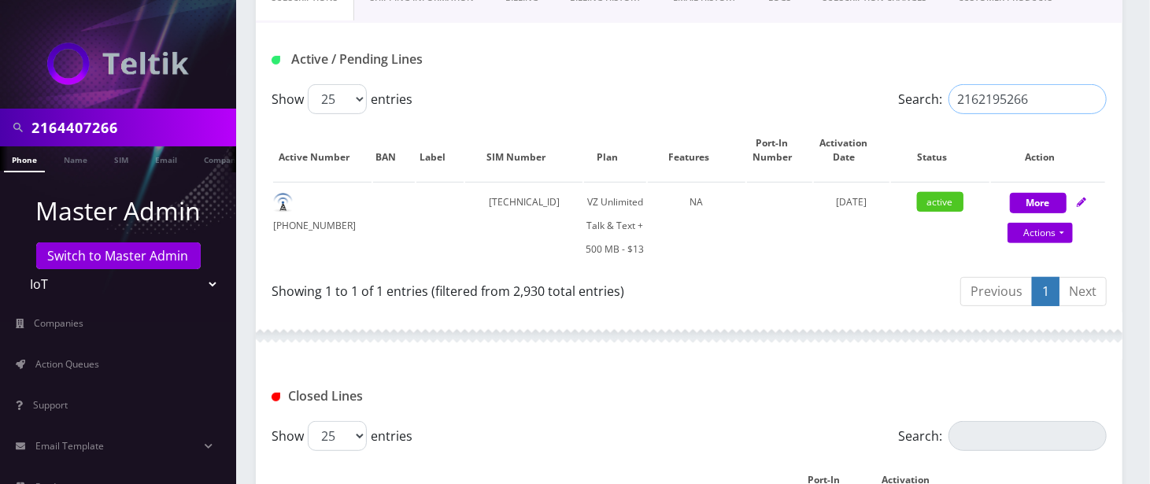
click at [1037, 93] on input "2162195266" at bounding box center [1028, 99] width 158 height 30
paste input "084214655"
type input "2084214655"
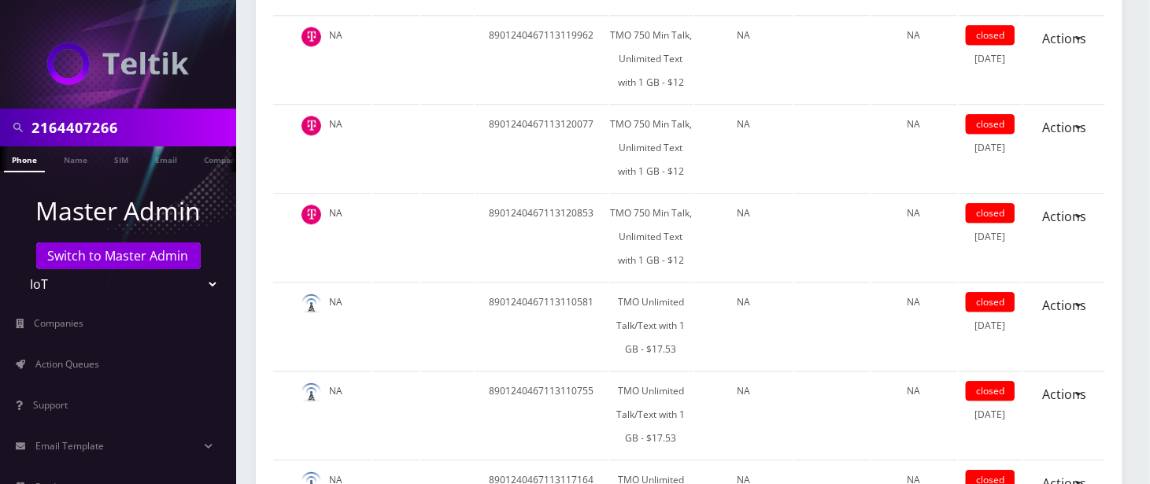
scroll to position [2835, 0]
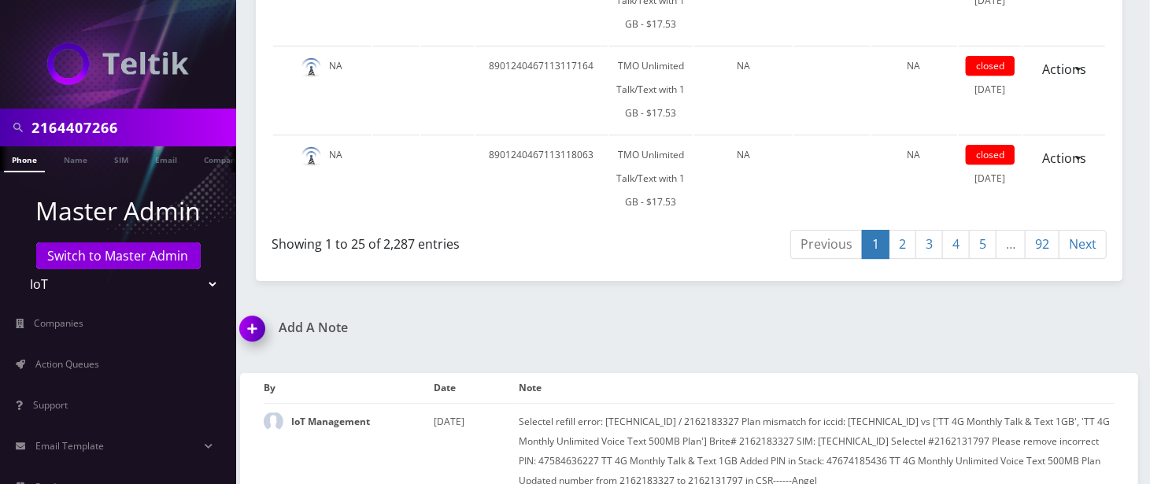
click at [253, 311] on img at bounding box center [255, 334] width 46 height 46
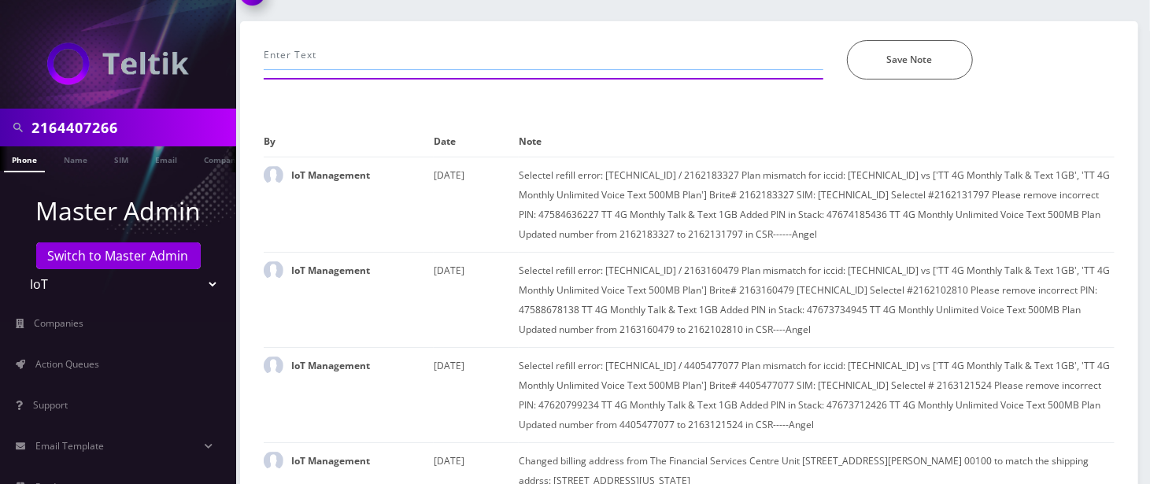
click at [551, 40] on input "text" at bounding box center [544, 55] width 560 height 30
paste input "Selectel Error: Selectel sim info cannot be retrieved Plan in Brite: VZ Unlimit…"
type input "Selectel Error: Selectel sim info cannot be retrieved Plan in Brite: VZ Unlimit…"
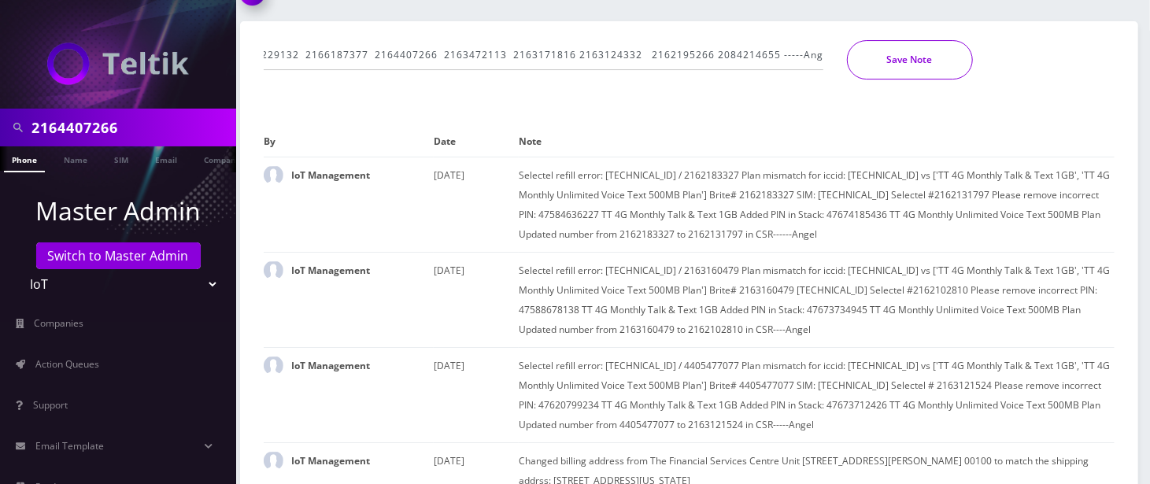
click at [923, 40] on button "Save Note" at bounding box center [910, 59] width 126 height 39
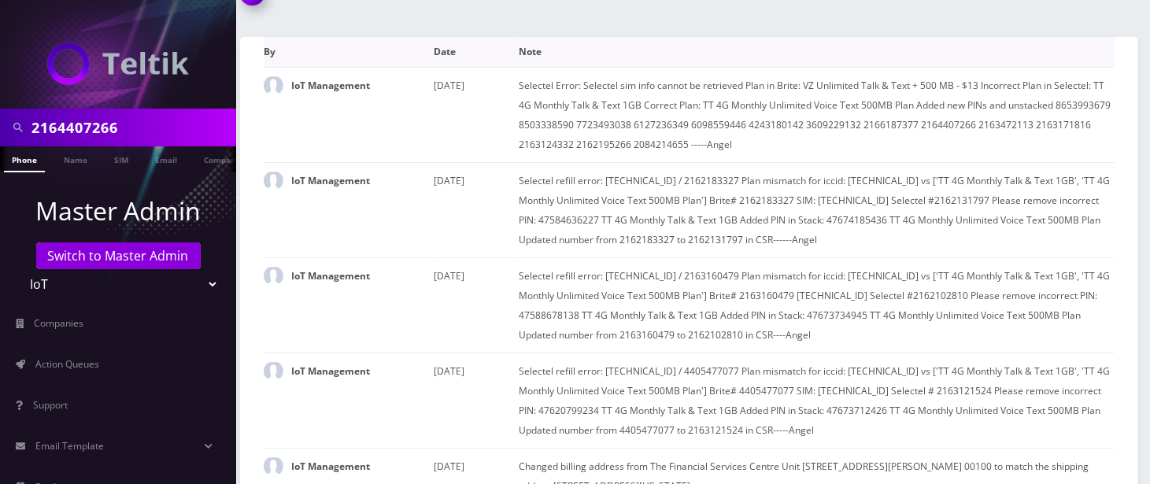
click at [580, 37] on th "Note" at bounding box center [817, 52] width 596 height 31
